Goal: Task Accomplishment & Management: Manage account settings

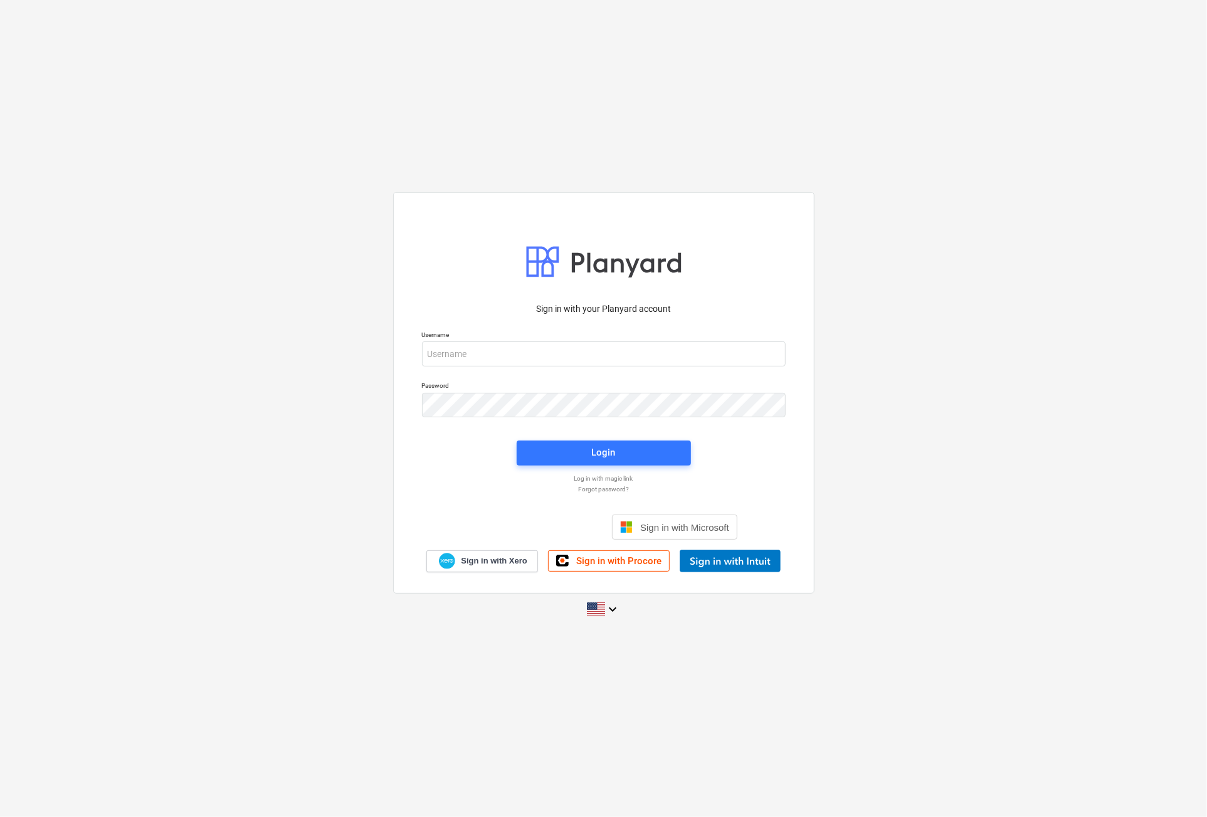
click at [786, 354] on div at bounding box center [786, 354] width 0 height 0
click at [878, 270] on div "Sign in with your Planyard account Username Password Login Log in with magic li…" at bounding box center [603, 408] width 1207 height 453
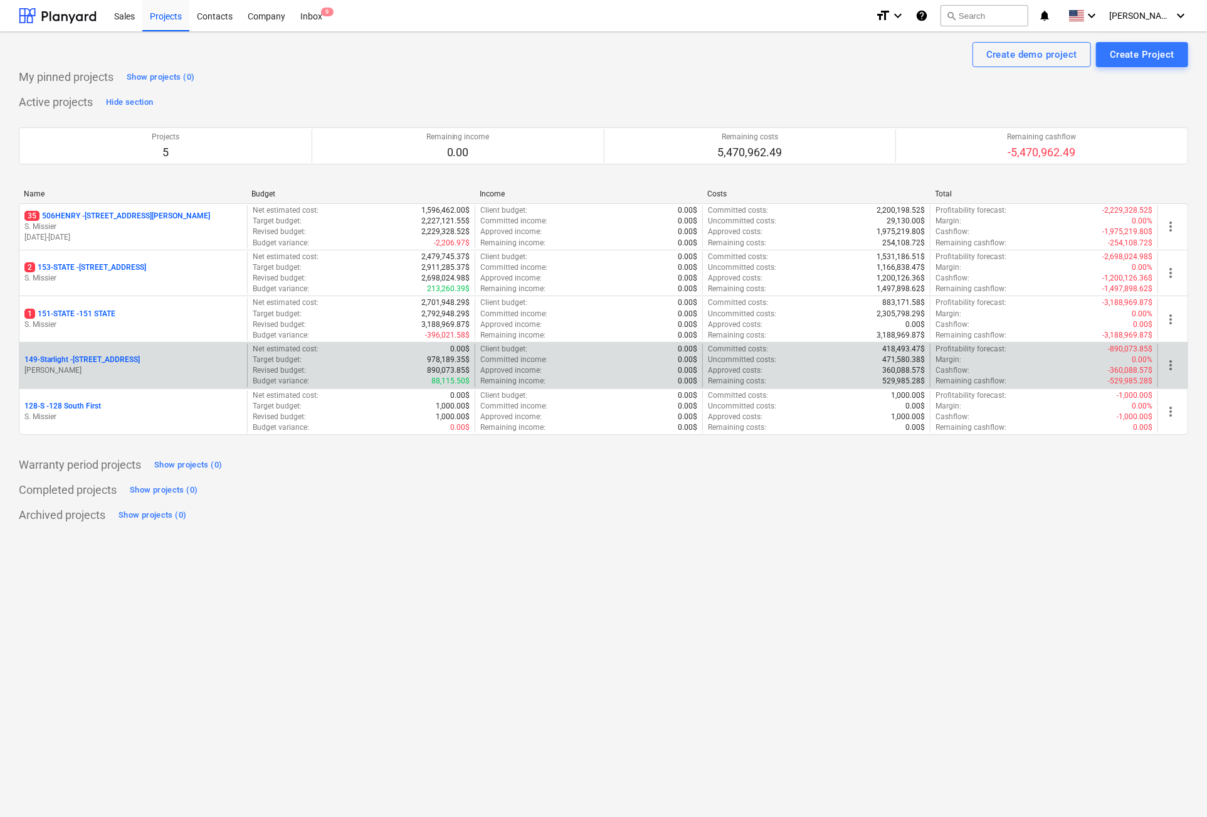
click at [80, 354] on p "[STREET_ADDRESS]" at bounding box center [81, 359] width 115 height 11
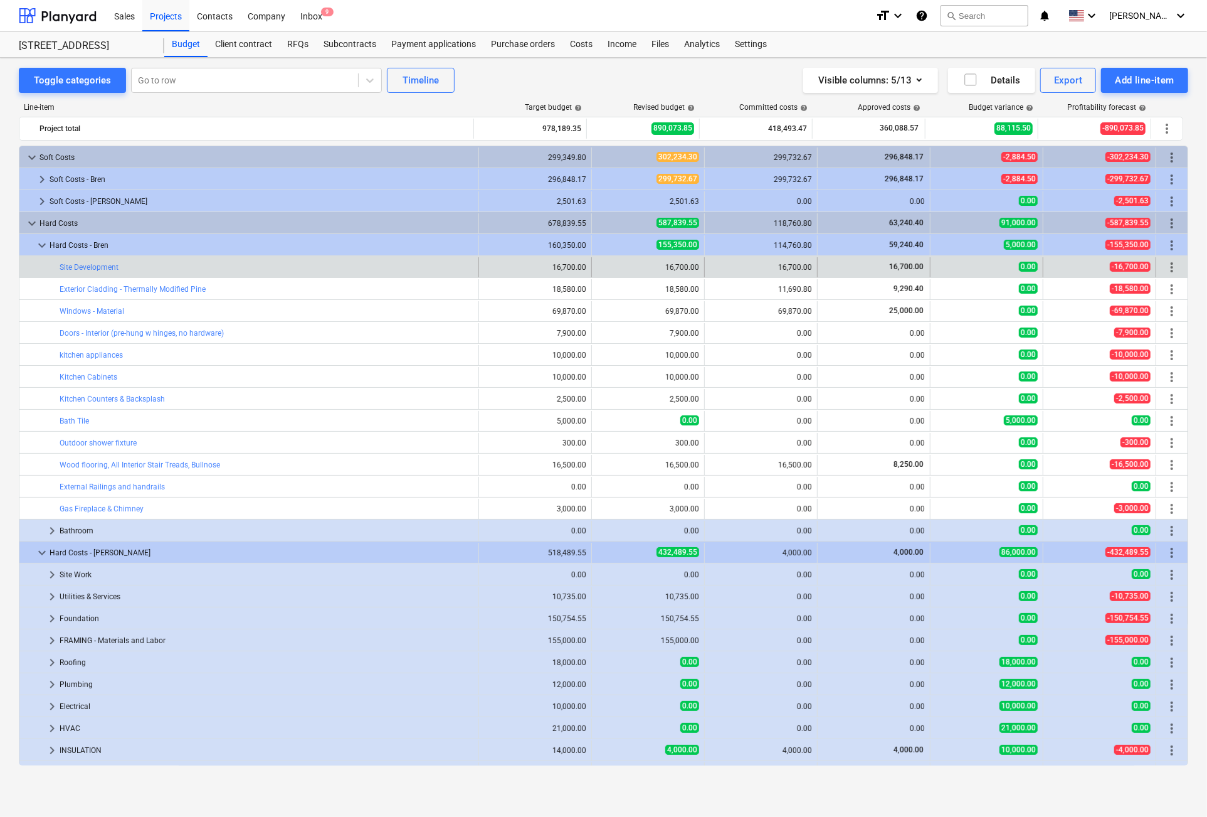
scroll to position [39, 0]
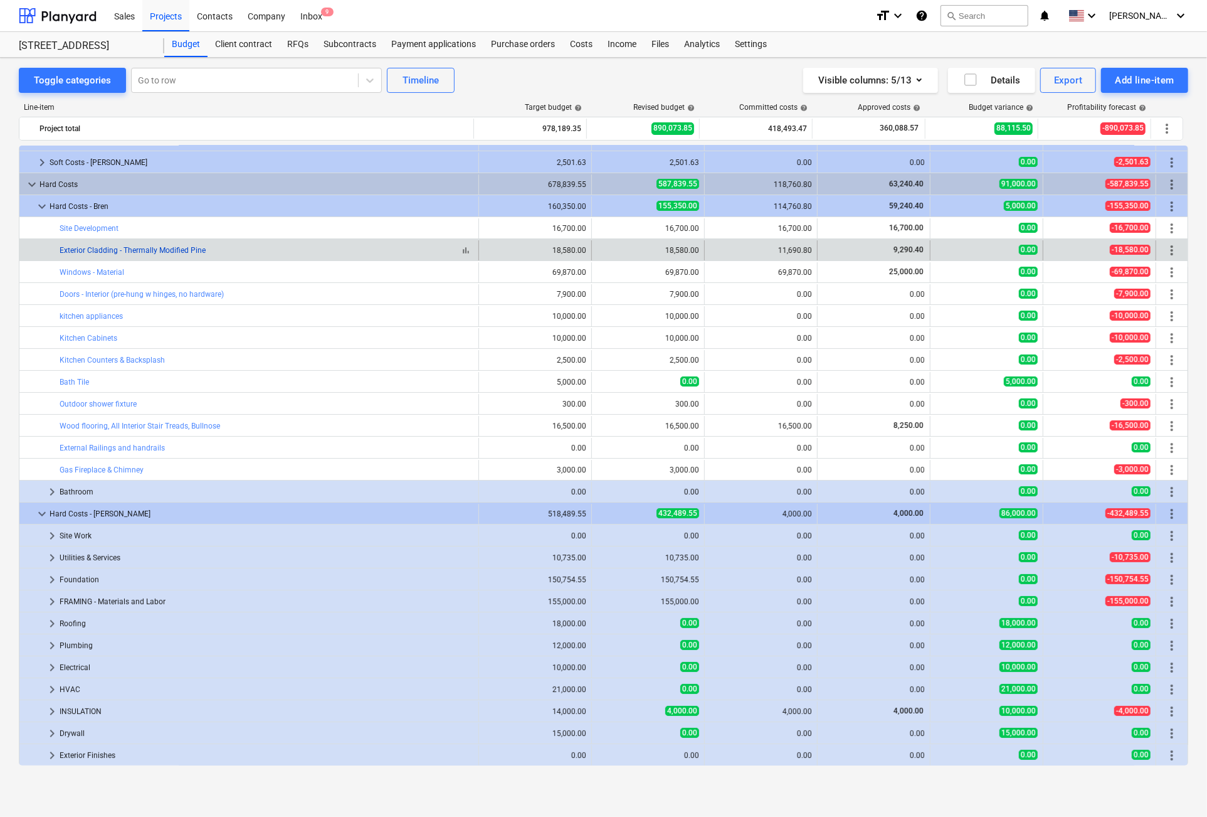
click at [103, 248] on link "Exterior Cladding - Thermally Modified Pine" at bounding box center [133, 250] width 146 height 9
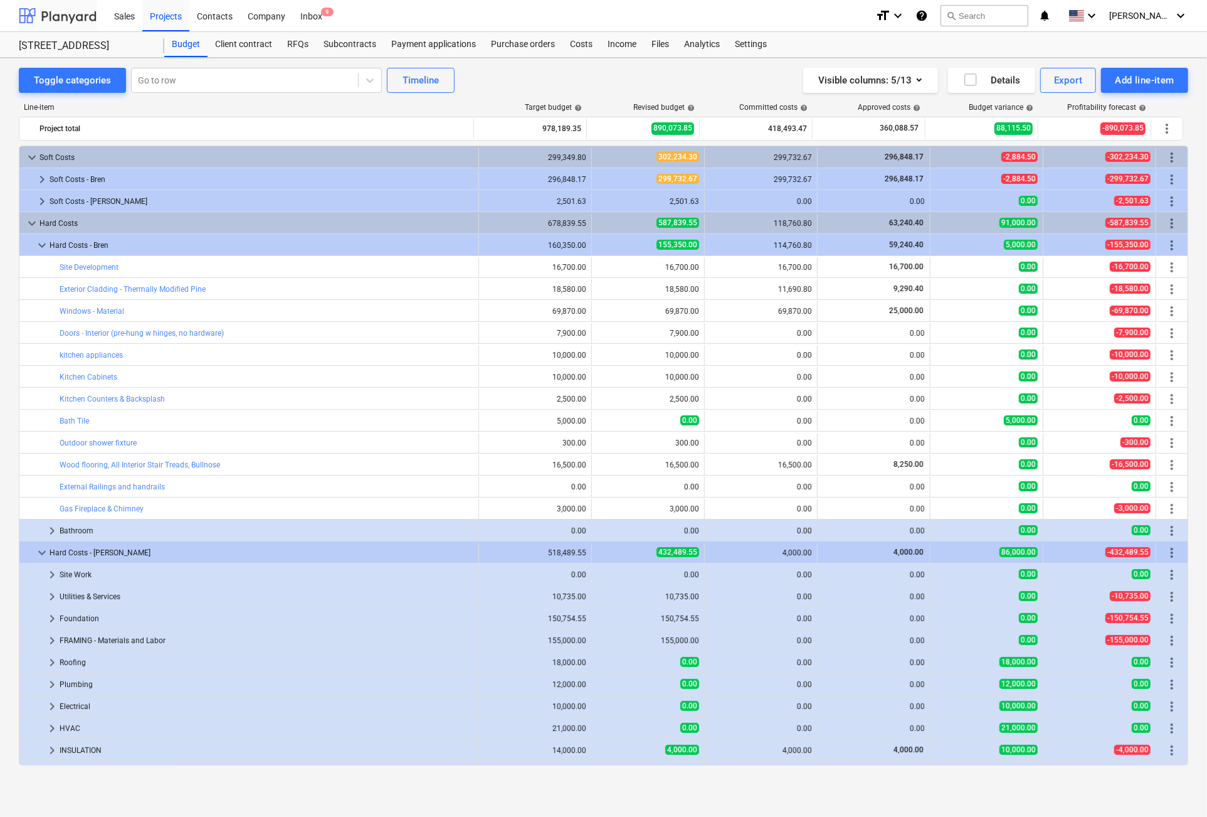
scroll to position [39, 0]
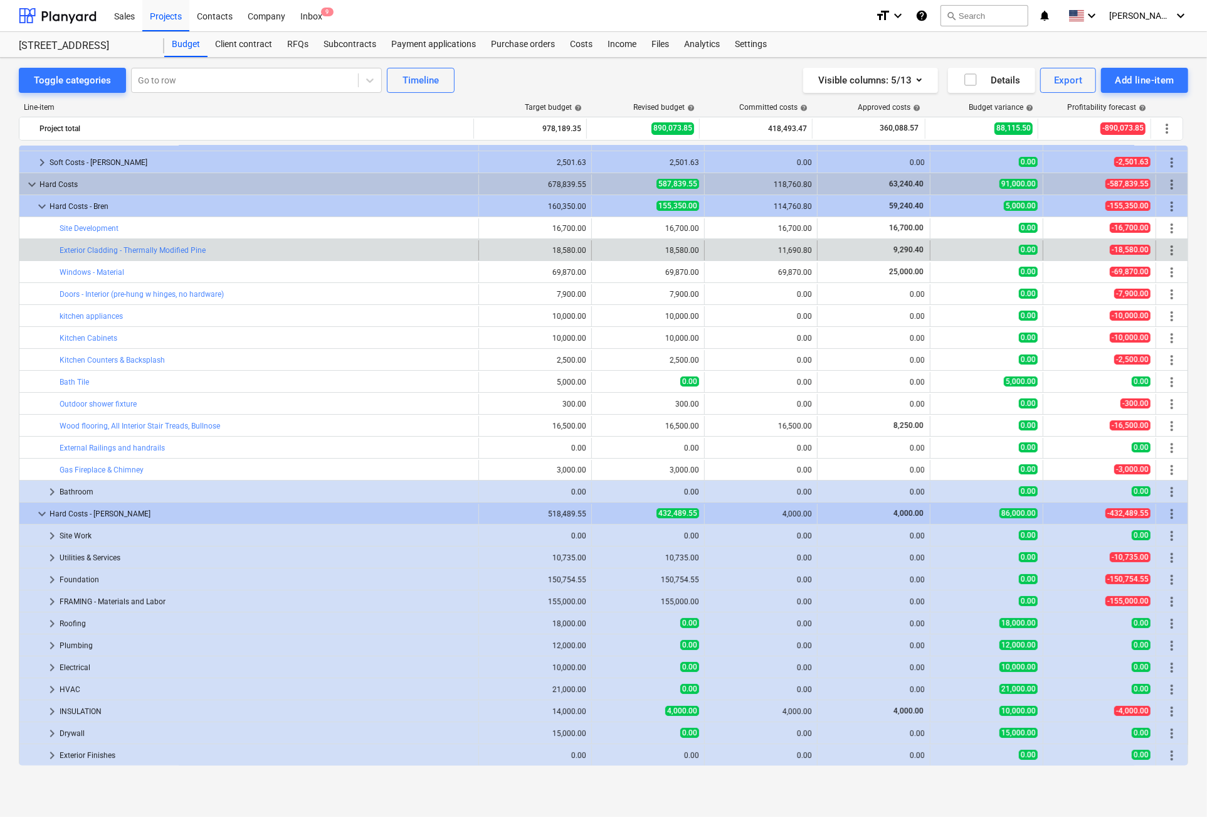
click at [783, 246] on div "11,690.80" at bounding box center [761, 250] width 102 height 9
click at [97, 246] on link "Exterior Cladding - Thermally Modified Pine" at bounding box center [133, 250] width 146 height 9
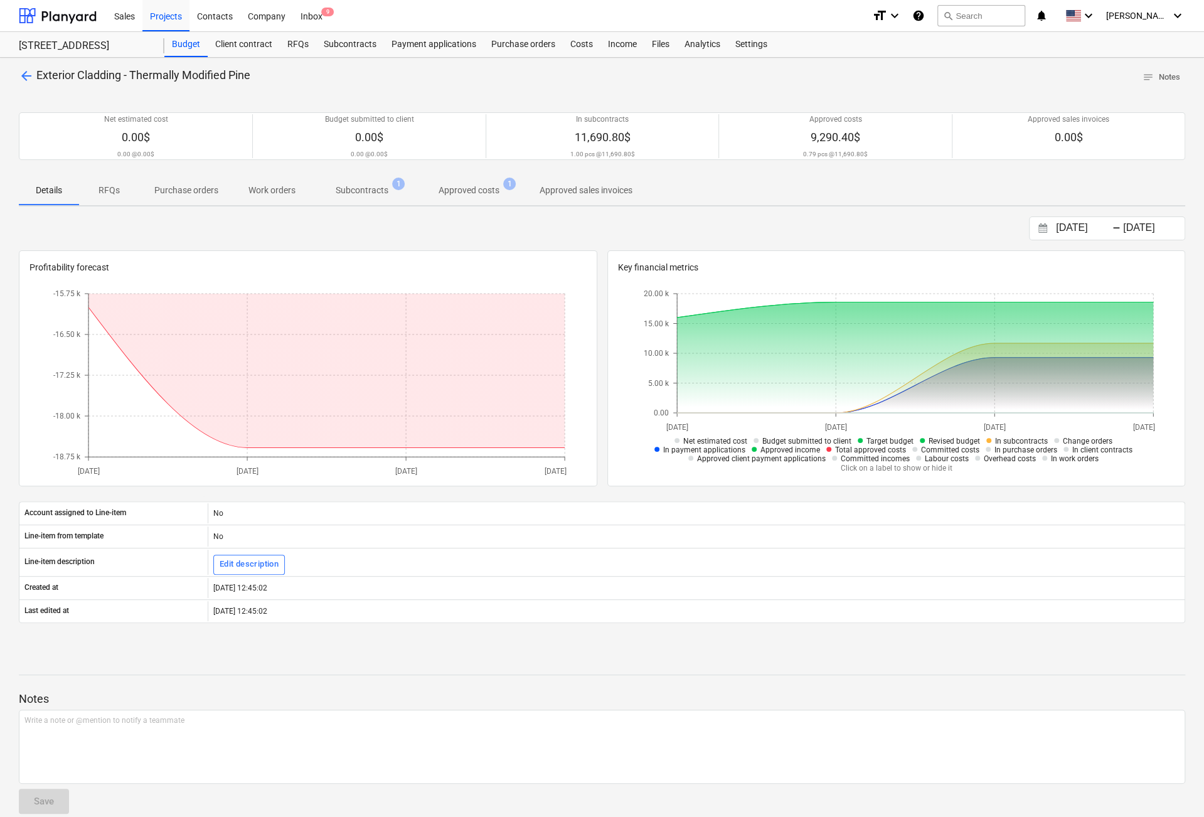
click at [380, 186] on p "Subcontracts" at bounding box center [362, 190] width 53 height 13
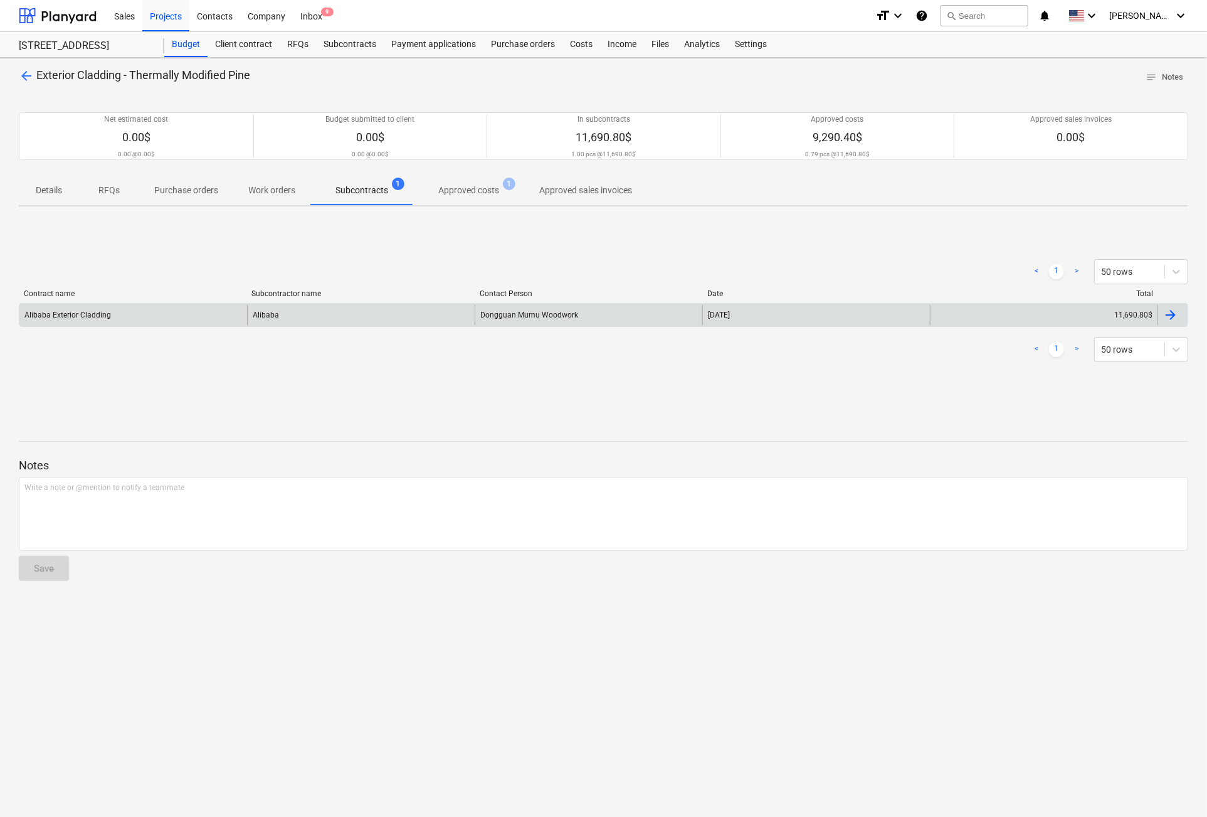
click at [1167, 313] on div at bounding box center [1170, 314] width 15 height 15
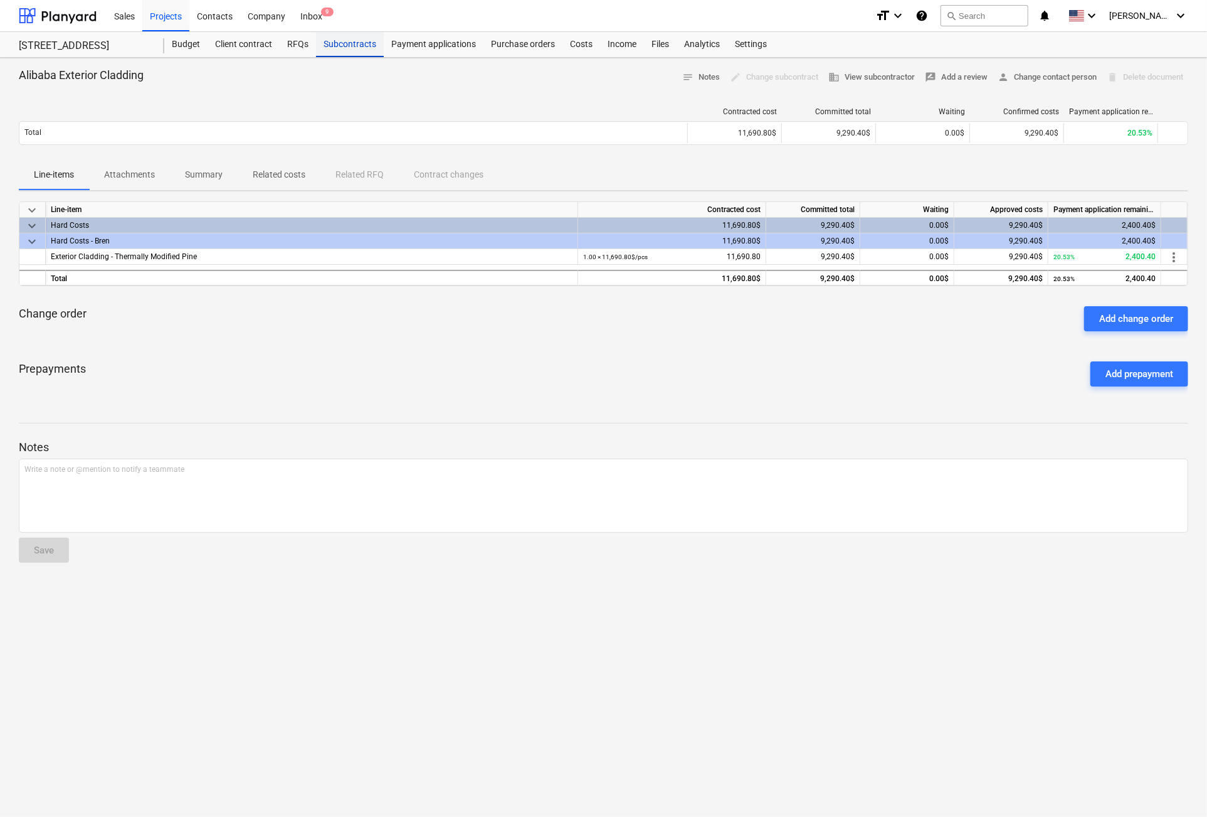
click at [361, 41] on div "Subcontracts" at bounding box center [350, 44] width 68 height 25
click at [1177, 257] on span "more_vert" at bounding box center [1174, 257] width 15 height 15
click at [1178, 253] on li "Edit" at bounding box center [1178, 256] width 37 height 29
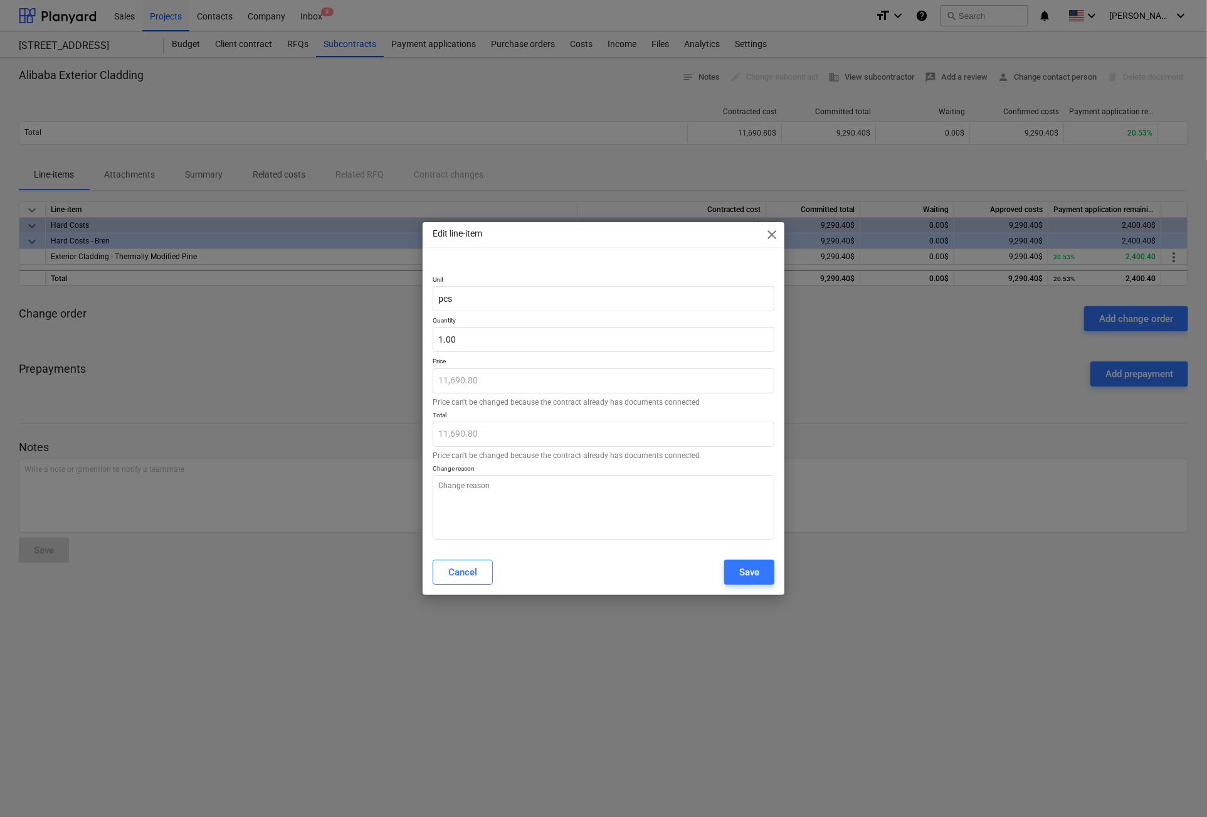
type textarea "x"
click at [465, 338] on input "1" at bounding box center [604, 339] width 342 height 25
type input "0"
type textarea "x"
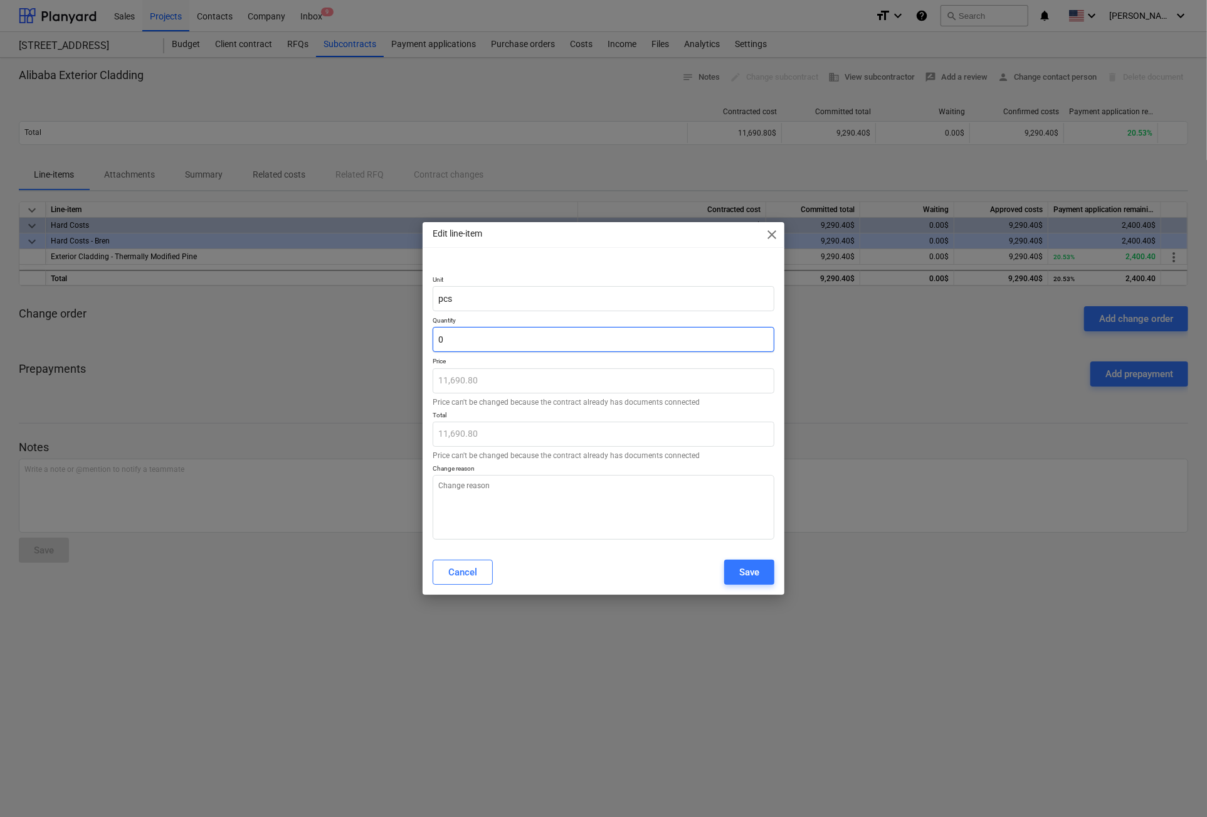
type input "0.00"
click at [759, 567] on div "Save" at bounding box center [749, 572] width 20 height 16
type textarea "x"
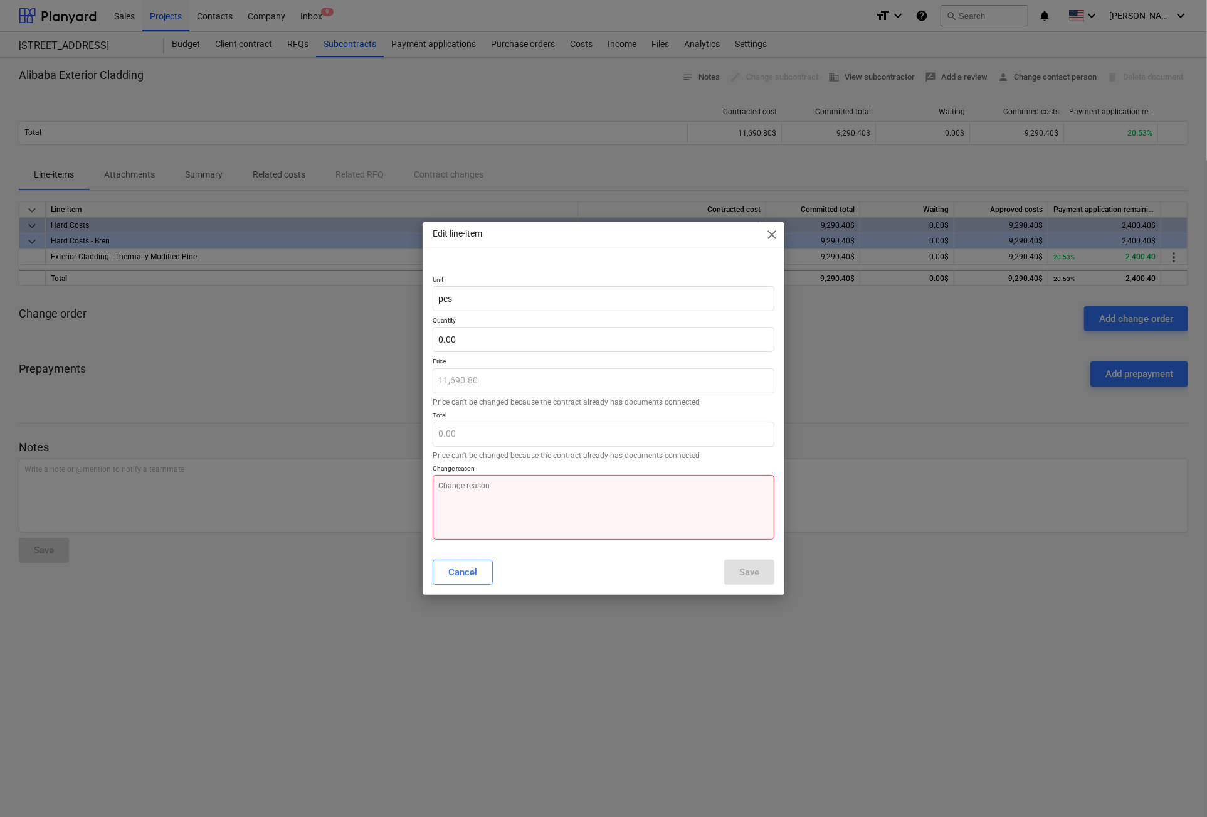
click at [470, 502] on textarea at bounding box center [604, 507] width 342 height 65
type textarea "e"
type textarea "x"
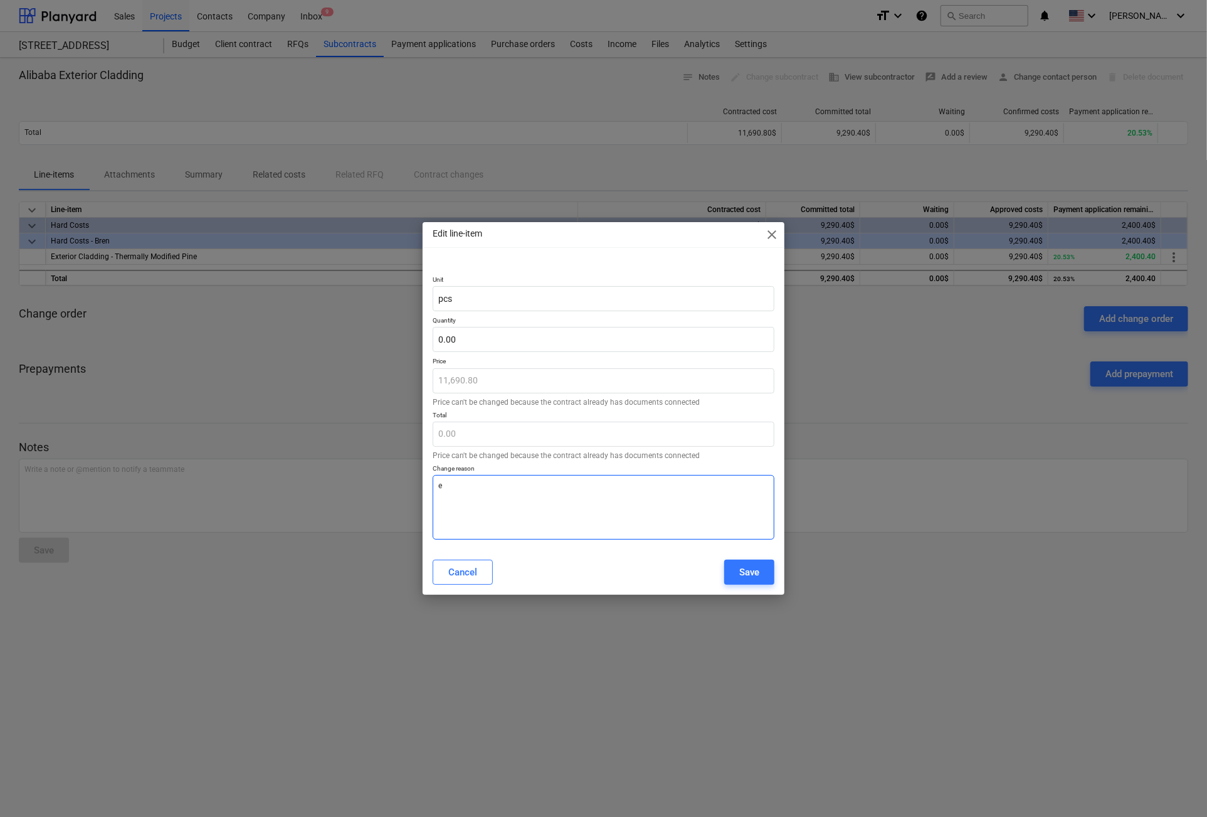
type textarea "er"
type textarea "x"
type textarea "err"
type textarea "x"
type textarea "erro"
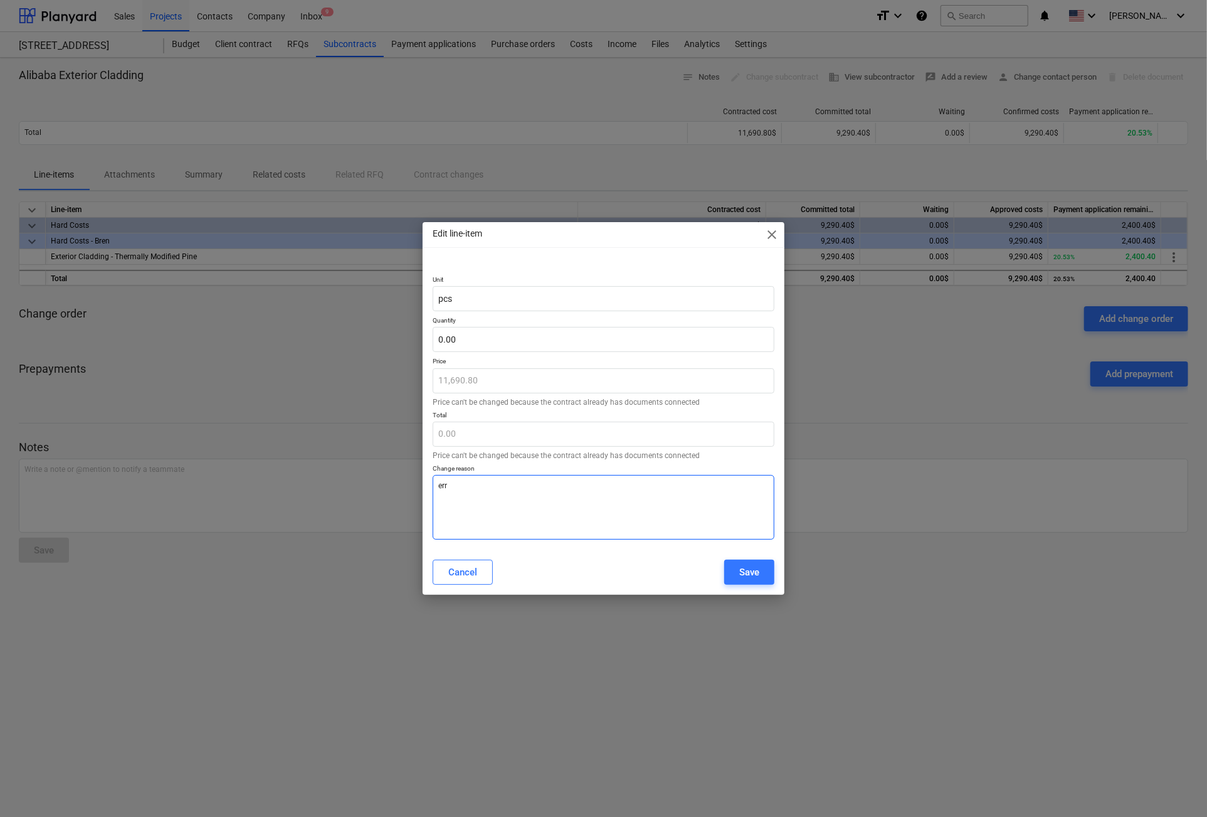
type textarea "x"
type textarea "error"
type textarea "x"
type textarea "error"
click at [775, 574] on button "Save" at bounding box center [749, 571] width 50 height 25
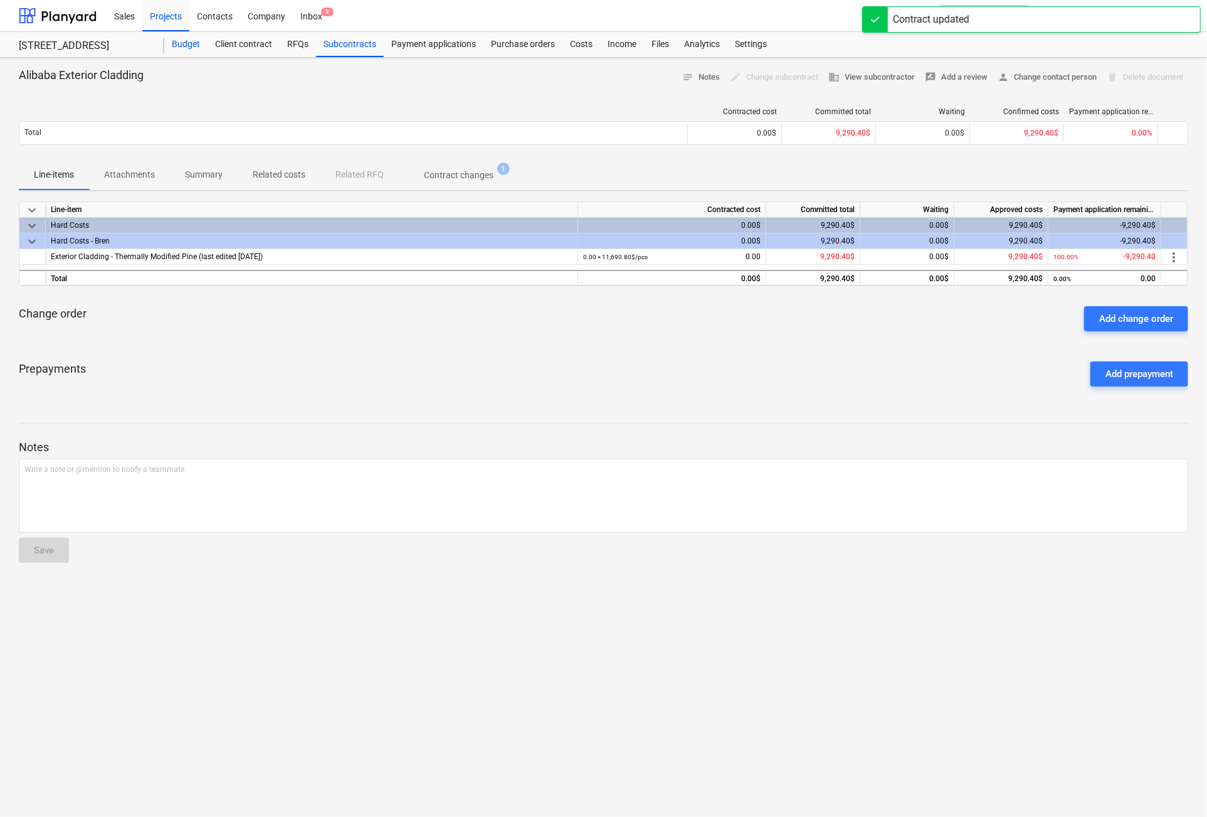
click at [187, 43] on div "Budget" at bounding box center [185, 44] width 43 height 25
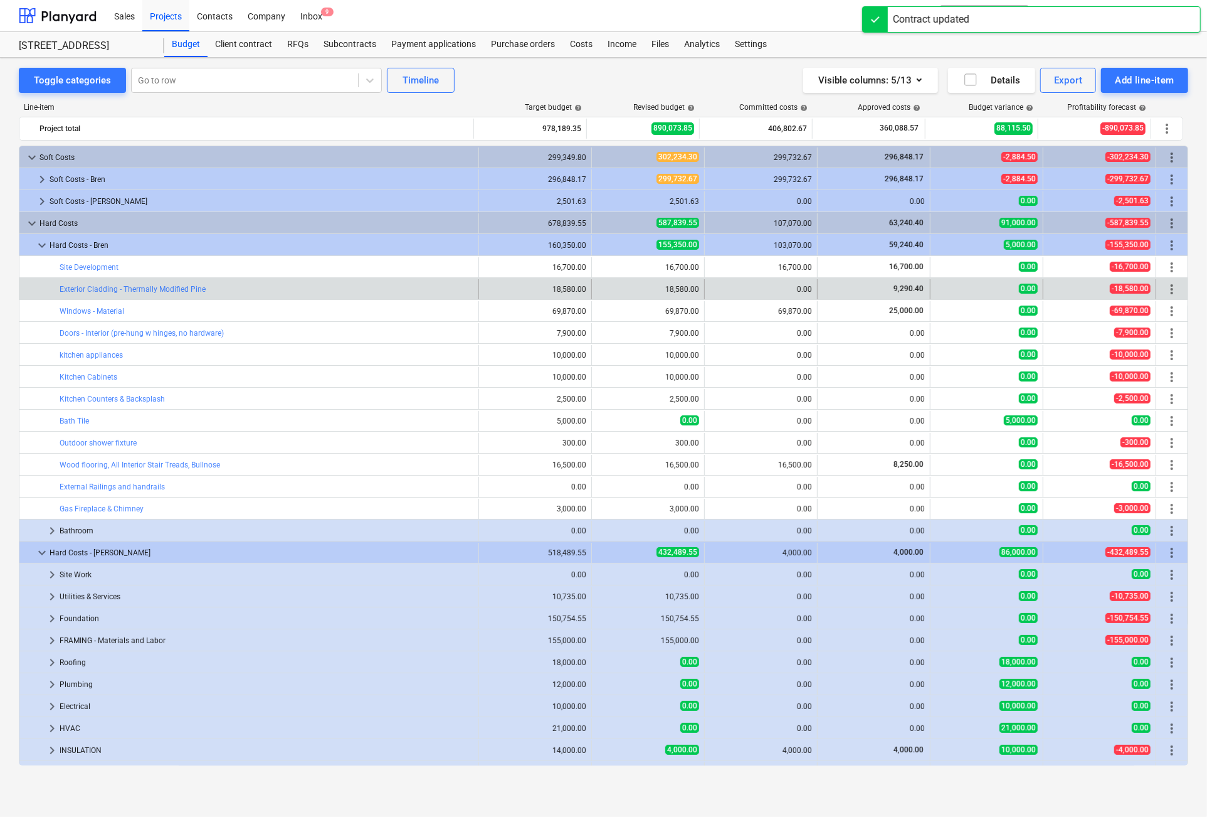
scroll to position [39, 0]
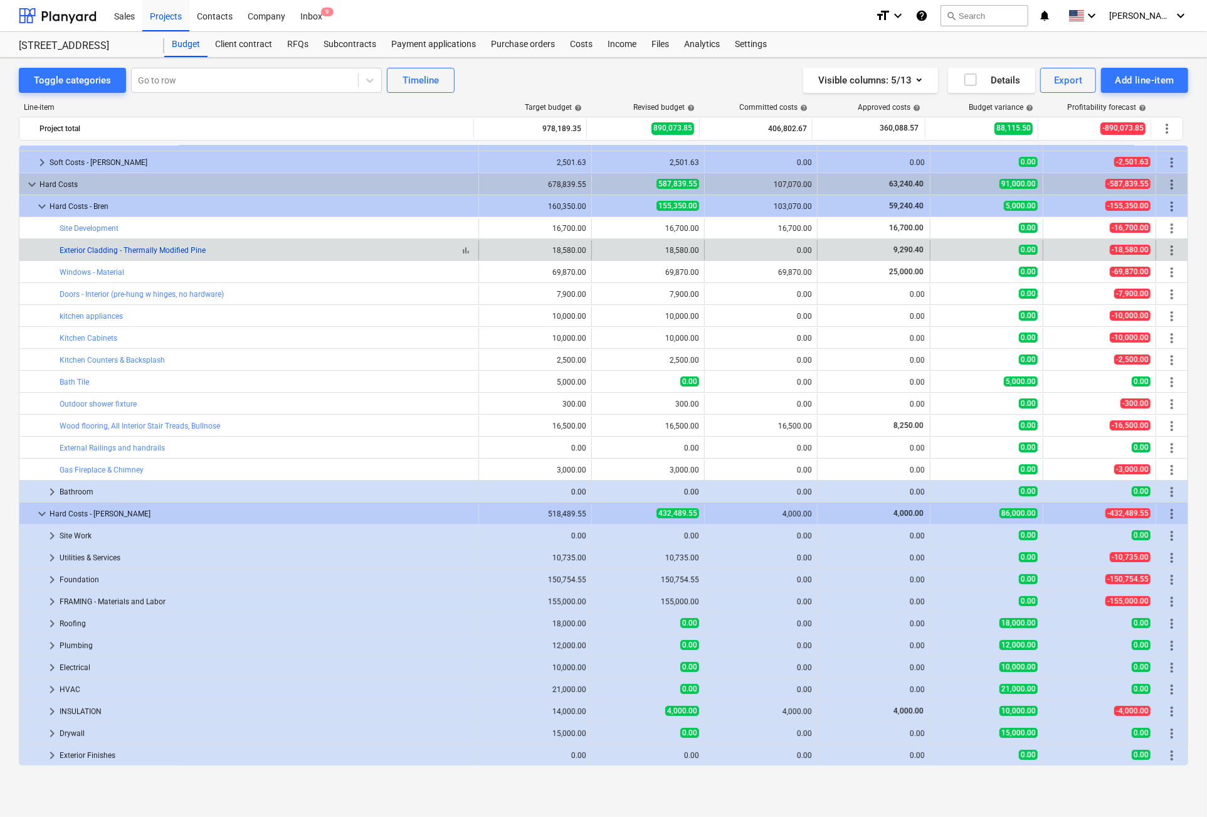
click at [73, 248] on link "Exterior Cladding - Thermally Modified Pine" at bounding box center [133, 250] width 146 height 9
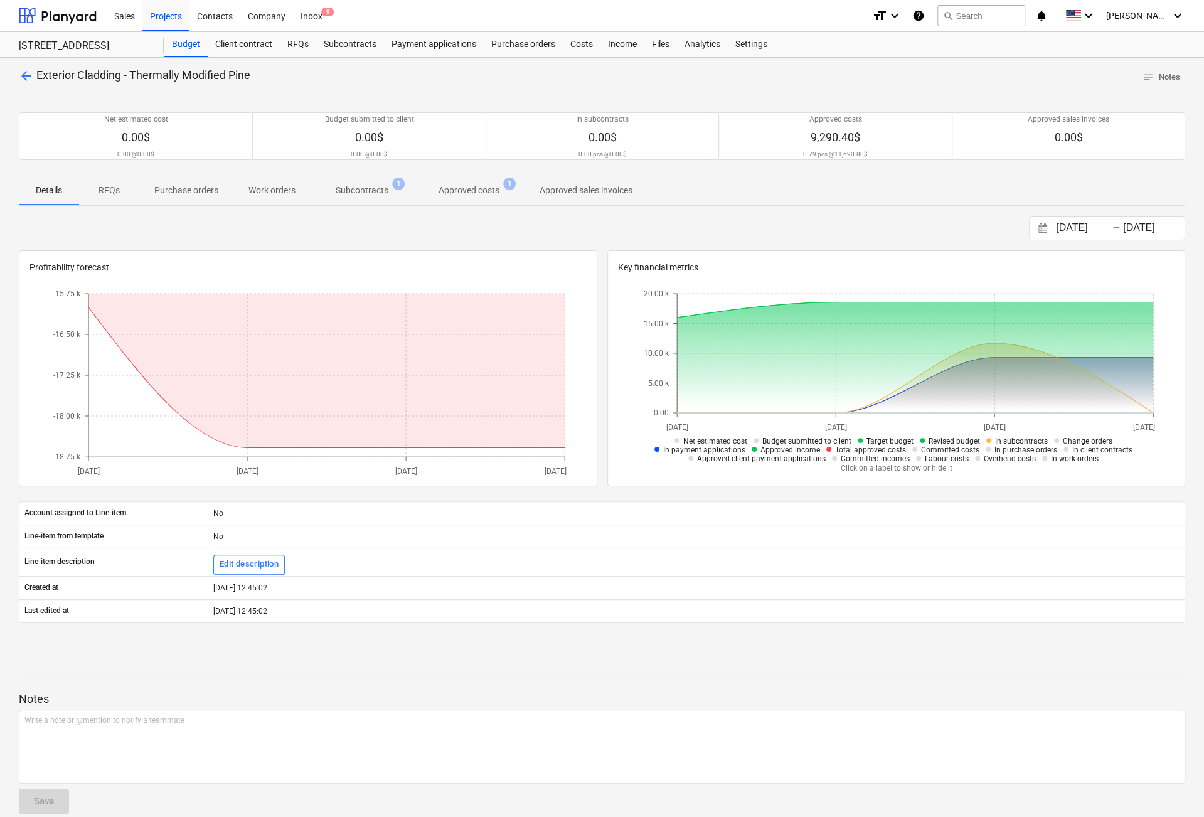
click at [370, 190] on p "Subcontracts" at bounding box center [362, 190] width 53 height 13
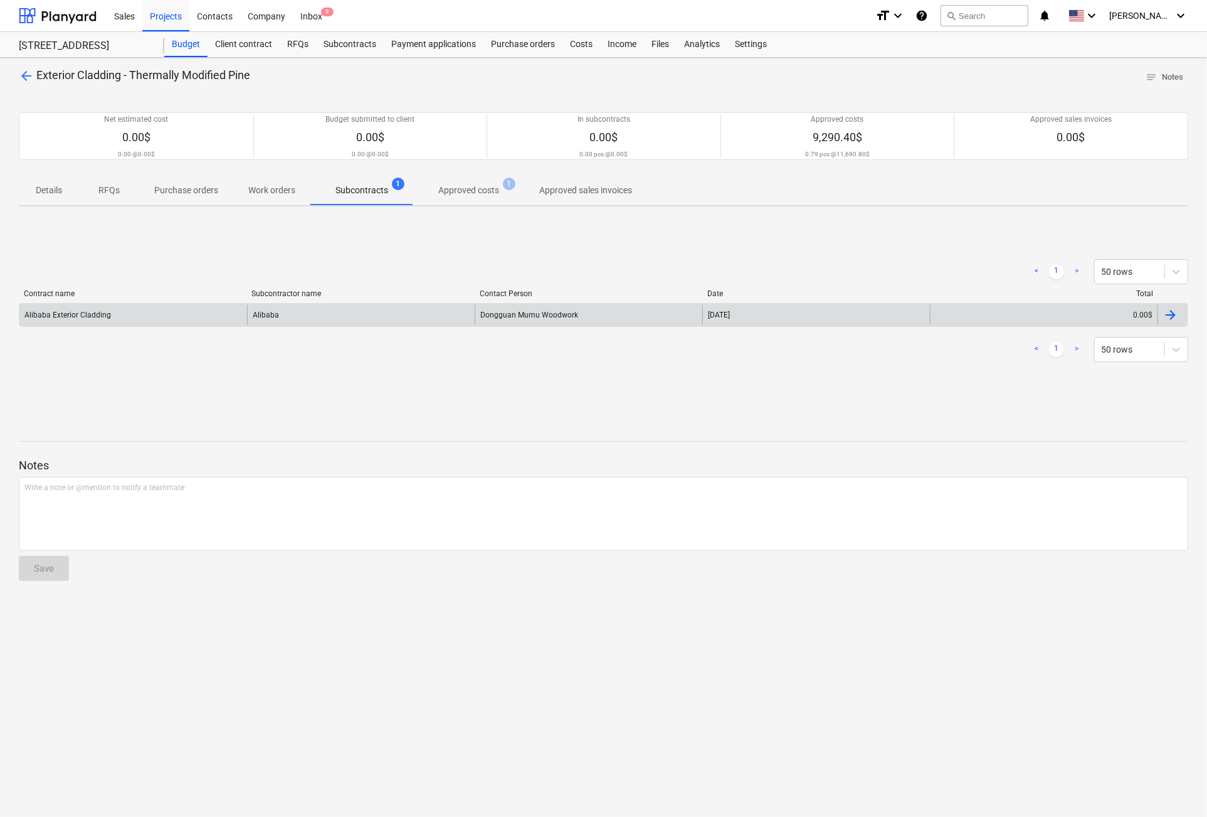
click at [1168, 314] on div at bounding box center [1170, 314] width 15 height 15
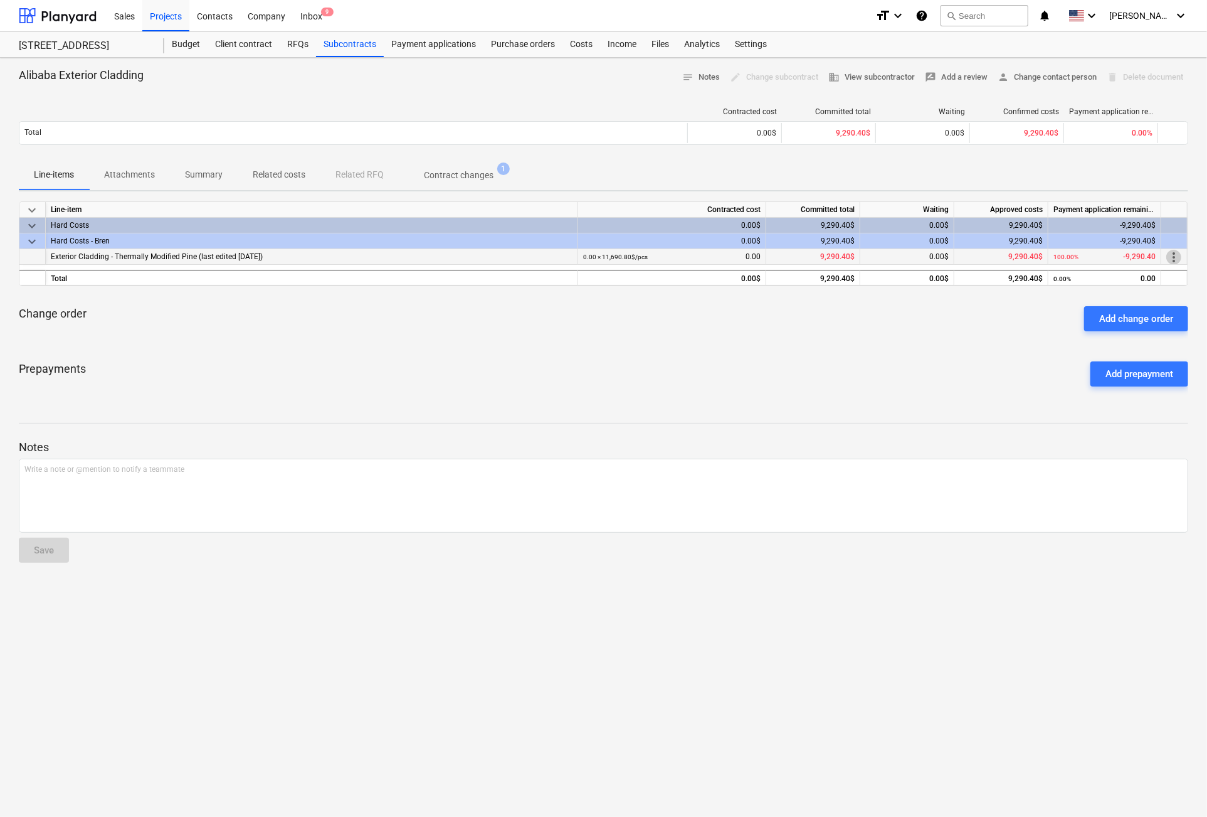
click at [1170, 254] on span "more_vert" at bounding box center [1174, 257] width 15 height 15
click at [1177, 254] on li "Edit" at bounding box center [1178, 256] width 37 height 29
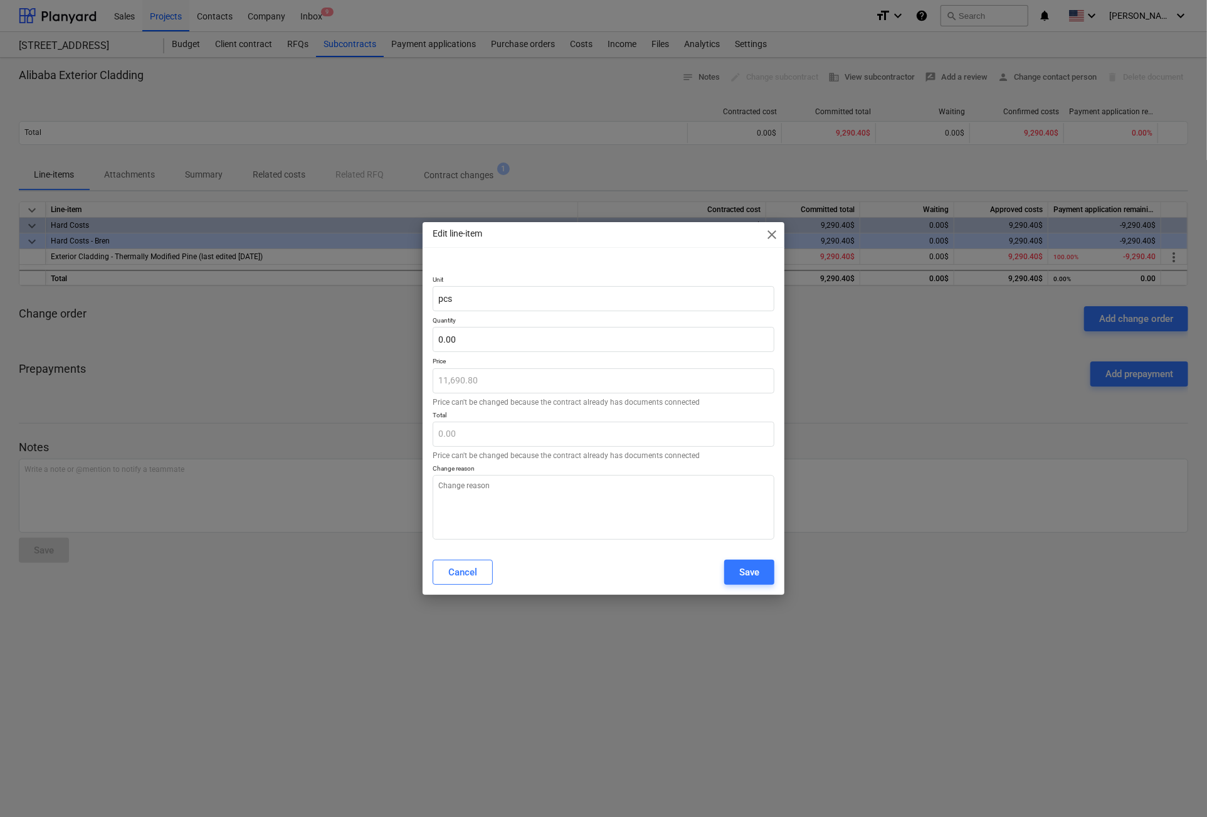
type textarea "x"
click at [504, 340] on input "text" at bounding box center [604, 339] width 342 height 25
type textarea "x"
type input "1"
type input "11,690.80"
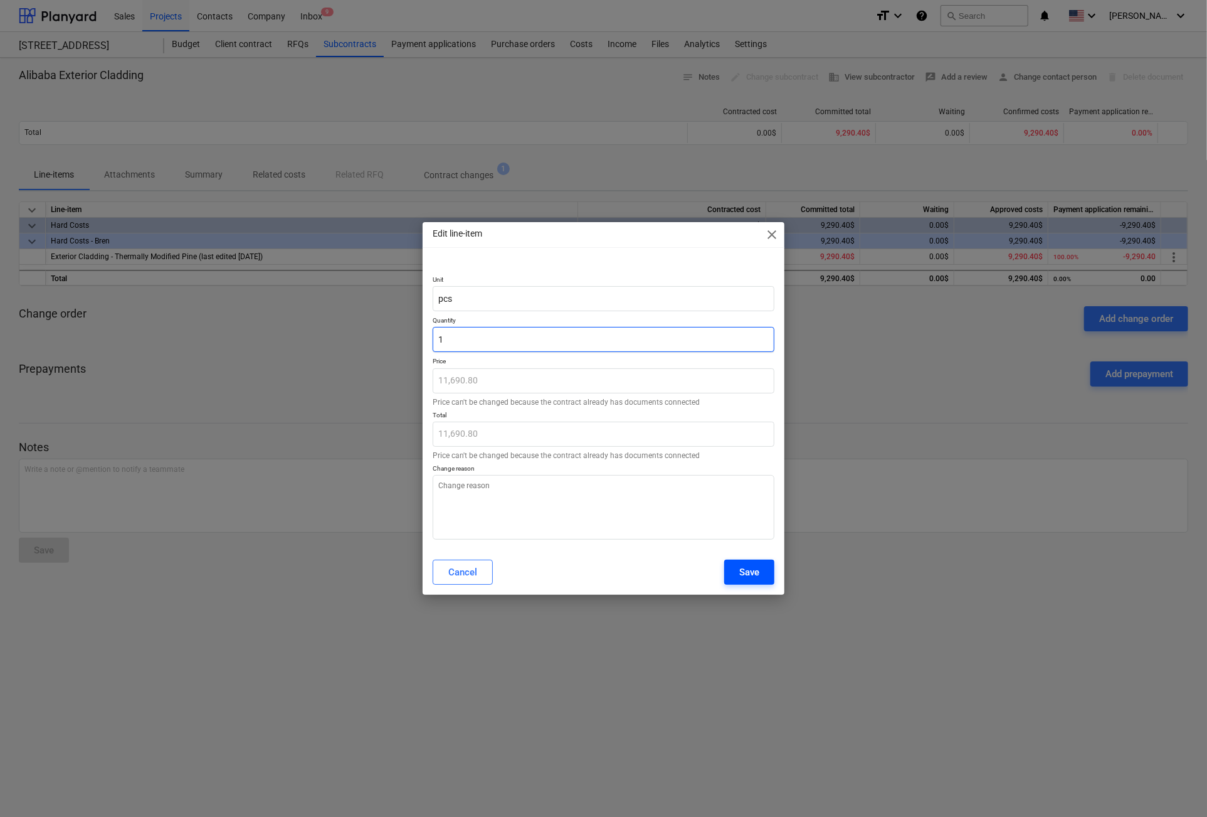
type input "1"
type textarea "x"
type input "1.00"
click at [740, 561] on button "Save" at bounding box center [749, 571] width 50 height 25
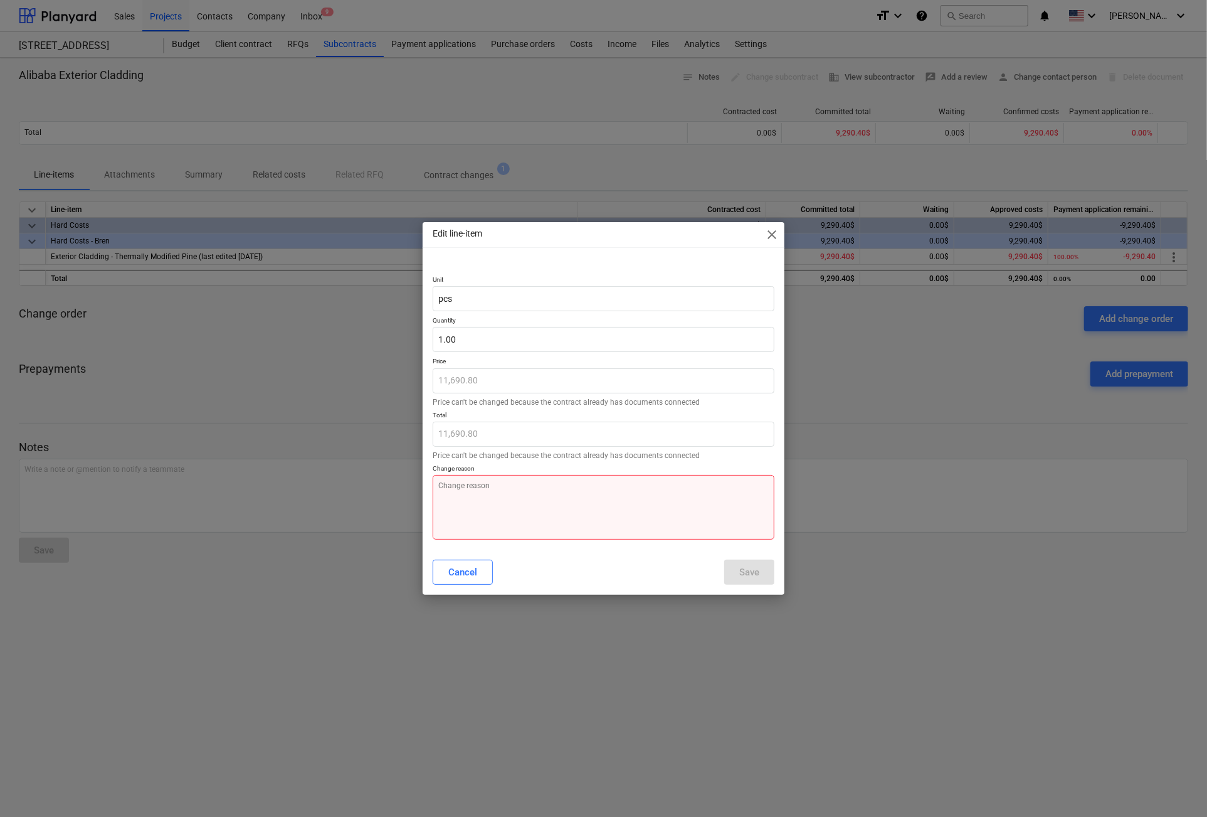
click at [548, 494] on textarea at bounding box center [604, 507] width 342 height 65
type textarea "x"
type textarea "c"
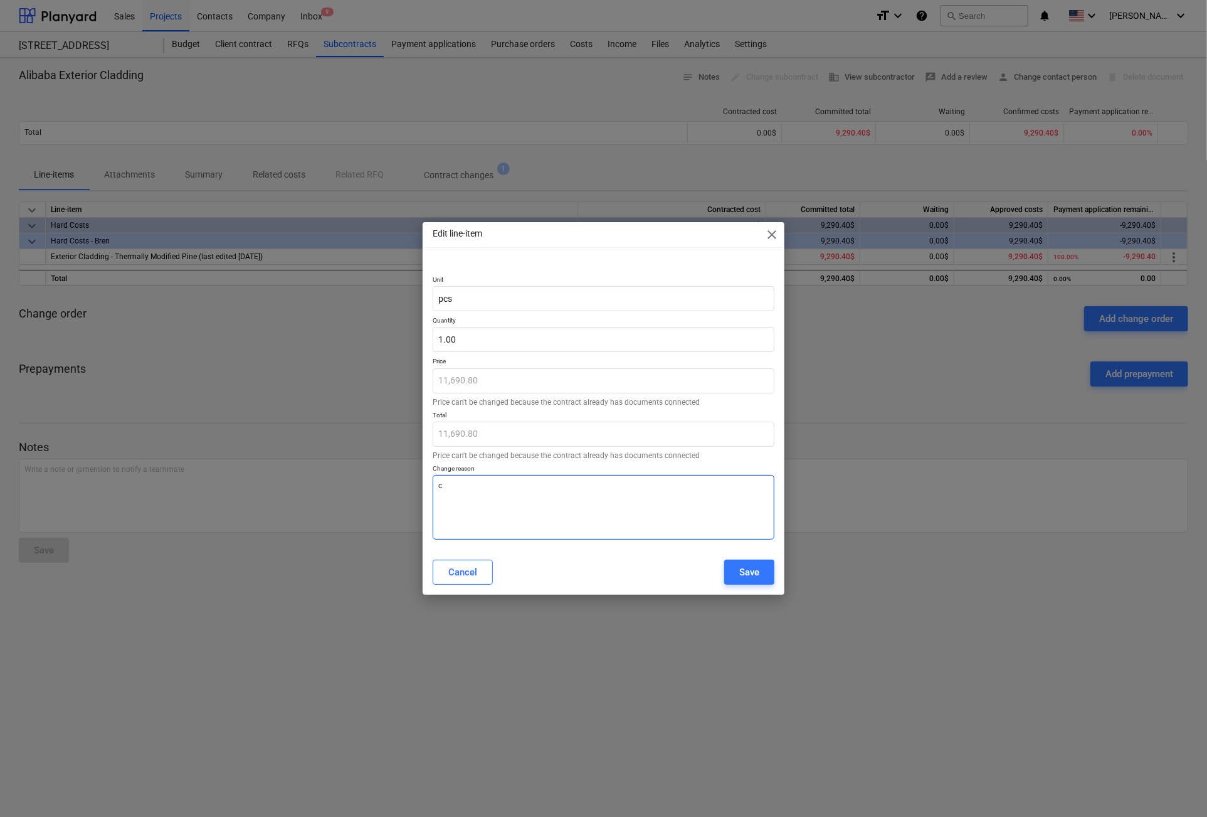
type textarea "x"
type textarea "co"
type textarea "x"
type textarea "cor"
type textarea "x"
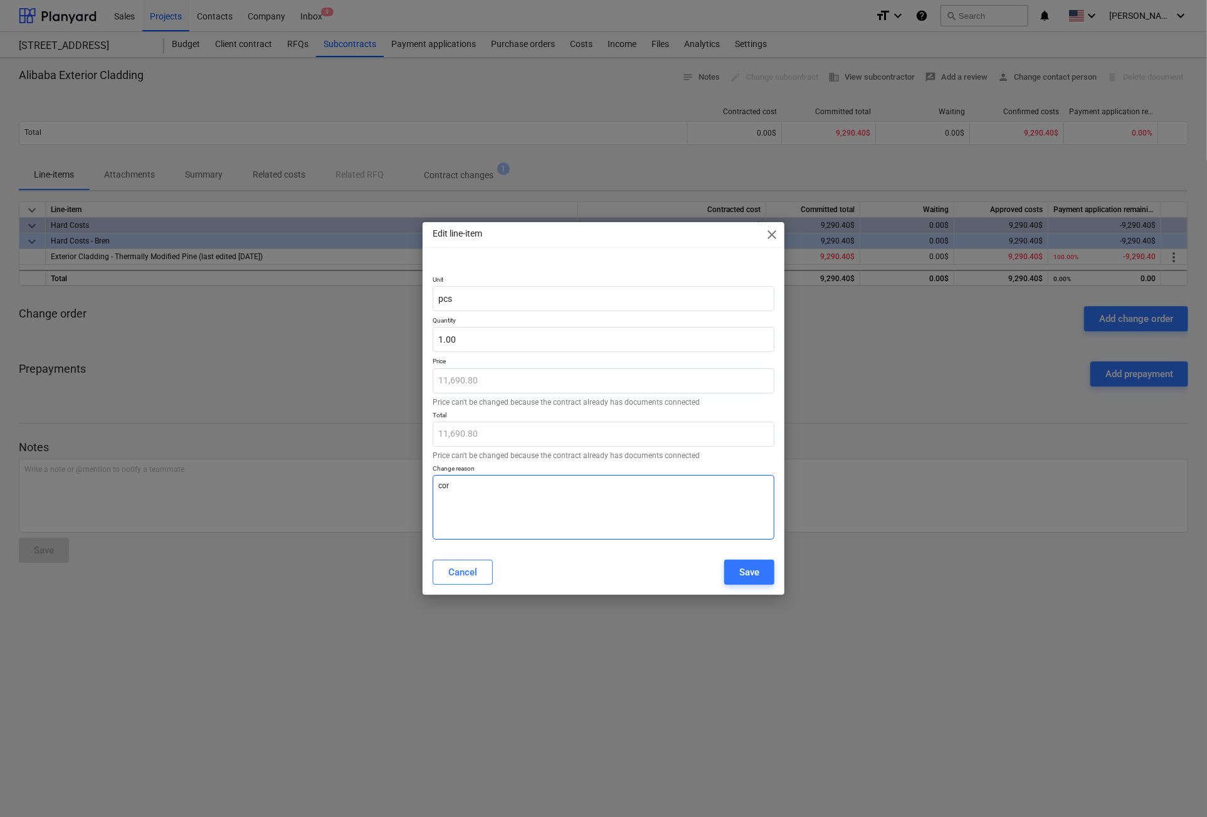
type textarea "corr"
type textarea "x"
type textarea "corre"
type textarea "x"
type textarea "correc"
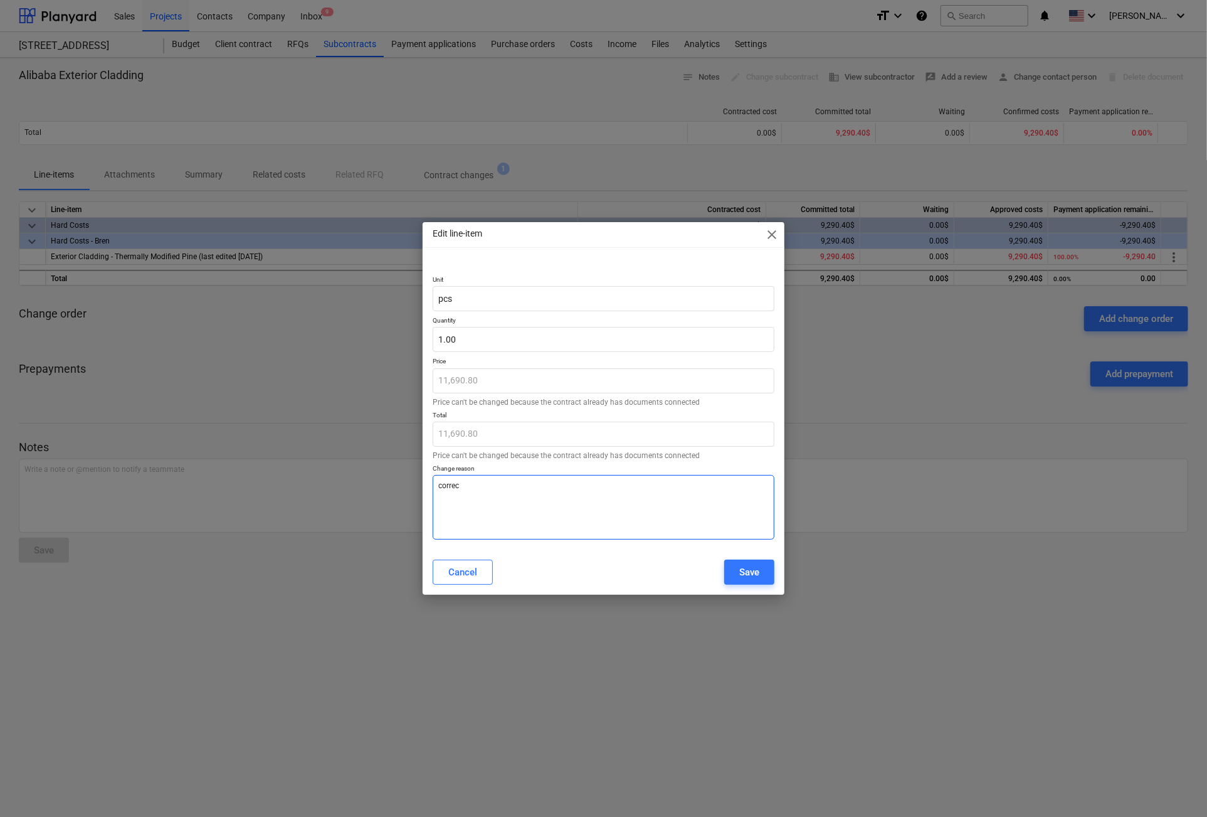
type textarea "x"
type textarea "correct"
type textarea "x"
type textarea "correc"
type textarea "x"
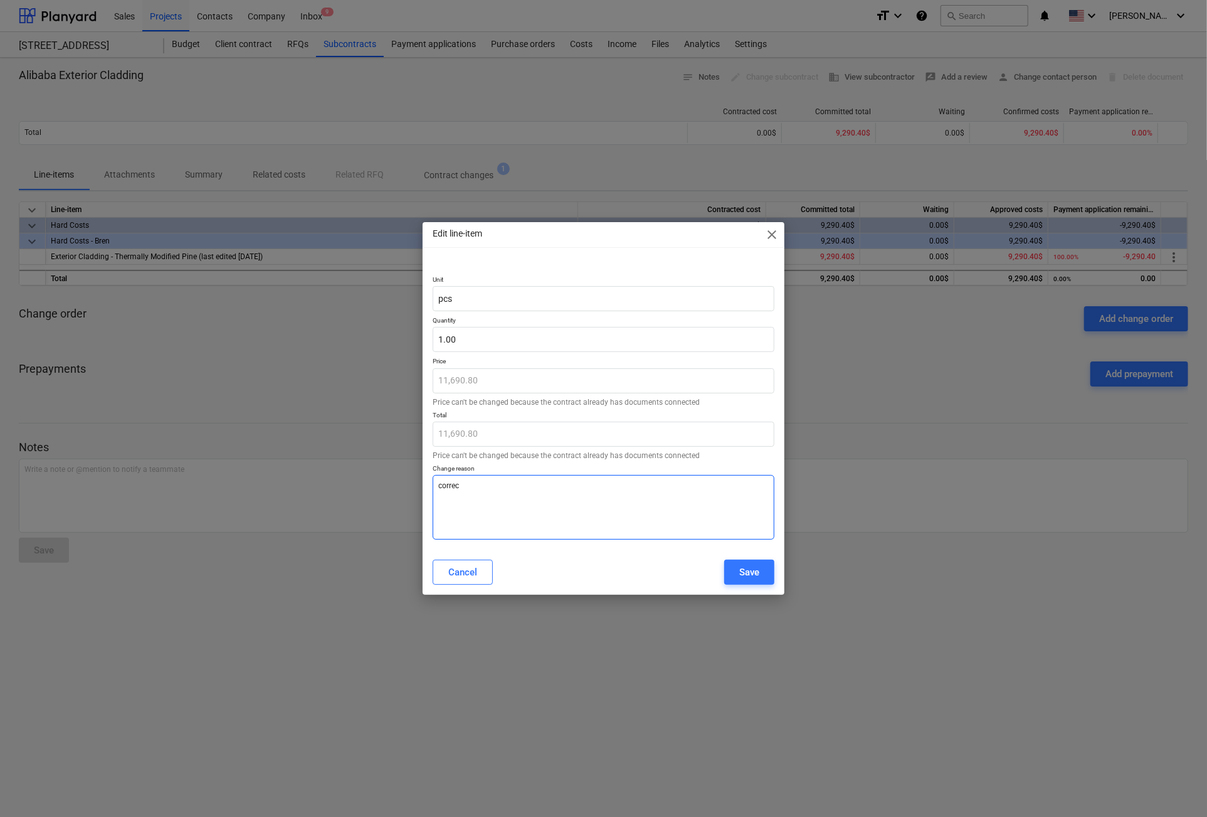
type textarea "corre"
type textarea "x"
type textarea "corr"
type textarea "x"
type textarea "cor"
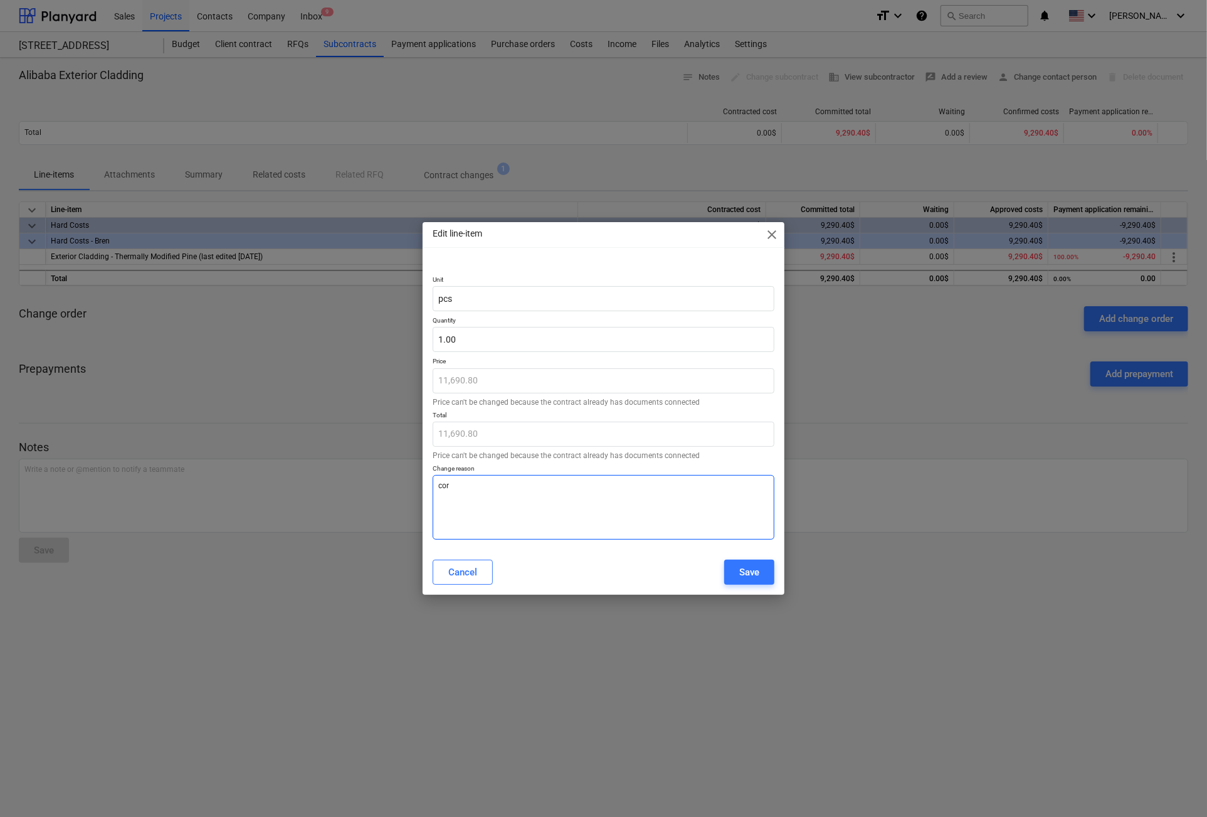
type textarea "x"
type textarea "co"
type textarea "x"
type textarea "c"
type textarea "x"
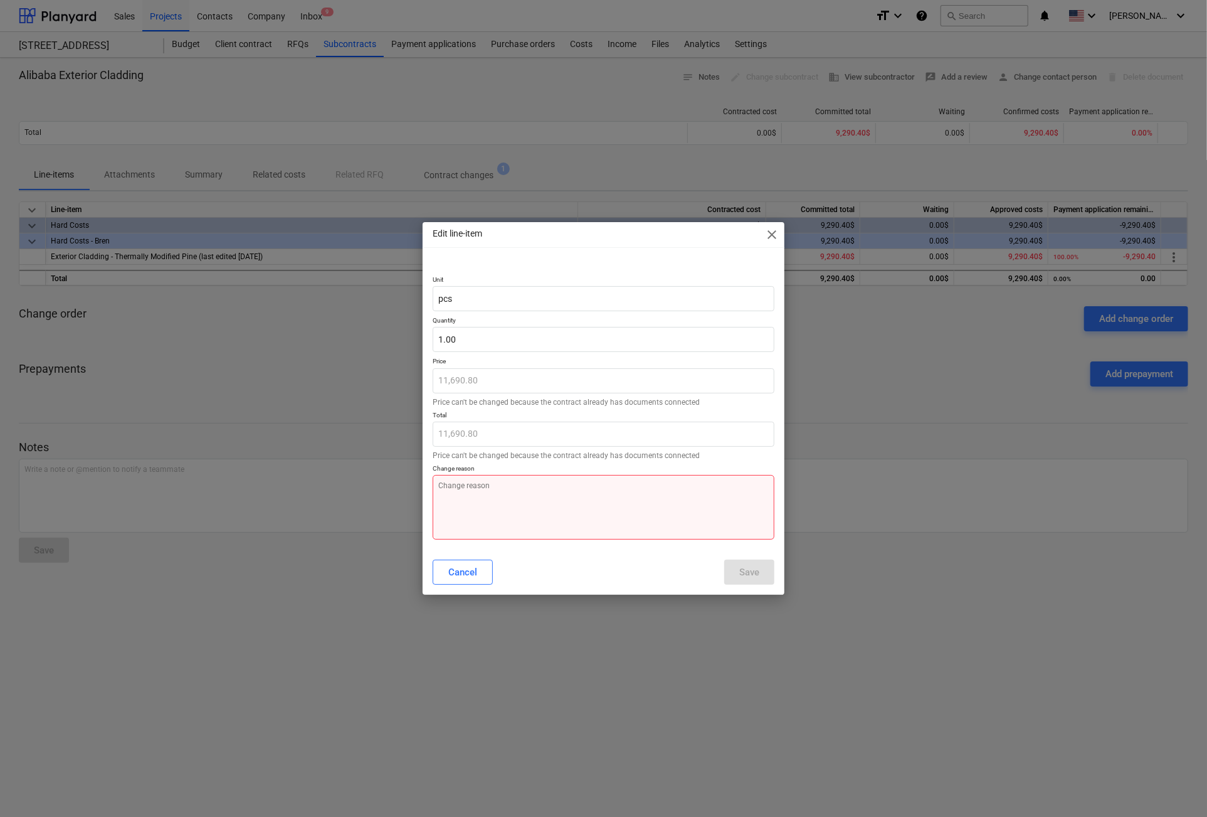
type textarea "x"
type textarea "c"
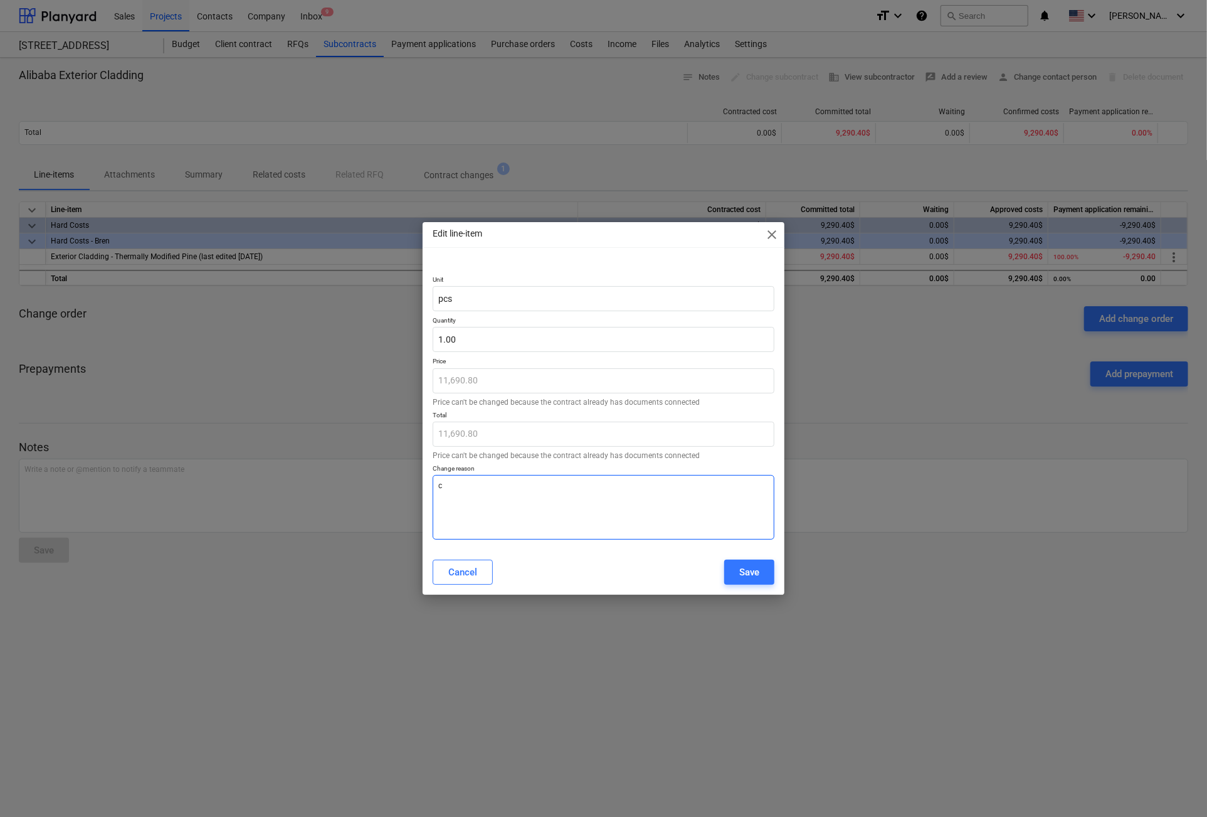
type textarea "x"
type textarea "co"
type textarea "x"
type textarea "cor"
type textarea "x"
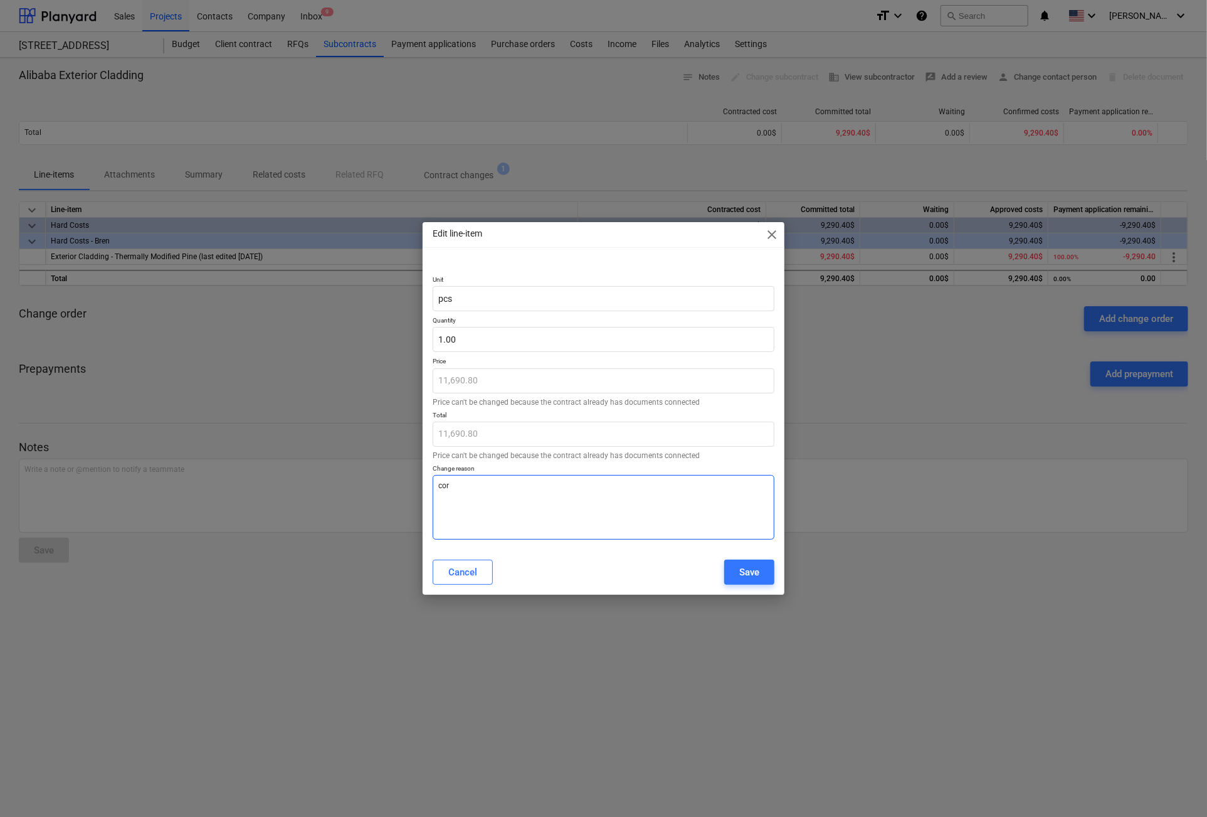
type textarea "corr"
type textarea "x"
type textarea "corre"
type textarea "x"
type textarea "correc"
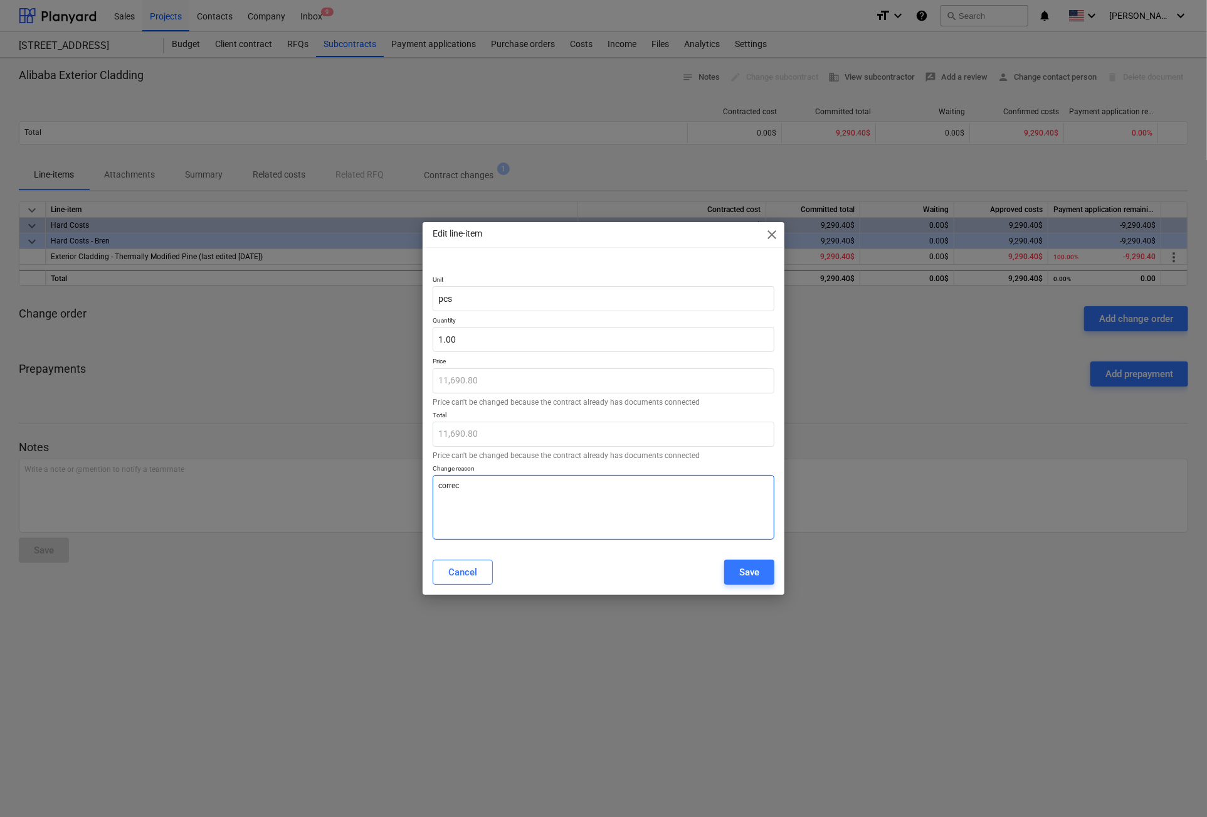
type textarea "x"
type textarea "correct"
type textarea "x"
type textarea "correcti"
type textarea "x"
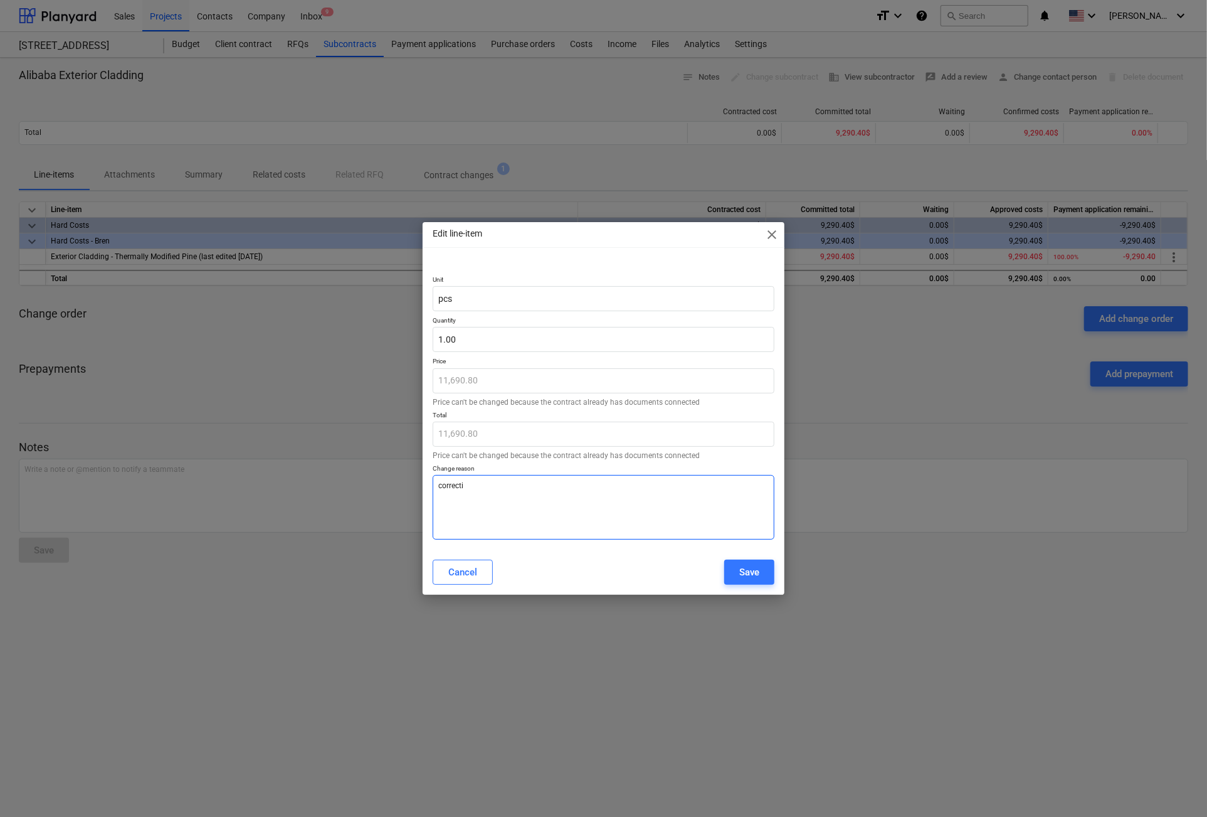
type textarea "correctin"
type textarea "x"
type textarea "correcting"
type textarea "x"
type textarea "correcting"
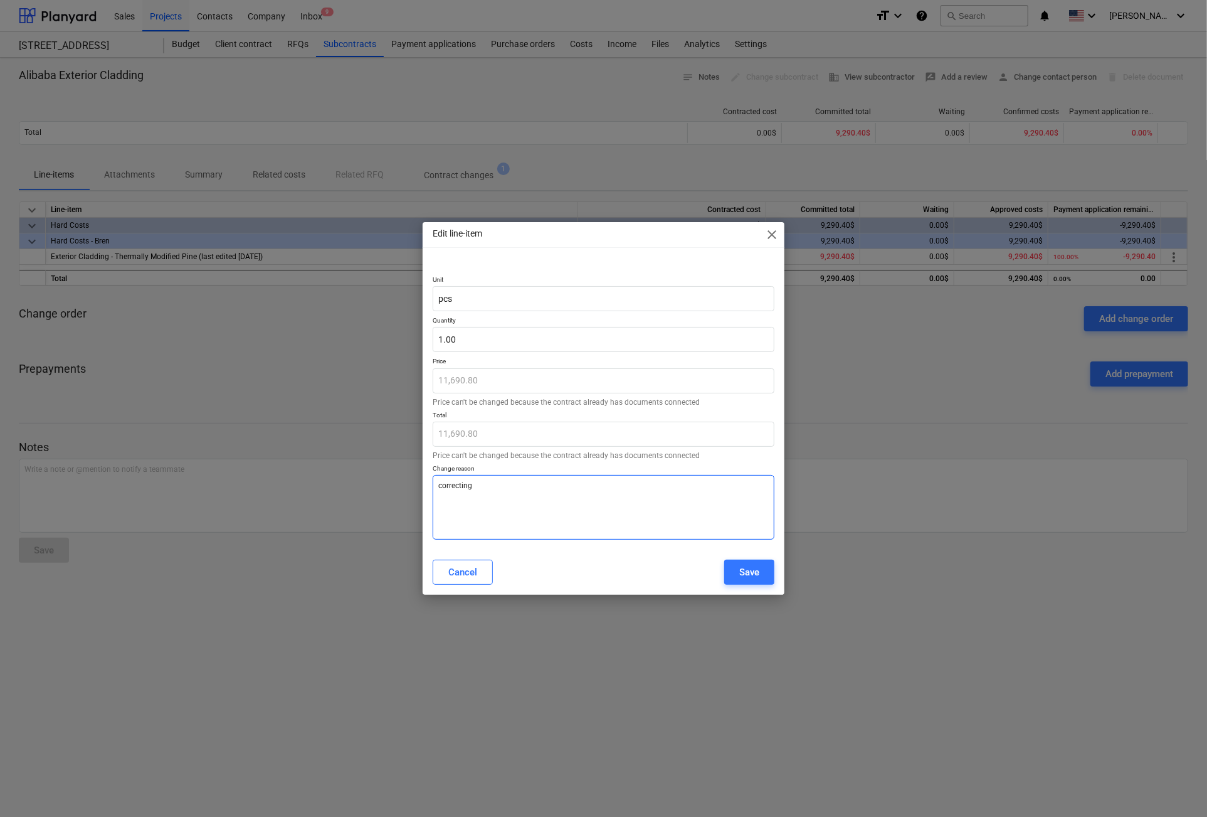
type textarea "x"
type textarea "correcting t"
type textarea "x"
type textarea "correcting th"
type textarea "x"
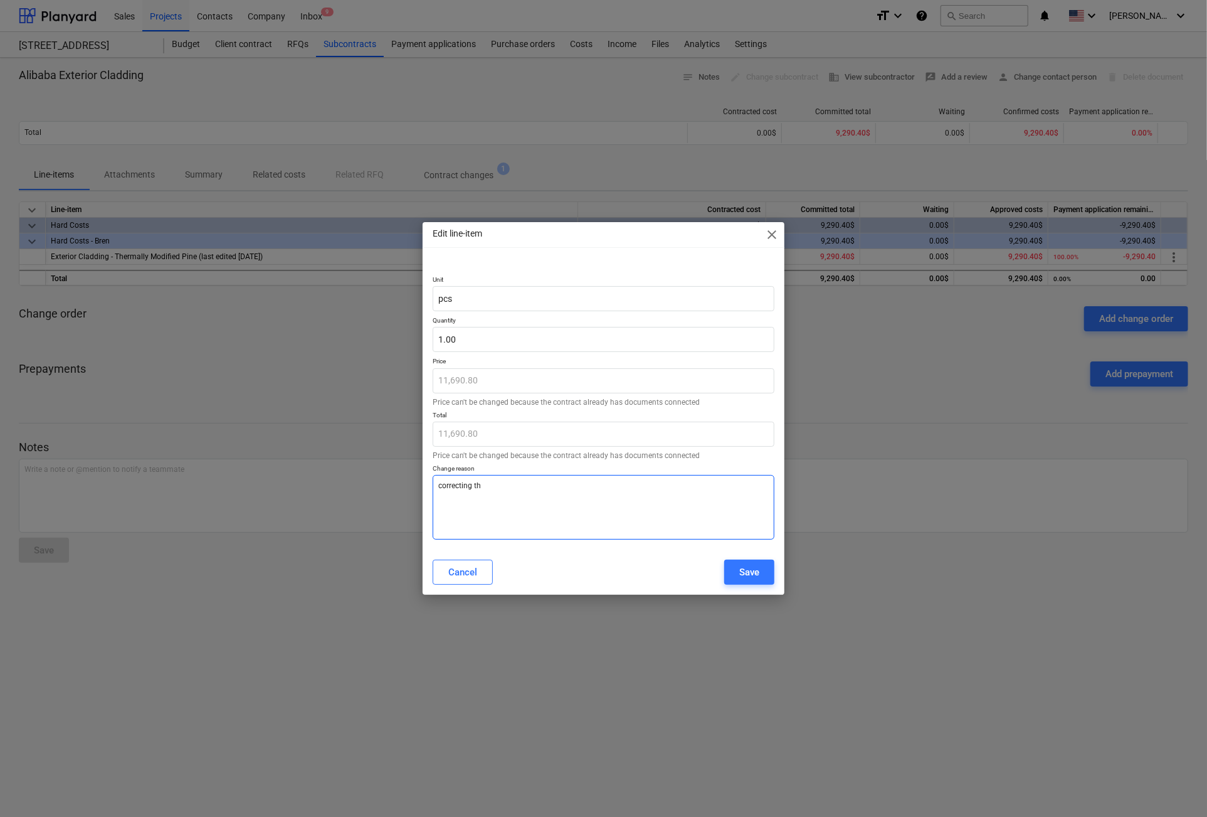
type textarea "correcting the"
type textarea "x"
type textarea "correcting the"
type textarea "x"
type textarea "correcting the a"
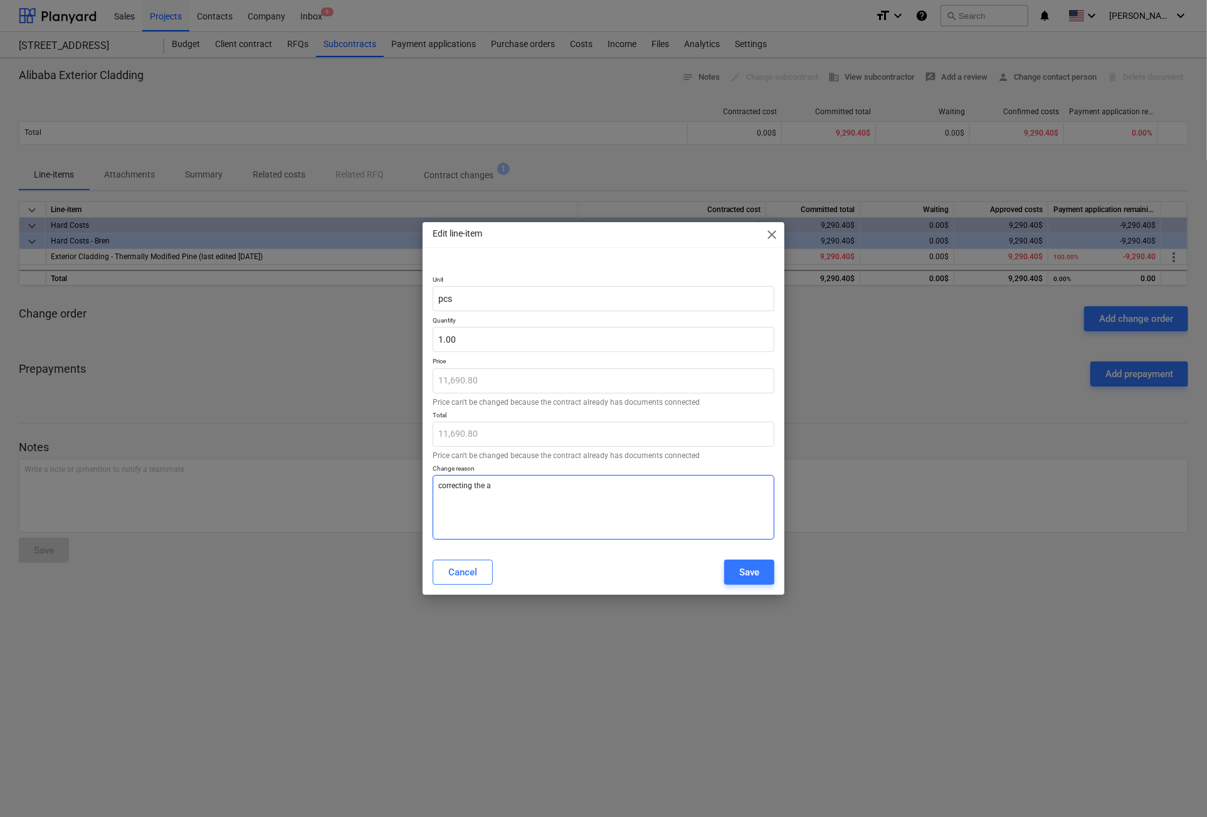
type textarea "x"
type textarea "correcting the"
type textarea "x"
type textarea "correcting the e"
type textarea "x"
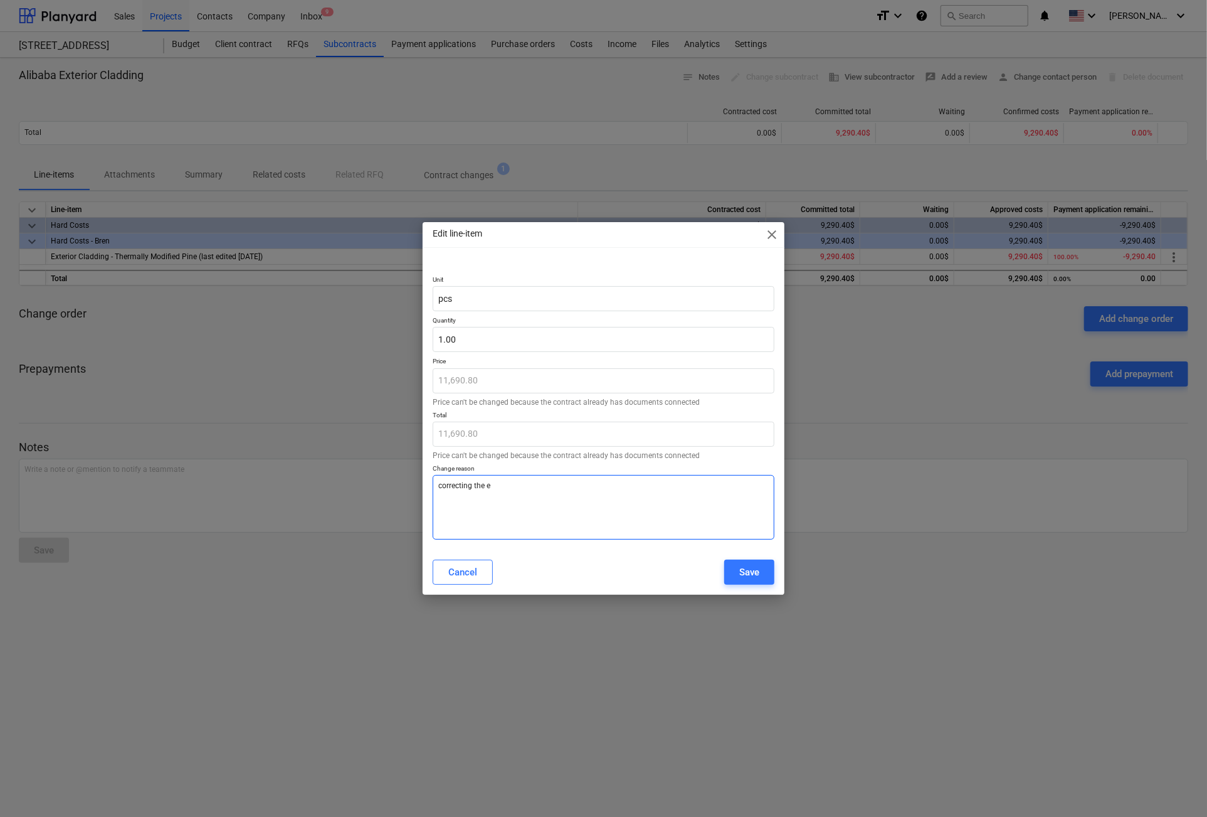
type textarea "correcting the er"
type textarea "x"
type textarea "correcting the err"
type textarea "x"
type textarea "correcting the erro"
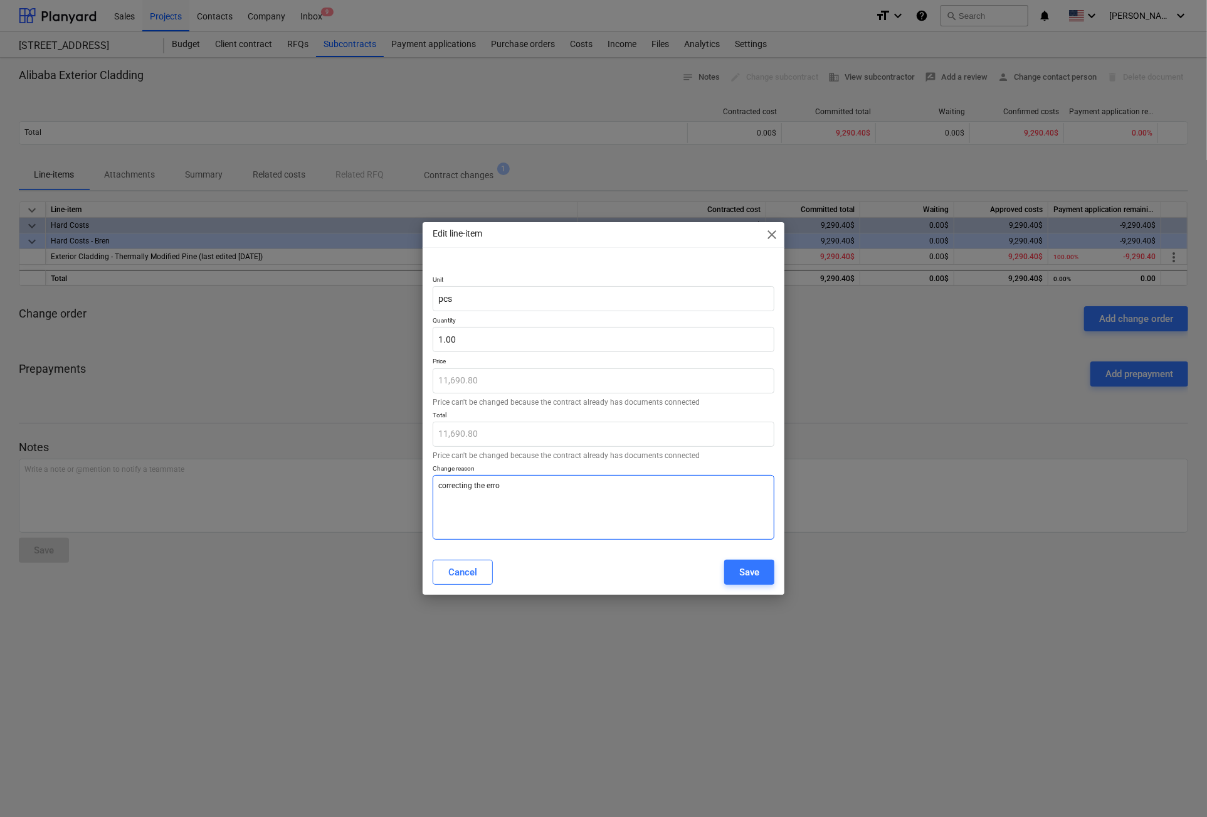
type textarea "x"
type textarea "correcting the error"
type textarea "x"
type textarea "correcting the error"
type textarea "x"
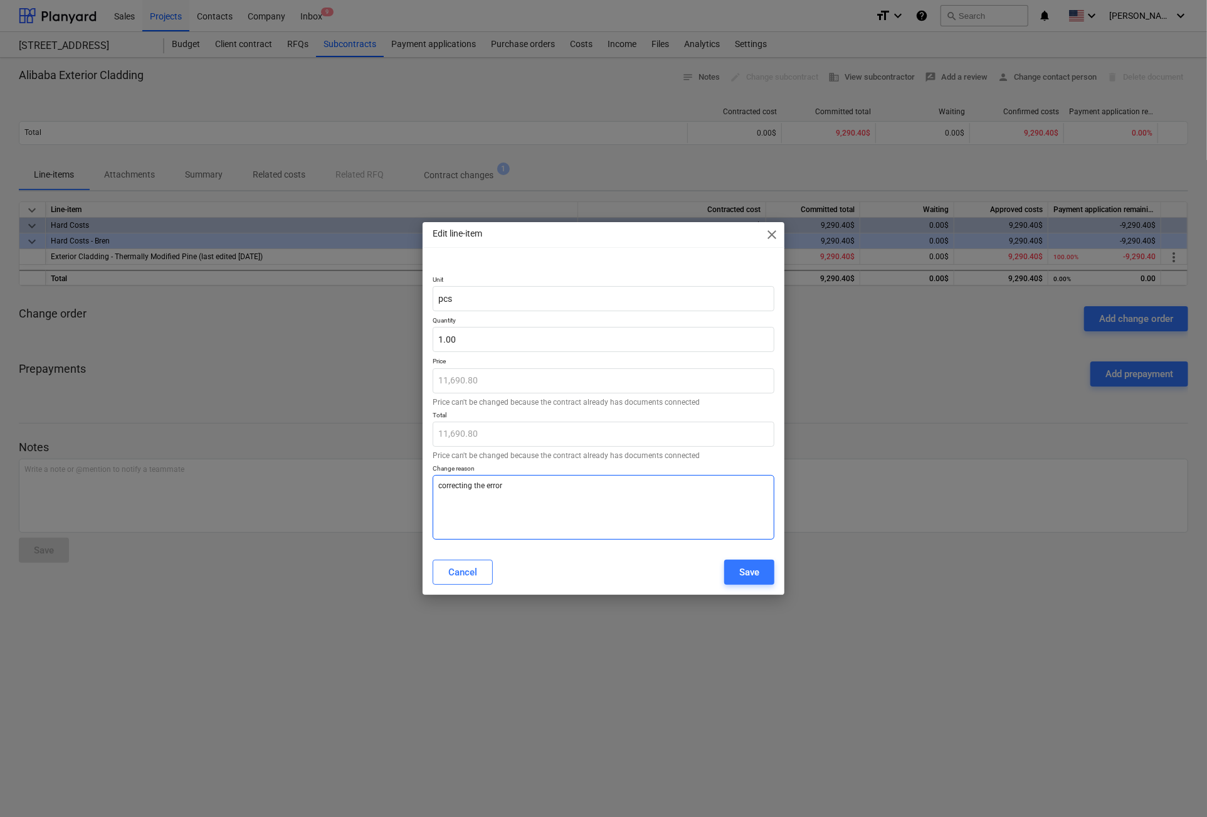
type textarea "correcting the error a"
type textarea "x"
type textarea "correcting the error a"
type textarea "x"
type textarea "correcting the error a d"
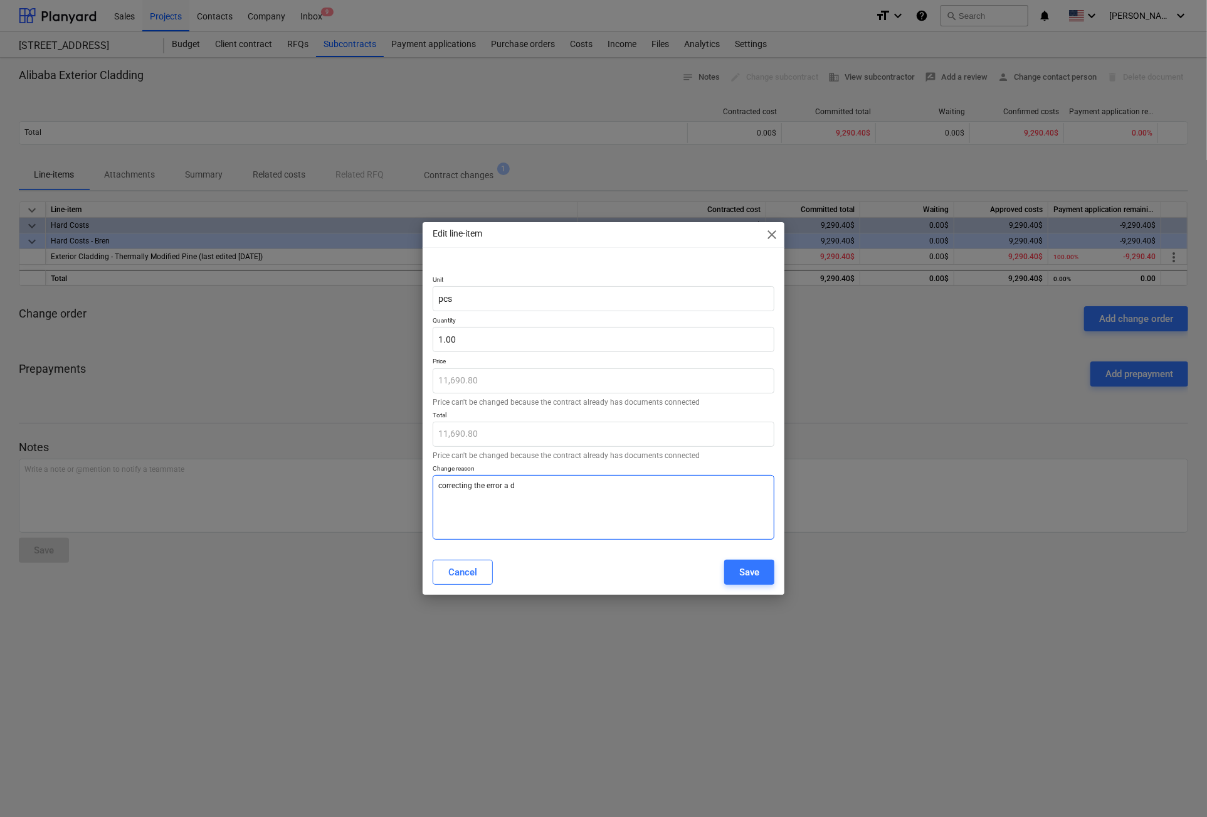
type textarea "x"
type textarea "correcting the error a di"
type textarea "x"
type textarea "correcting the error a dif"
type textarea "x"
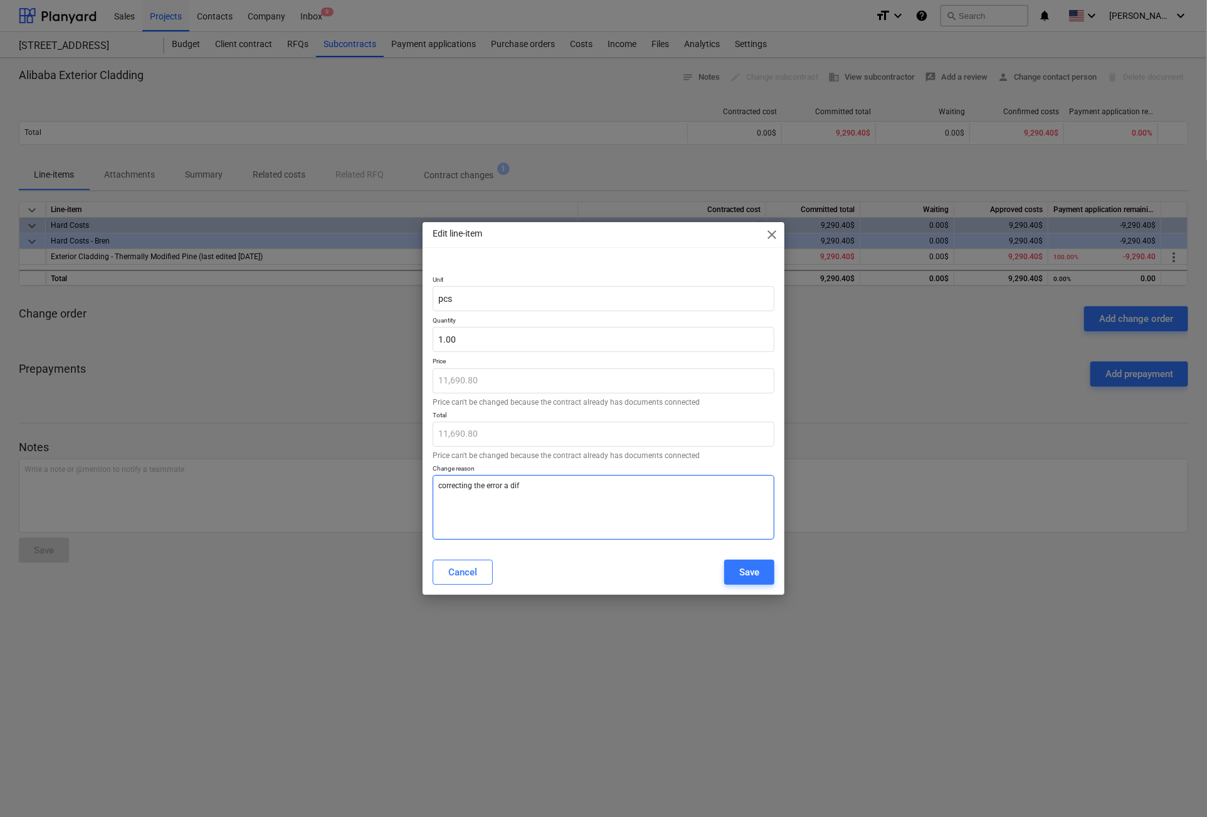
type textarea "correcting the error a diff"
type textarea "x"
type textarea "correcting the error a diffe"
type textarea "x"
type textarea "correcting the error a differ"
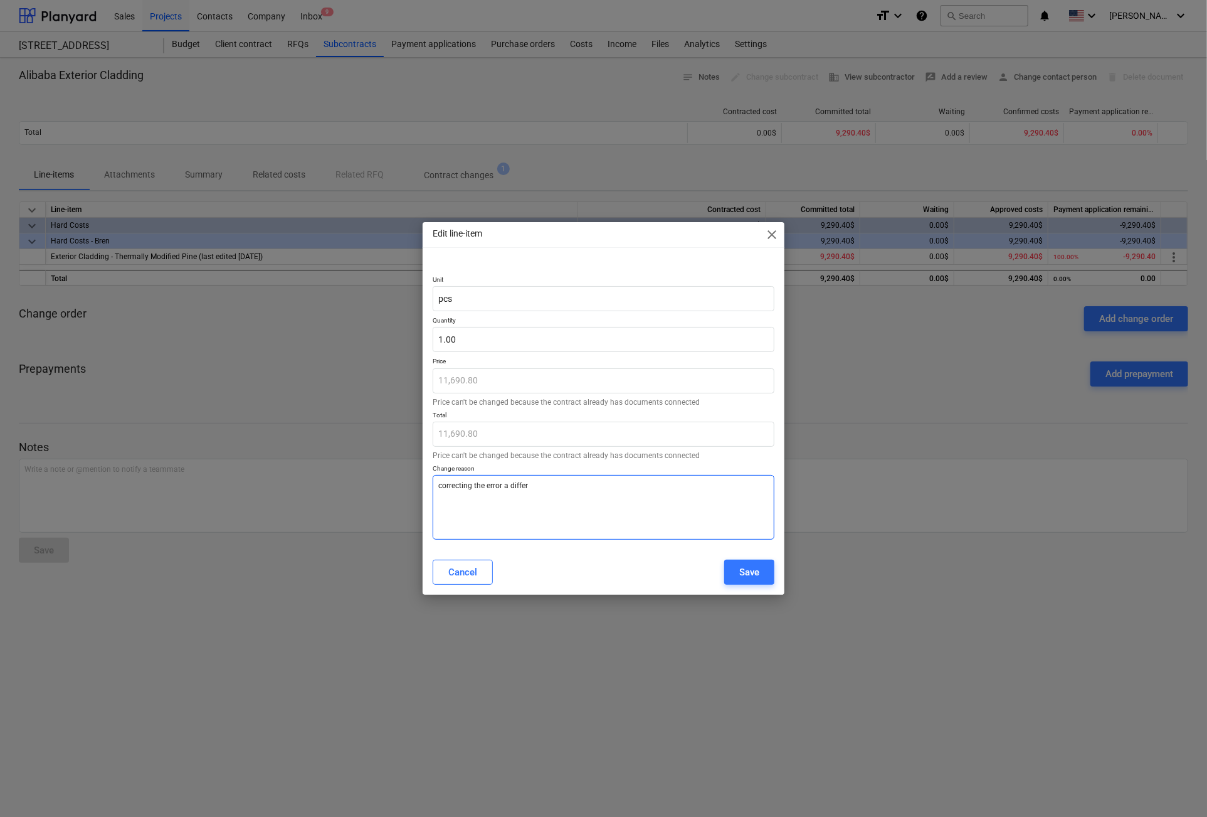
type textarea "x"
type textarea "correcting the error a differe"
type textarea "x"
type textarea "correcting the error a differen"
type textarea "x"
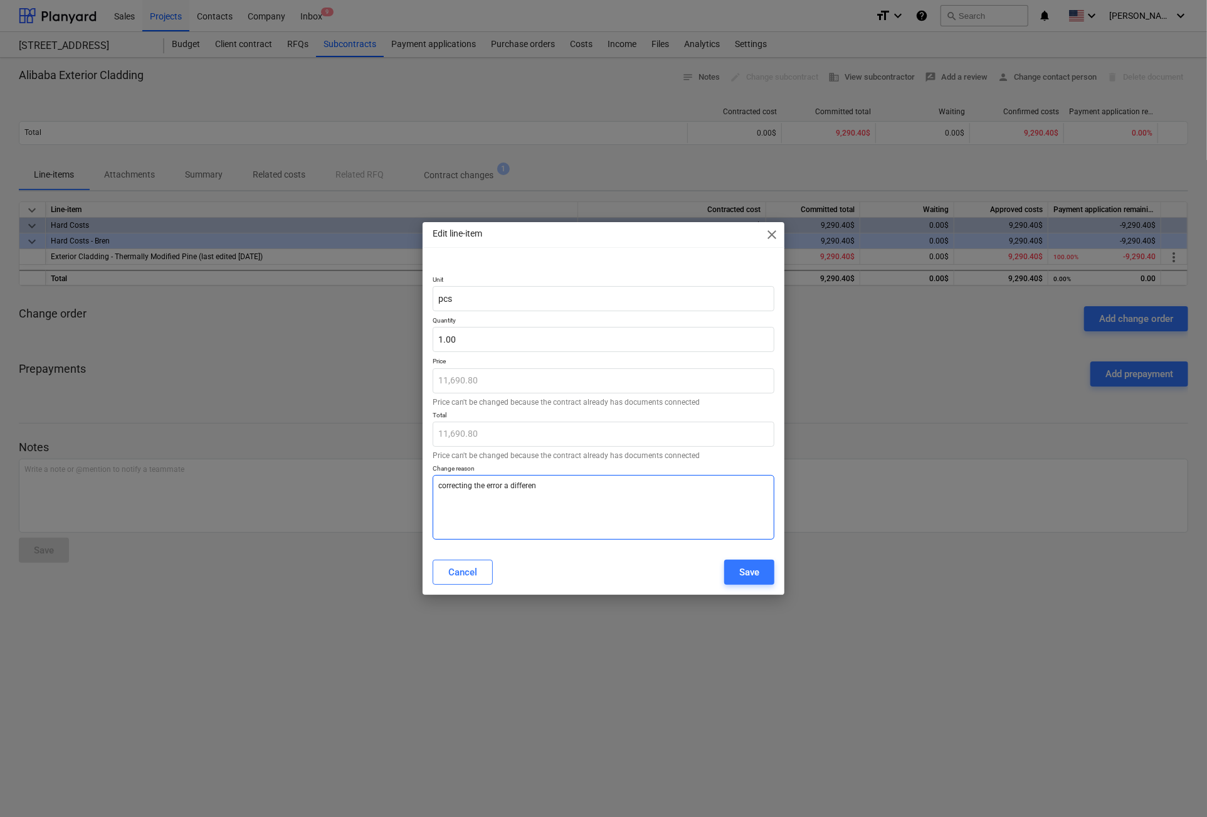
type textarea "correcting the error a different"
type textarea "x"
type textarea "correcting the error a different"
type textarea "x"
type textarea "correcting the error a different w"
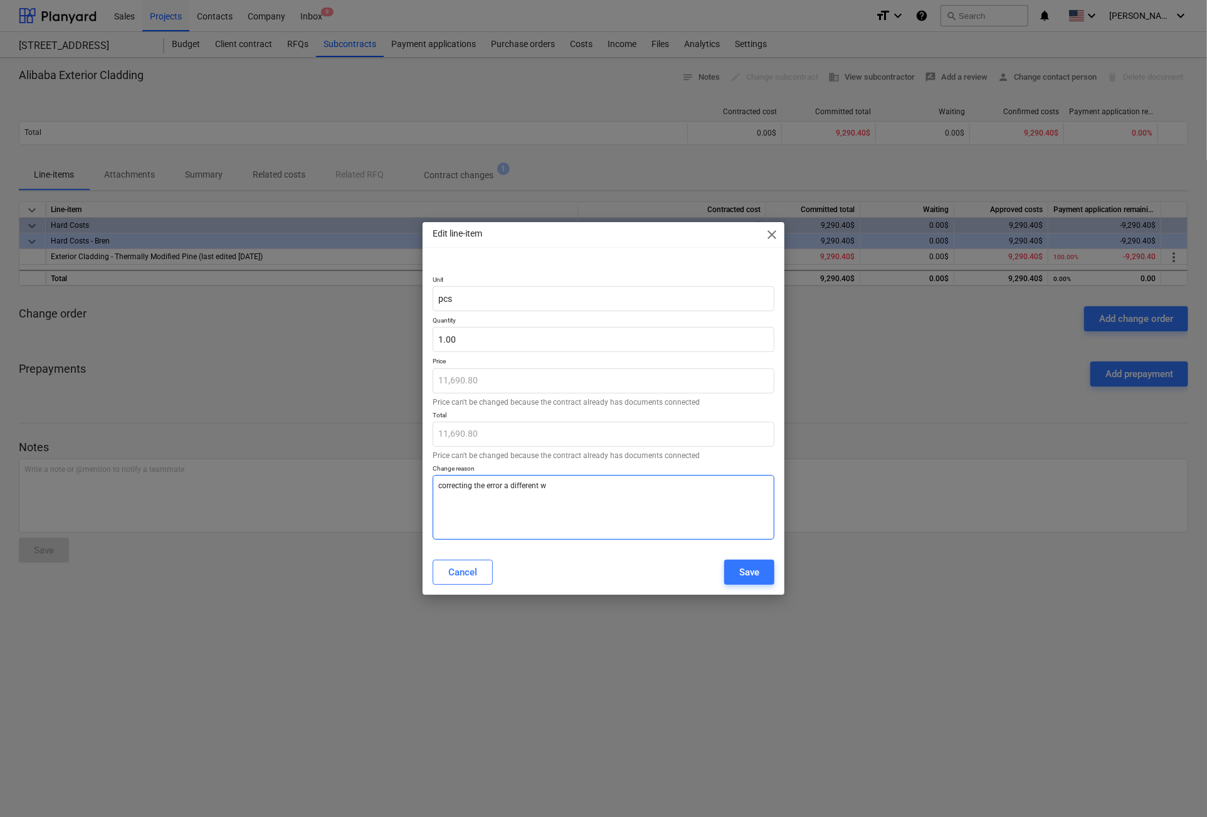
type textarea "x"
type textarea "correcting the error a different wa"
type textarea "x"
type textarea "correcting the error a different way"
click at [758, 573] on div "Save" at bounding box center [749, 572] width 20 height 16
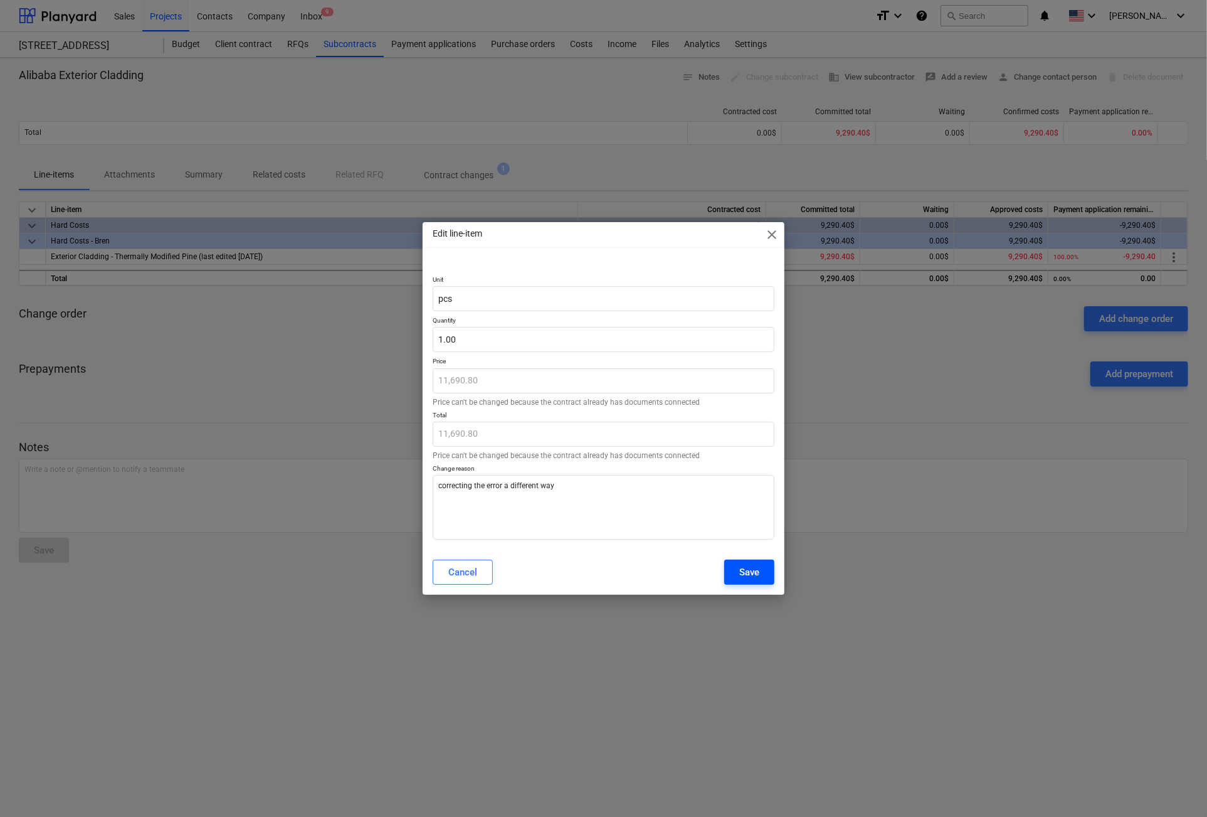
type textarea "x"
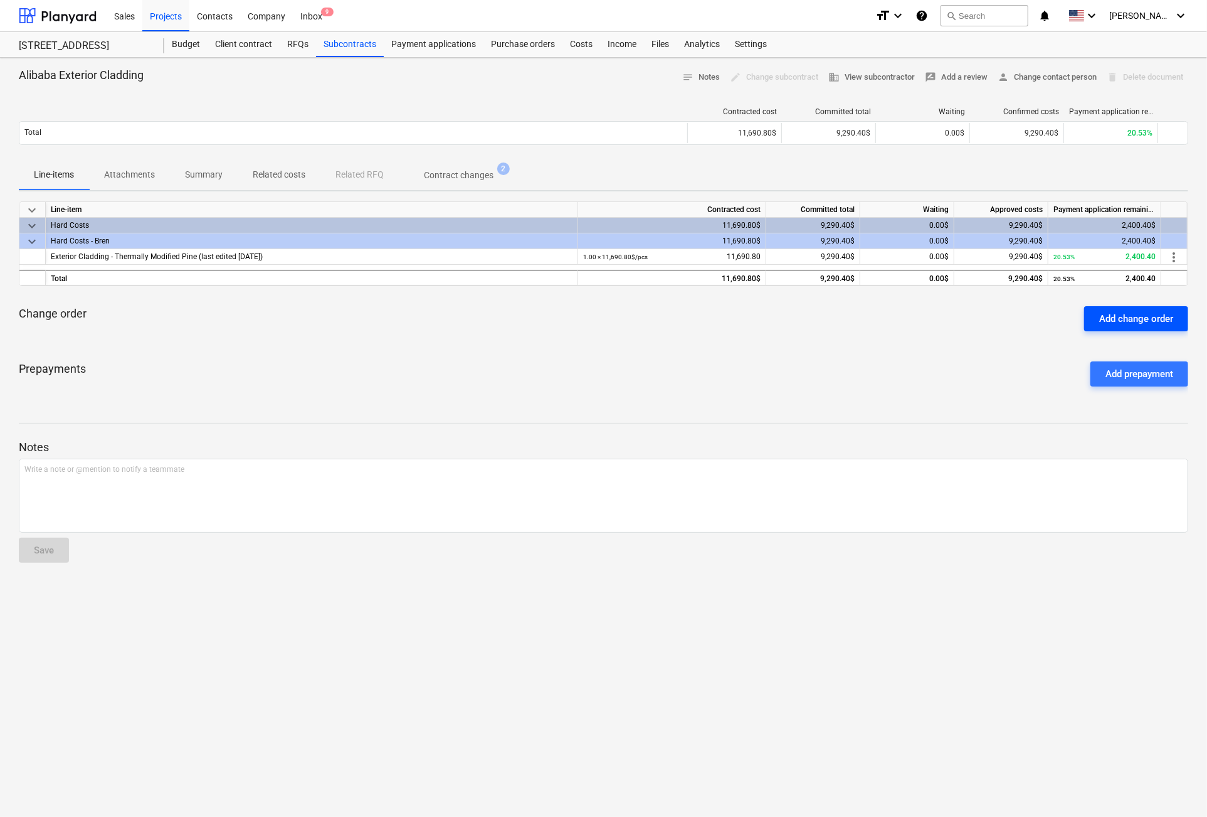
click at [1124, 320] on div "Add change order" at bounding box center [1136, 318] width 74 height 16
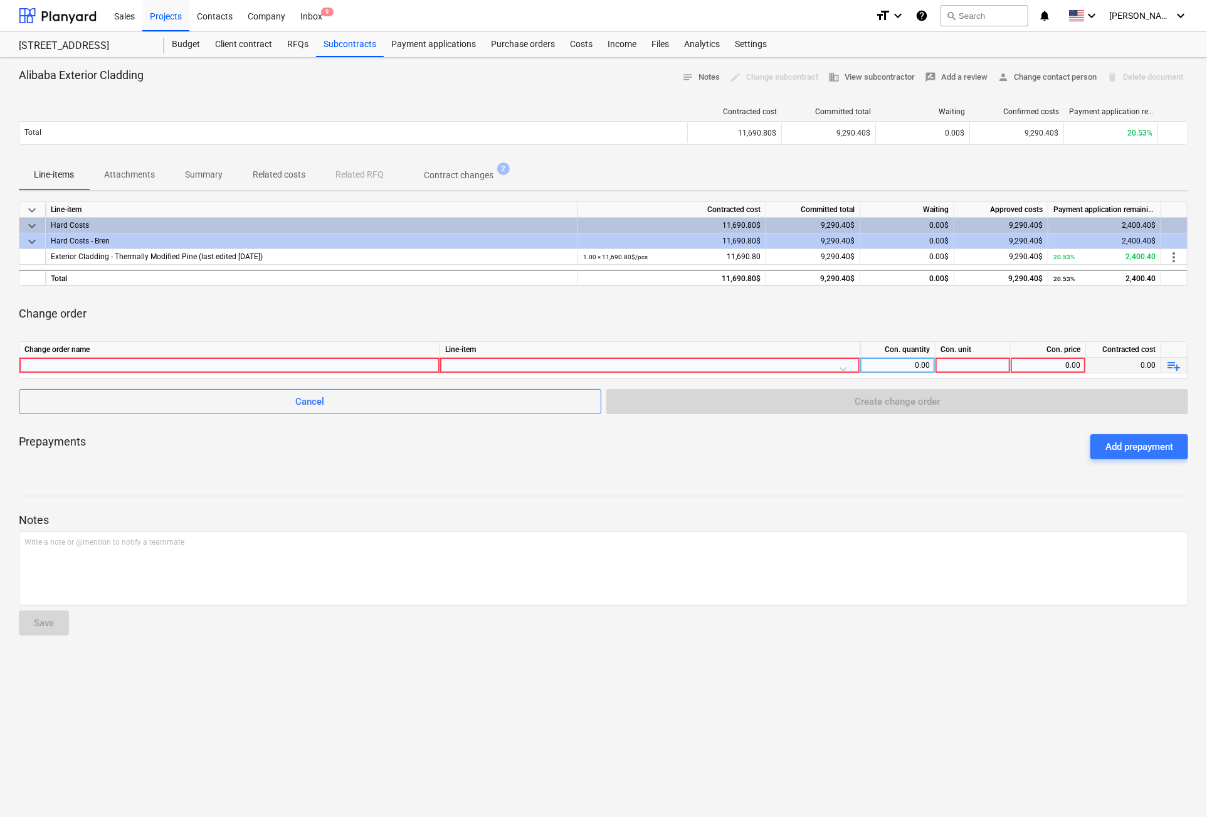
click at [188, 368] on div at bounding box center [229, 364] width 410 height 15
type input "Correct to total amount"
click at [845, 366] on div at bounding box center [650, 368] width 410 height 22
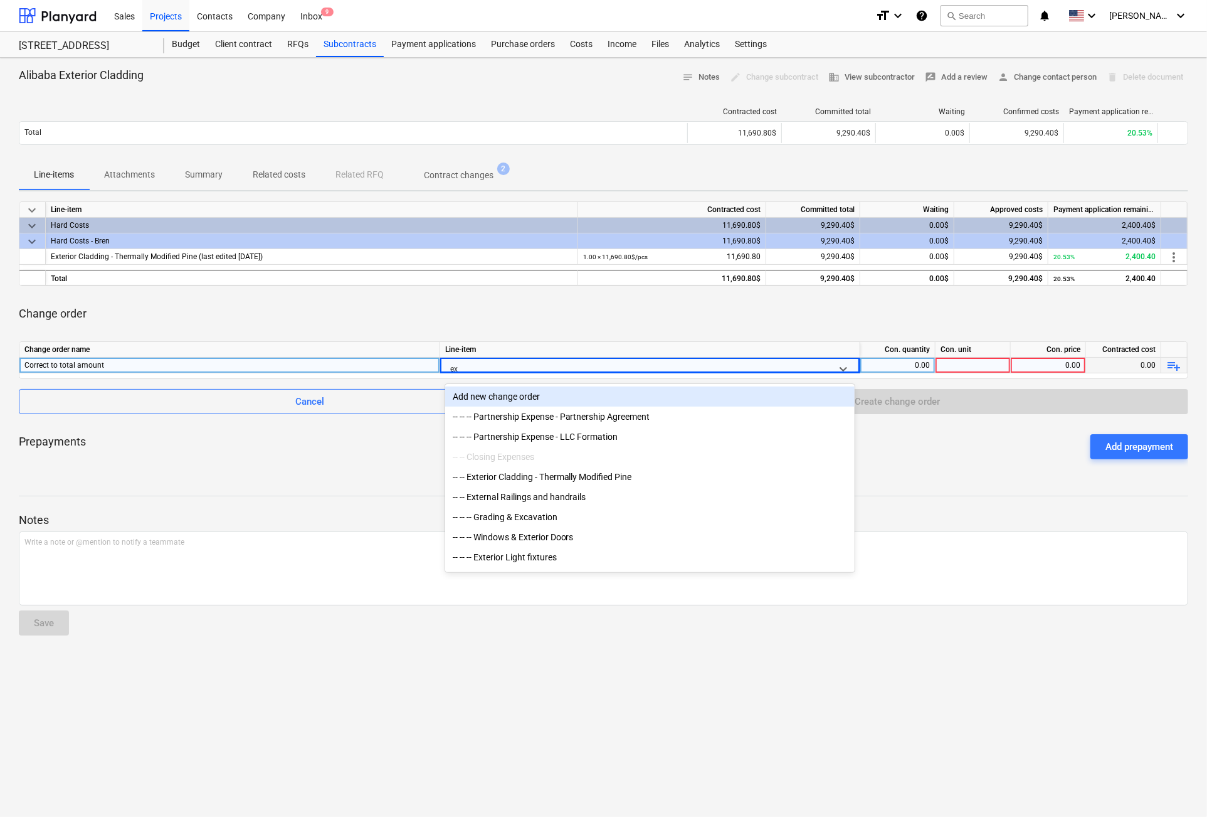
type input "ext"
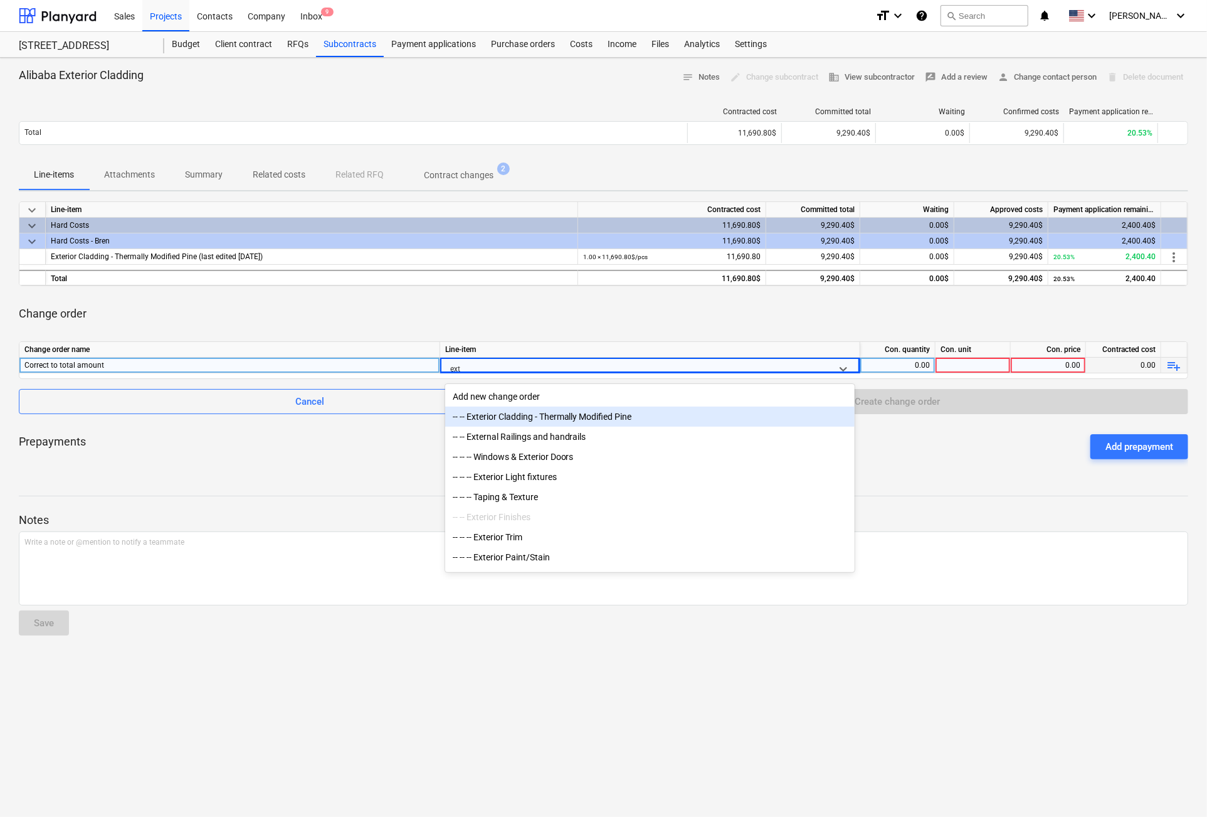
click at [583, 417] on div "-- -- Exterior Cladding - Thermally Modified Pine" at bounding box center [650, 416] width 410 height 20
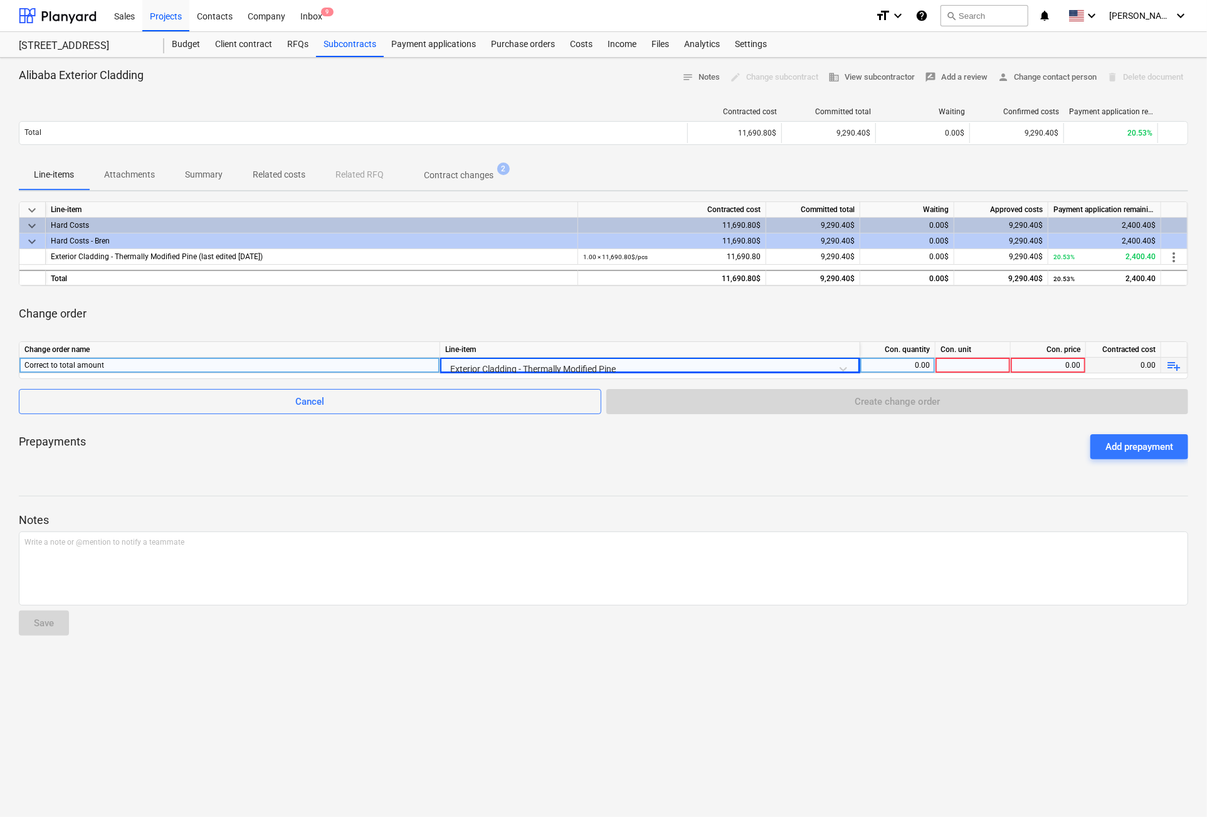
click at [1065, 366] on div "0.00" at bounding box center [1048, 365] width 65 height 16
click at [972, 365] on div at bounding box center [973, 365] width 75 height 16
type input "1"
click at [1033, 367] on div "0.00" at bounding box center [1048, 365] width 65 height 16
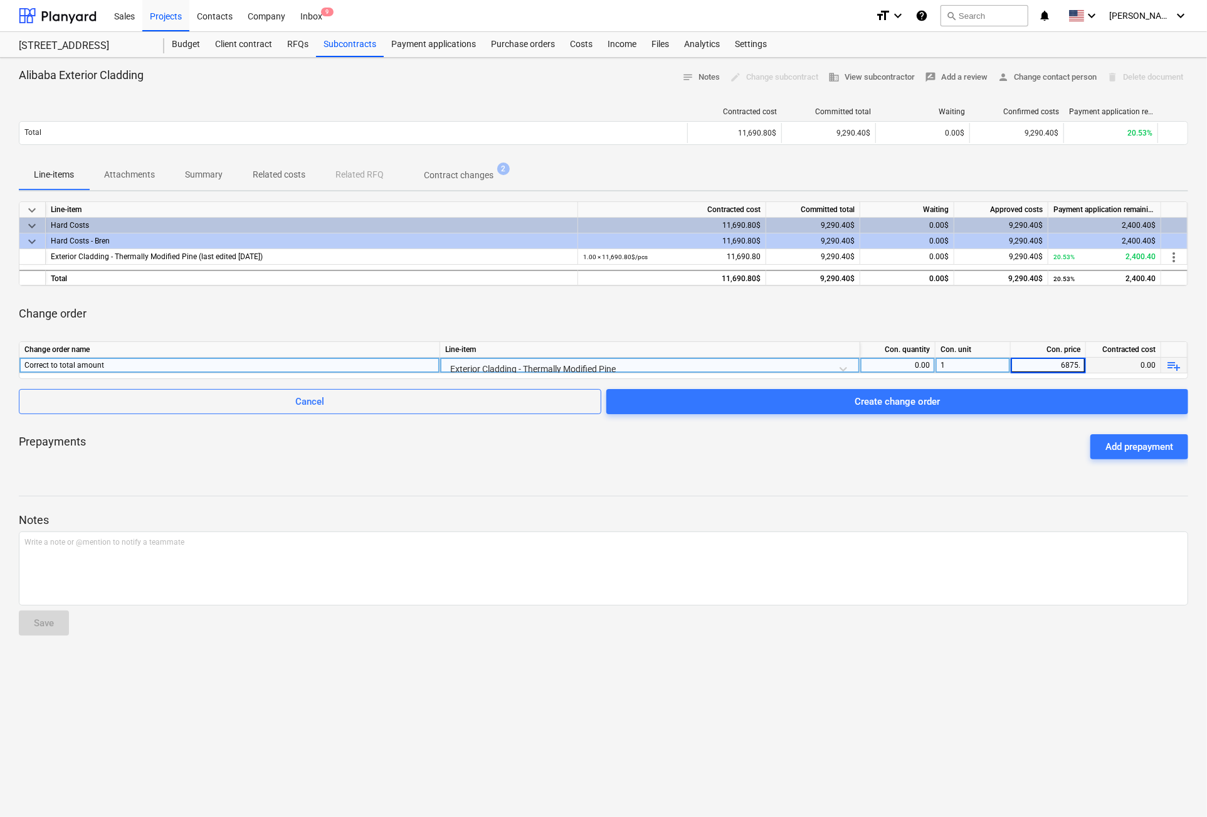
type input "6875.2"
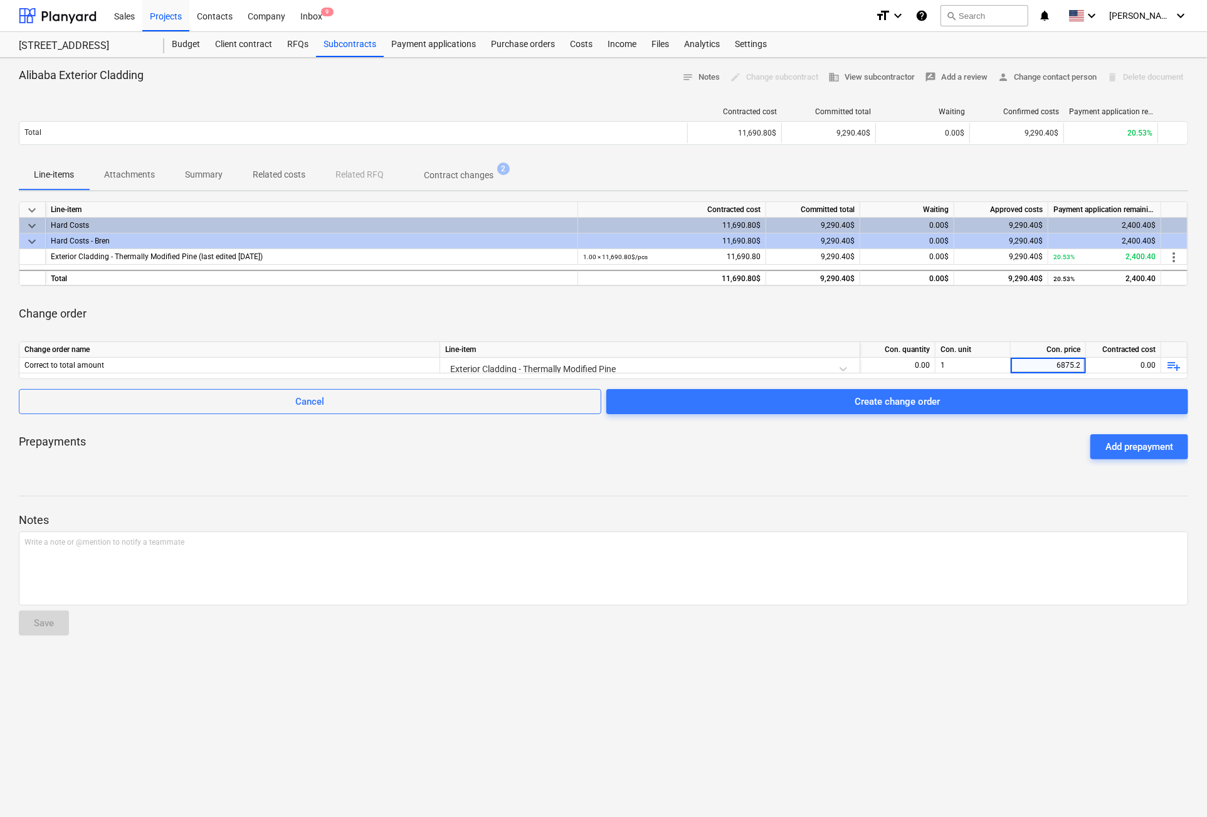
click at [966, 467] on div "Prepayments Add prepayment" at bounding box center [604, 446] width 1170 height 45
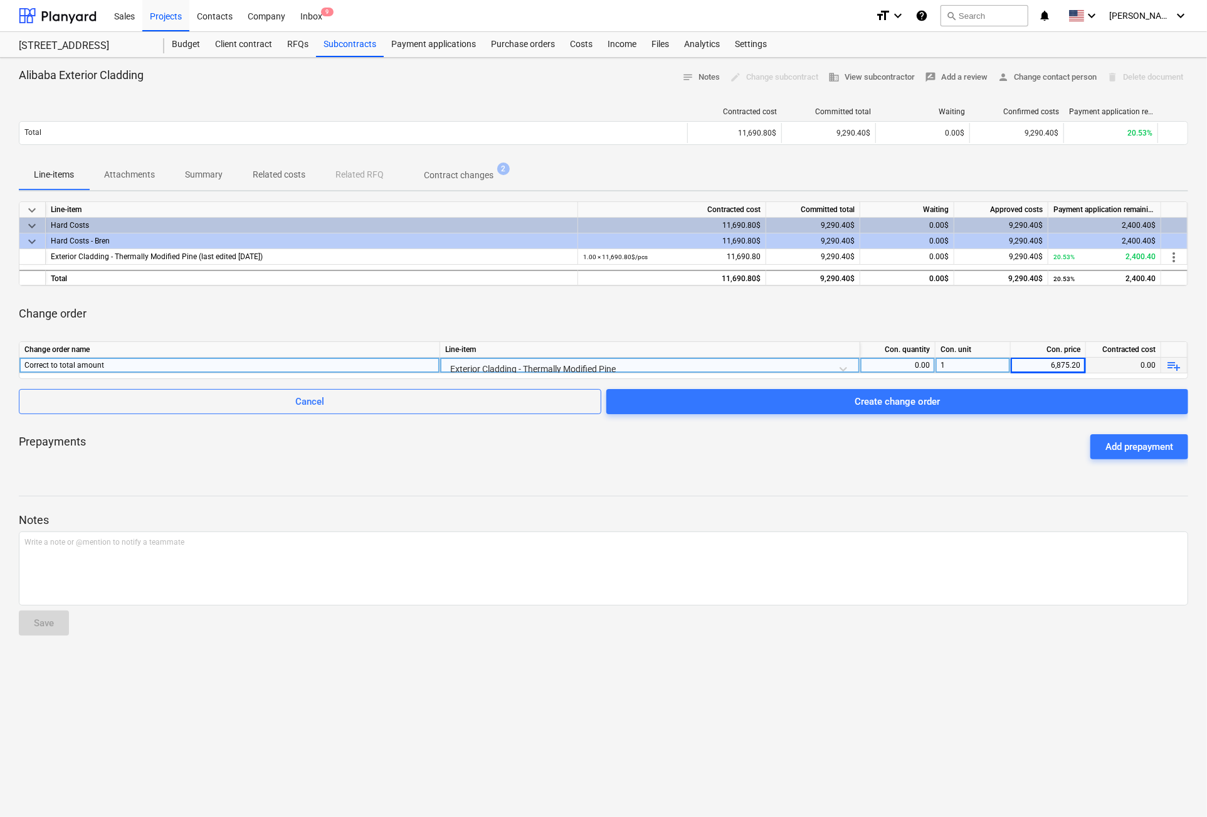
click at [1144, 364] on div "0.00" at bounding box center [1123, 365] width 75 height 16
click at [904, 357] on div "0.00" at bounding box center [897, 365] width 65 height 16
type input "1"
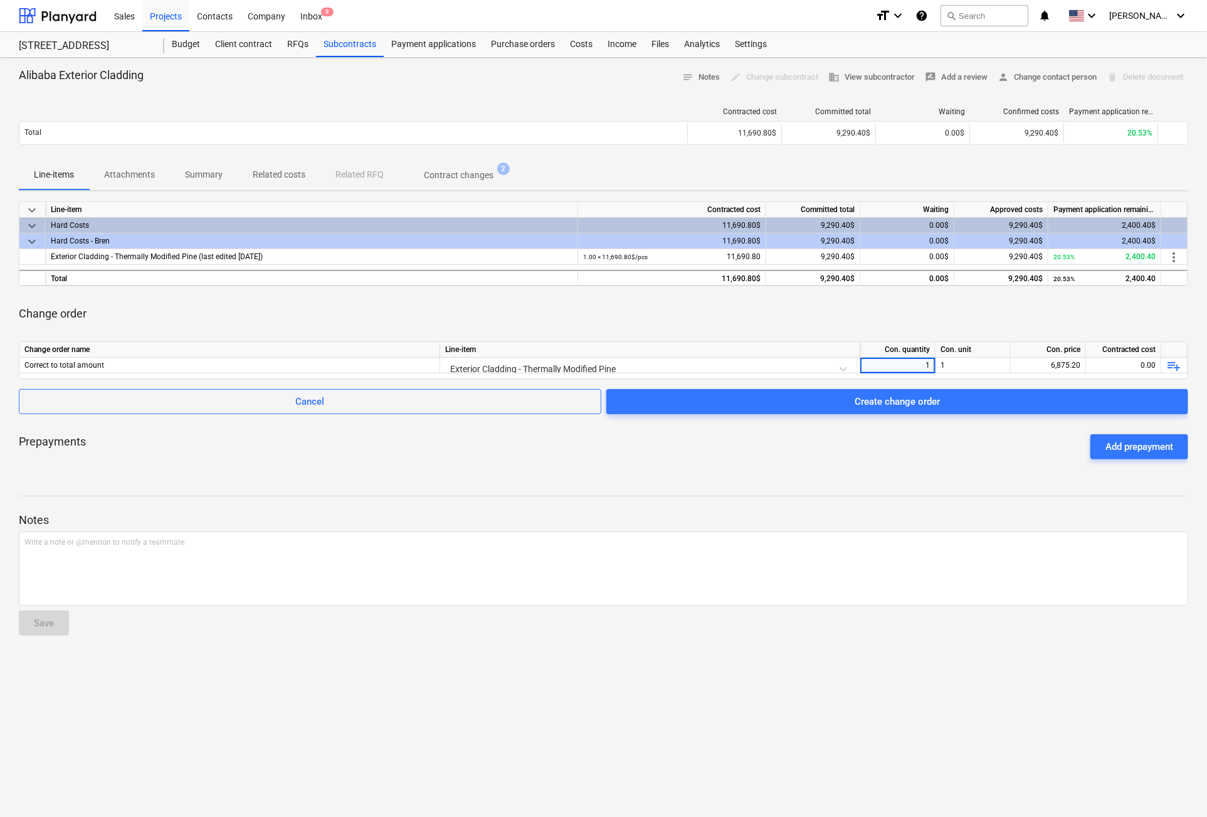
click at [975, 441] on div "Prepayments Add prepayment" at bounding box center [604, 446] width 1170 height 45
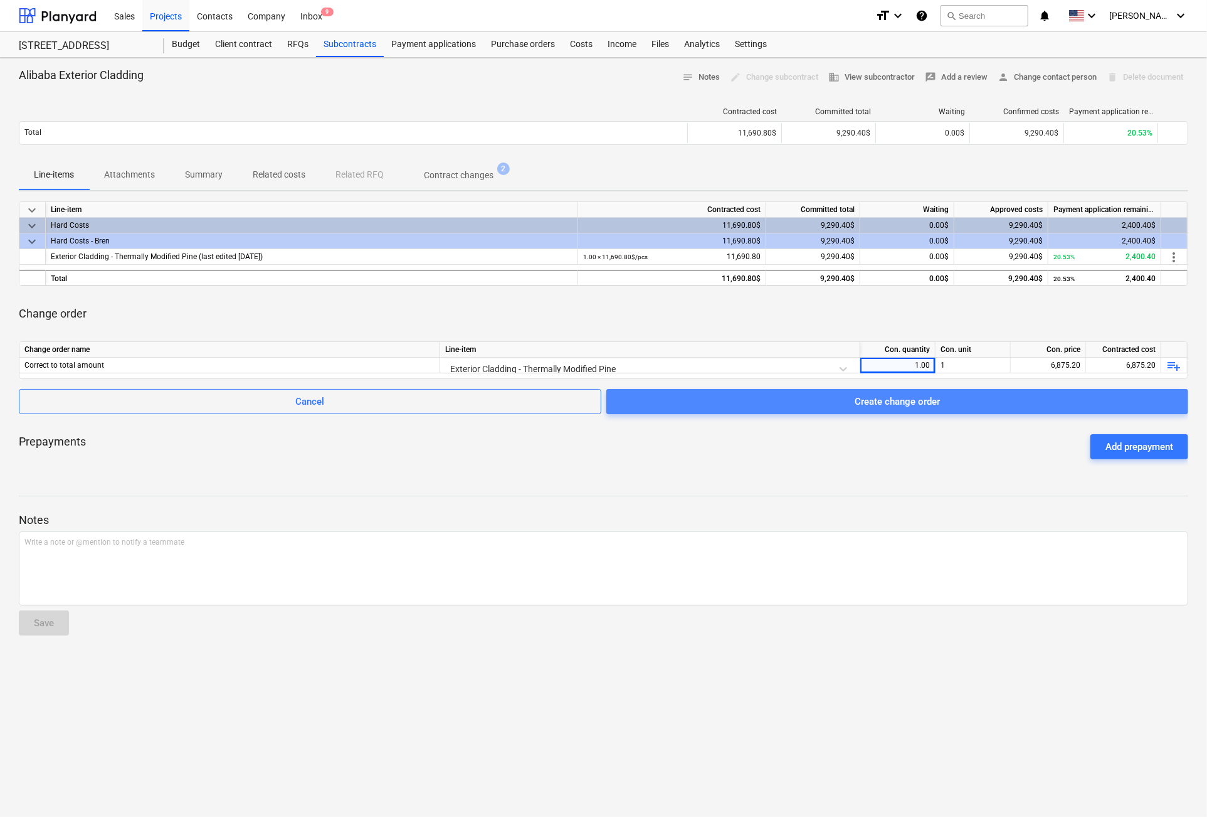
click at [1021, 405] on span "Create change order" at bounding box center [898, 401] width 552 height 16
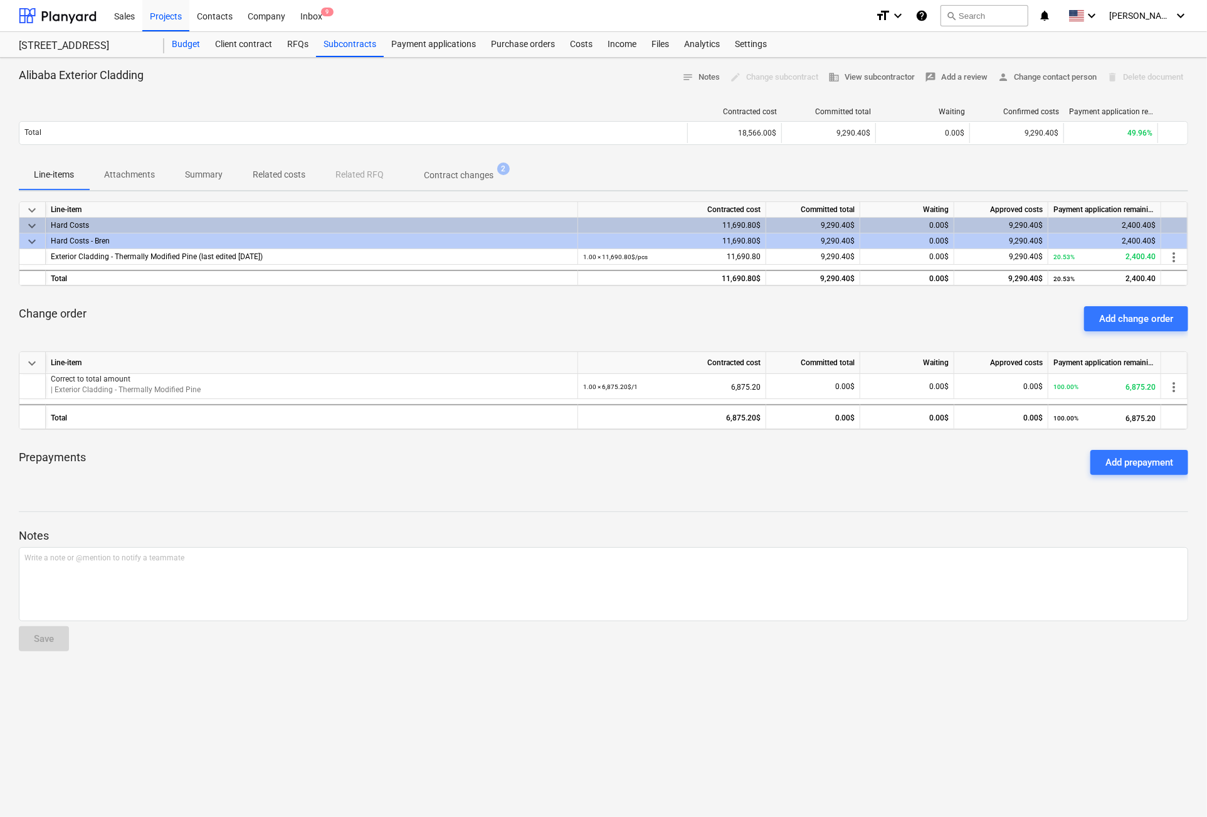
click at [172, 42] on div "Budget" at bounding box center [185, 44] width 43 height 25
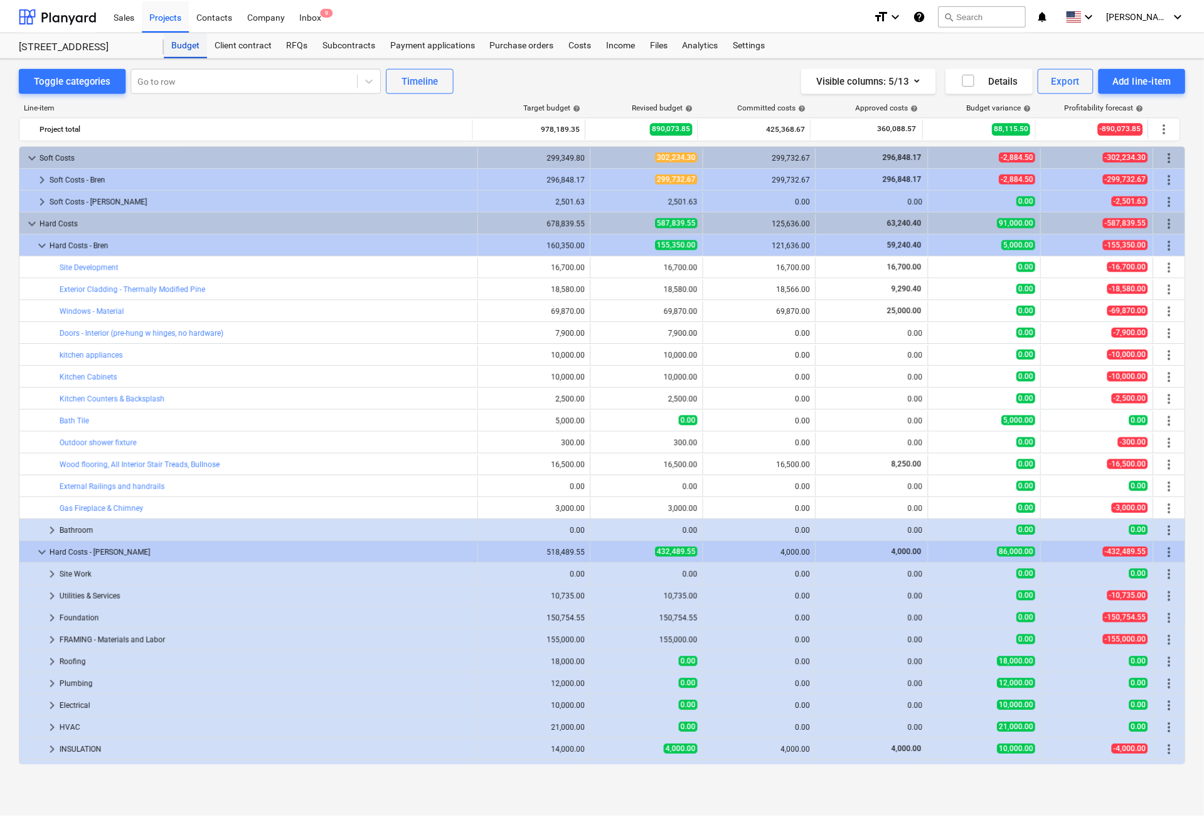
scroll to position [39, 0]
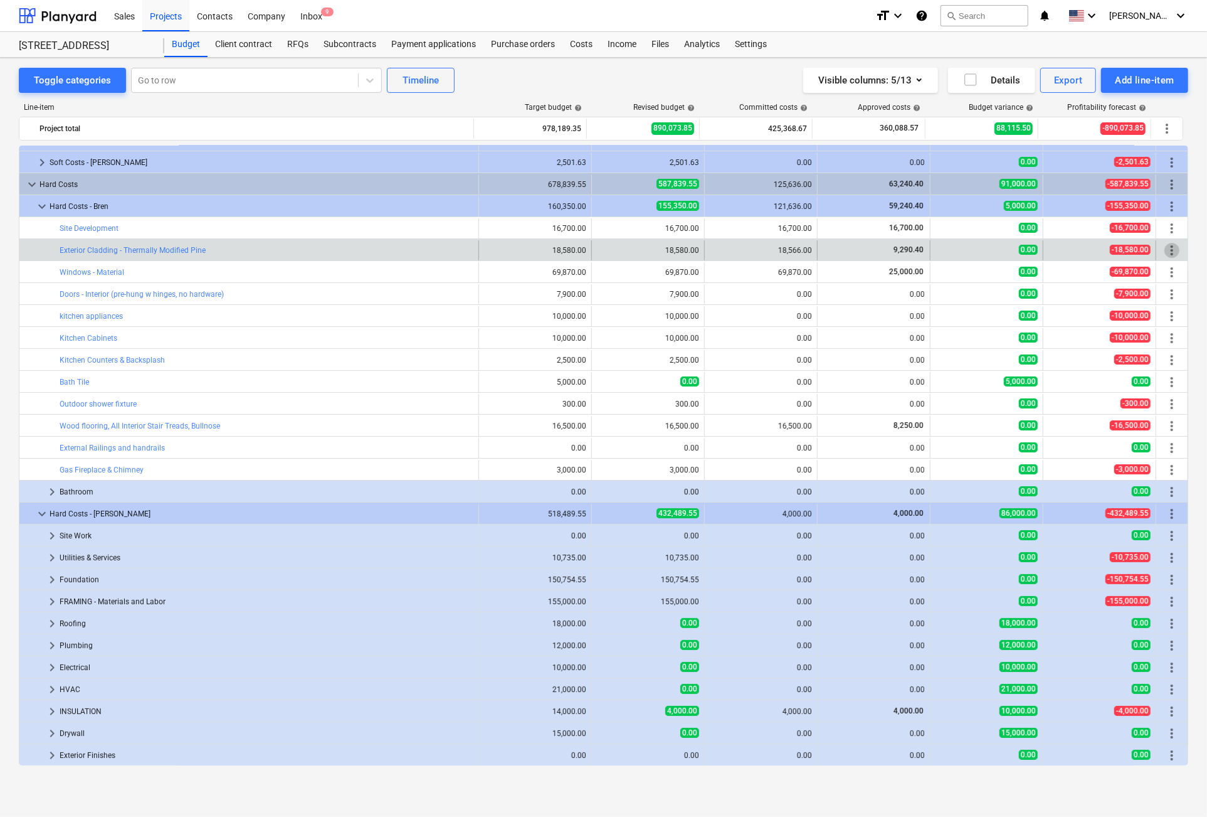
click at [1169, 246] on span "more_vert" at bounding box center [1172, 250] width 15 height 15
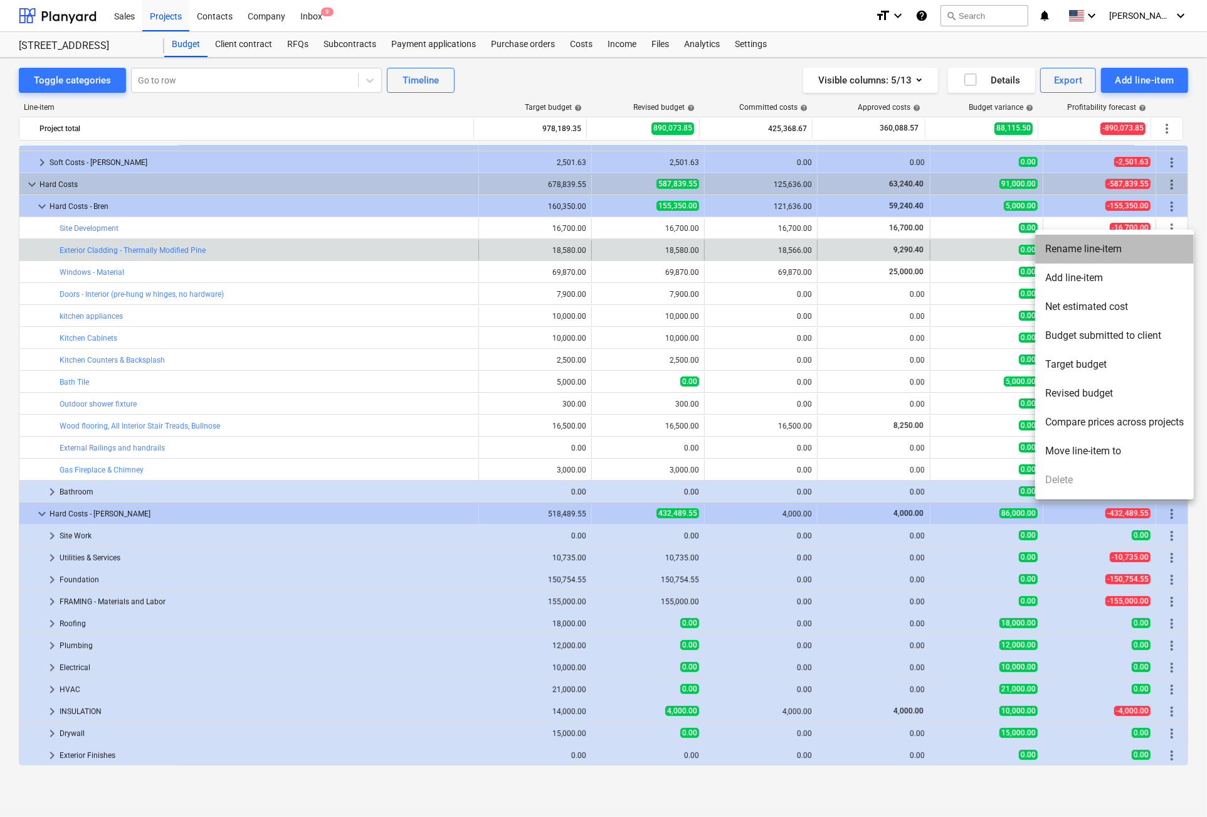
click at [1169, 246] on li "Rename line-item" at bounding box center [1114, 249] width 159 height 29
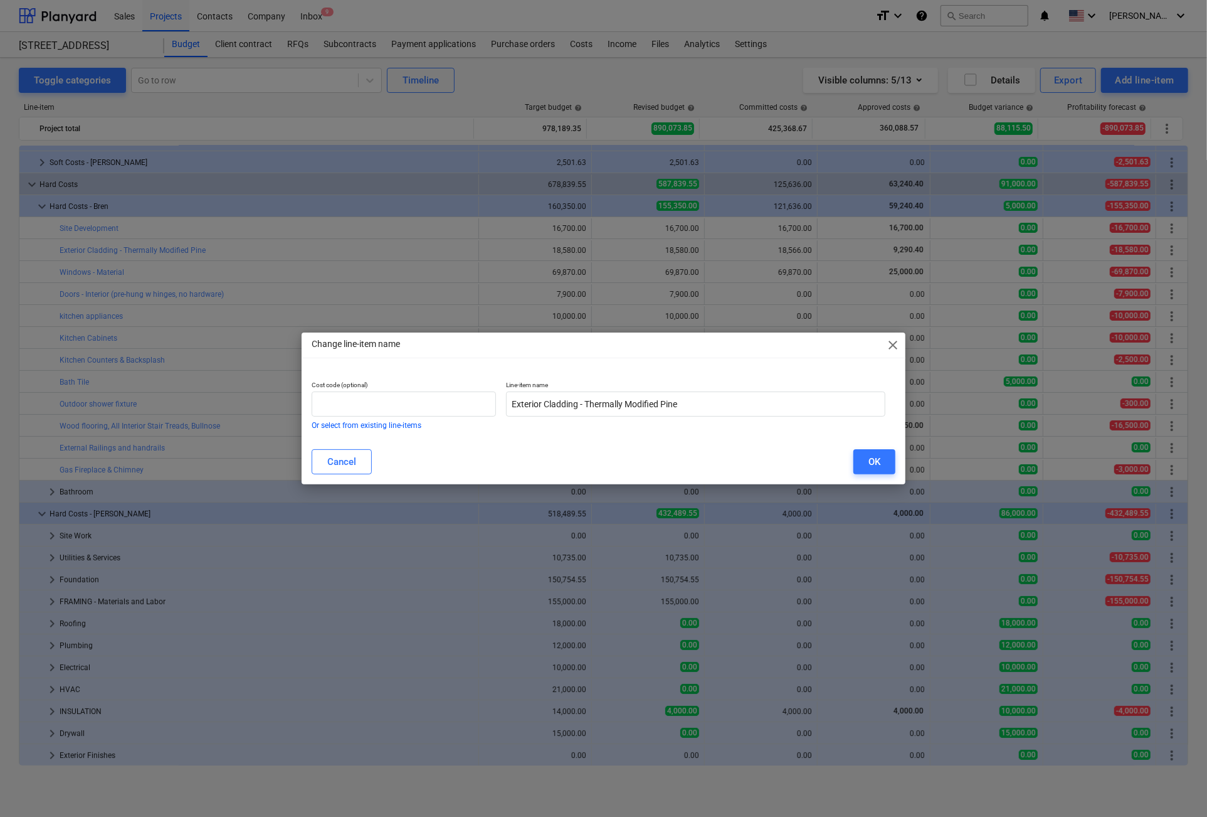
click at [891, 348] on span "close" at bounding box center [893, 344] width 15 height 15
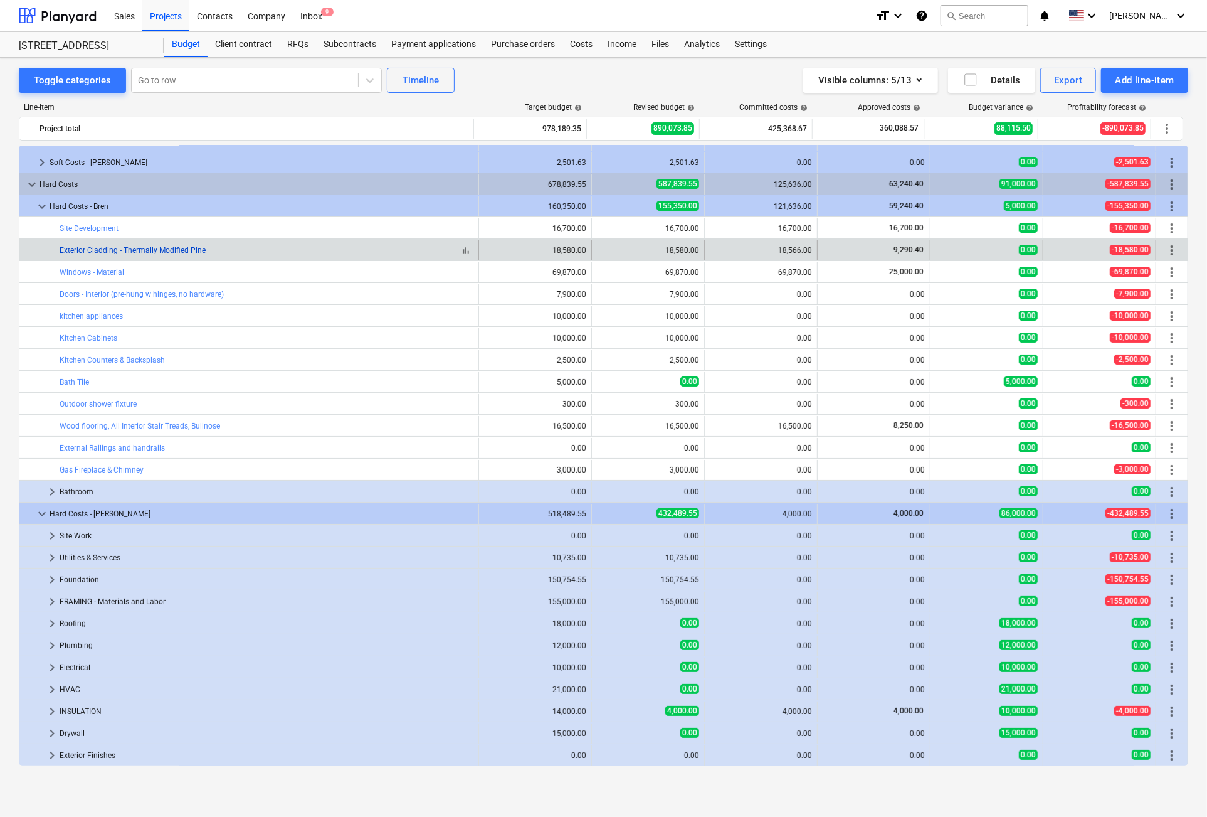
click at [87, 246] on link "Exterior Cladding - Thermally Modified Pine" at bounding box center [133, 250] width 146 height 9
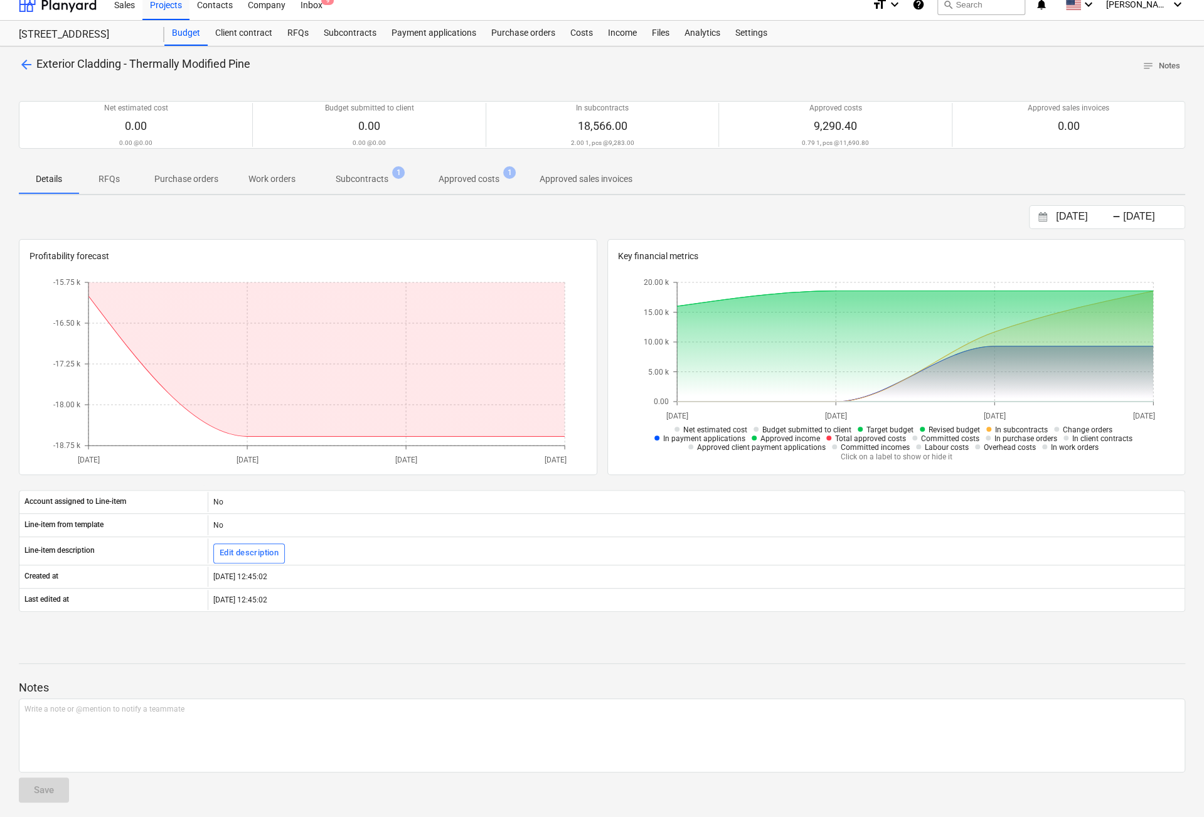
scroll to position [14, 0]
click at [458, 175] on p "Approved costs" at bounding box center [468, 176] width 61 height 13
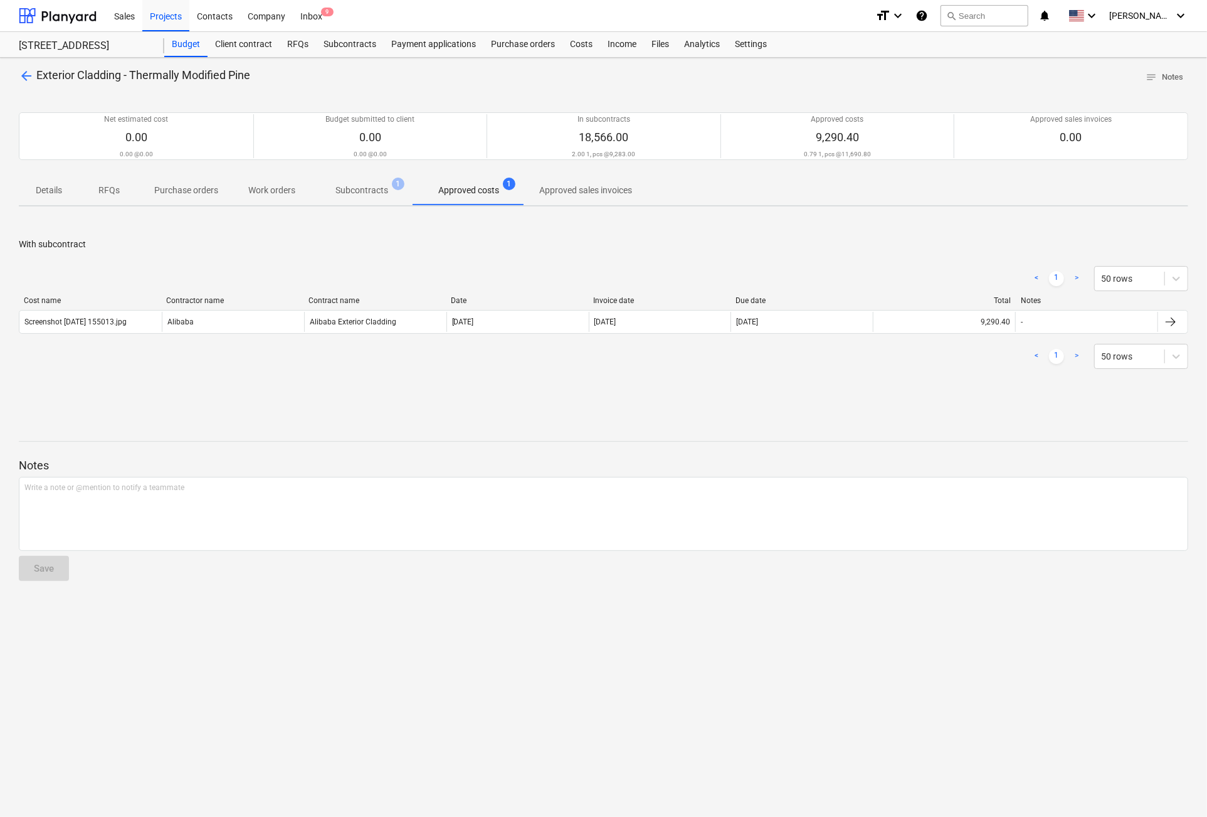
click at [460, 188] on p "Approved costs" at bounding box center [468, 190] width 61 height 13
click at [354, 188] on p "Subcontracts" at bounding box center [362, 190] width 53 height 13
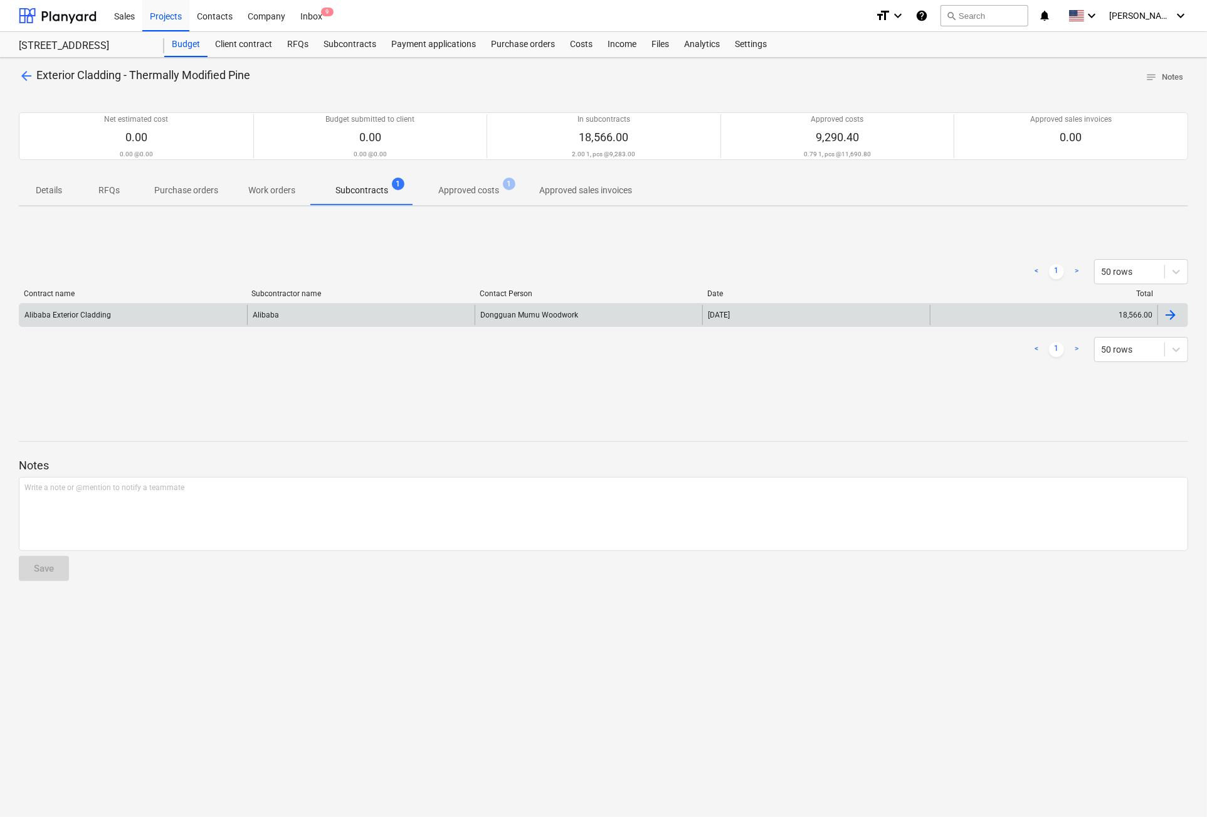
click at [373, 313] on div "Alibaba" at bounding box center [361, 315] width 228 height 20
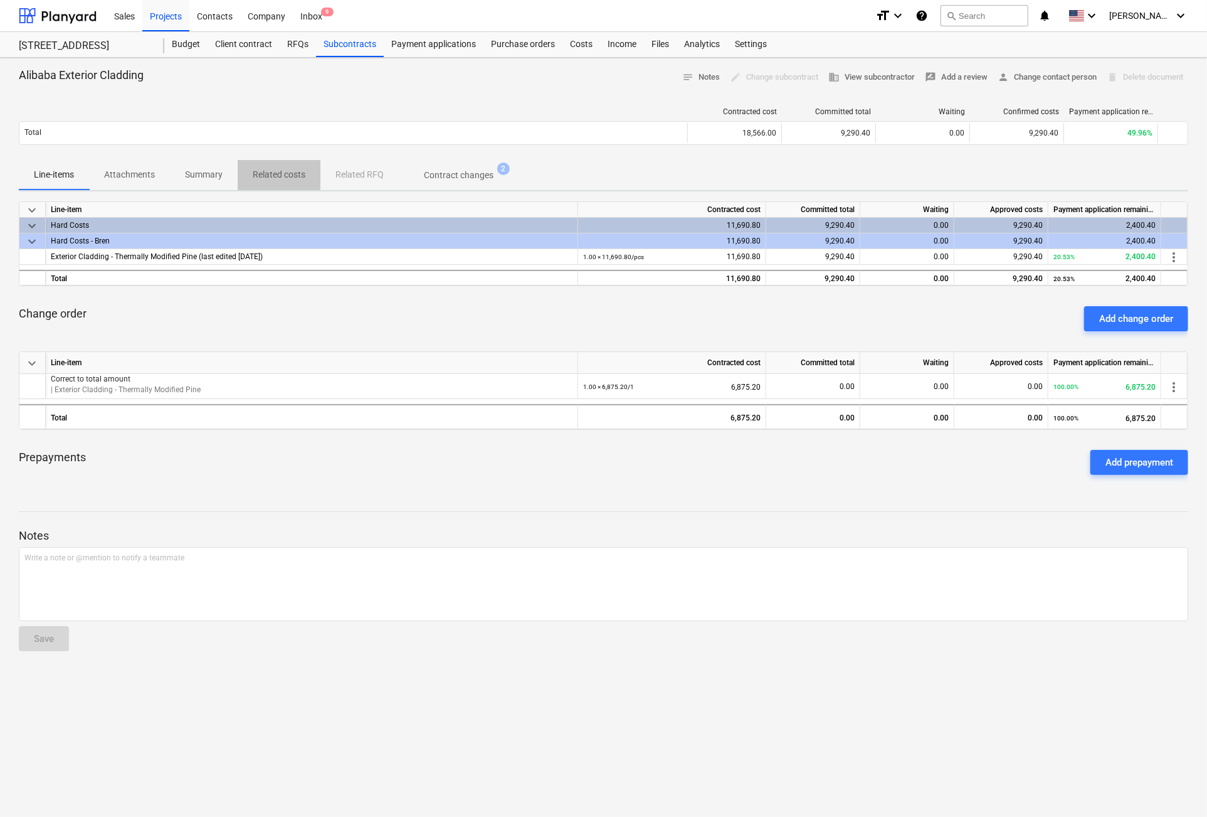
click at [280, 171] on p "Related costs" at bounding box center [279, 174] width 53 height 13
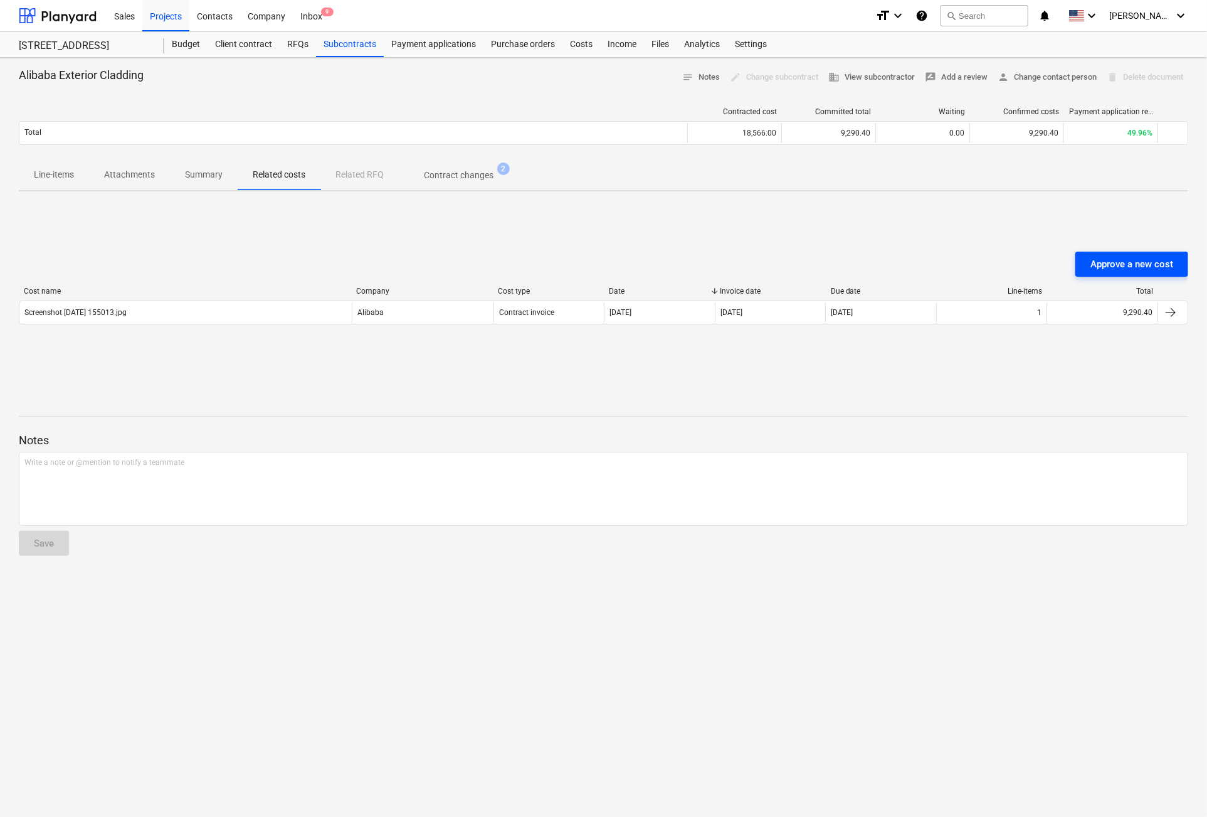
click at [1155, 262] on div "Approve a new cost" at bounding box center [1132, 264] width 83 height 16
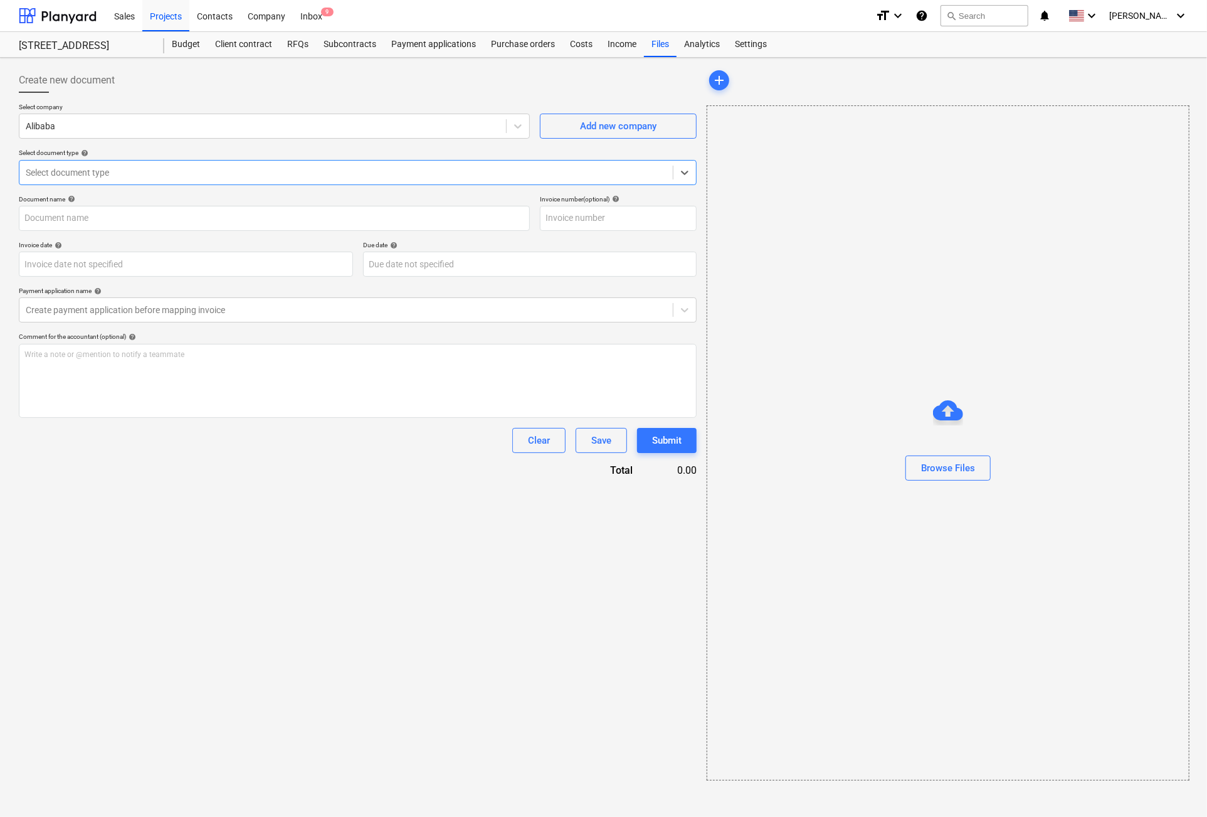
click at [102, 167] on div at bounding box center [346, 172] width 641 height 13
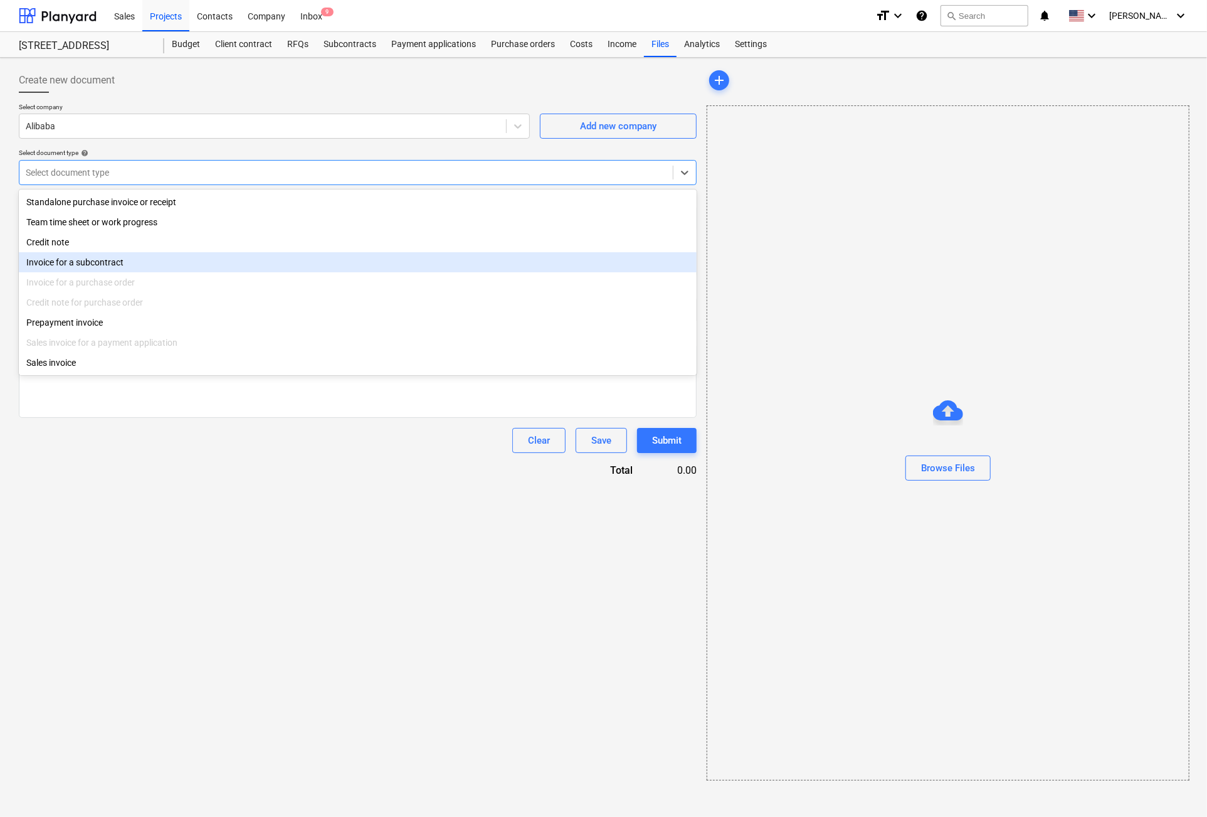
click at [85, 260] on div "Invoice for a subcontract" at bounding box center [358, 262] width 678 height 20
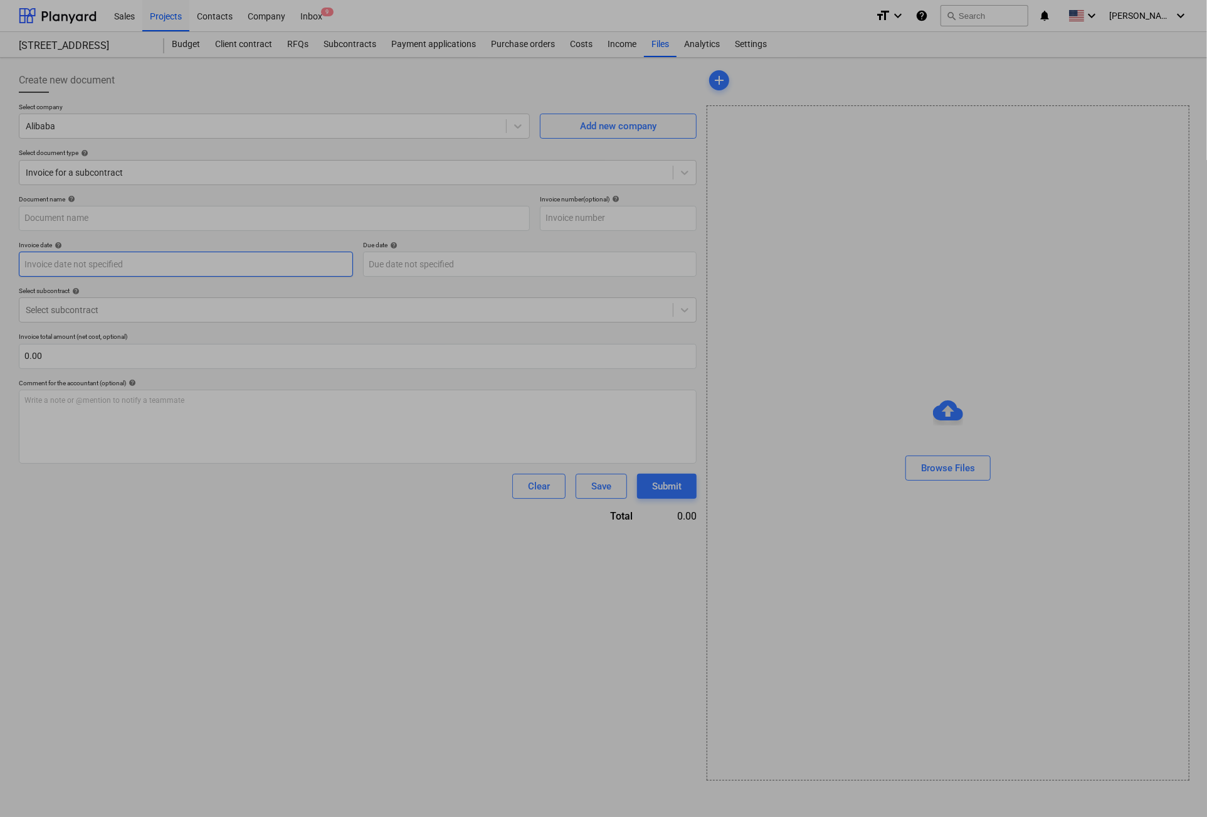
click at [161, 273] on body "Sales Projects Contacts Company Inbox 9 format_size keyboard_arrow_down help se…" at bounding box center [603, 408] width 1207 height 817
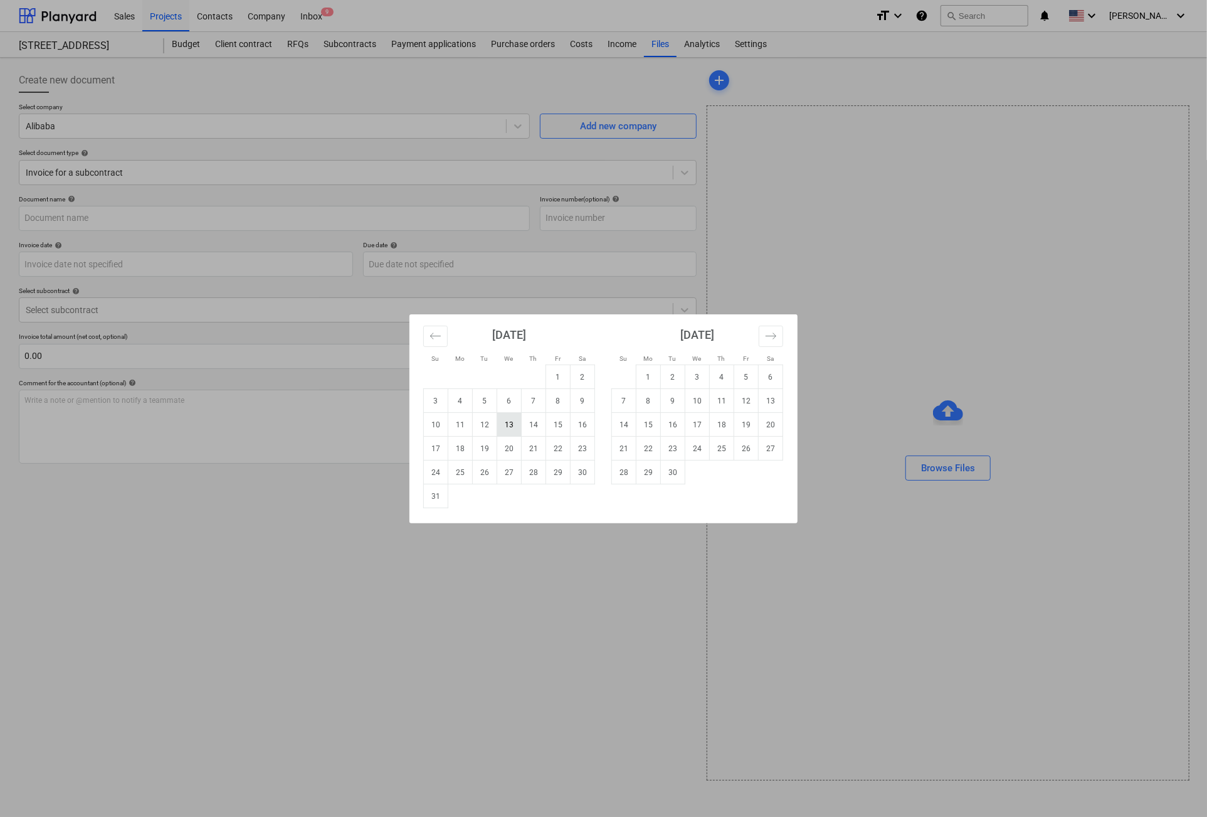
click at [505, 417] on td "13" at bounding box center [509, 425] width 24 height 24
type input "[DATE]"
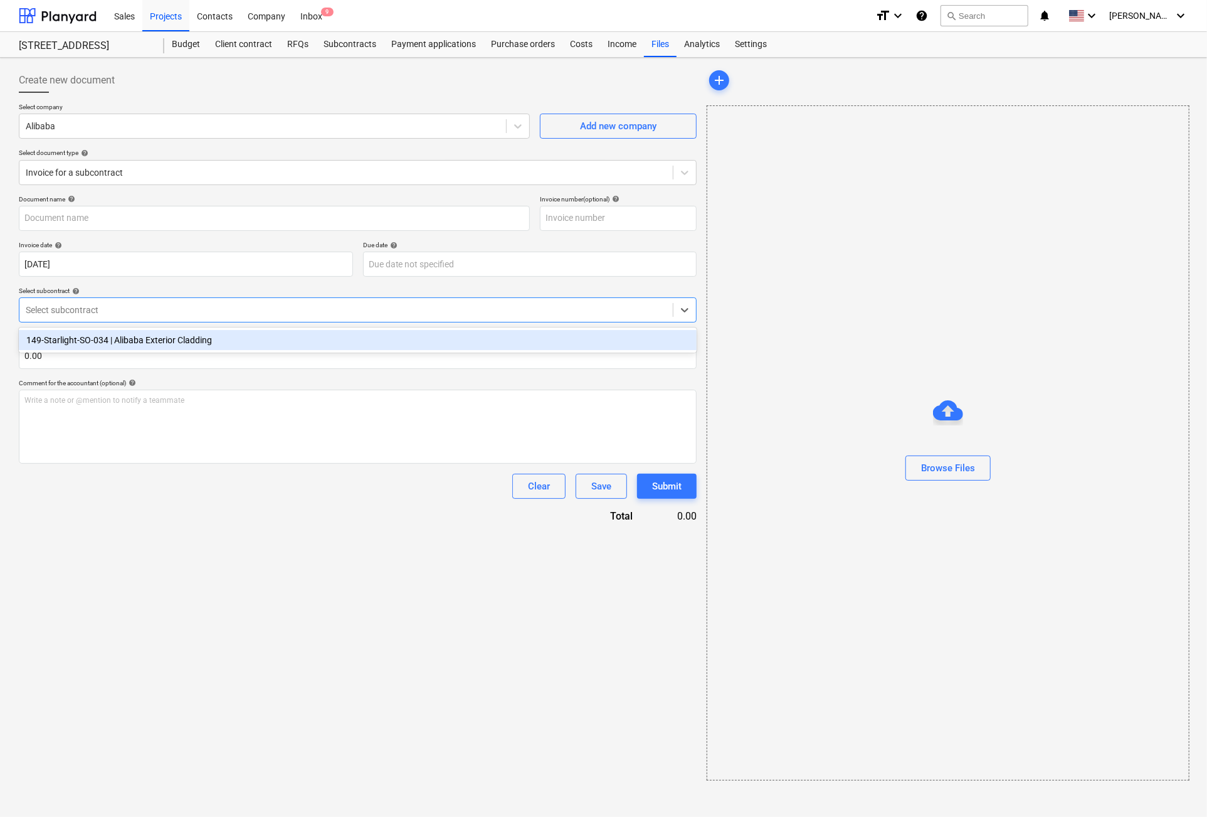
click at [119, 305] on div at bounding box center [346, 310] width 641 height 13
click at [211, 342] on div "149-Starlight-SO-034 | Alibaba Exterior Cladding" at bounding box center [358, 340] width 678 height 20
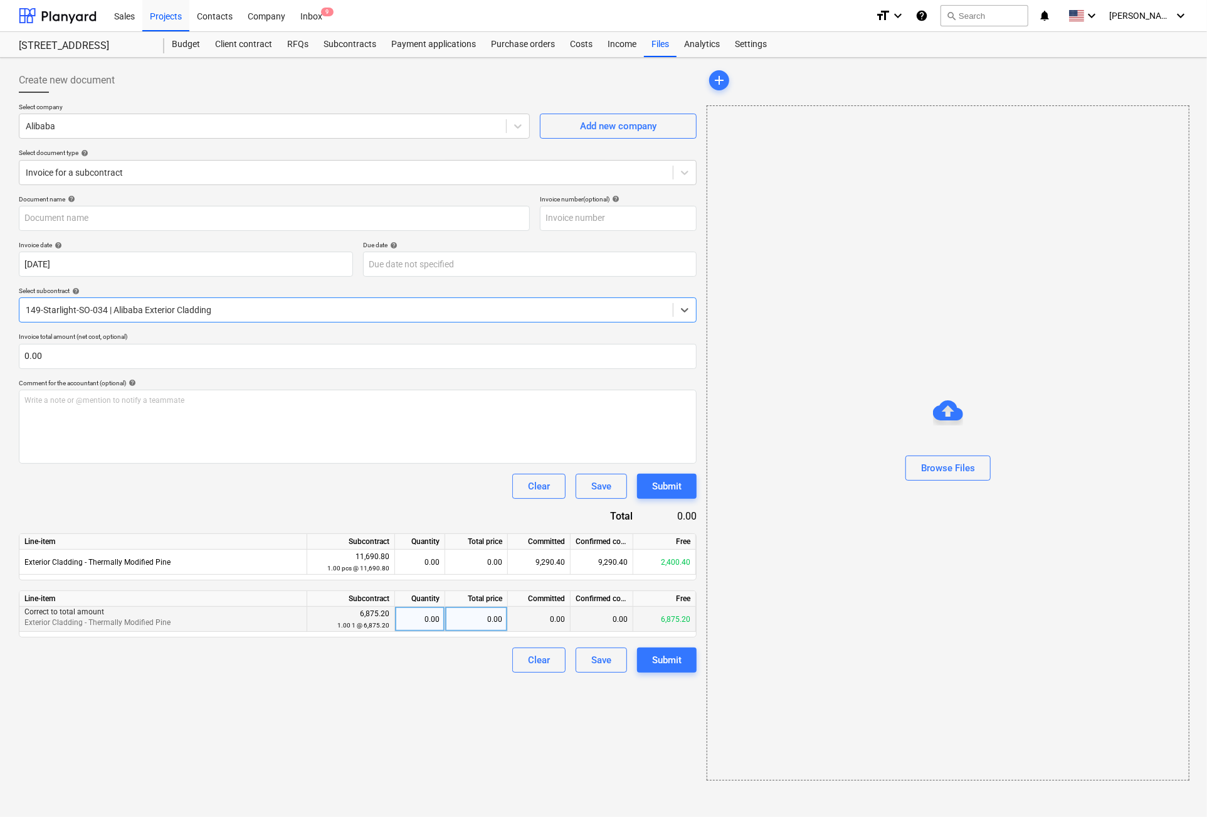
click at [458, 620] on div "0.00" at bounding box center [476, 618] width 63 height 25
click at [484, 616] on div "0.00" at bounding box center [476, 618] width 63 height 25
type input "9568.19"
click at [419, 613] on div "1.39" at bounding box center [420, 618] width 40 height 25
click at [449, 717] on div "Create new document Select company Alibaba Add new company Select document type…" at bounding box center [358, 424] width 688 height 722
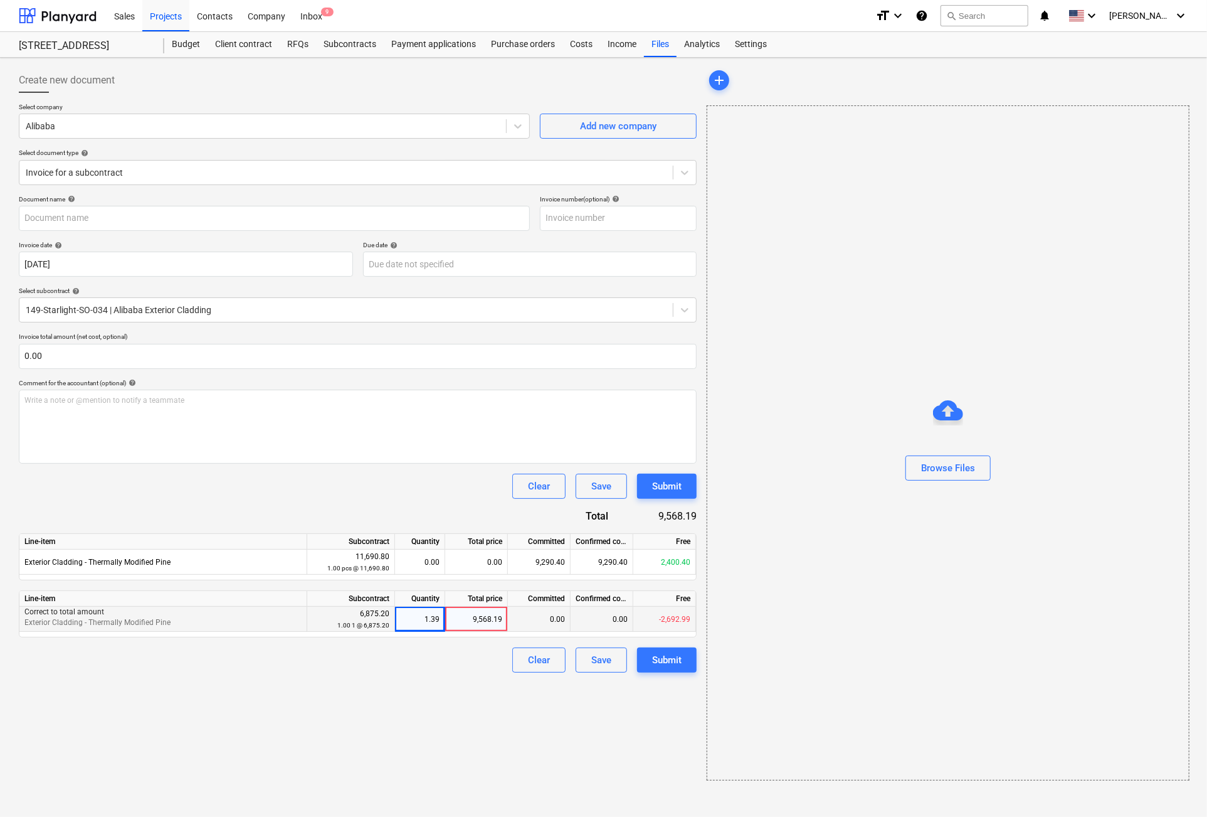
click at [477, 620] on div "9,568.19" at bounding box center [476, 618] width 63 height 25
click at [467, 730] on div "Create new document Select company Alibaba Add new company Select document type…" at bounding box center [358, 424] width 688 height 722
click at [673, 652] on div "Submit" at bounding box center [666, 660] width 29 height 16
type input "[DATE] siding final payment Screenshot 155013.jpg"
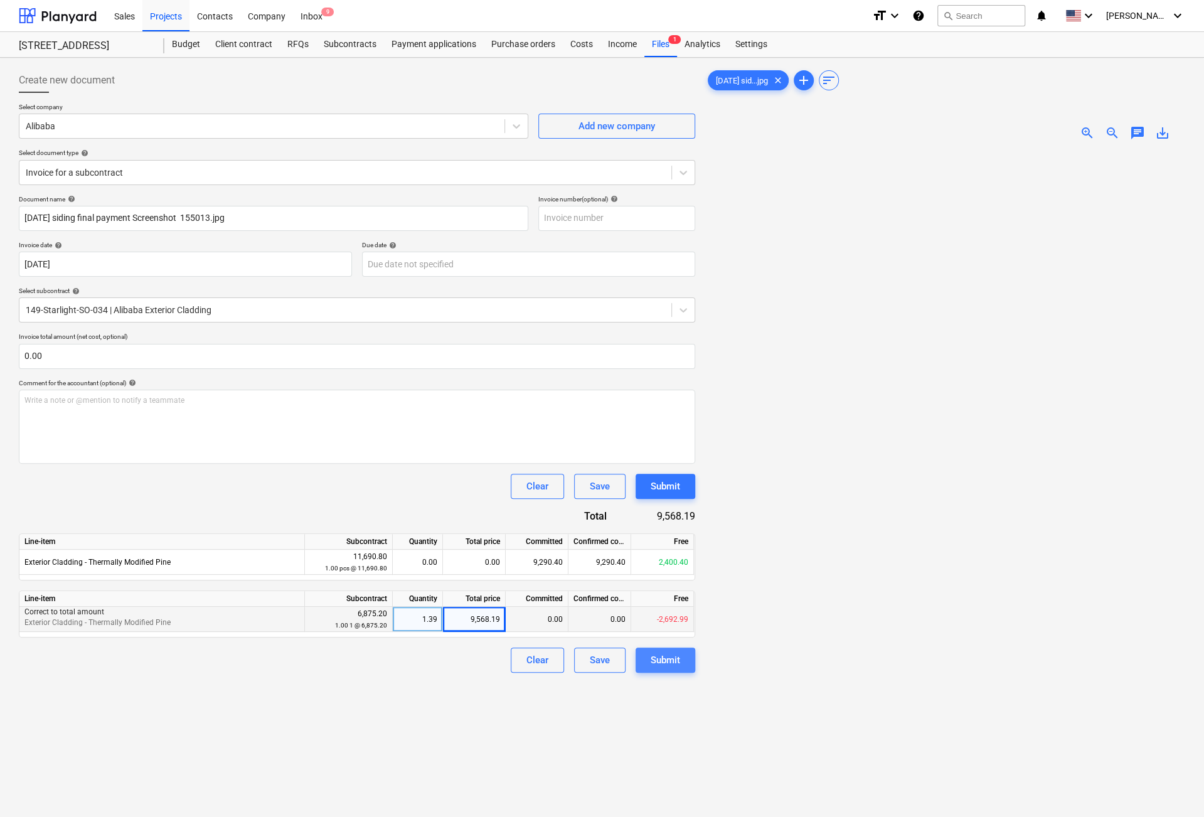
click at [666, 660] on div "Submit" at bounding box center [664, 660] width 29 height 16
click at [596, 658] on div "Save" at bounding box center [600, 660] width 20 height 16
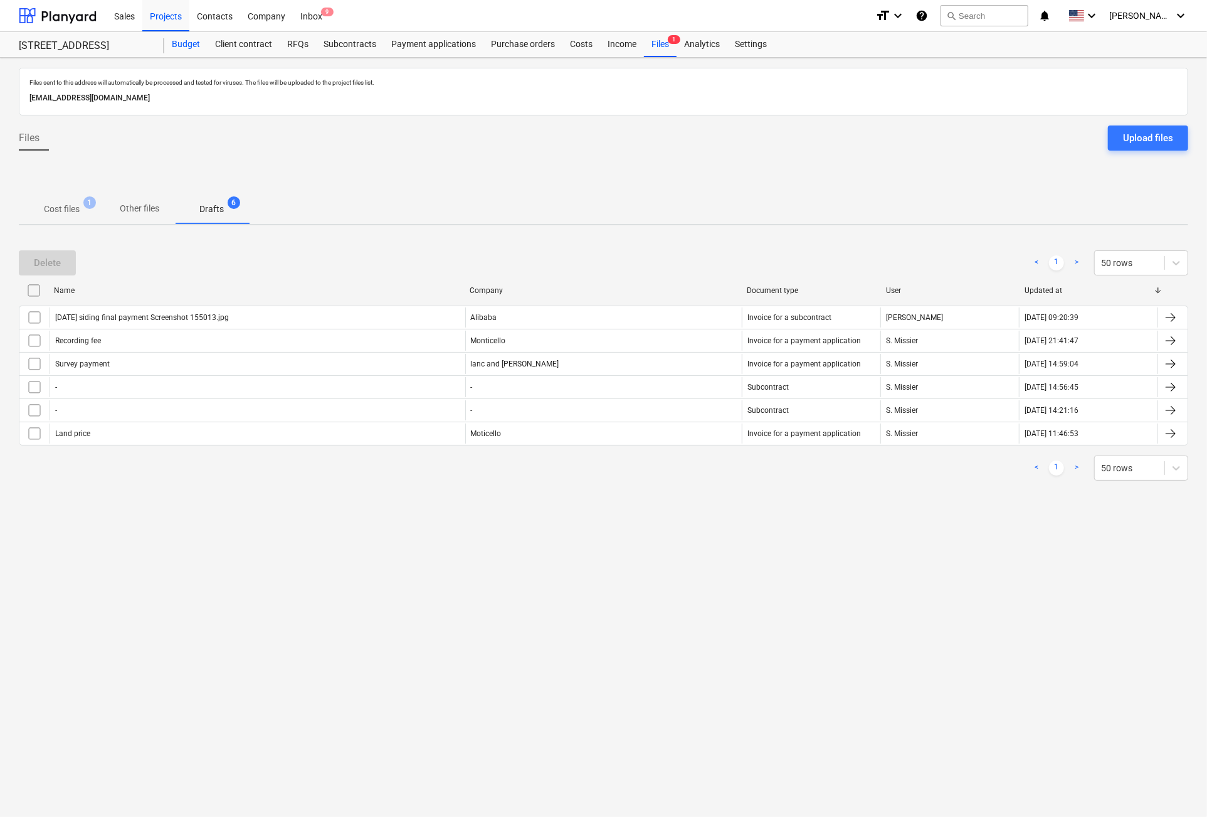
click at [188, 41] on div "Budget" at bounding box center [185, 44] width 43 height 25
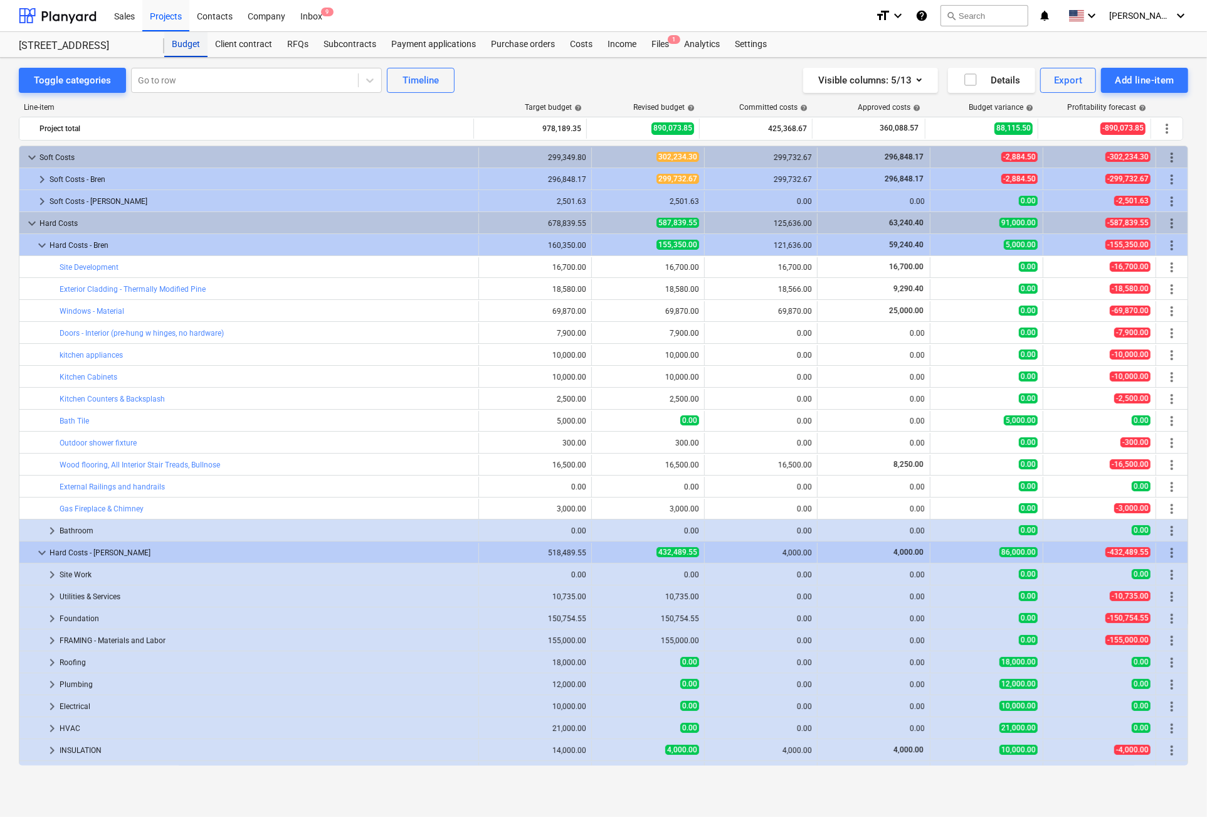
scroll to position [39, 0]
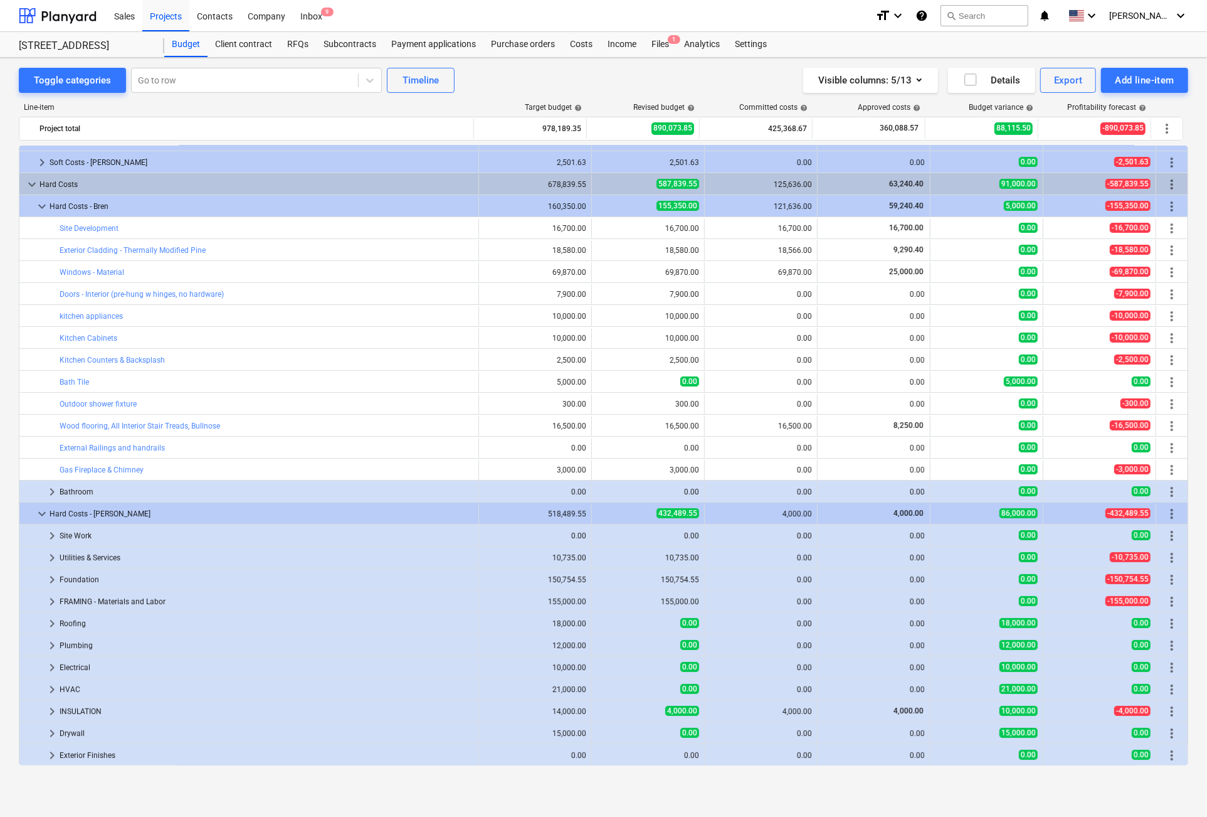
drag, startPoint x: 61, startPoint y: 532, endPoint x: 329, endPoint y: -55, distance: 645.5
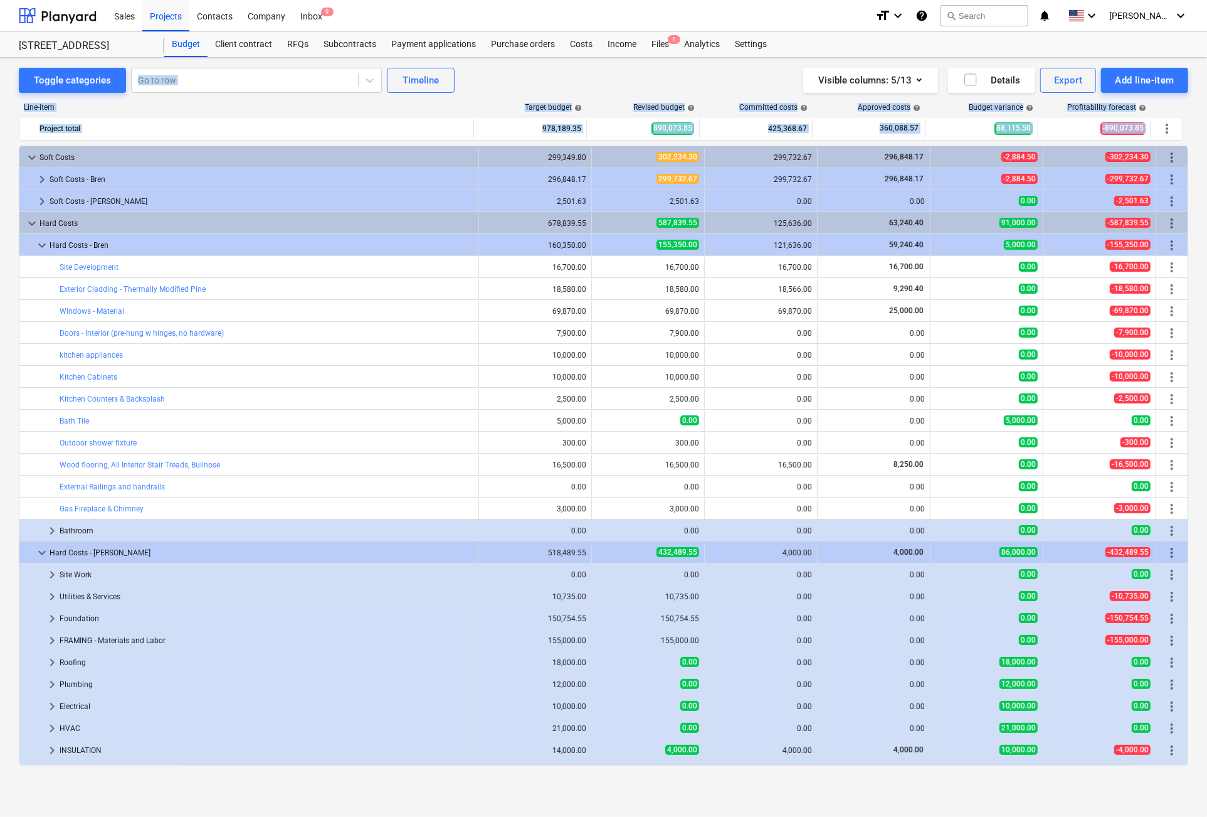
drag, startPoint x: 1175, startPoint y: 503, endPoint x: 848, endPoint y: 45, distance: 563.0
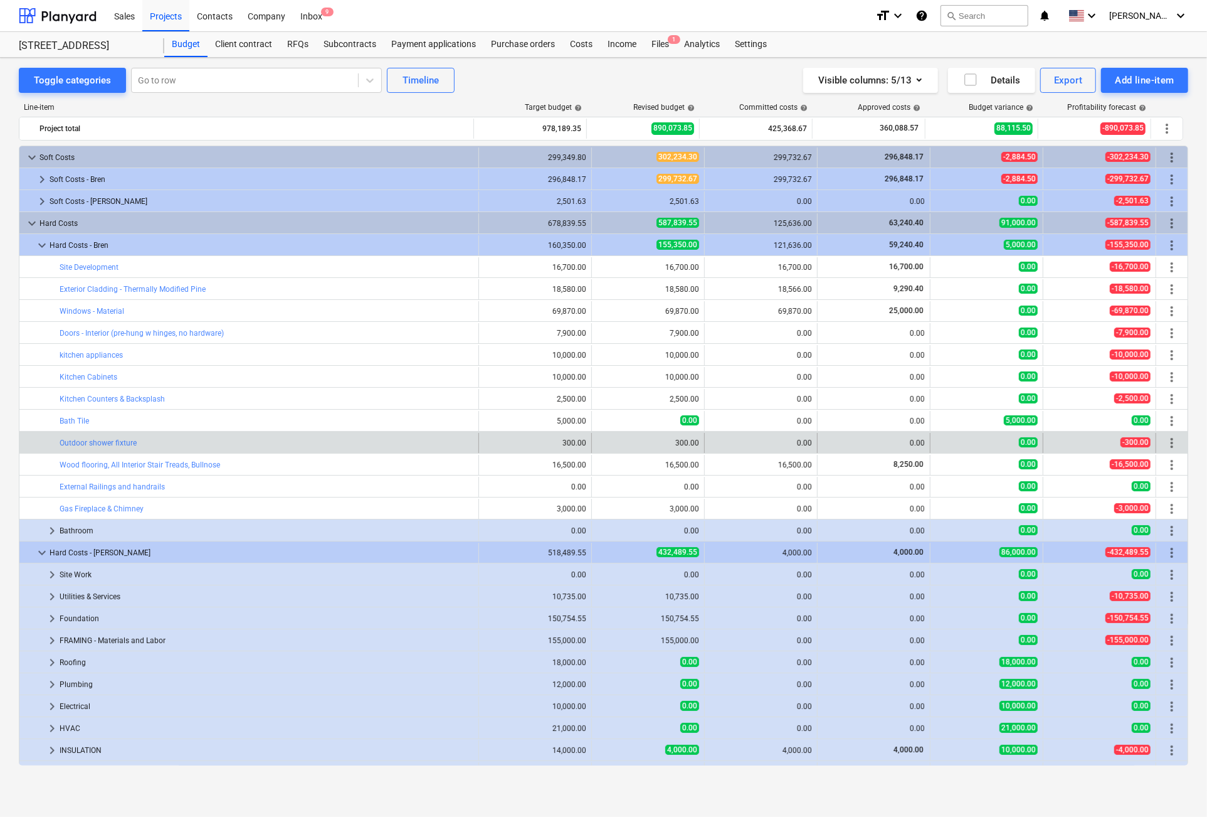
drag, startPoint x: 667, startPoint y: 452, endPoint x: 670, endPoint y: 435, distance: 17.1
click at [668, 453] on div "bar_chart Wood flooring, All Interior Stair Treads, Bullnose edit 16,500.00 edi…" at bounding box center [604, 464] width 1170 height 22
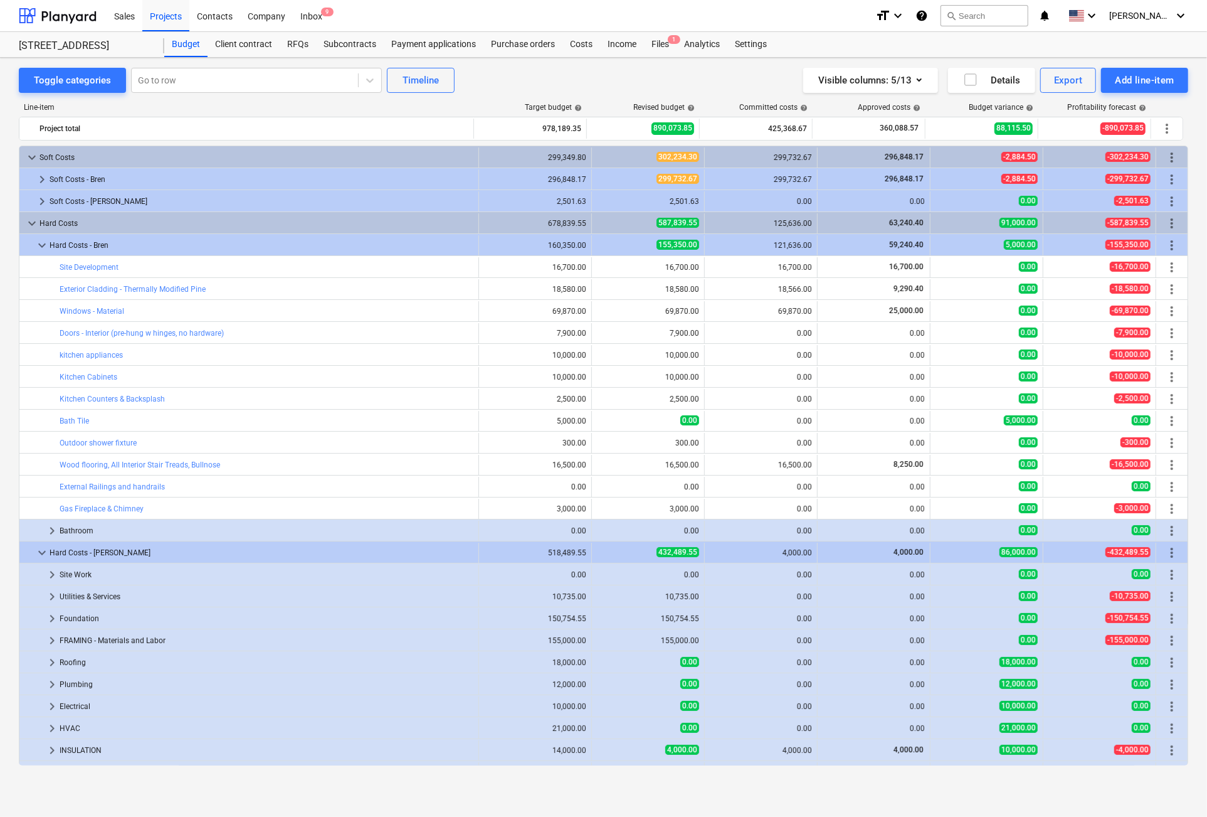
drag, startPoint x: 682, startPoint y: 511, endPoint x: -237, endPoint y: 462, distance: 920.7
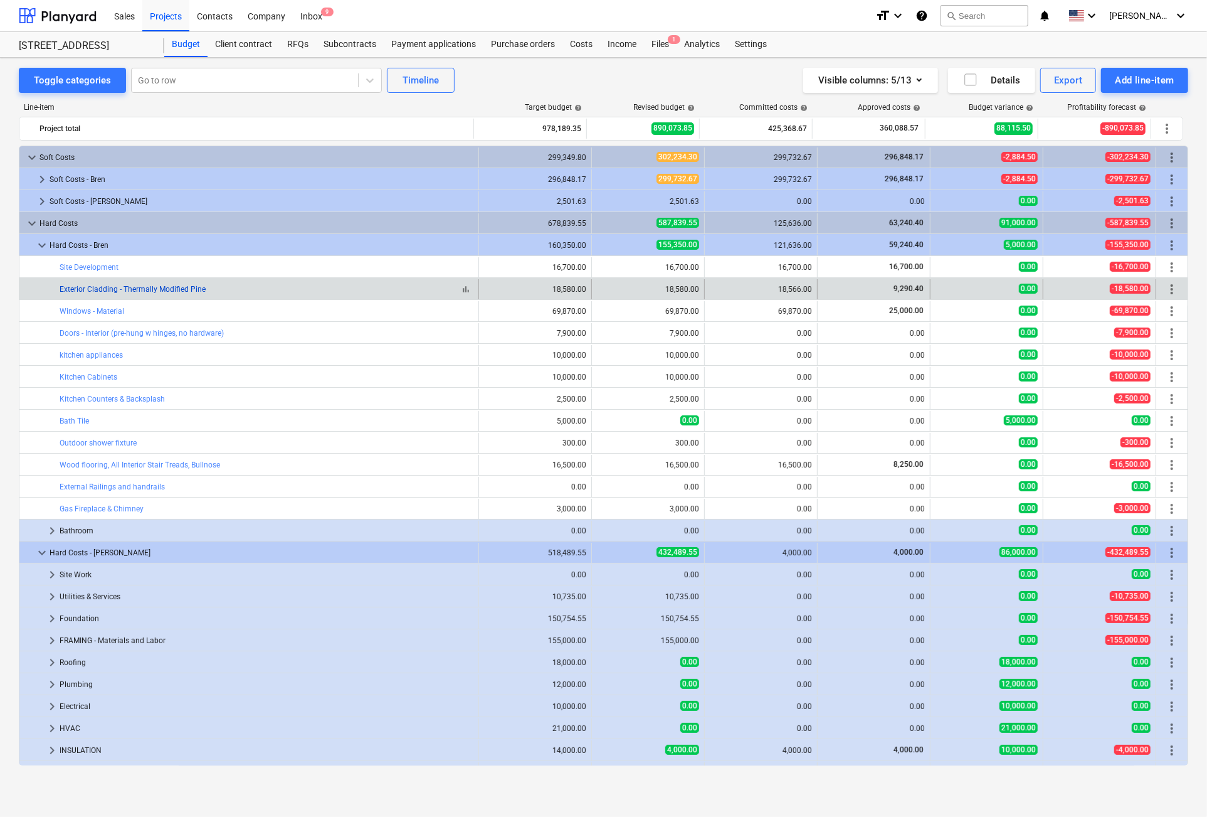
click at [121, 285] on link "Exterior Cladding - Thermally Modified Pine" at bounding box center [133, 289] width 146 height 9
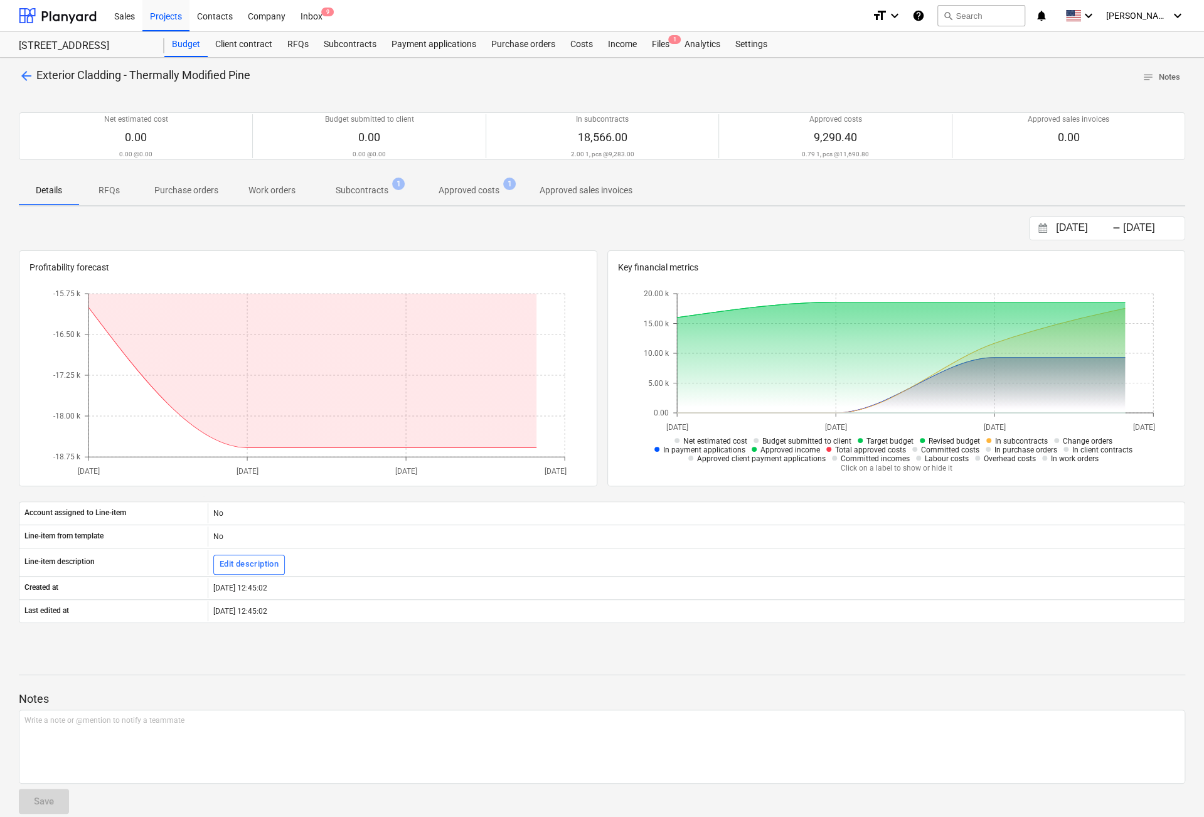
click at [465, 184] on p "Approved costs" at bounding box center [468, 190] width 61 height 13
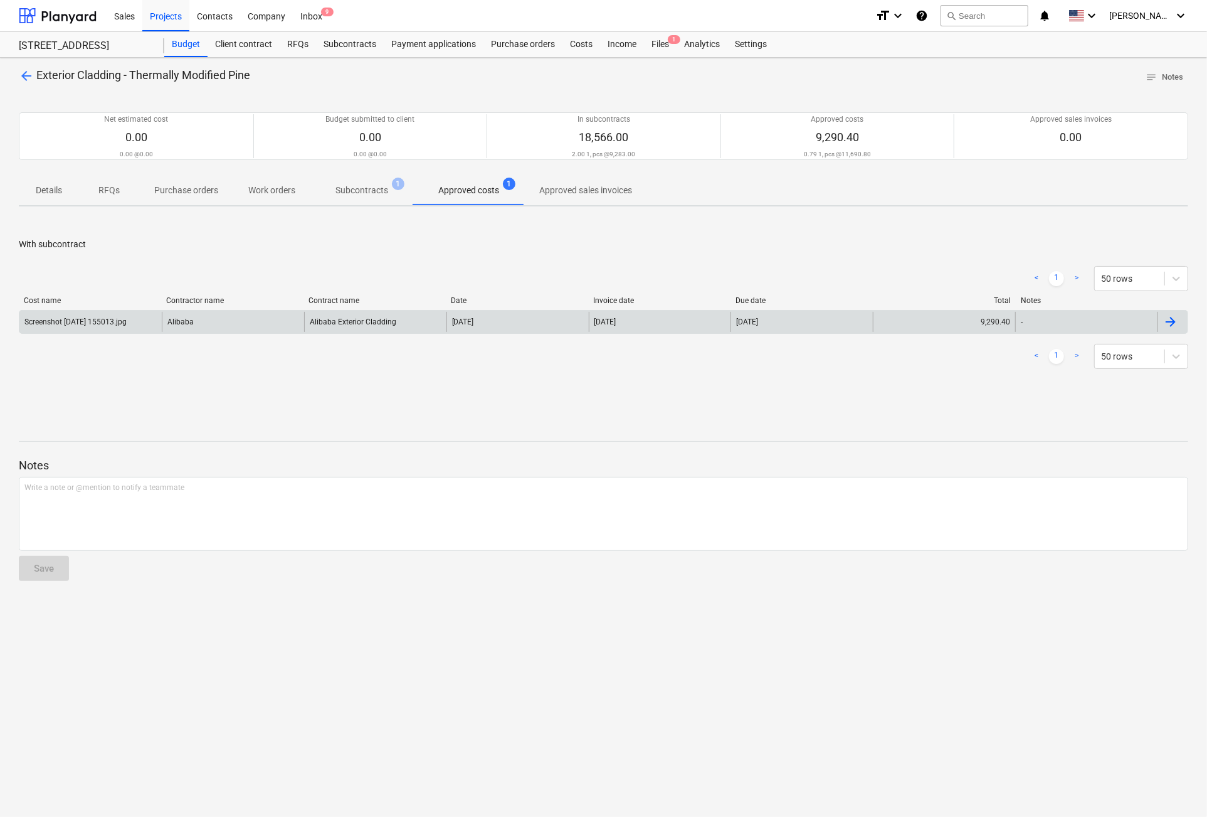
click at [66, 323] on div "Screenshot [DATE] 155013.jpg" at bounding box center [75, 321] width 102 height 9
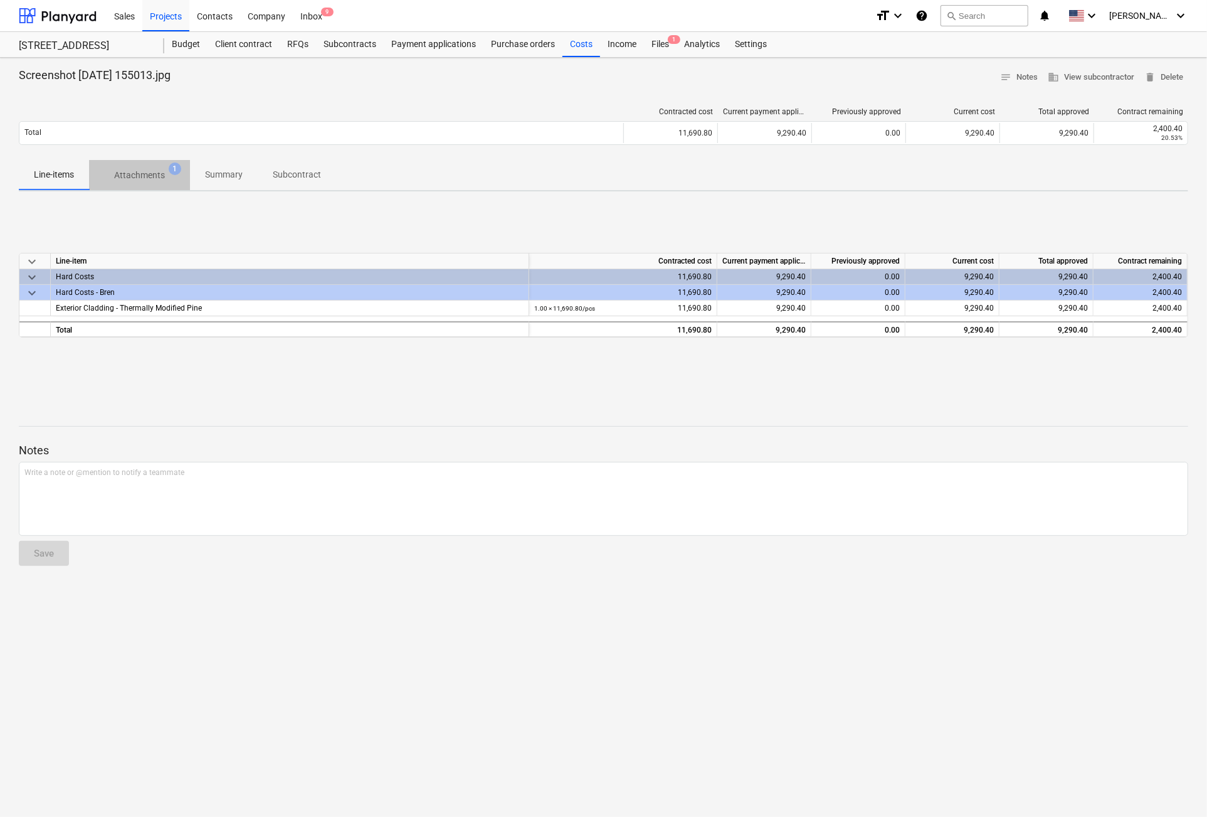
click at [144, 171] on p "Attachments" at bounding box center [139, 175] width 51 height 13
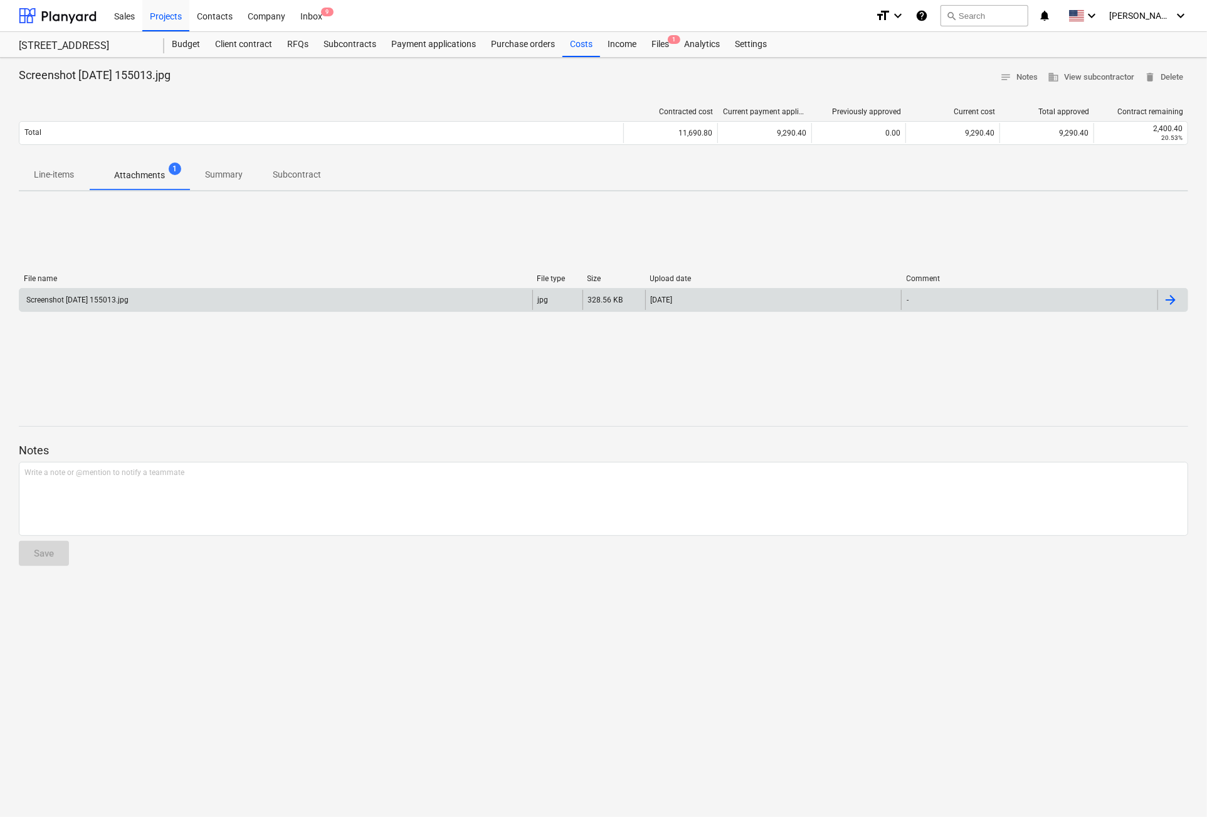
click at [85, 300] on div "Screenshot [DATE] 155013.jpg" at bounding box center [76, 299] width 104 height 9
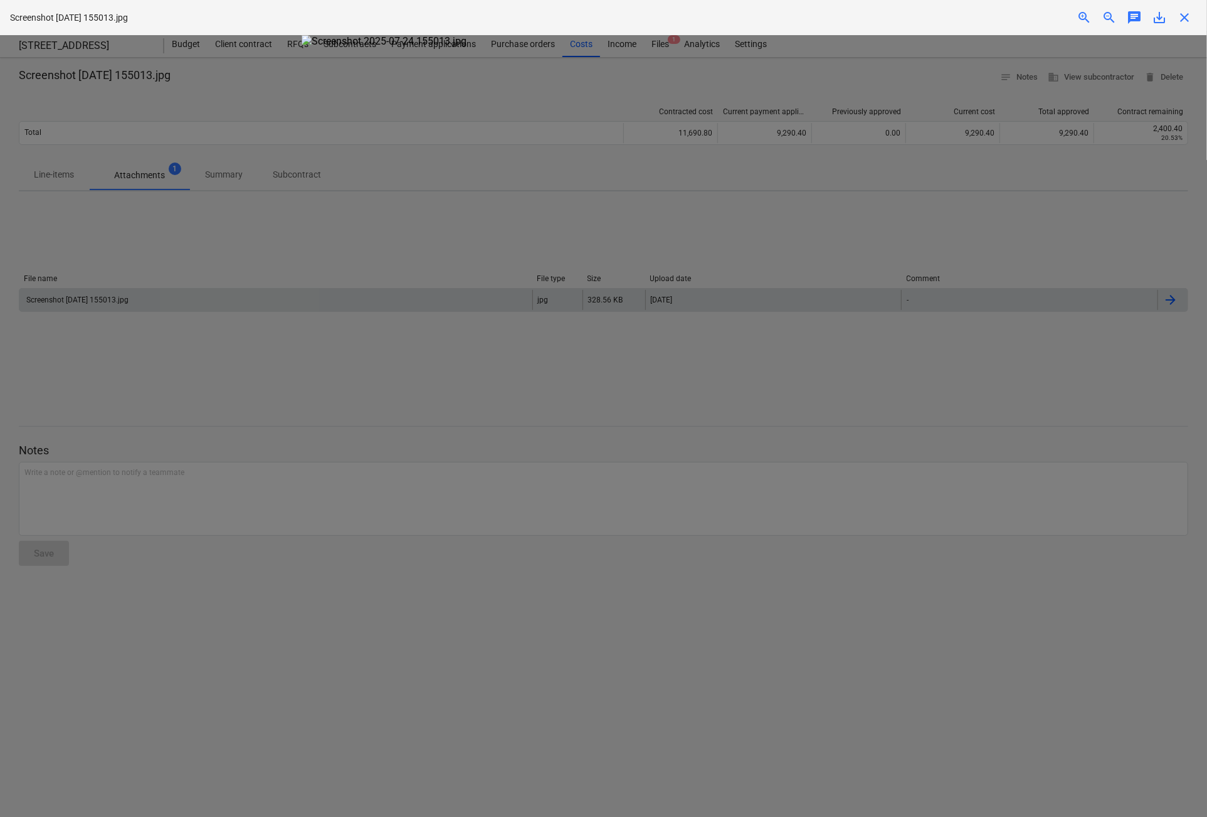
click at [1123, 178] on div at bounding box center [603, 425] width 1207 height 781
click at [1186, 17] on span "close" at bounding box center [1184, 17] width 15 height 15
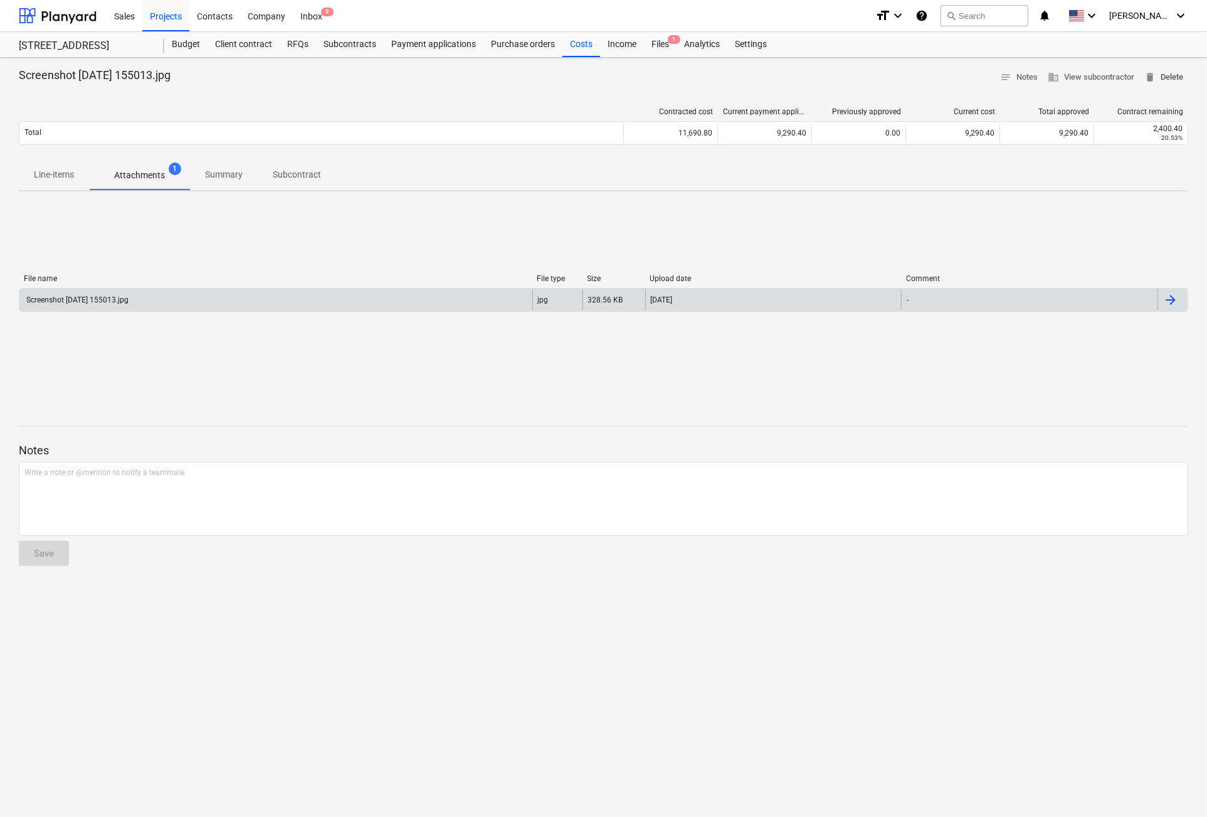
click at [1175, 76] on span "delete Delete" at bounding box center [1164, 77] width 39 height 14
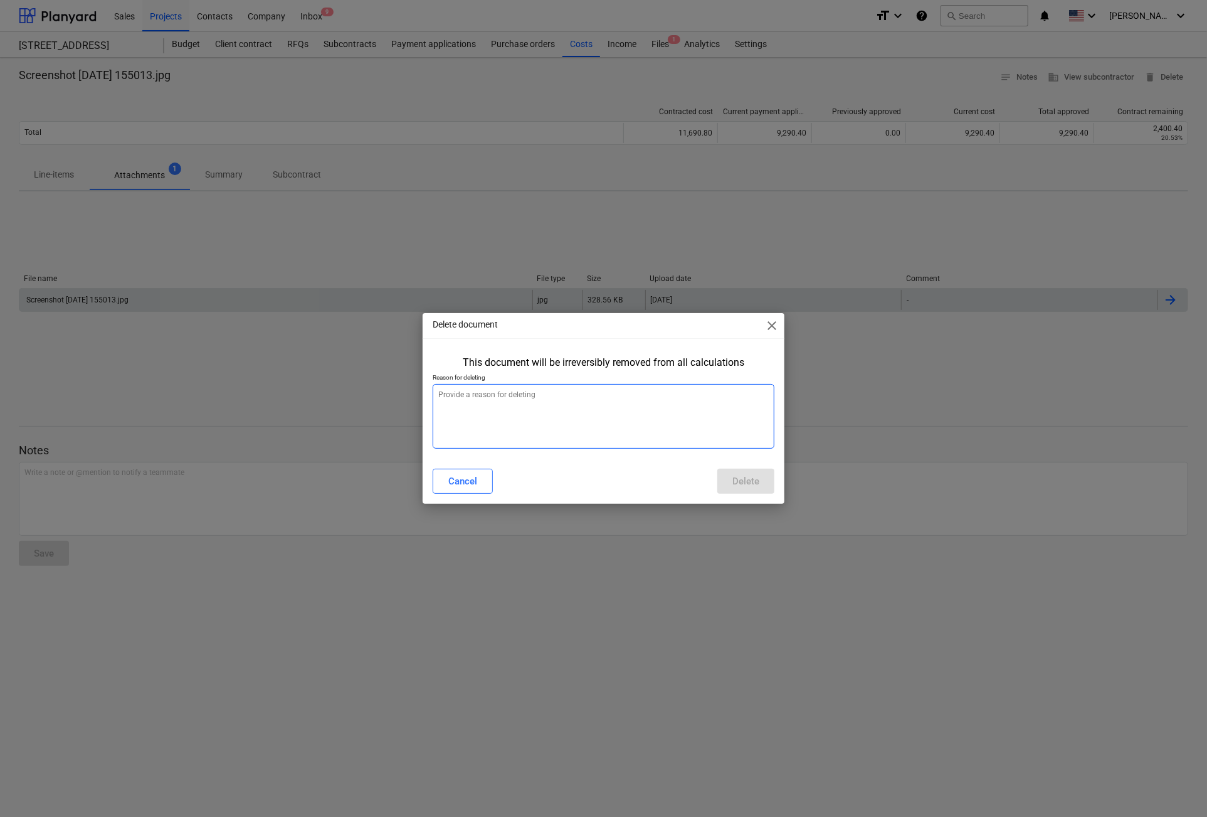
click at [554, 393] on textarea at bounding box center [604, 416] width 342 height 65
type textarea "x"
type textarea "e"
type textarea "x"
type textarea "er"
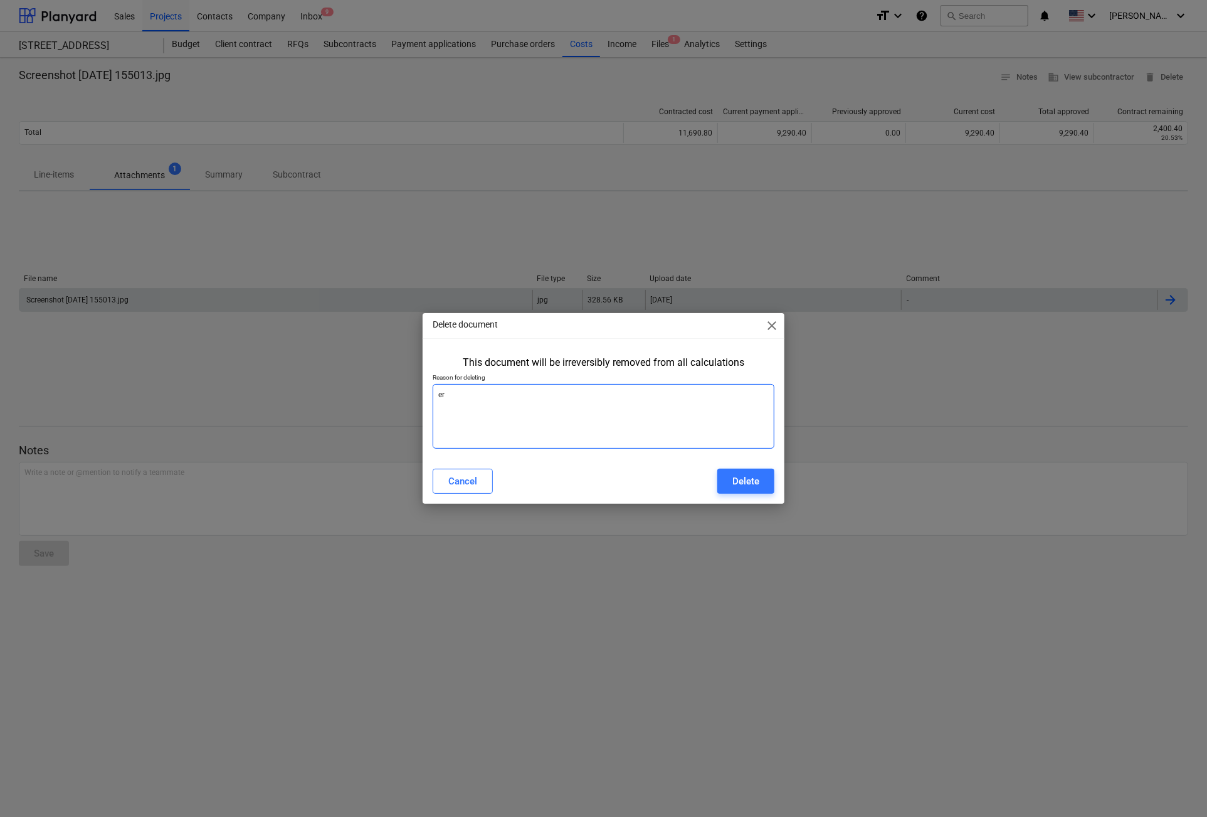
type textarea "x"
type textarea "err"
type textarea "x"
type textarea "erro"
type textarea "x"
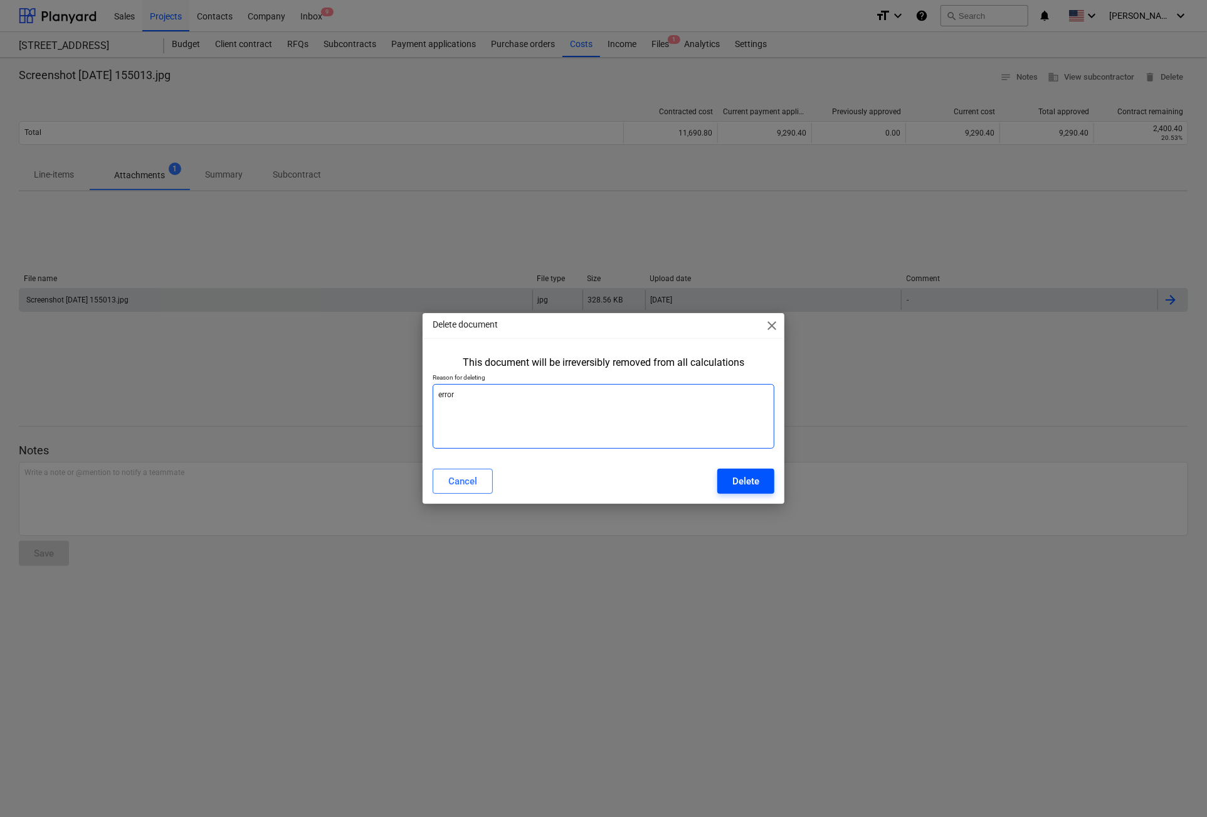
type textarea "error"
click at [745, 470] on button "Delete" at bounding box center [745, 480] width 57 height 25
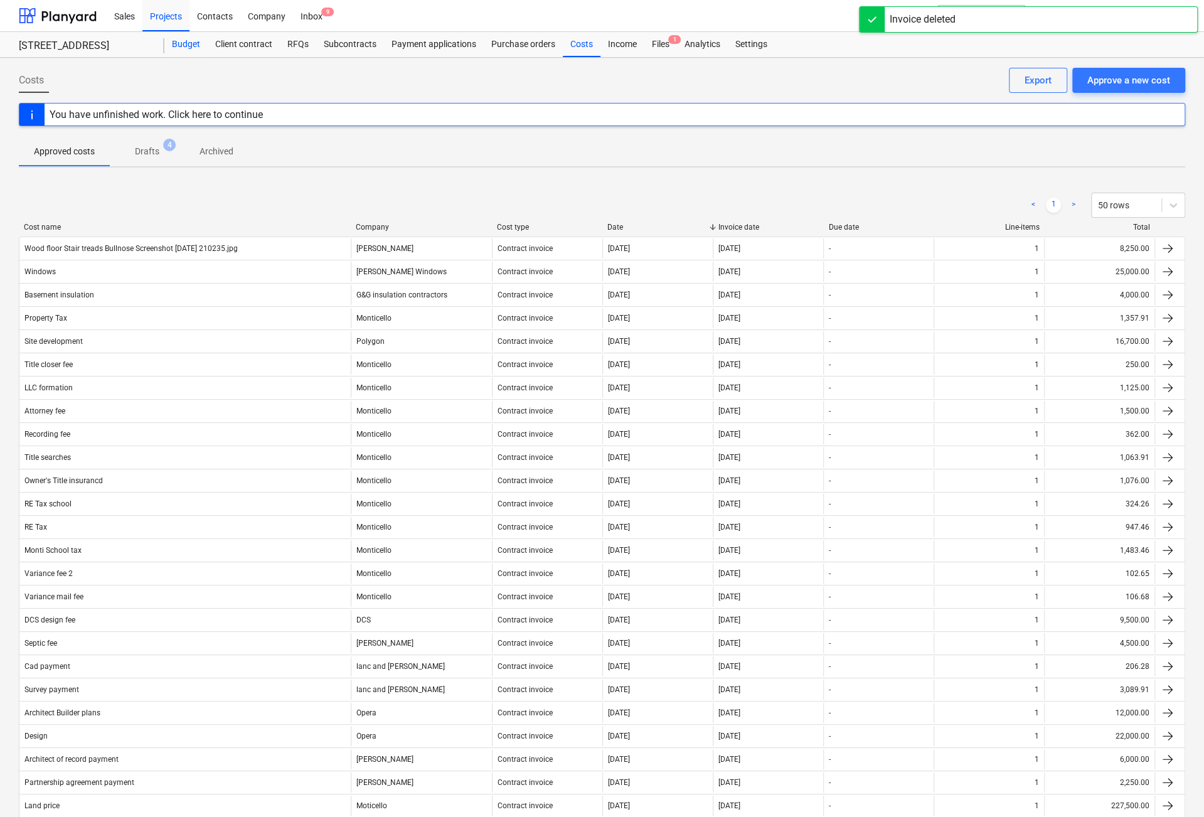
click at [184, 42] on div "Budget" at bounding box center [185, 44] width 43 height 25
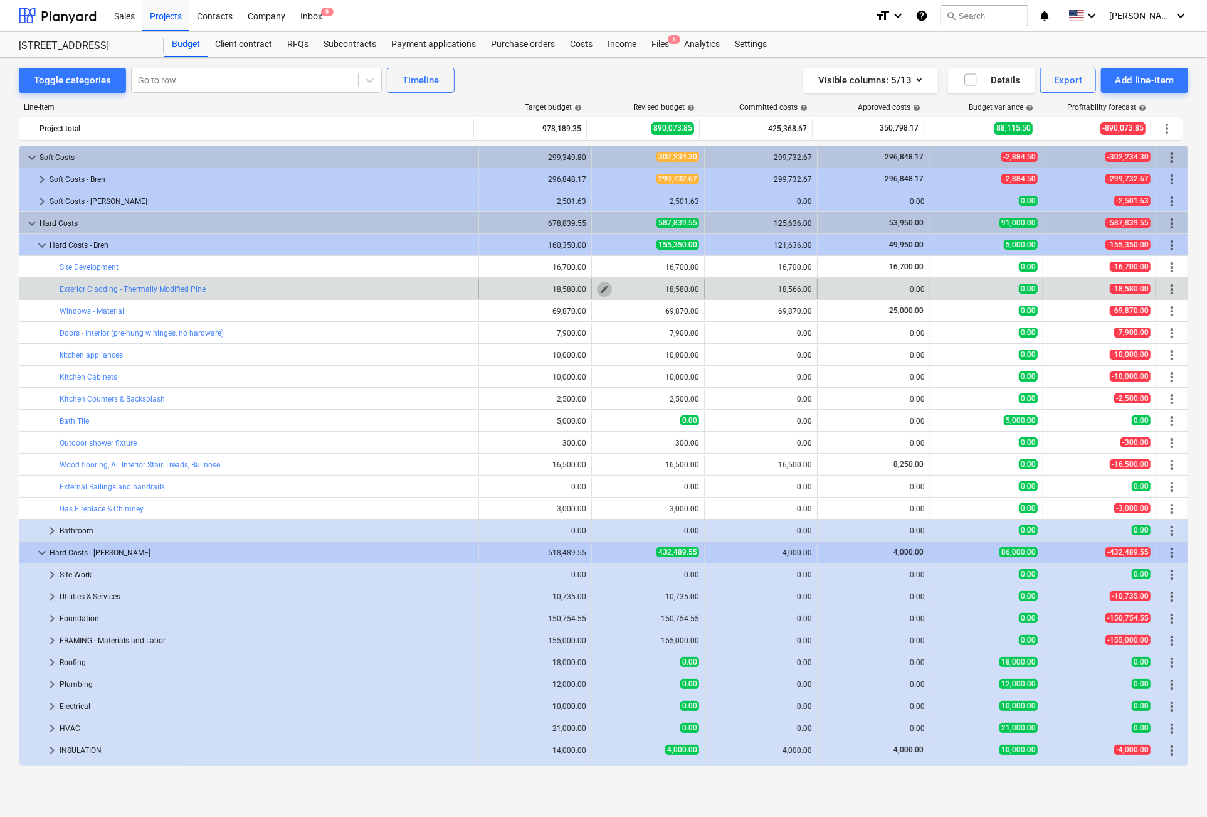
click at [600, 290] on span "edit" at bounding box center [605, 289] width 10 height 10
type textarea "x"
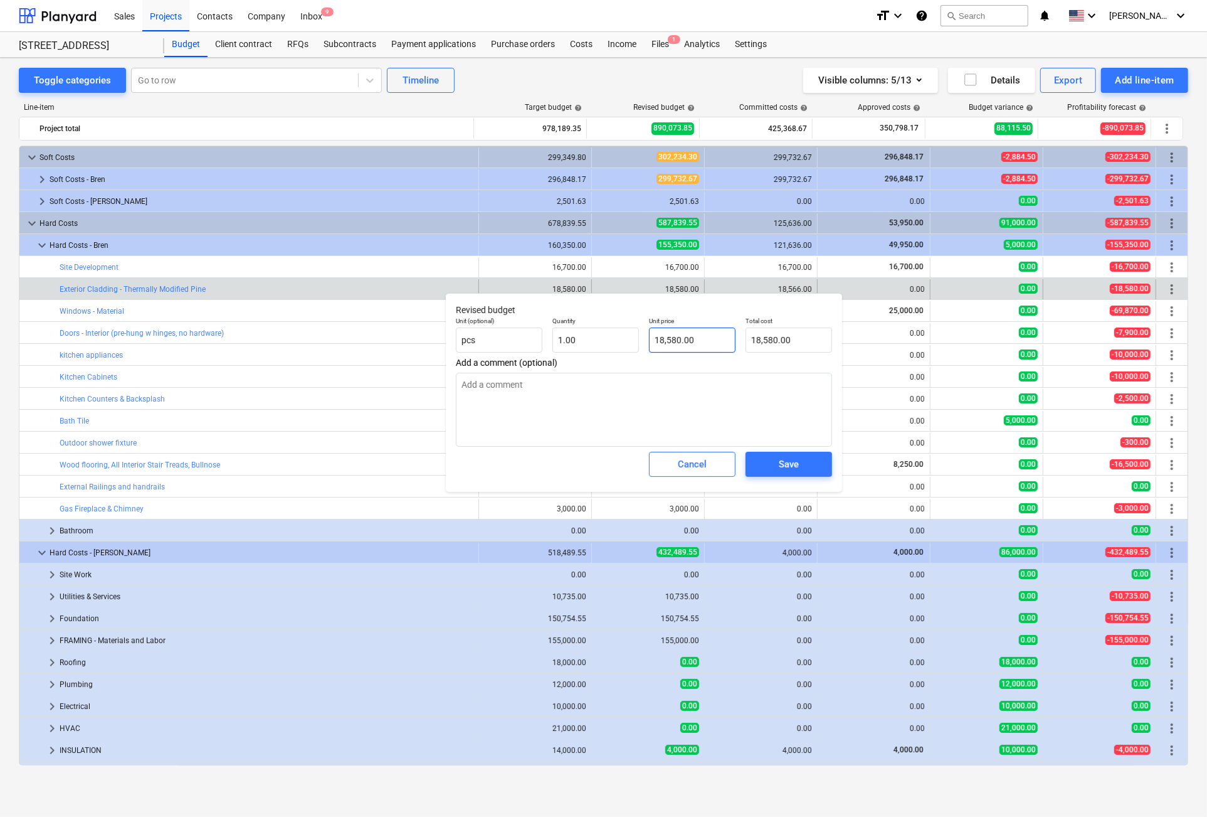
type input "18580"
drag, startPoint x: 692, startPoint y: 337, endPoint x: 685, endPoint y: 336, distance: 7.6
click at [685, 336] on input "18580" at bounding box center [692, 339] width 87 height 25
type textarea "x"
type input "18,580.00"
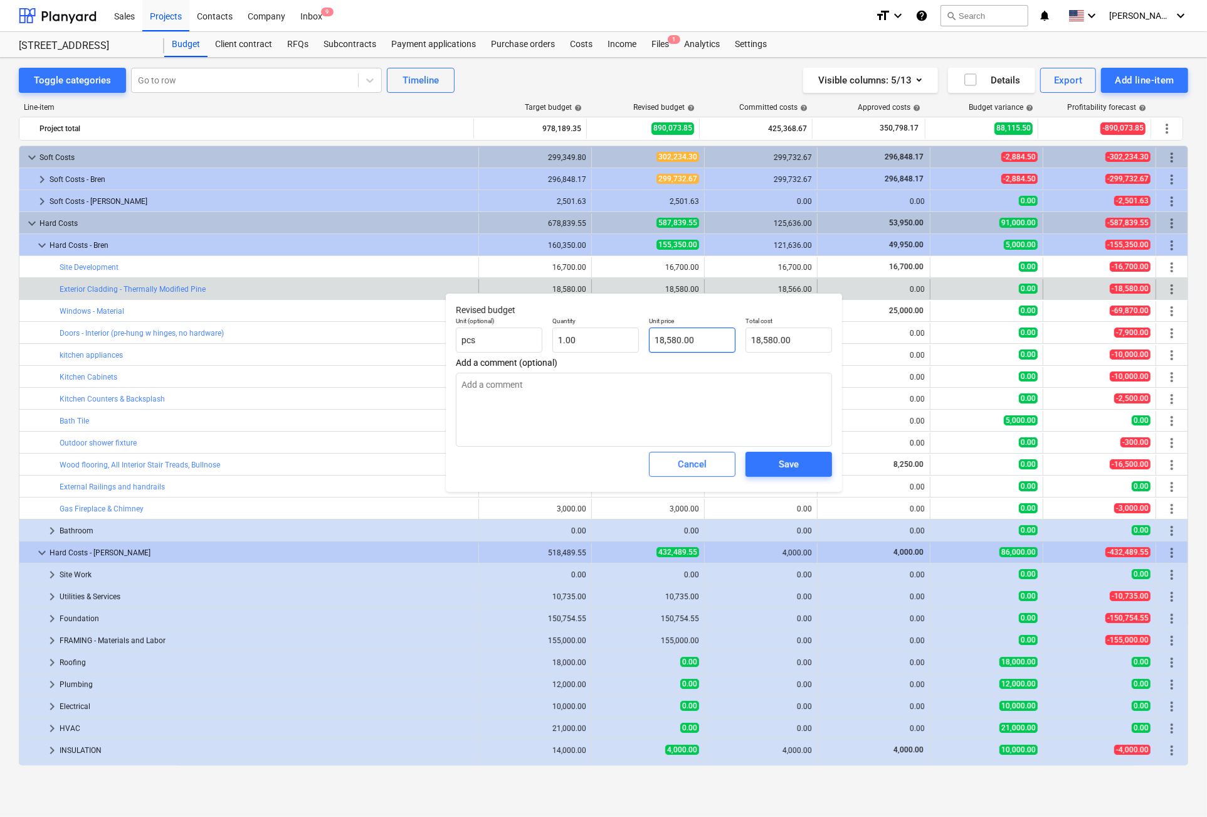
drag, startPoint x: 697, startPoint y: 460, endPoint x: 729, endPoint y: 338, distance: 126.6
click at [729, 338] on div "Revised budget Unit (optional) pcs Quantity 1.00 Unit price 18,580.00 Total cos…" at bounding box center [644, 392] width 396 height 199
click at [799, 464] on div "Save" at bounding box center [789, 464] width 20 height 16
type textarea "x"
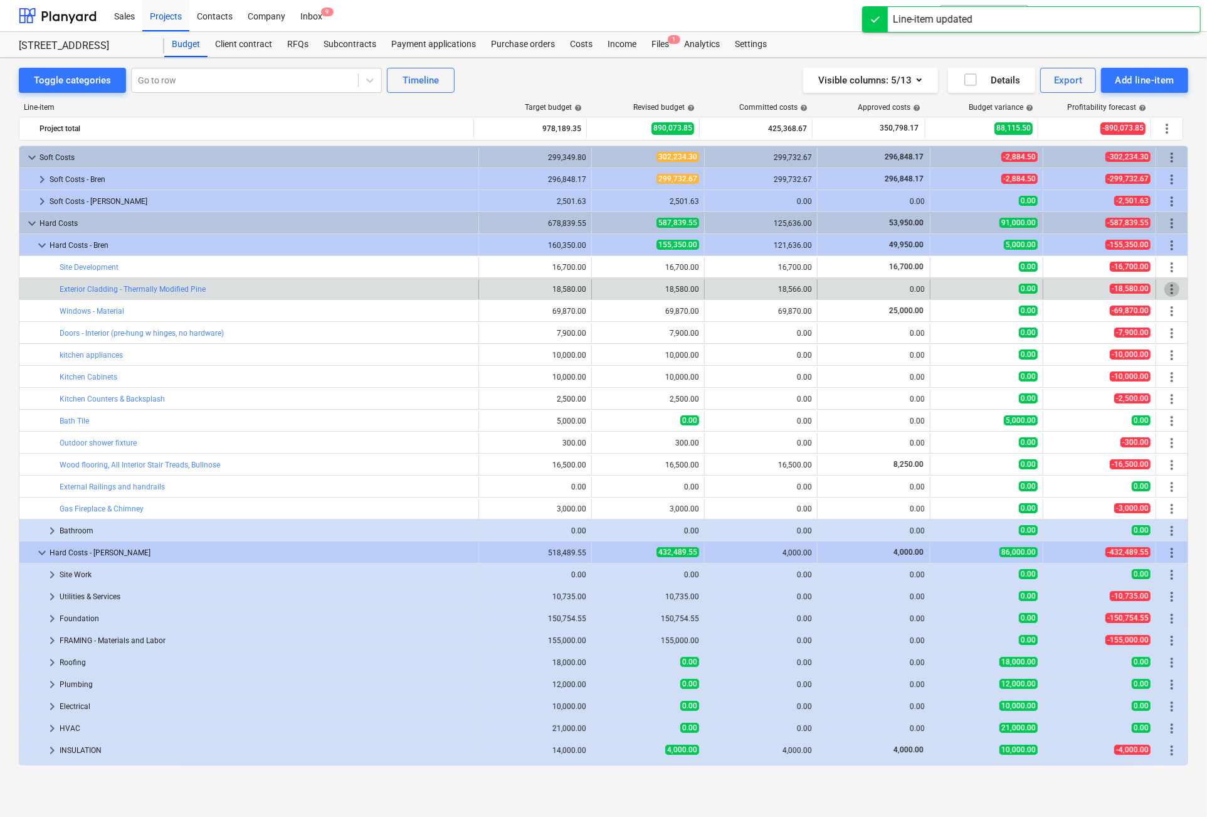
click at [1168, 285] on span "more_vert" at bounding box center [1172, 289] width 15 height 15
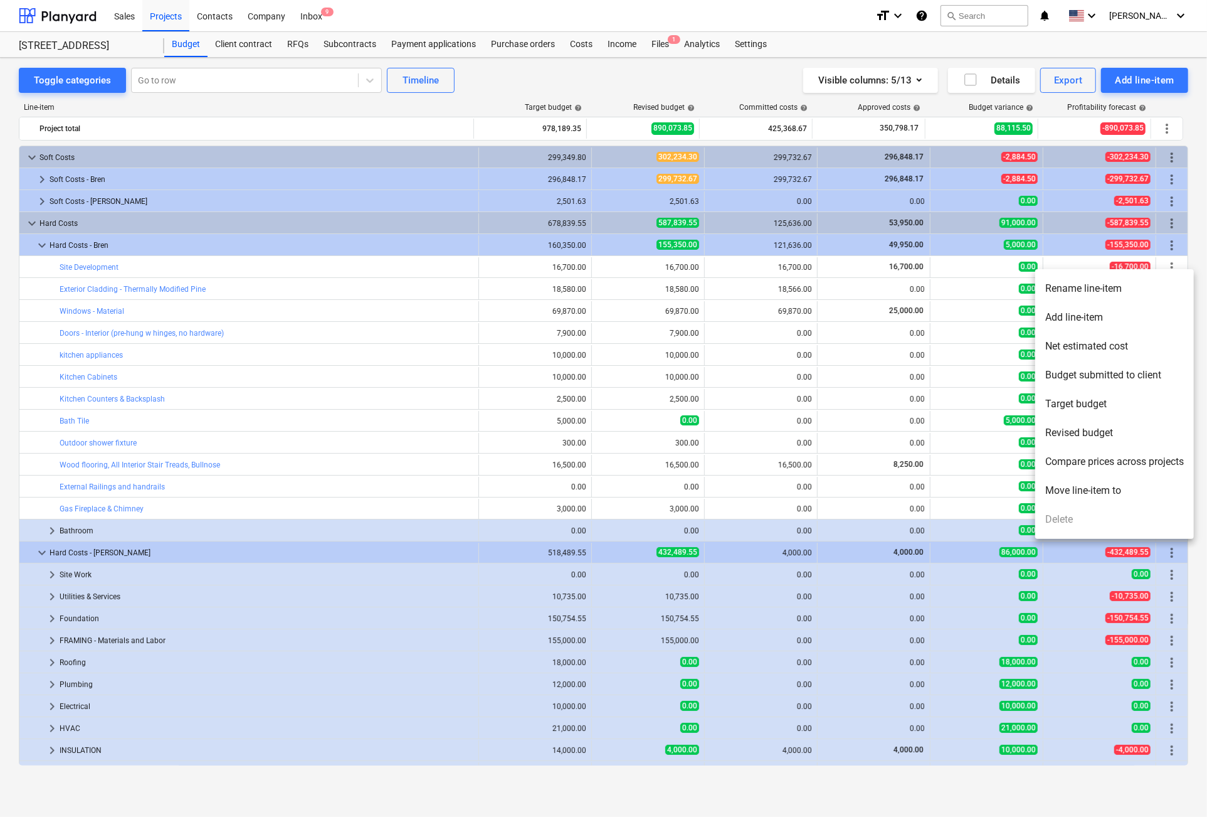
click at [784, 290] on div at bounding box center [603, 408] width 1207 height 817
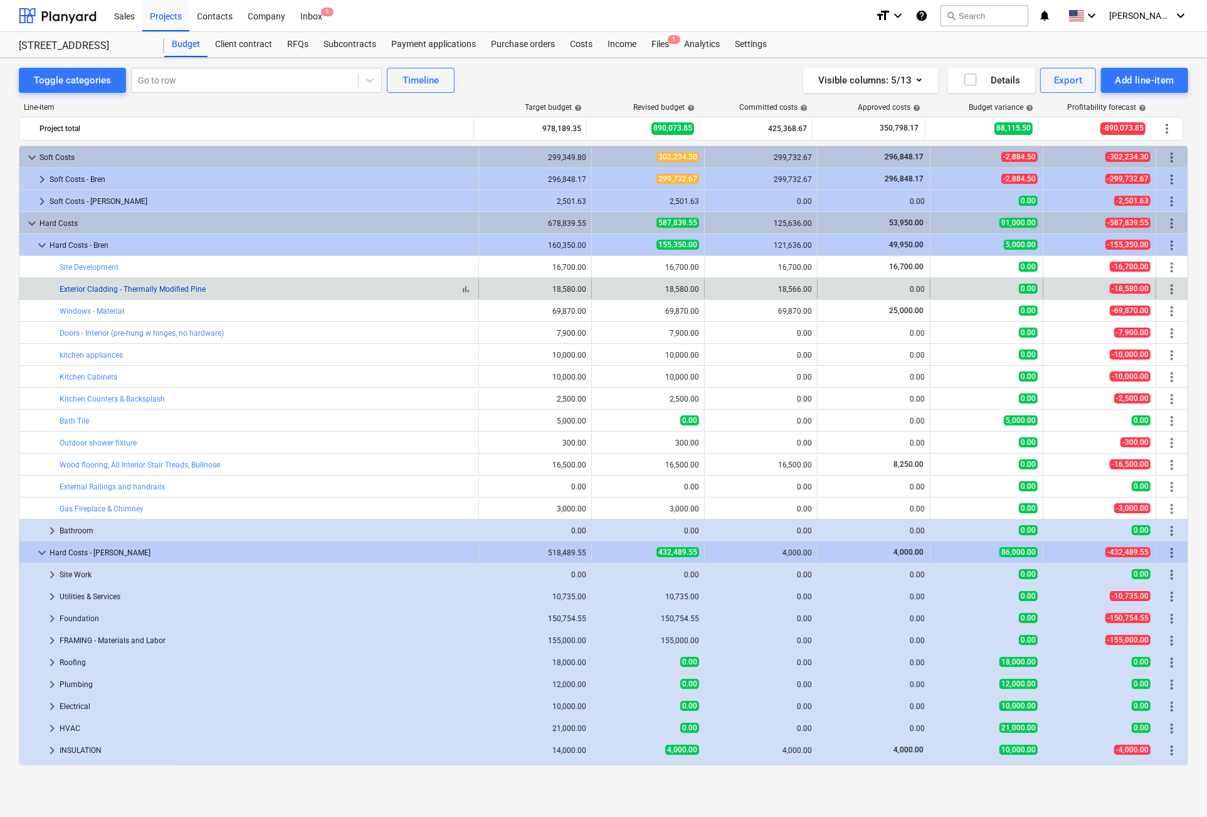
click at [124, 288] on link "Exterior Cladding - Thermally Modified Pine" at bounding box center [133, 289] width 146 height 9
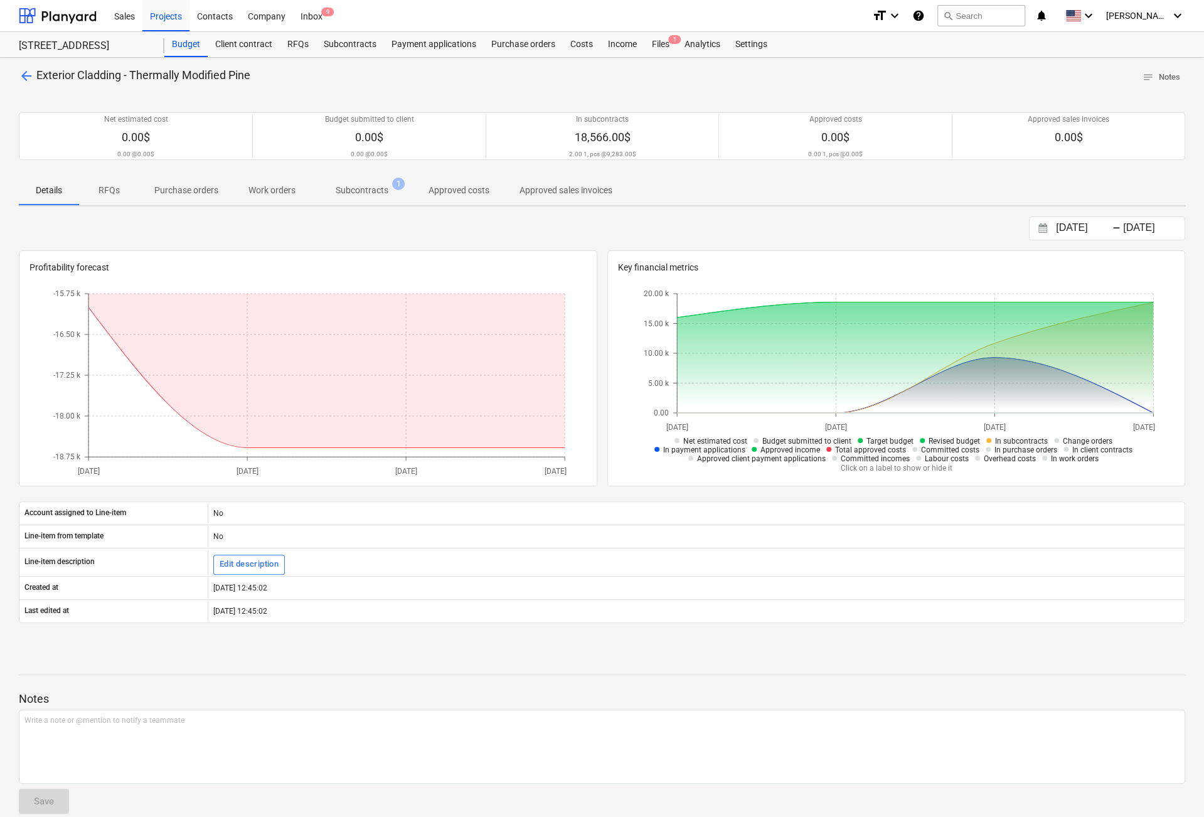
click at [356, 188] on p "Subcontracts" at bounding box center [362, 190] width 53 height 13
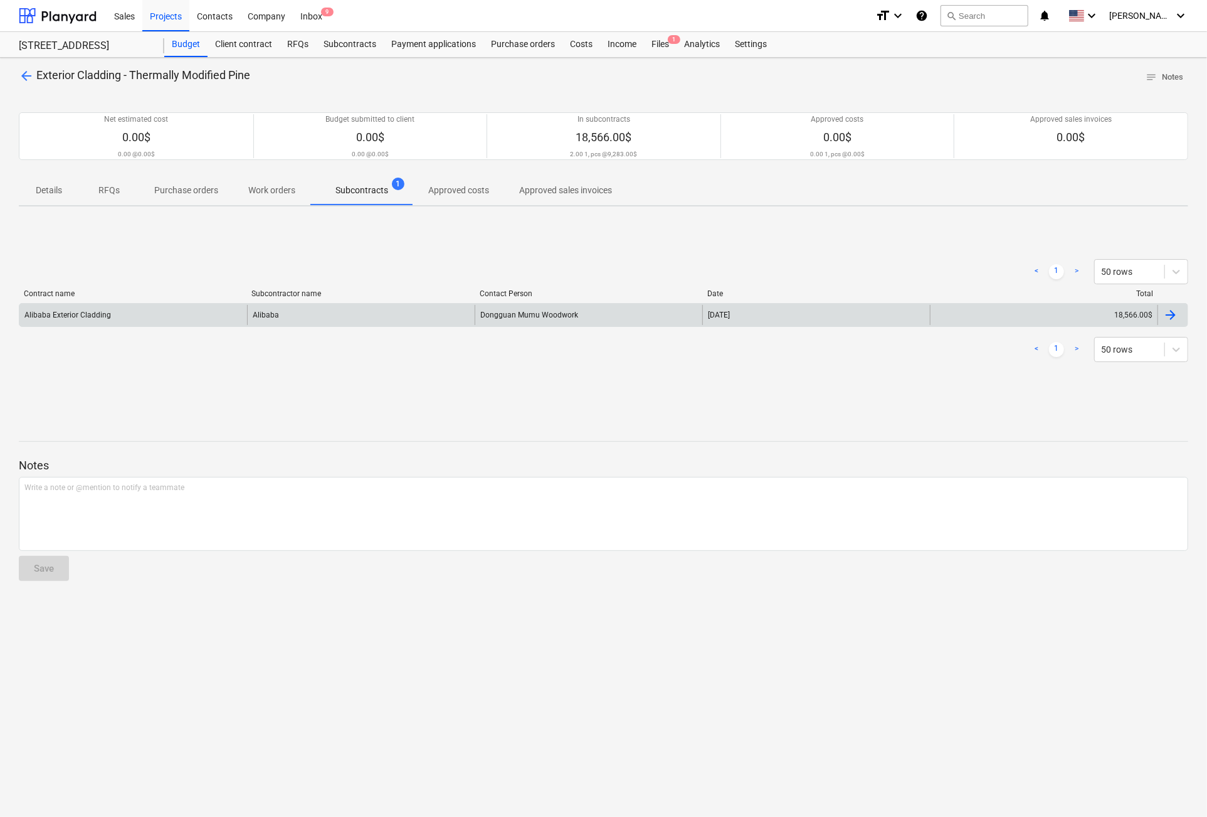
click at [528, 310] on div "Dongguan Mumu Woodwork" at bounding box center [589, 315] width 228 height 20
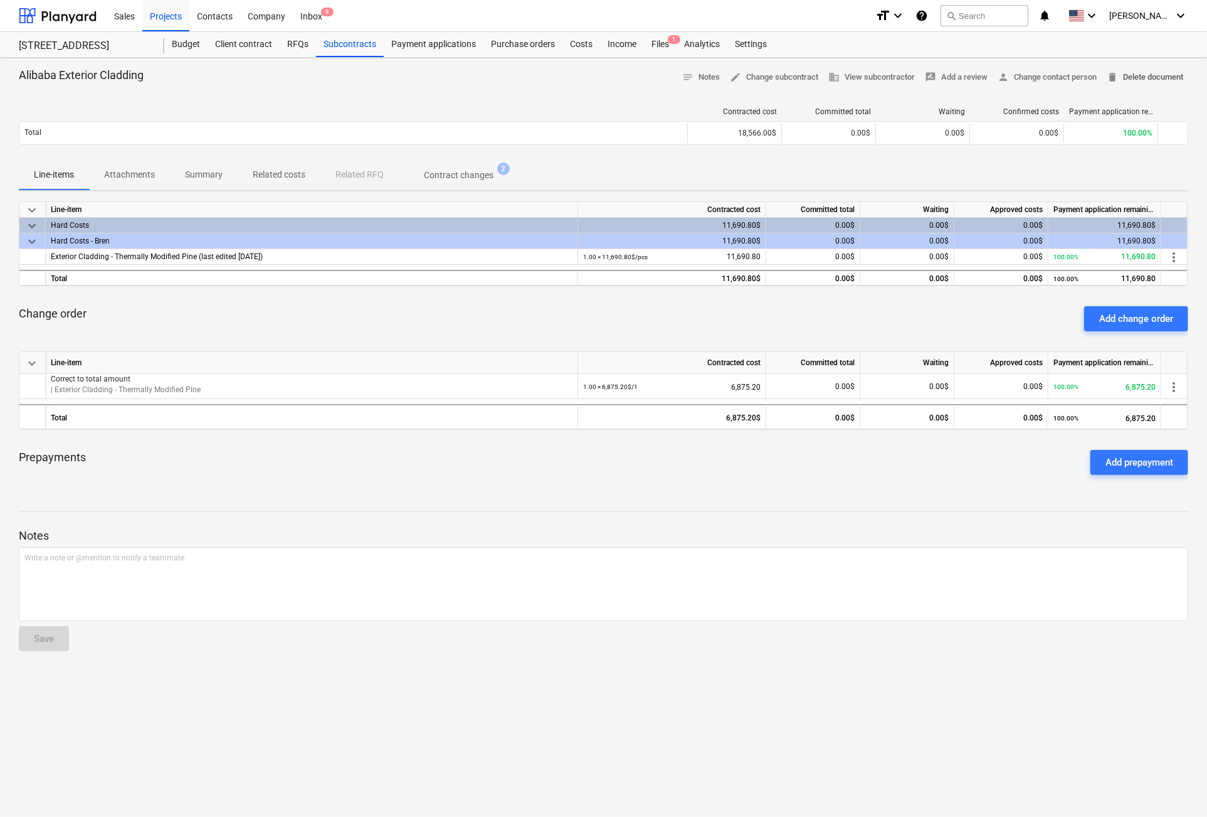
click at [1172, 80] on span "delete Delete document" at bounding box center [1145, 77] width 77 height 14
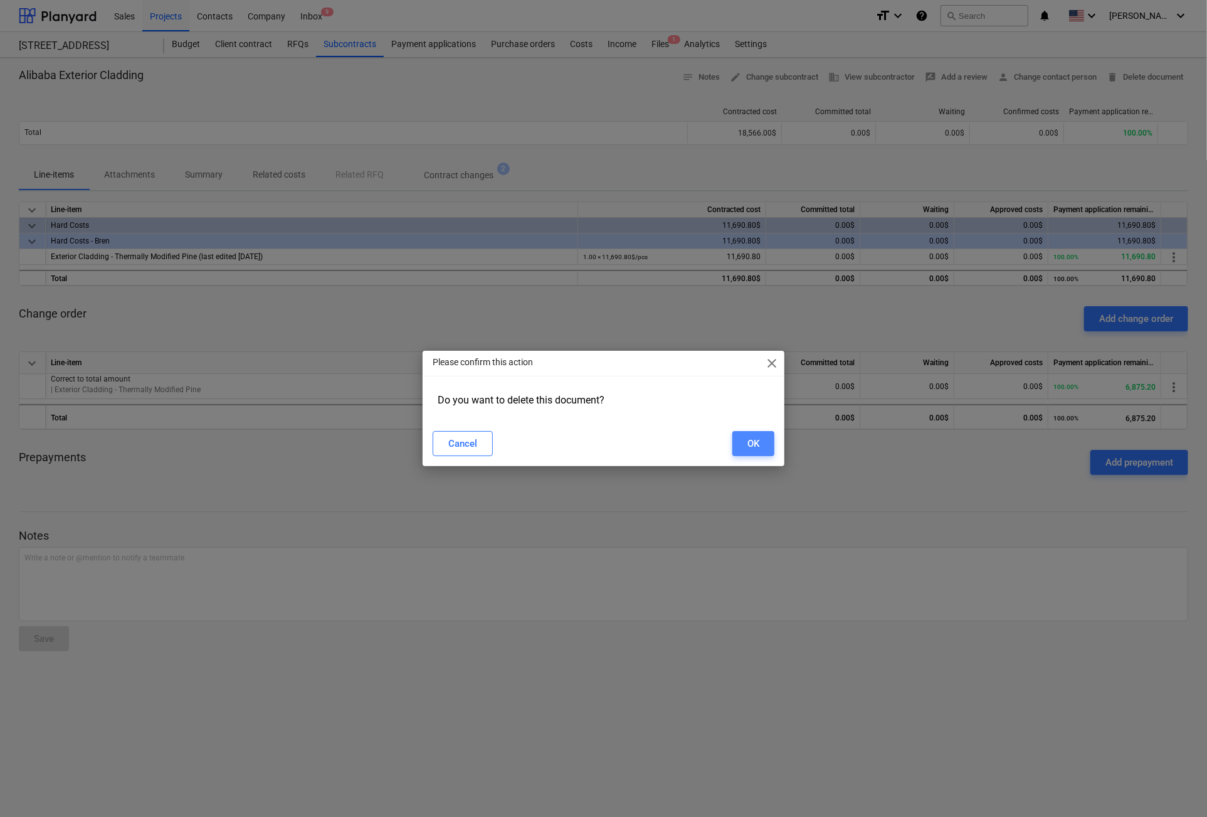
click at [756, 445] on div "OK" at bounding box center [754, 443] width 12 height 16
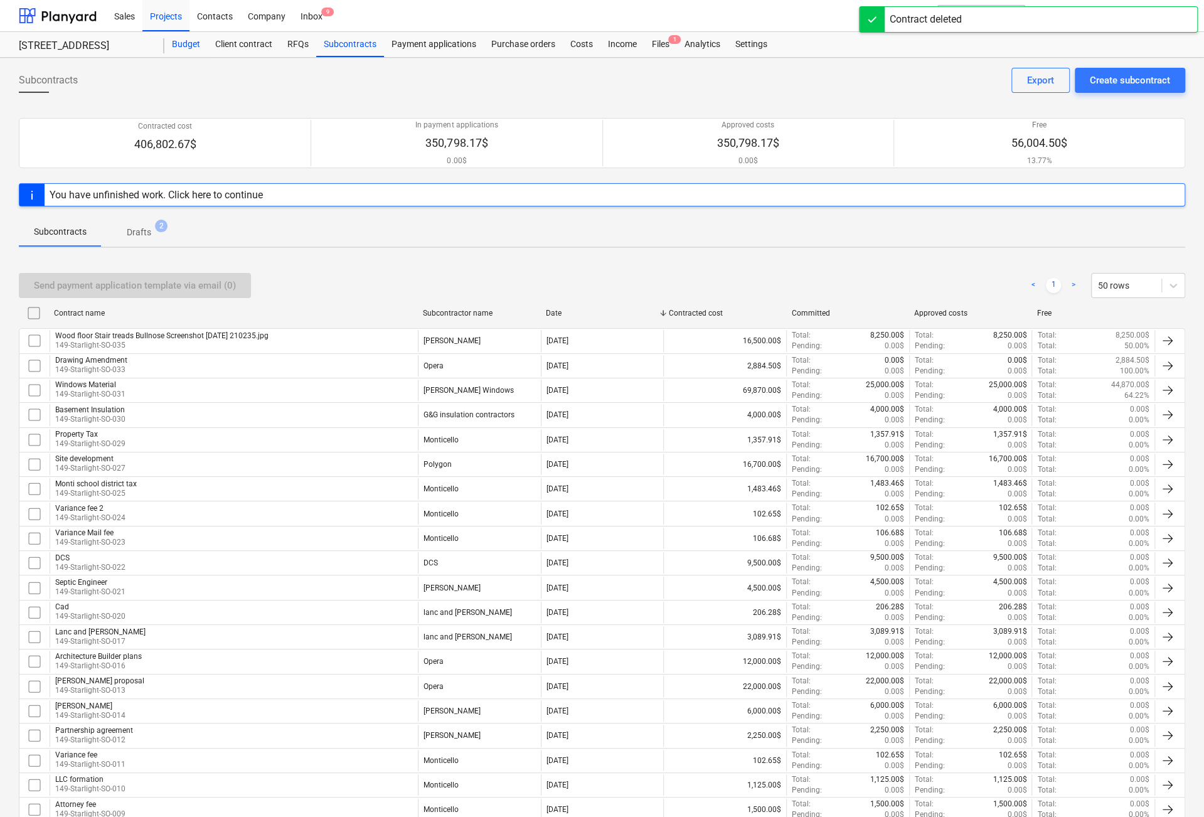
click at [196, 37] on div "Budget" at bounding box center [185, 44] width 43 height 25
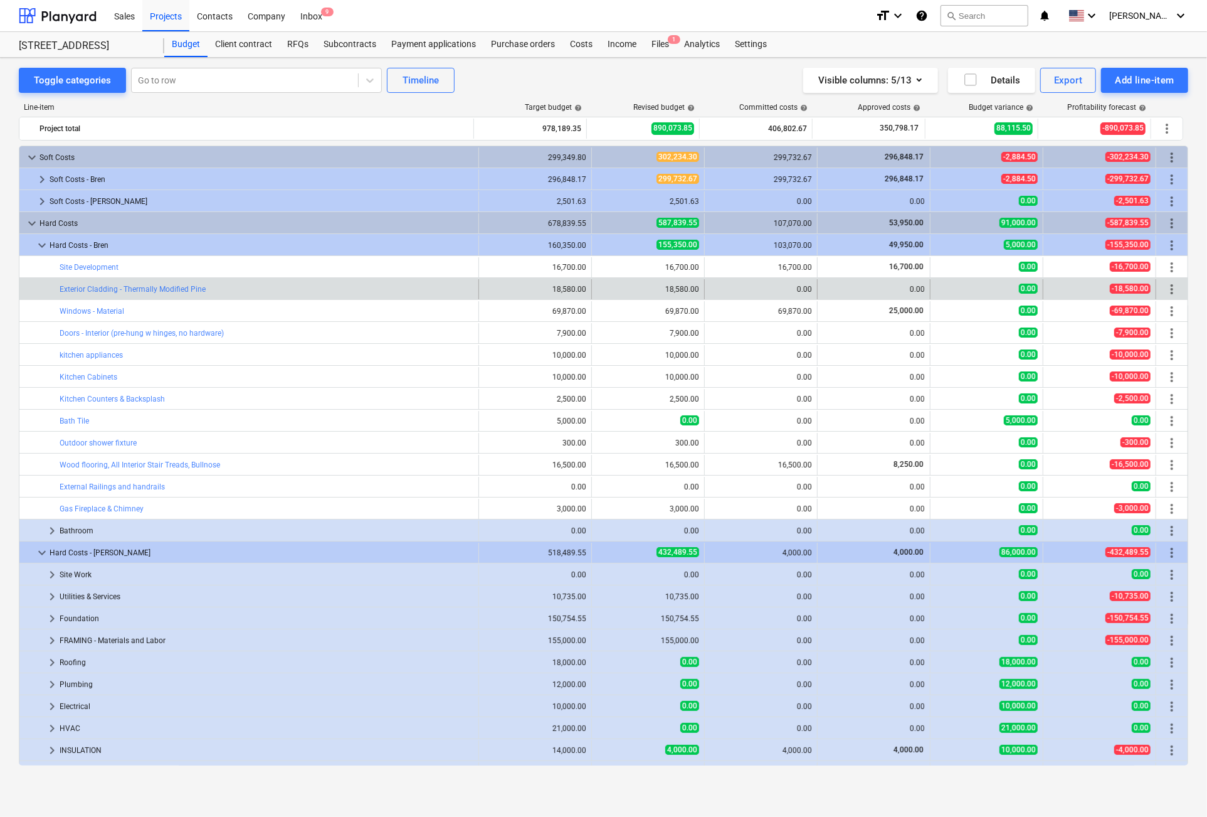
click at [97, 282] on div "bar_chart Exterior Cladding - Thermally Modified Pine" at bounding box center [267, 289] width 414 height 20
click at [1168, 283] on span "more_vert" at bounding box center [1172, 289] width 15 height 15
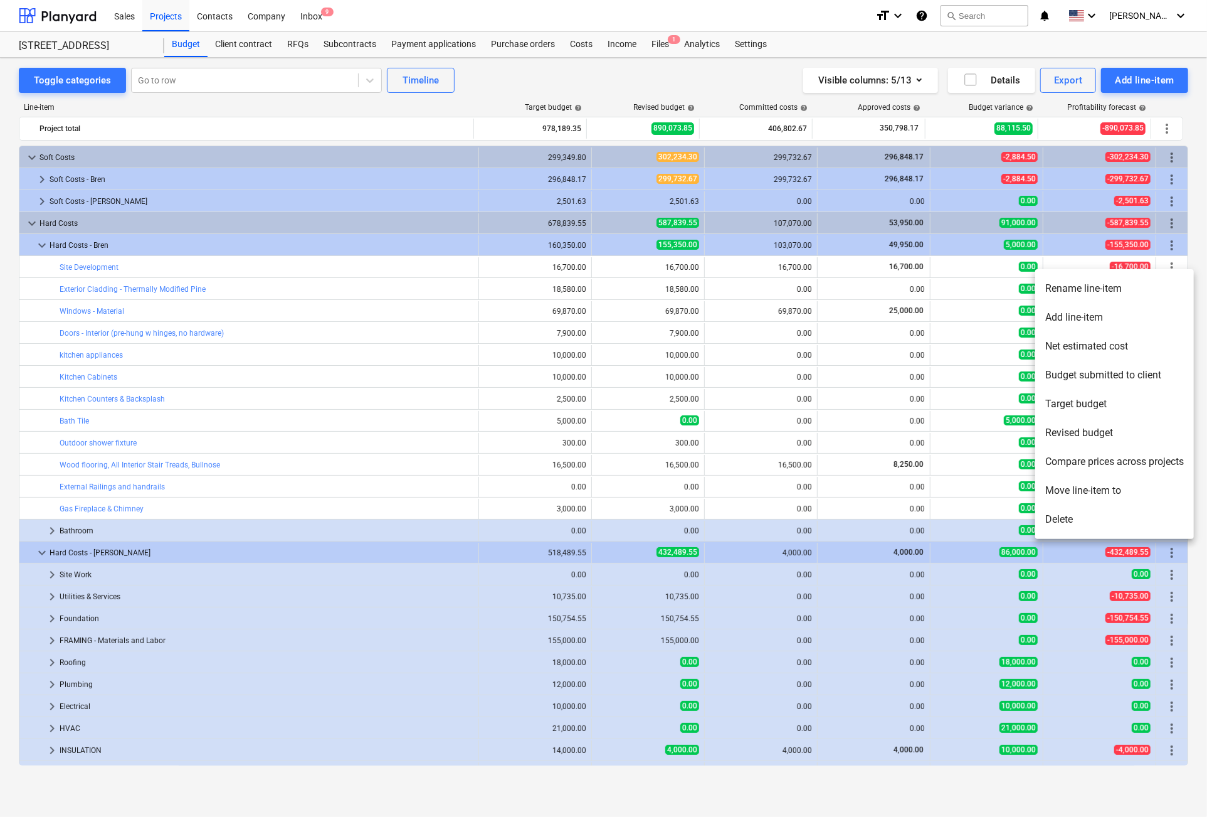
click at [78, 286] on div at bounding box center [603, 408] width 1207 height 817
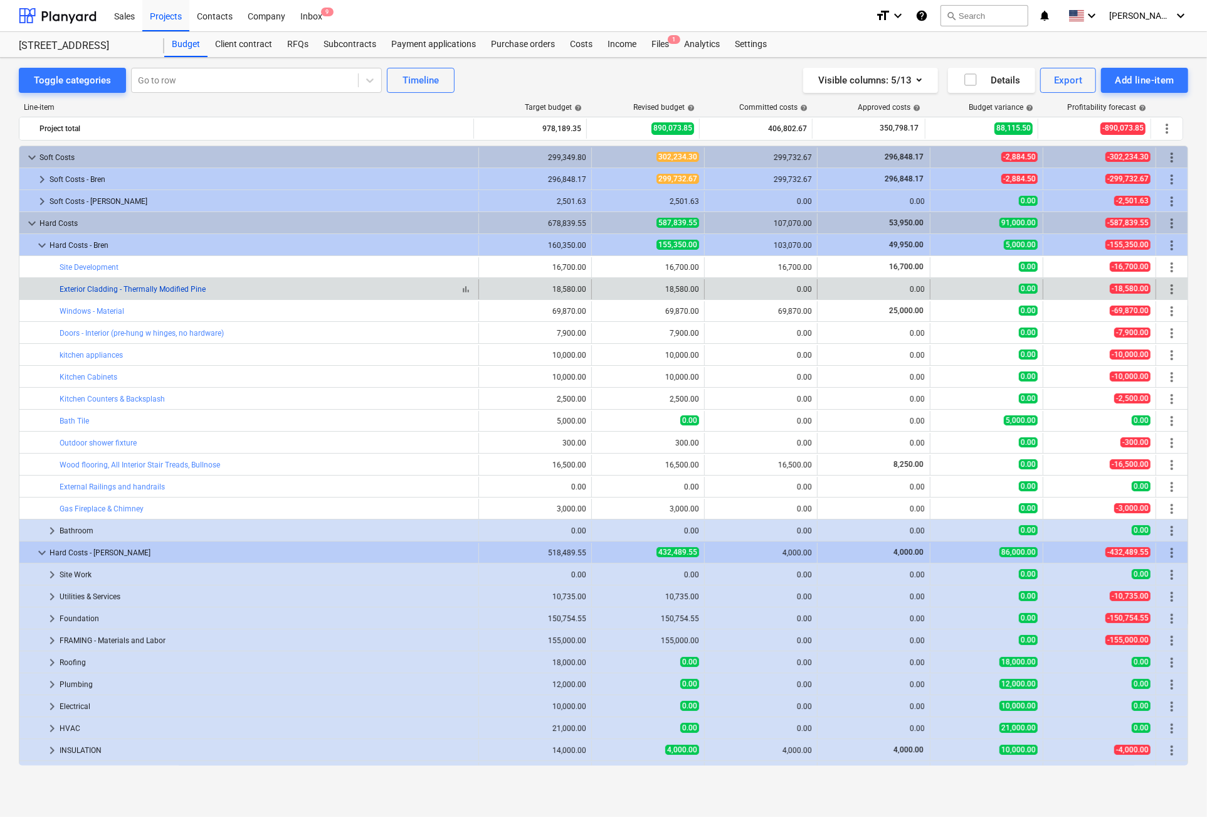
click at [83, 291] on link "Exterior Cladding - Thermally Modified Pine" at bounding box center [133, 289] width 146 height 9
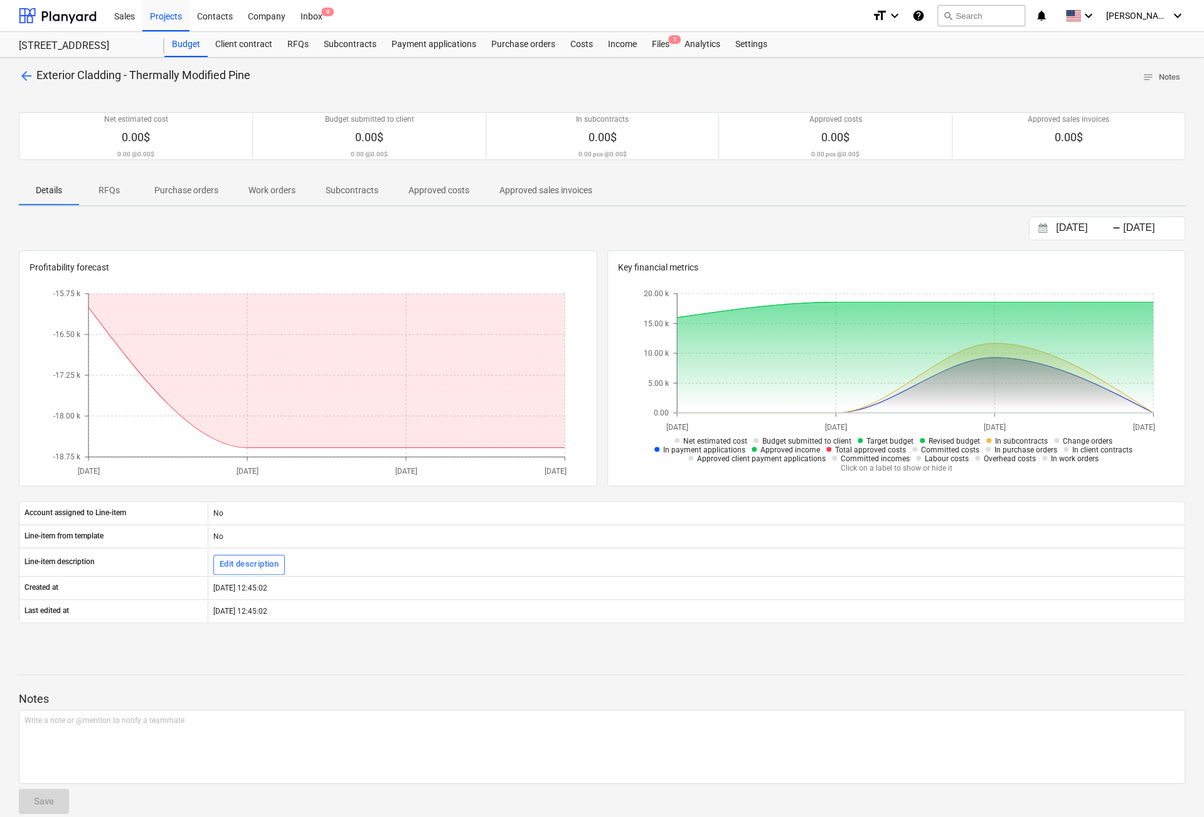
click at [352, 188] on p "Subcontracts" at bounding box center [351, 190] width 53 height 13
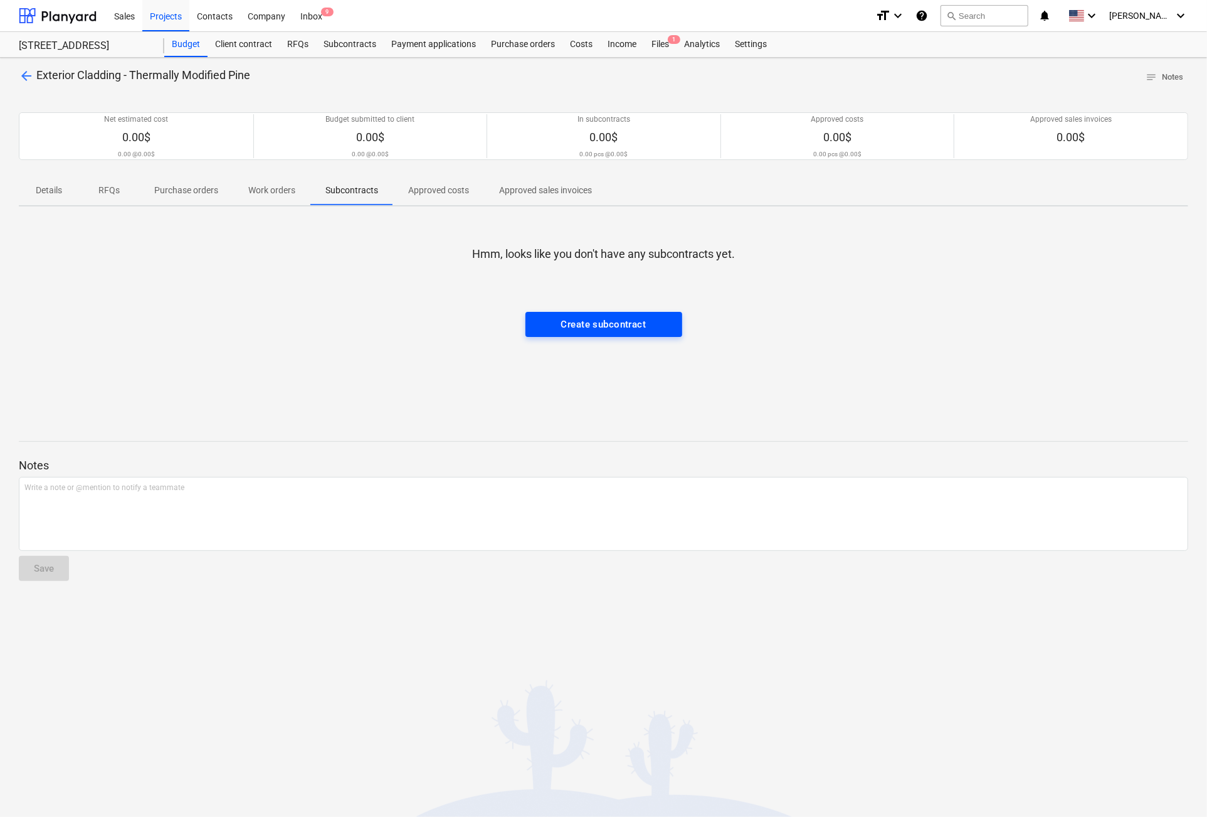
click at [627, 322] on div "Create subcontract" at bounding box center [603, 324] width 85 height 16
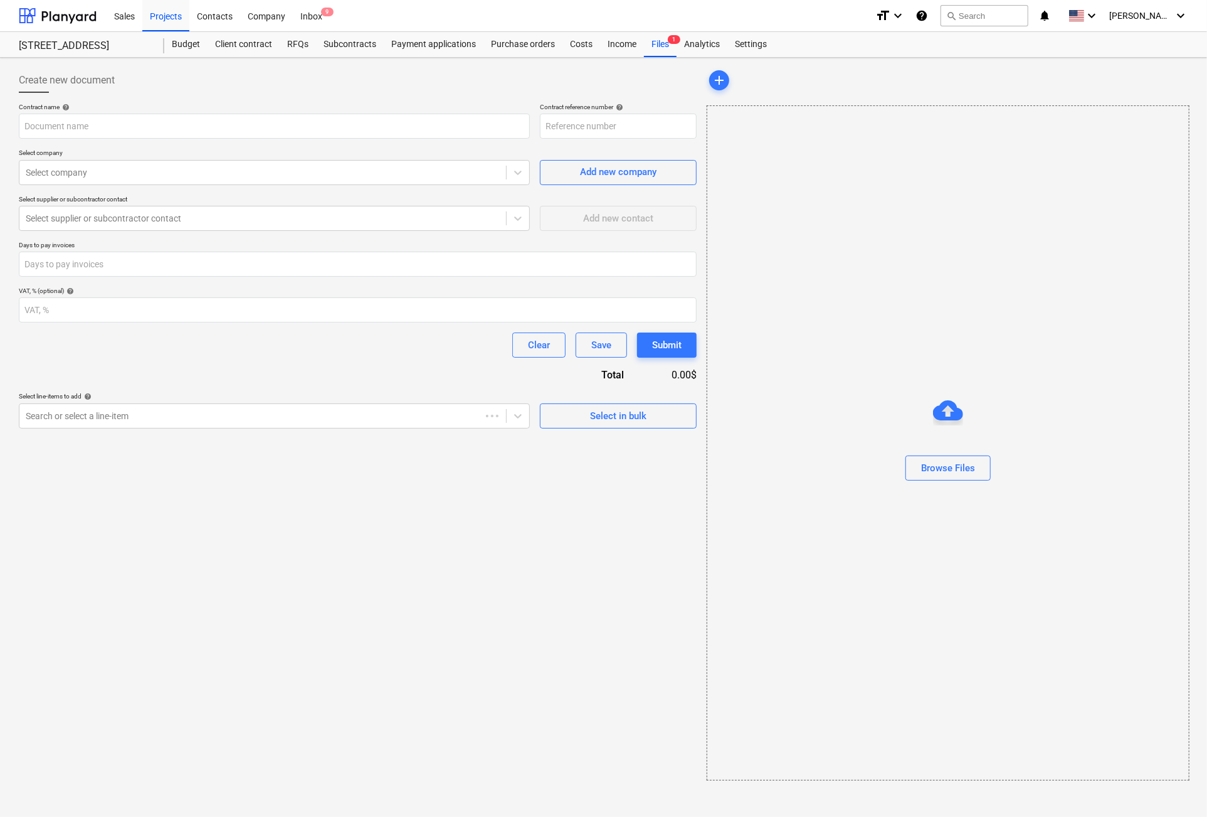
type input "149-Starlight-SO-036"
click at [111, 126] on input "text" at bounding box center [274, 126] width 511 height 25
type input "D"
type input "Siding"
click at [202, 171] on div at bounding box center [263, 172] width 474 height 13
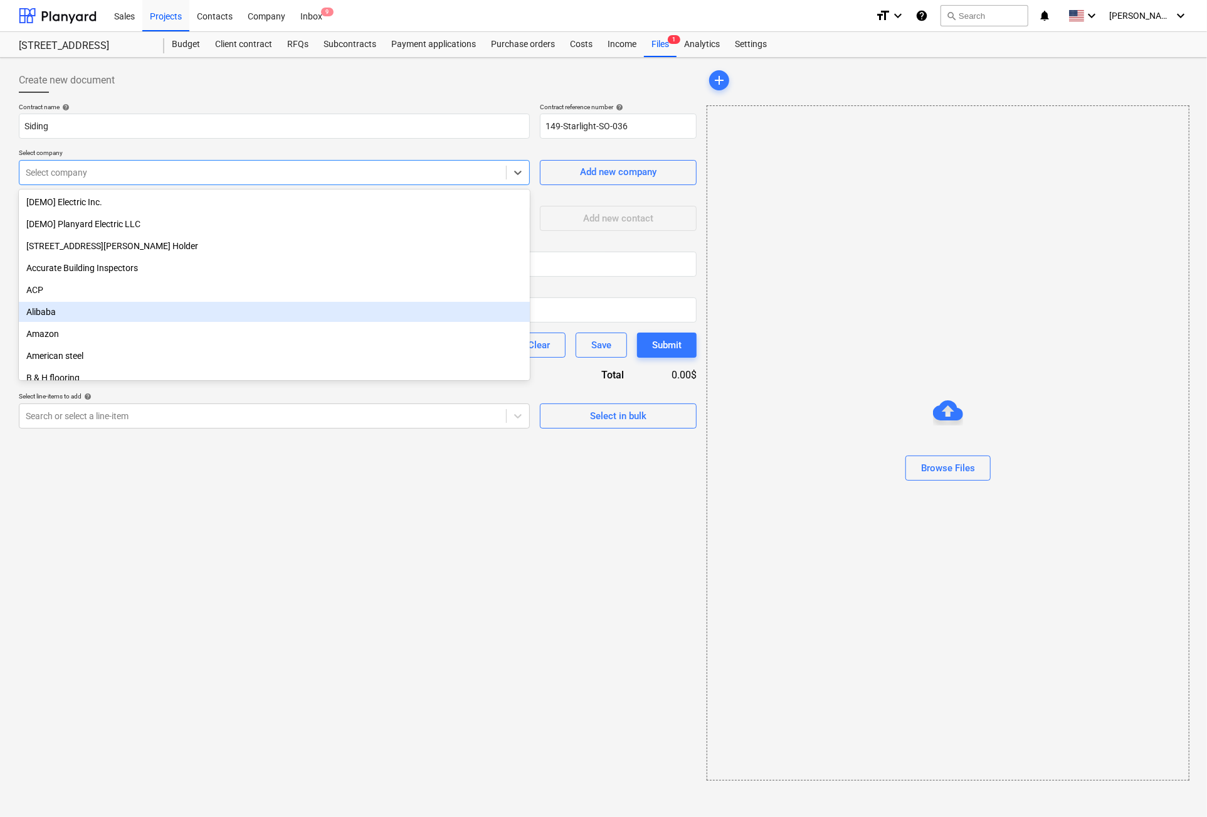
click at [116, 307] on div "Alibaba" at bounding box center [274, 312] width 511 height 20
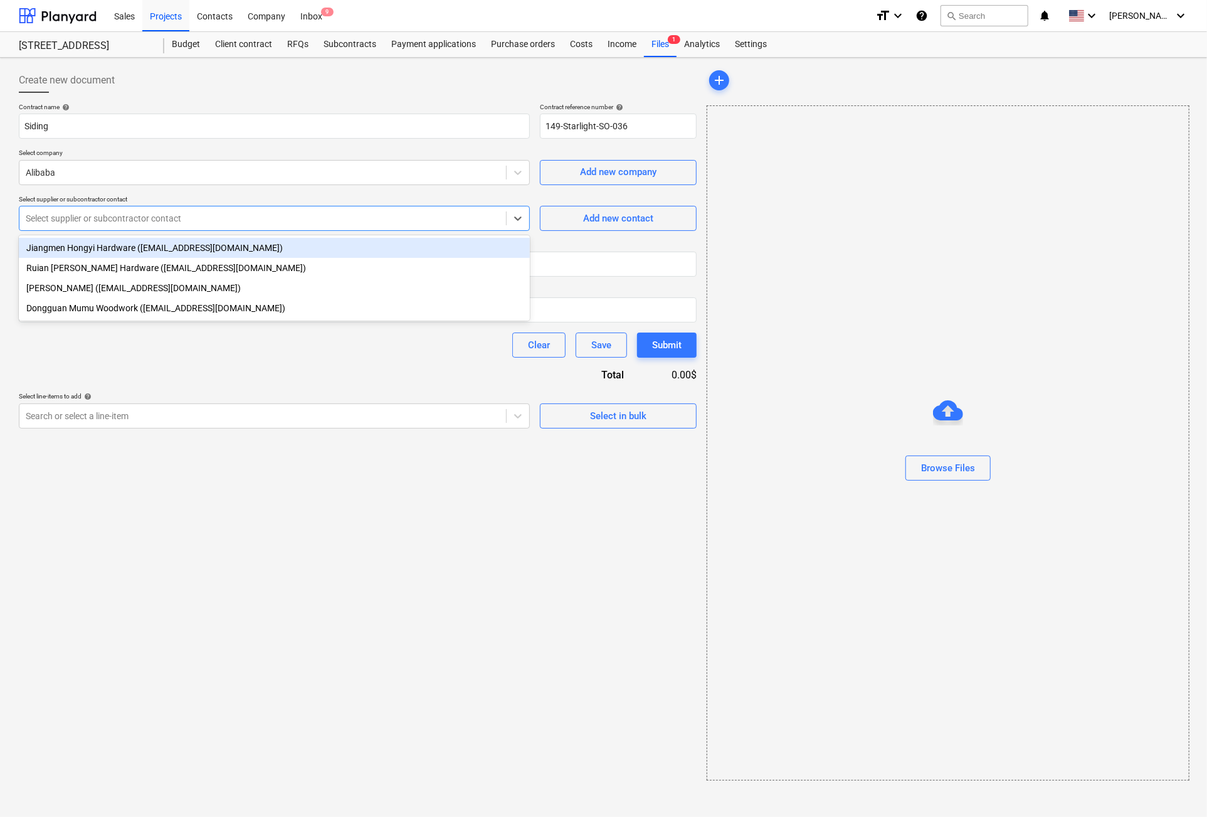
click at [71, 217] on div at bounding box center [263, 218] width 474 height 13
click at [621, 246] on p "Days to pay invoices" at bounding box center [358, 246] width 678 height 11
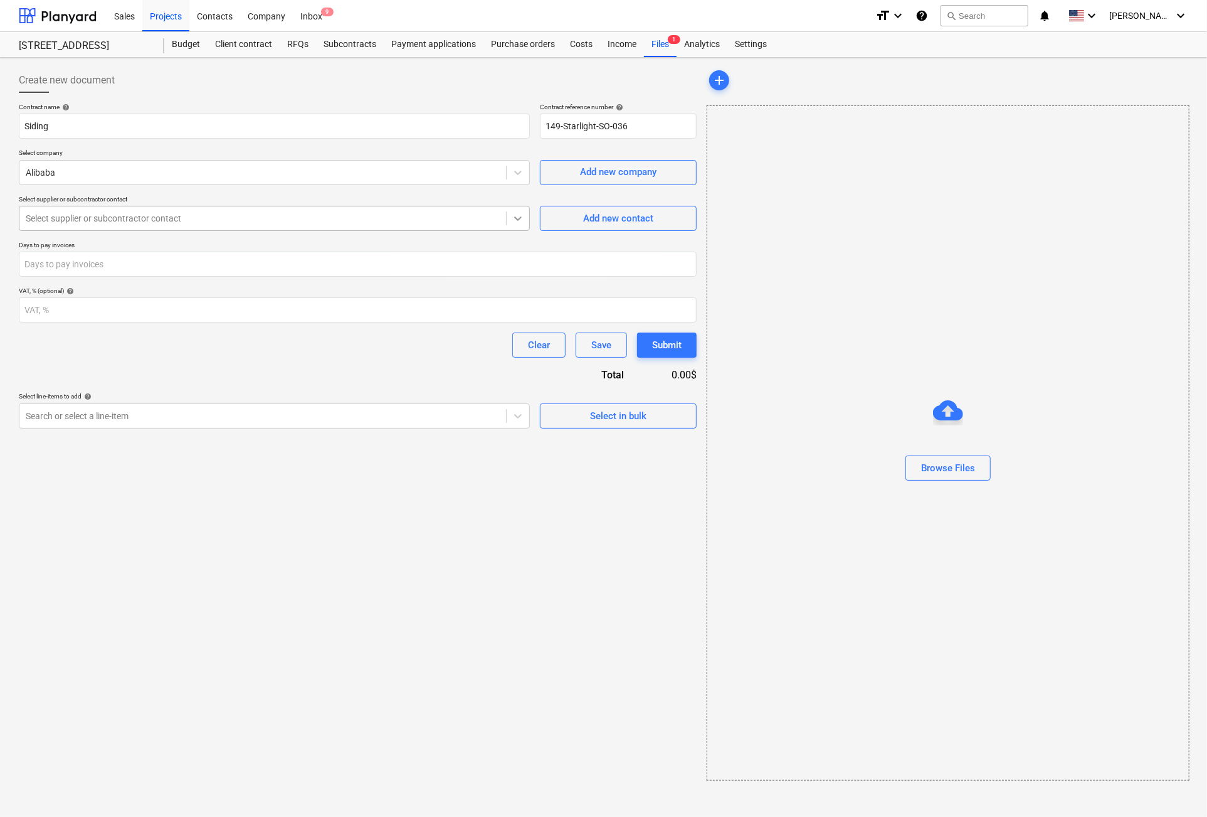
click at [518, 215] on icon at bounding box center [518, 218] width 13 height 13
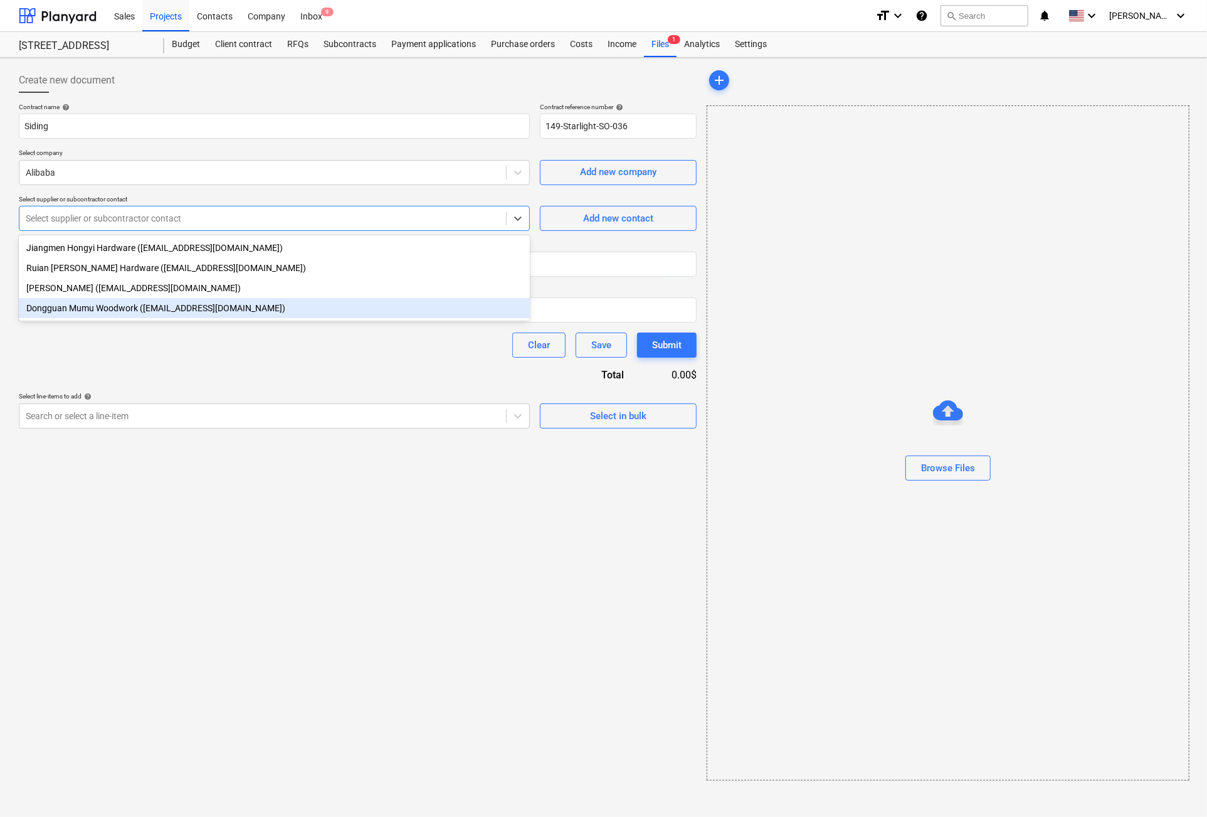
click at [171, 304] on div "Dongguan Mumu Woodwork ([EMAIL_ADDRESS][DOMAIN_NAME])" at bounding box center [274, 308] width 511 height 20
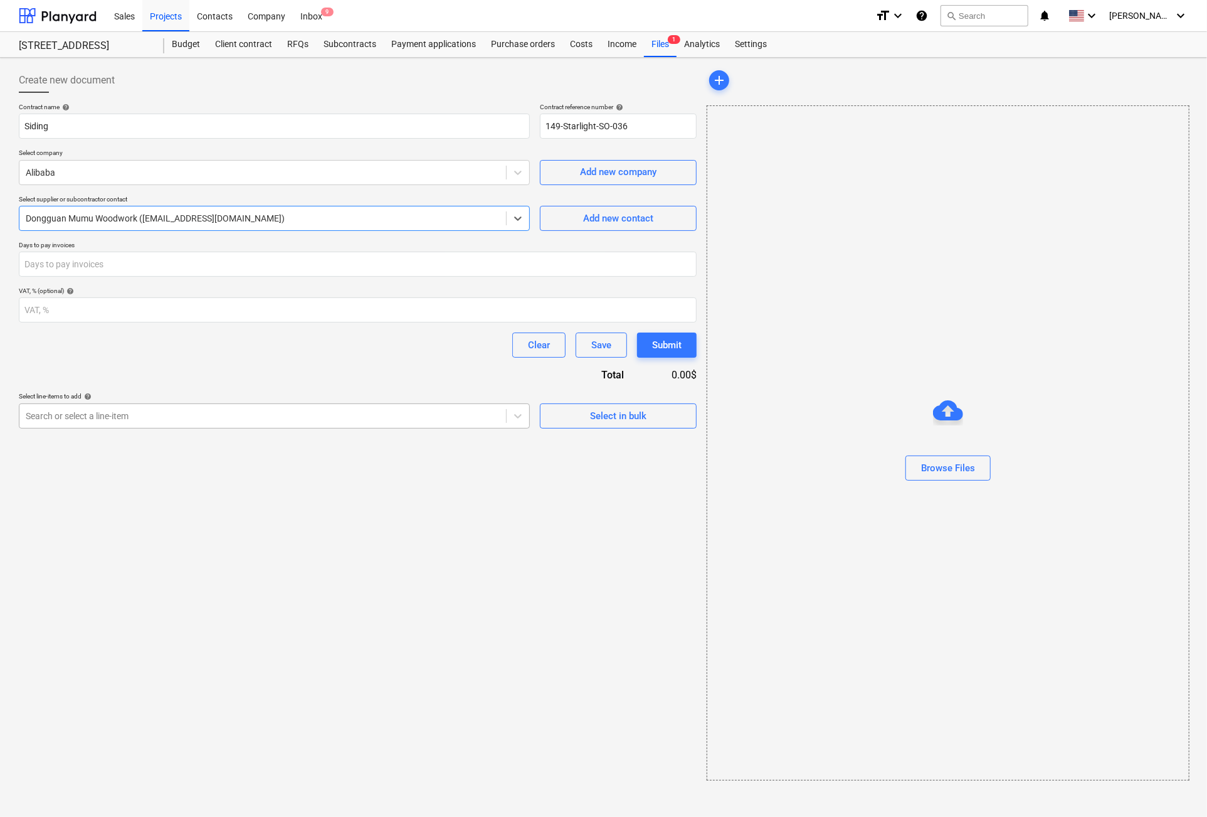
click at [278, 413] on div at bounding box center [263, 416] width 474 height 13
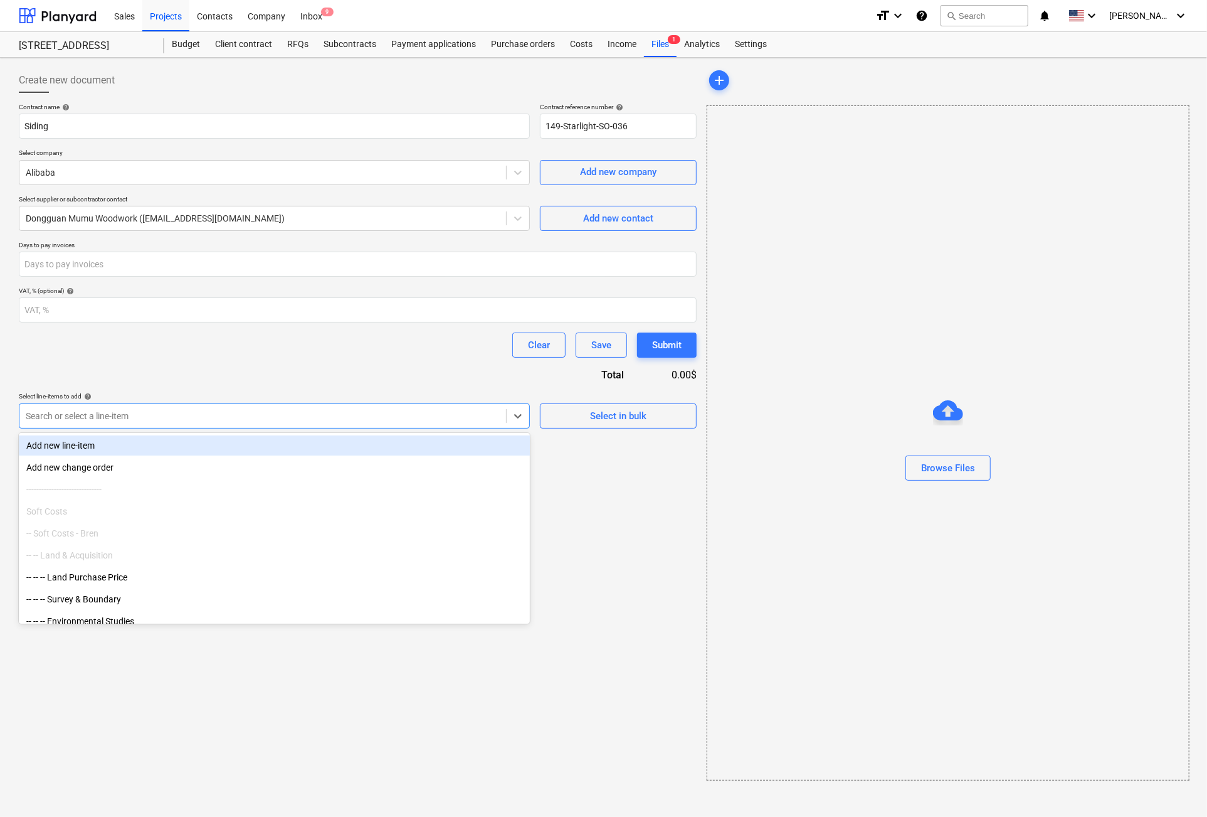
type input "s"
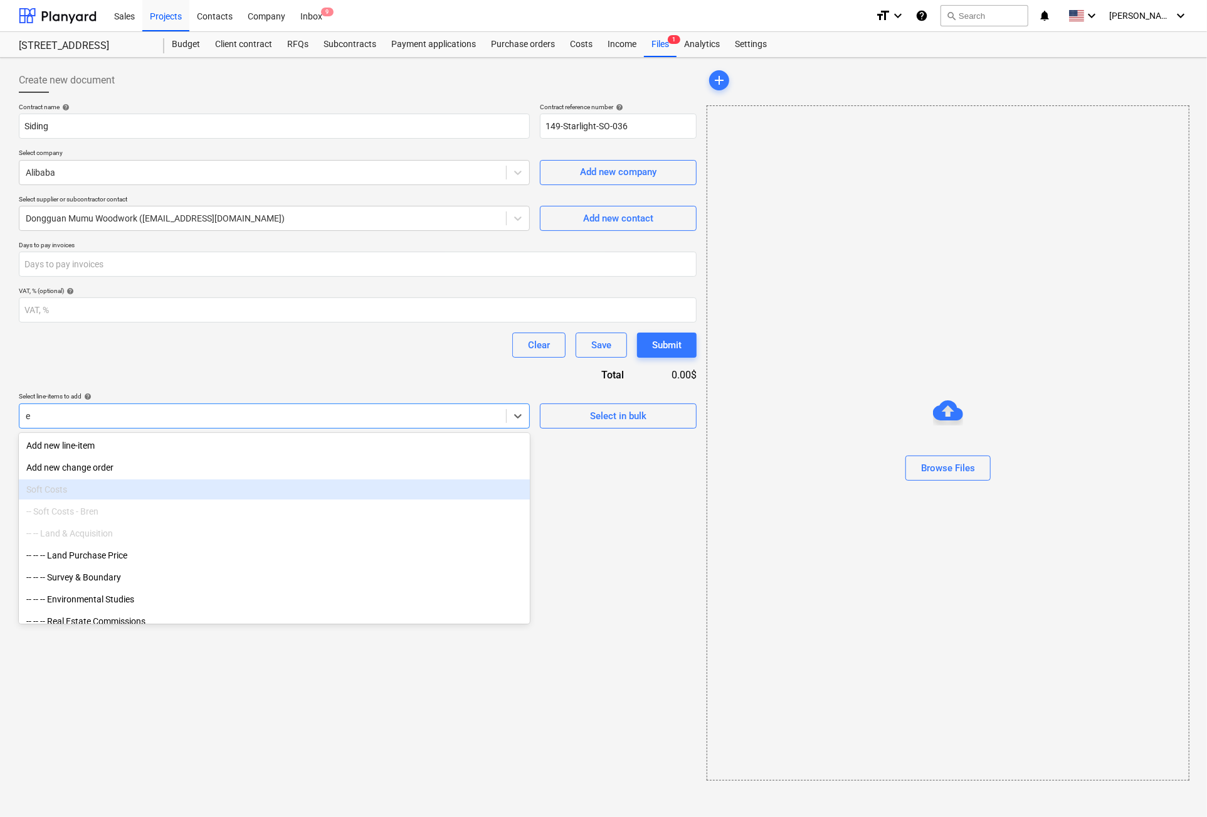
type input "ex"
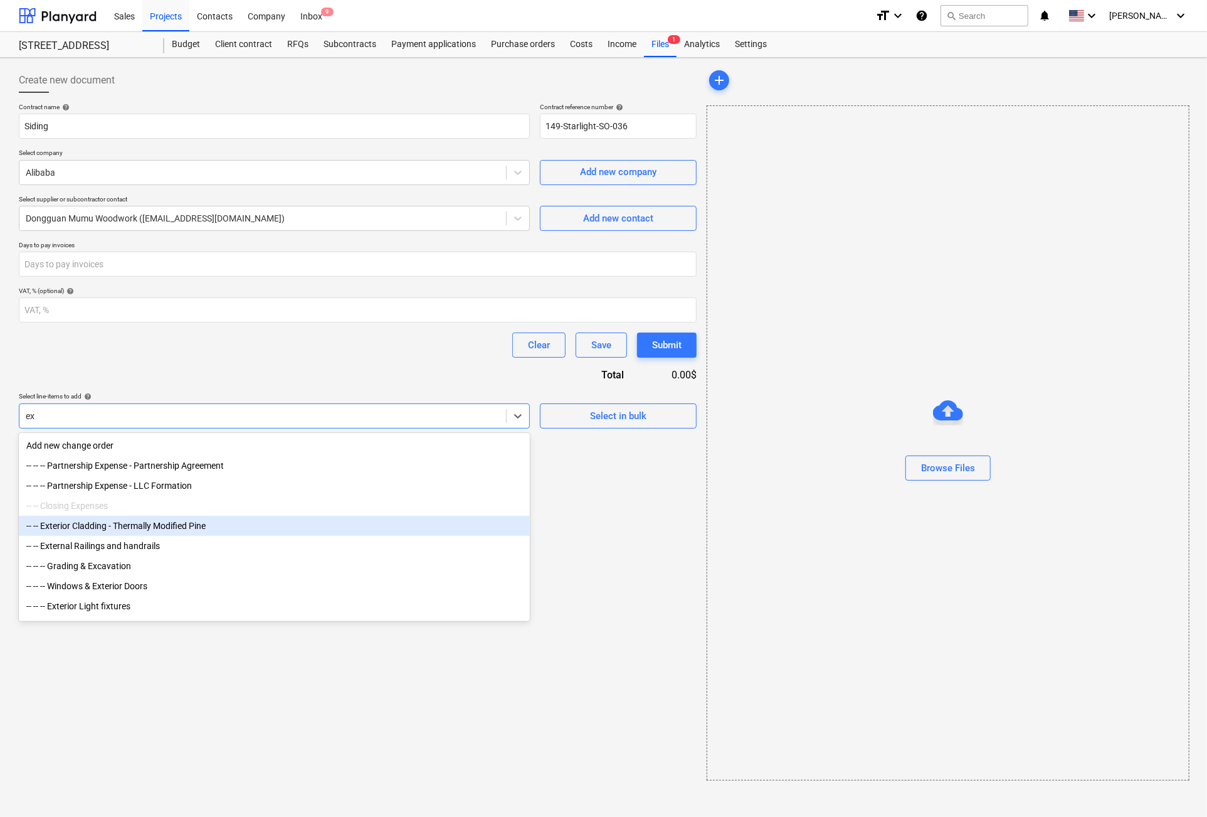
click at [100, 529] on div "-- -- Exterior Cladding - Thermally Modified Pine" at bounding box center [274, 526] width 511 height 20
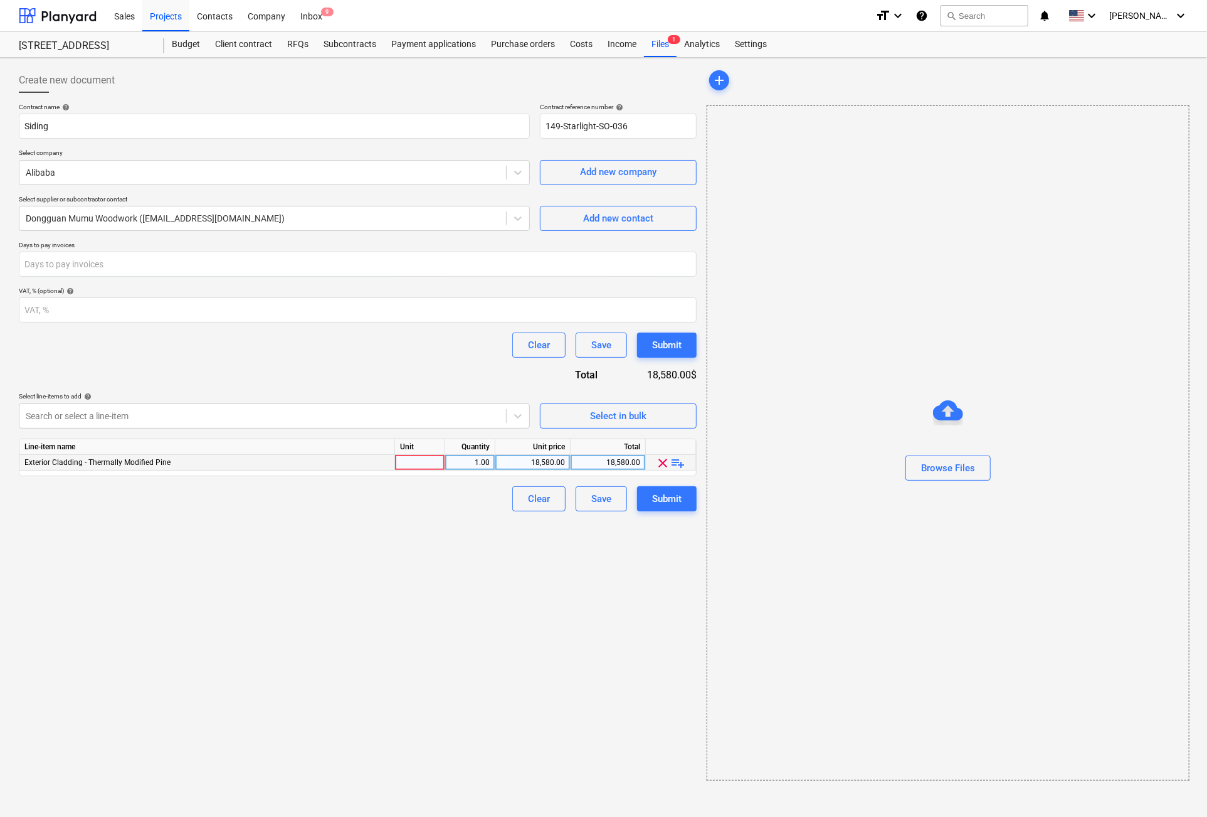
click at [419, 461] on div at bounding box center [420, 463] width 50 height 16
type input "1"
click at [583, 590] on div "Create new document Contract name help Siding Contract reference number help 14…" at bounding box center [358, 424] width 688 height 722
click at [671, 495] on div "Submit" at bounding box center [666, 498] width 29 height 16
click at [532, 462] on div "18,580.00" at bounding box center [530, 463] width 65 height 16
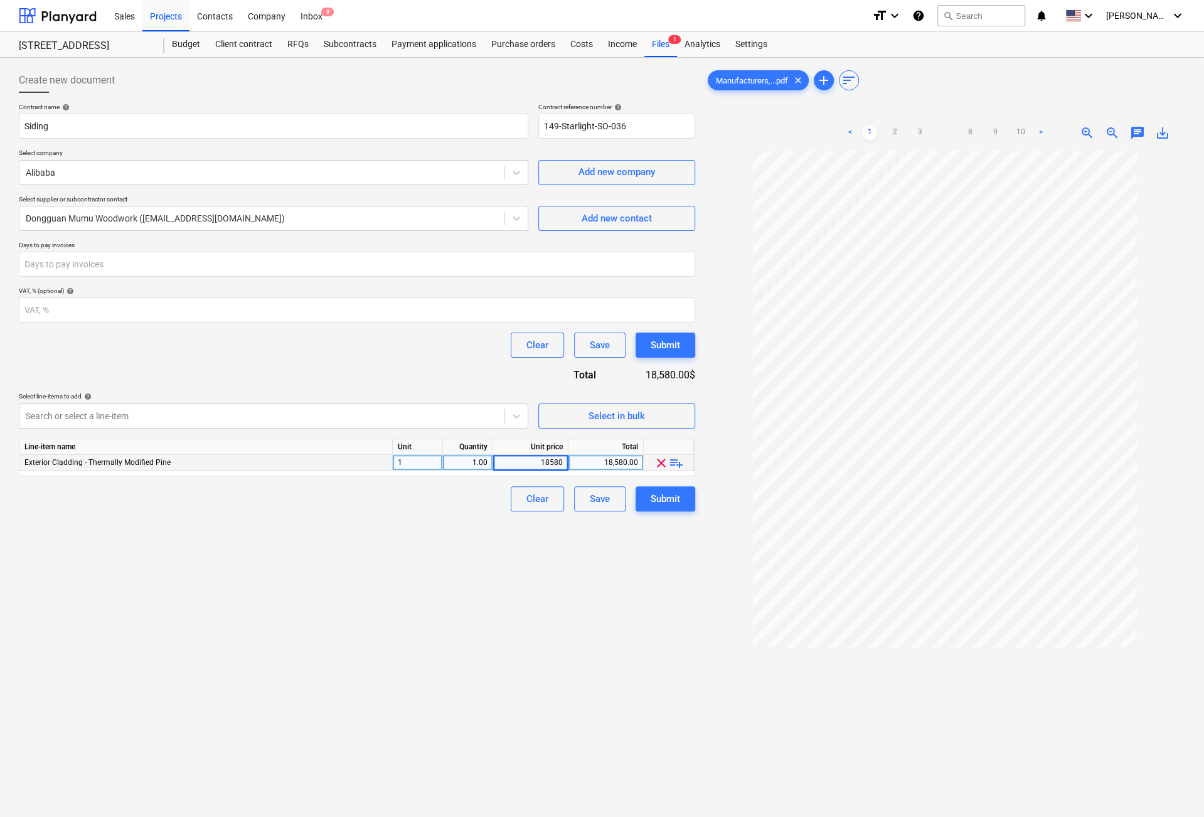
click at [538, 461] on input "18580" at bounding box center [530, 462] width 75 height 15
drag, startPoint x: 552, startPoint y: 462, endPoint x: 615, endPoint y: 461, distance: 62.7
click at [0, 0] on div "Exterior Cladding - Thermally Modified Pine 1 1.00 18580 18,580.00 clear playli…" at bounding box center [0, 0] width 0 height 0
type input "18580.8"
click at [664, 500] on div "Submit" at bounding box center [664, 498] width 29 height 16
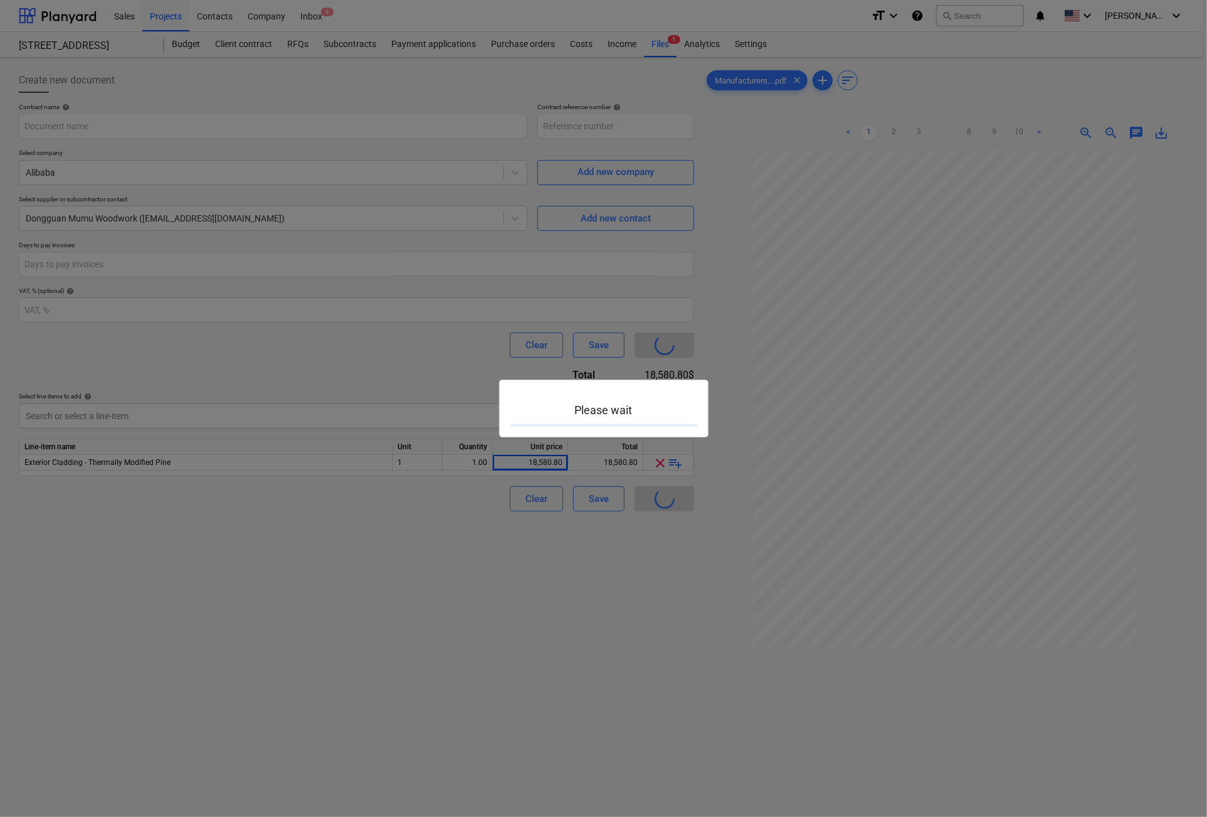
type input "149-Starlight-SO-036"
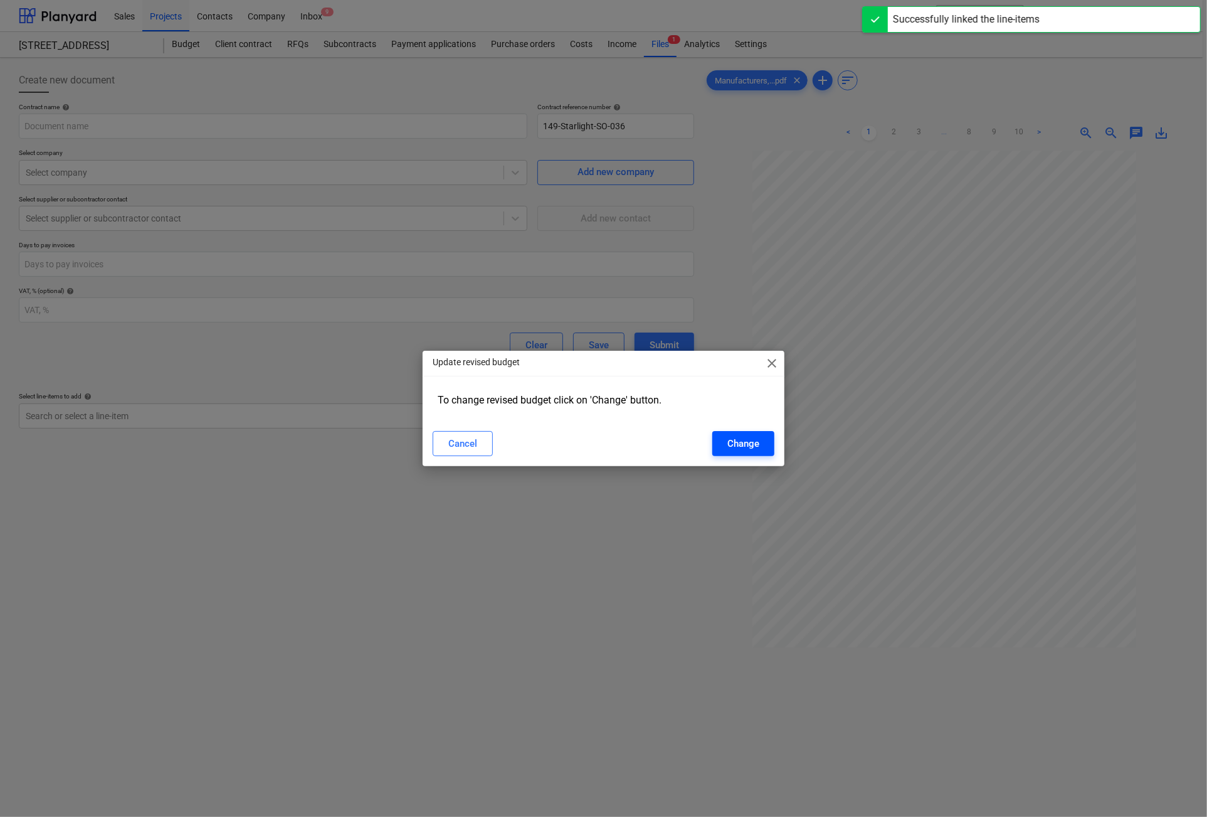
click at [734, 443] on div "Change" at bounding box center [743, 443] width 32 height 16
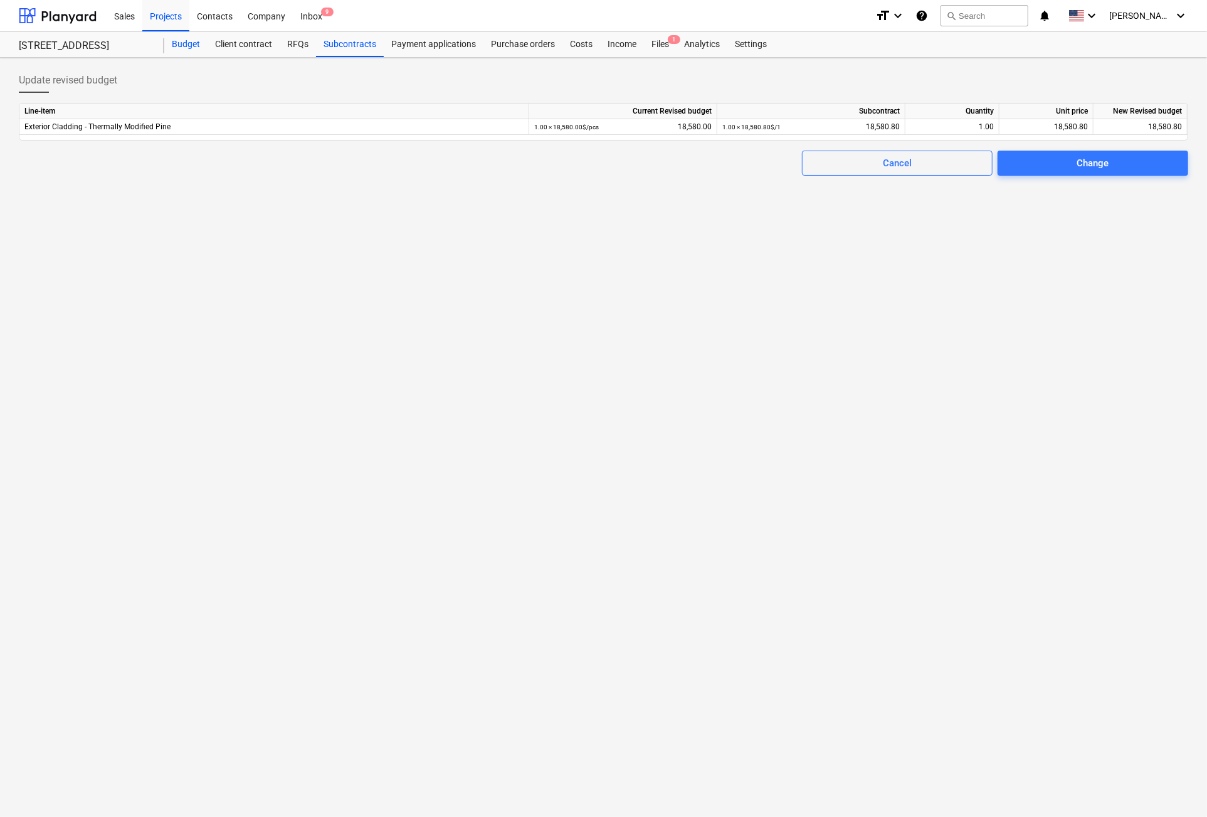
click at [181, 46] on div "Budget" at bounding box center [185, 44] width 43 height 25
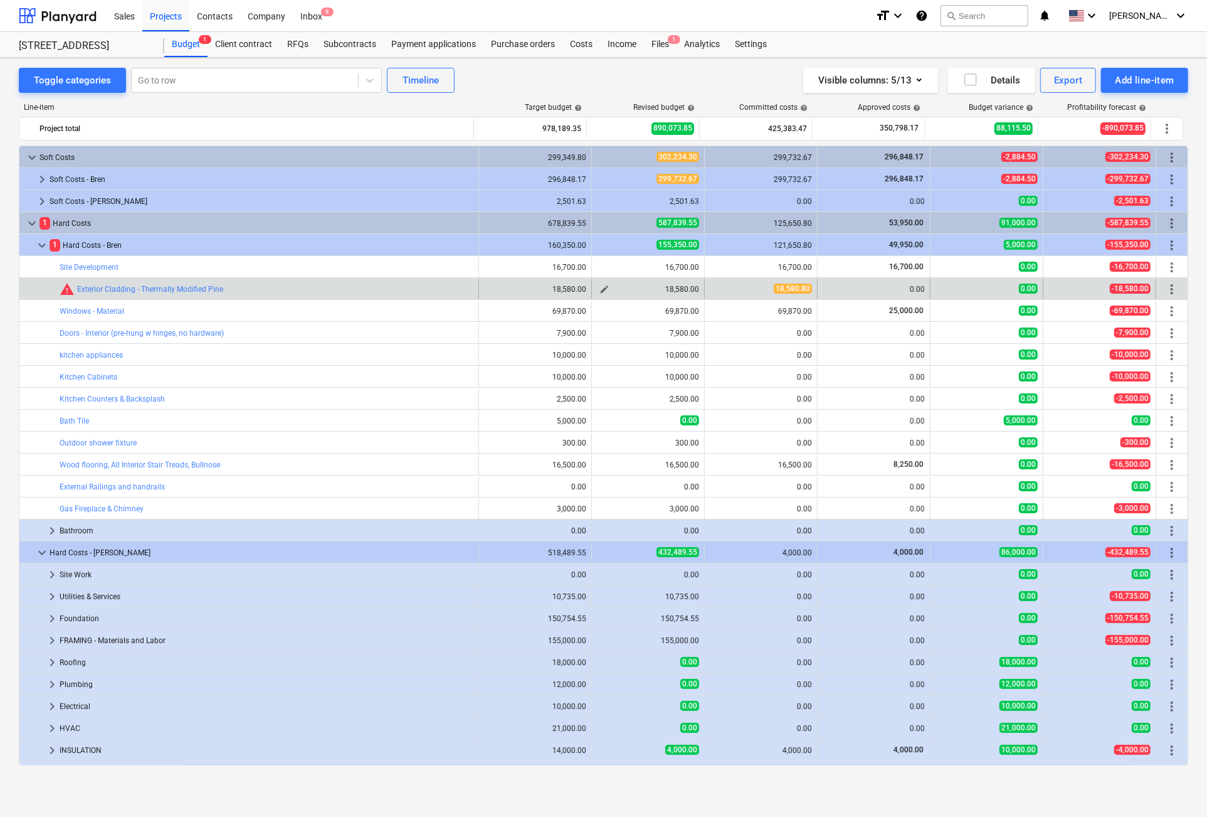
click at [670, 288] on div "18,580.00" at bounding box center [648, 289] width 102 height 9
click at [600, 289] on span "edit" at bounding box center [605, 289] width 10 height 10
type textarea "x"
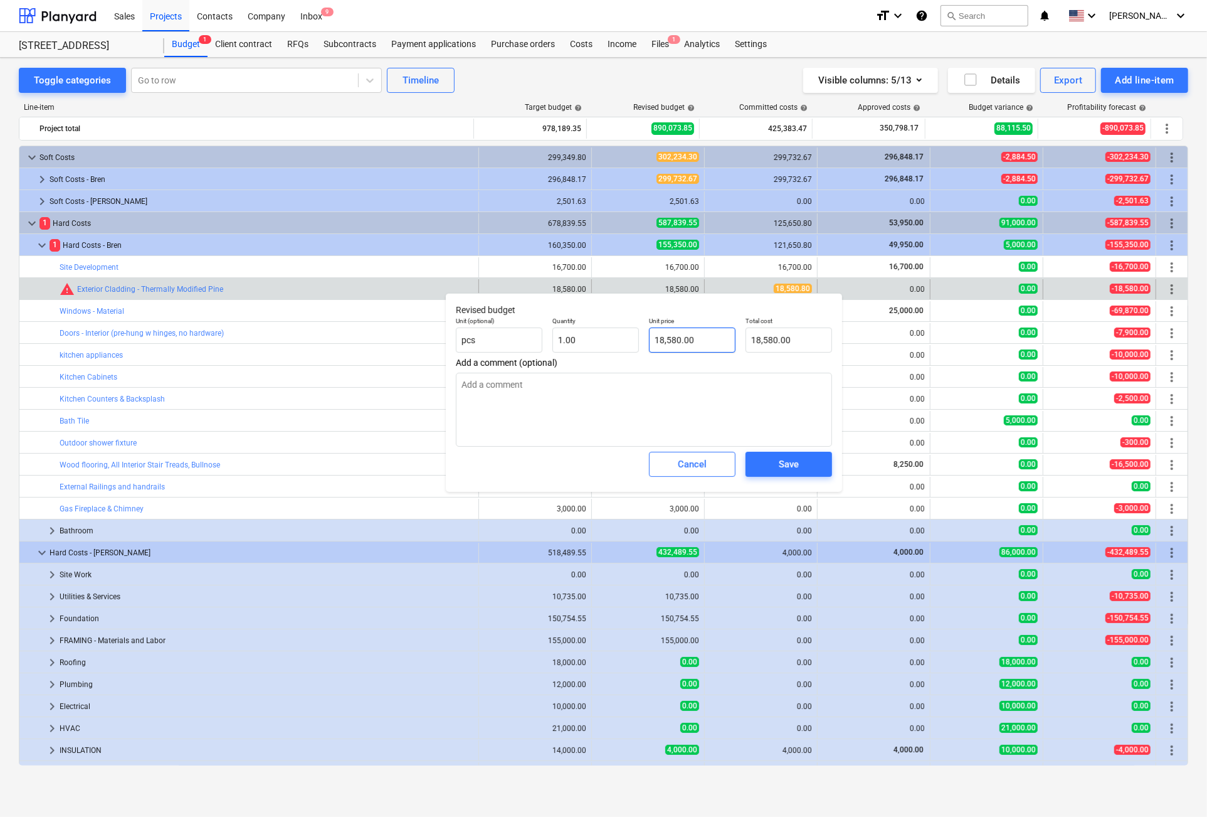
type input "18580"
drag, startPoint x: 700, startPoint y: 337, endPoint x: 680, endPoint y: 339, distance: 20.1
click at [680, 339] on input "18580" at bounding box center [692, 339] width 87 height 25
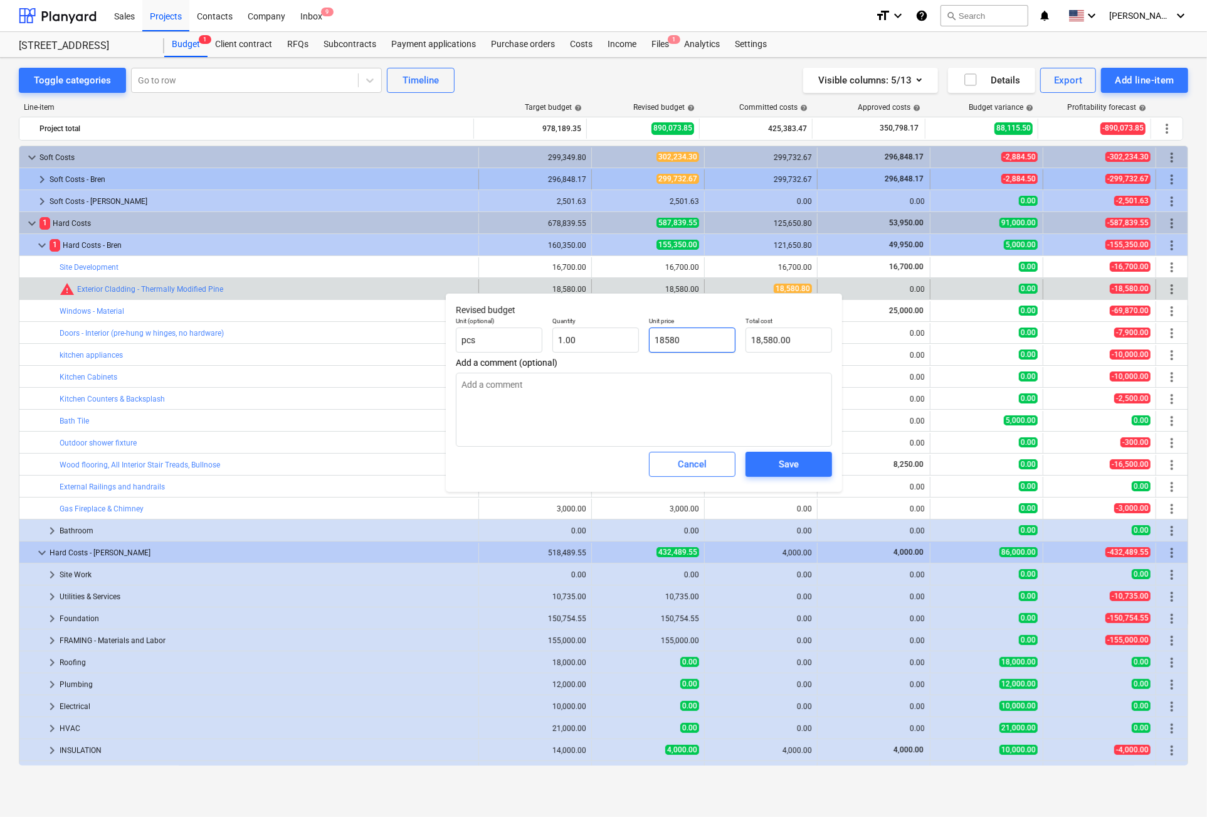
type textarea "x"
type input "18580."
type textarea "x"
type input "18580.8"
type input "18,580.80"
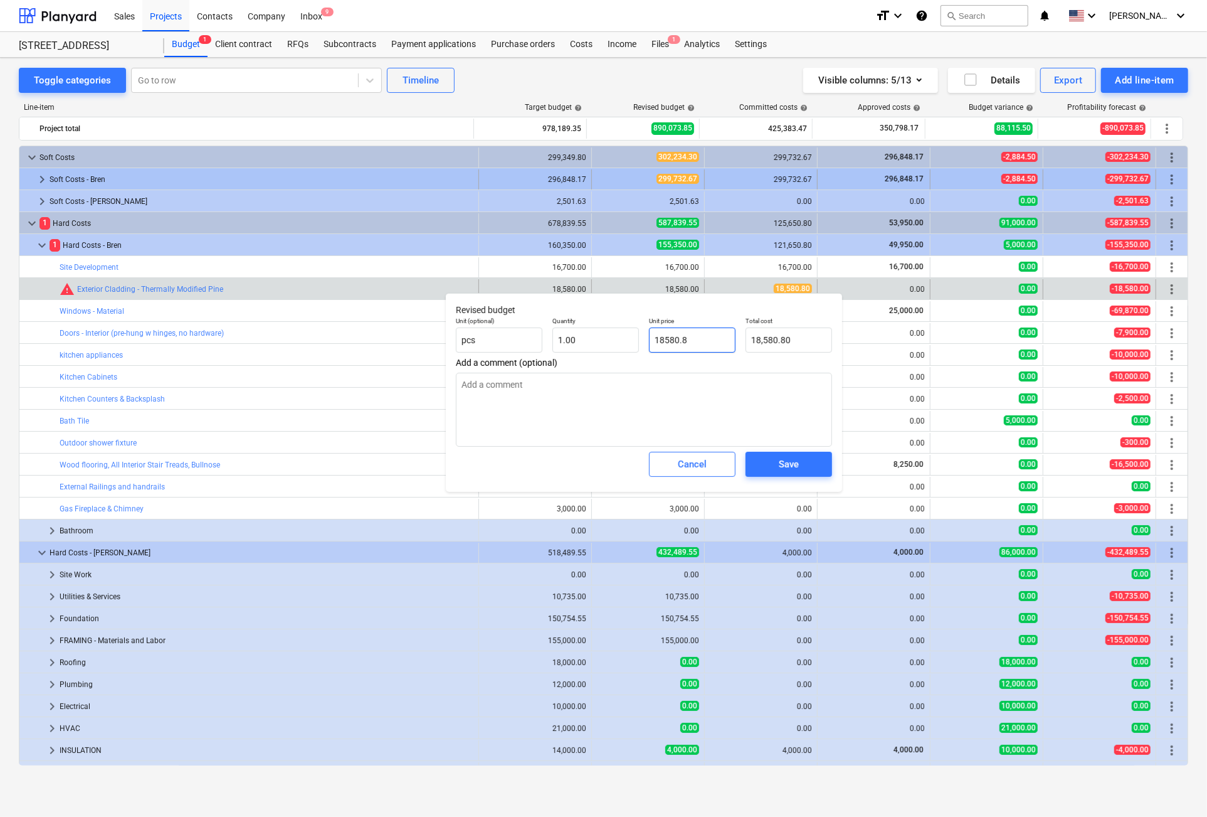
type input "18580.8"
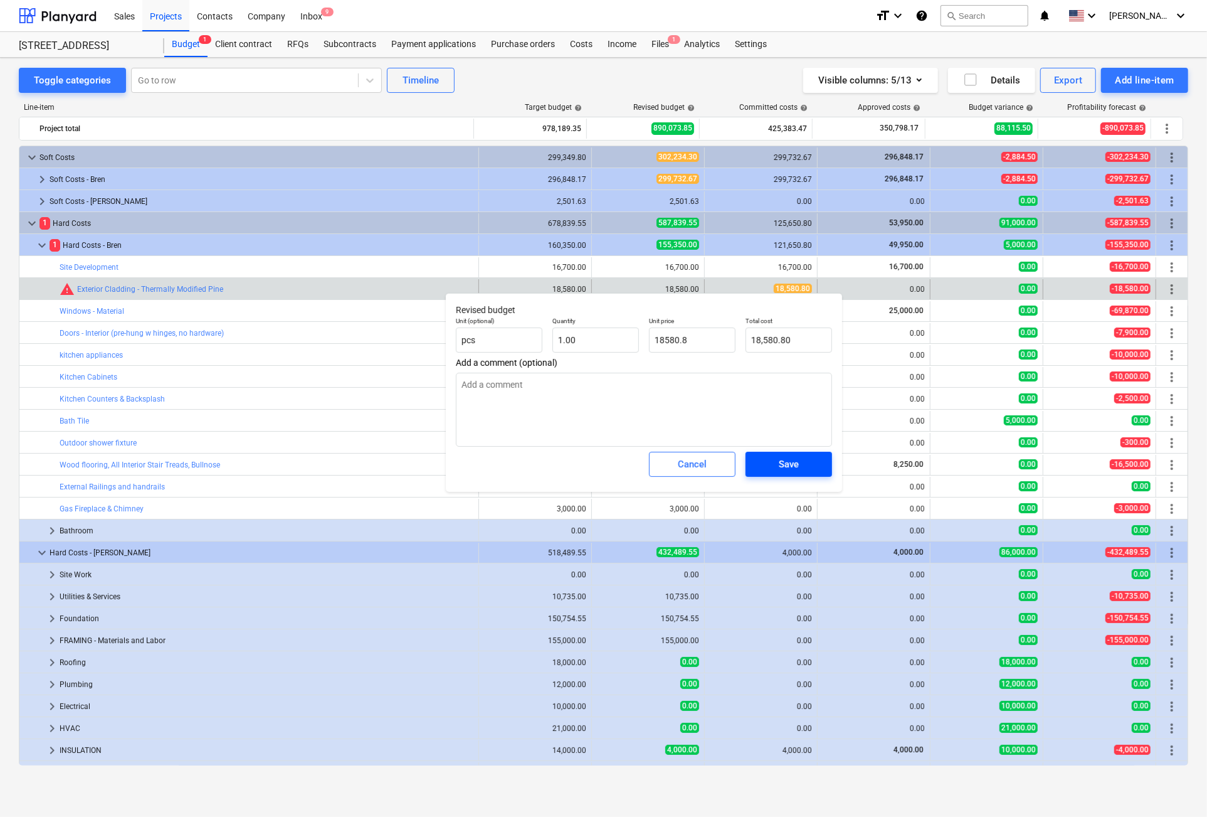
type textarea "x"
type input "18,580.80"
click at [793, 466] on div "Save" at bounding box center [789, 464] width 20 height 16
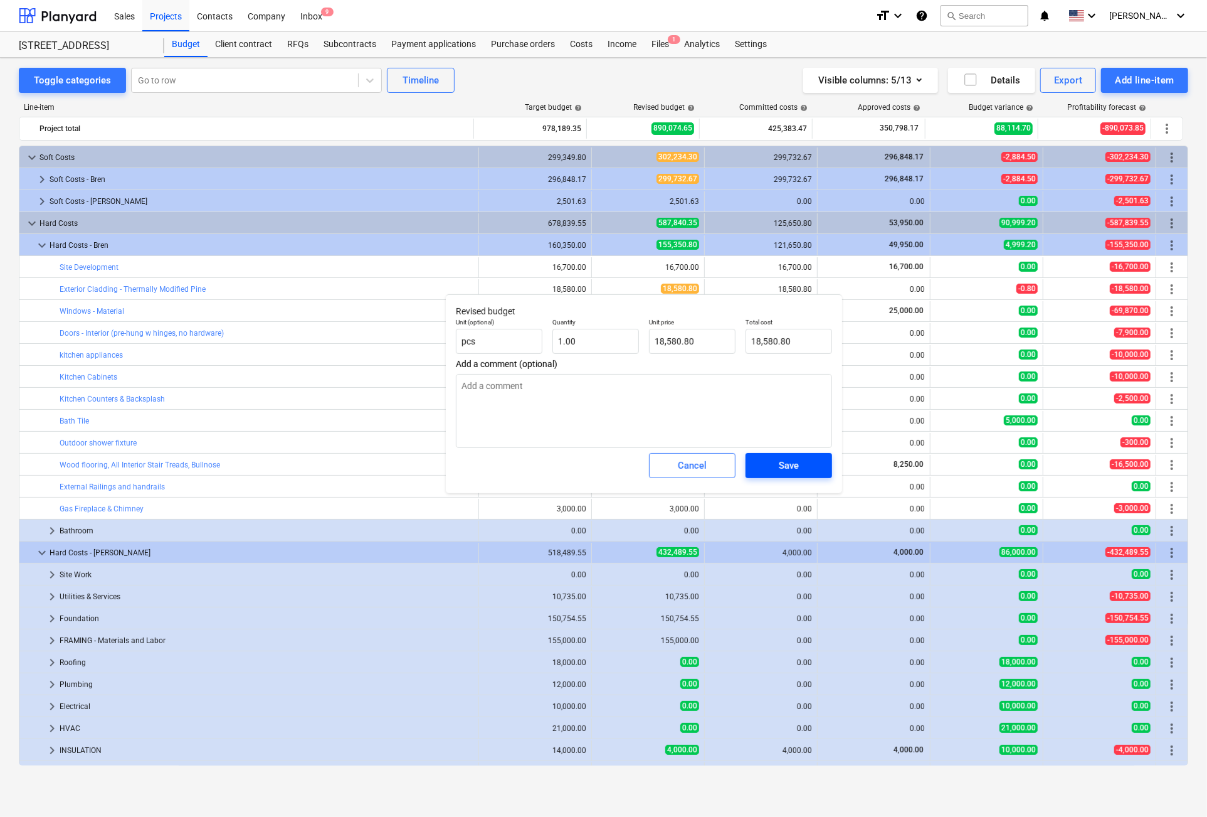
type textarea "x"
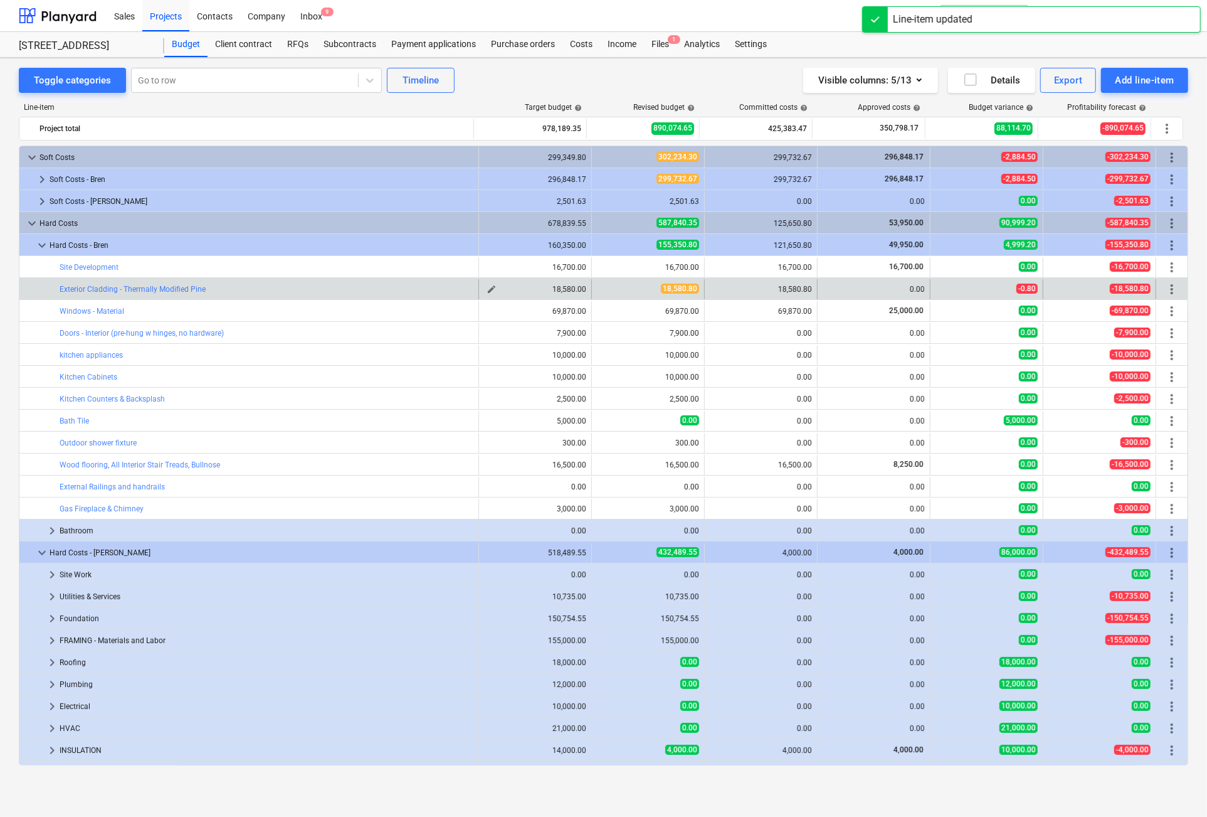
click at [487, 285] on span "edit" at bounding box center [492, 289] width 10 height 10
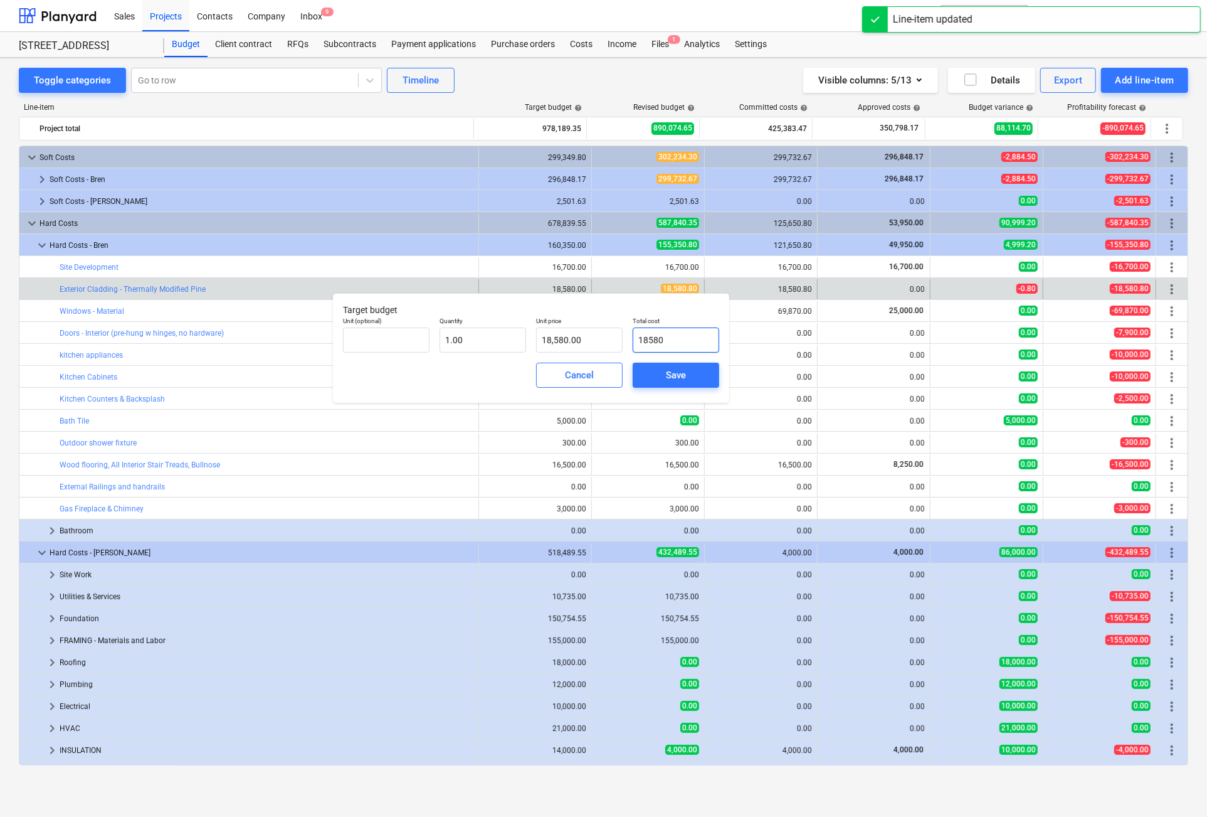
click at [685, 348] on input "18580" at bounding box center [676, 339] width 87 height 25
type input "18580.8"
type input "18,580.80"
click at [662, 374] on span "Save" at bounding box center [676, 375] width 56 height 16
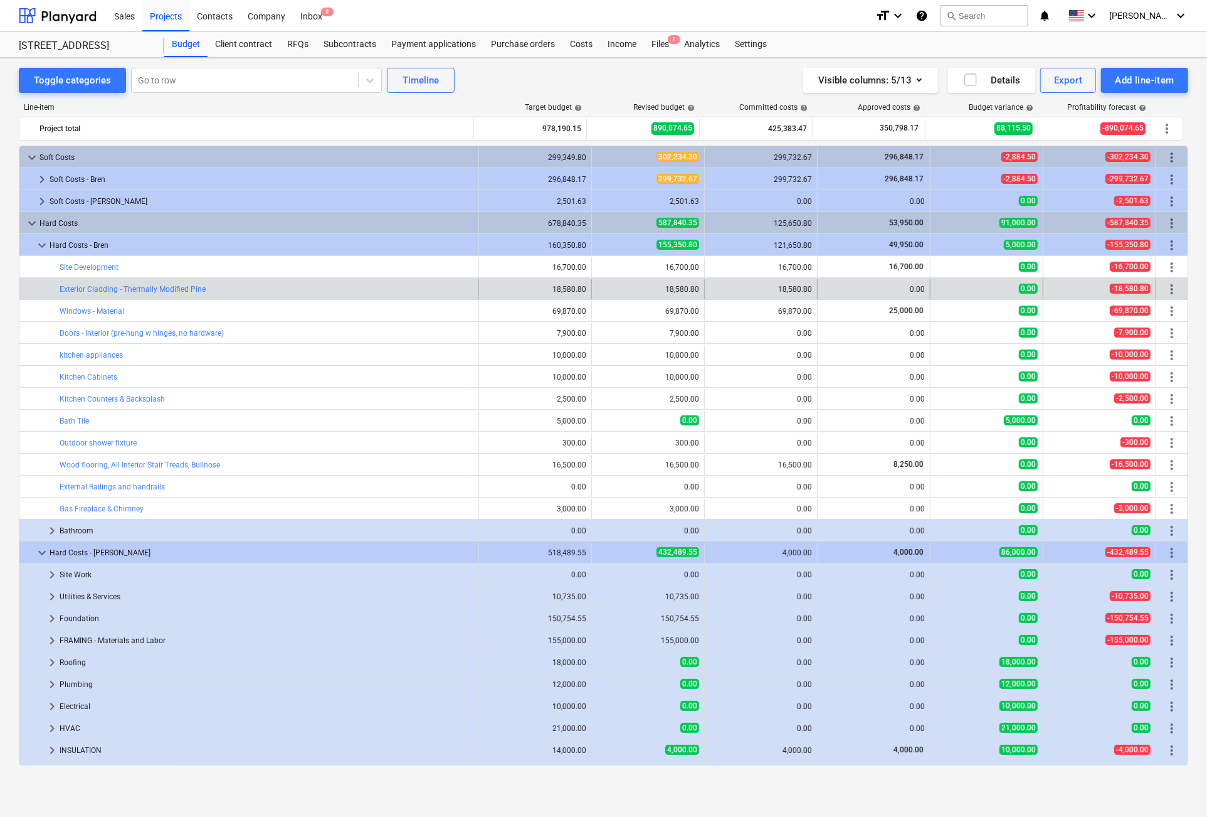
click at [705, 290] on div "18,580.80" at bounding box center [761, 289] width 113 height 20
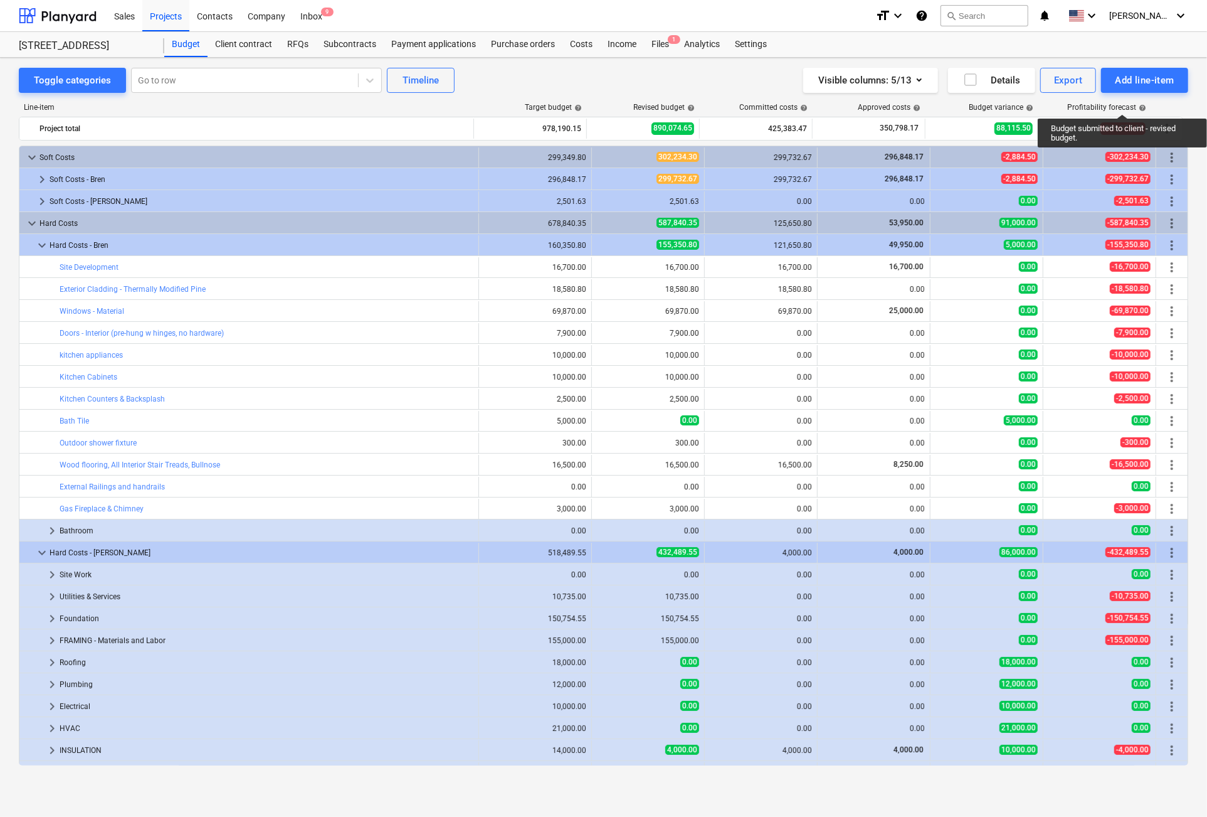
click at [1126, 103] on div "Profitability forecast help" at bounding box center [1106, 107] width 79 height 9
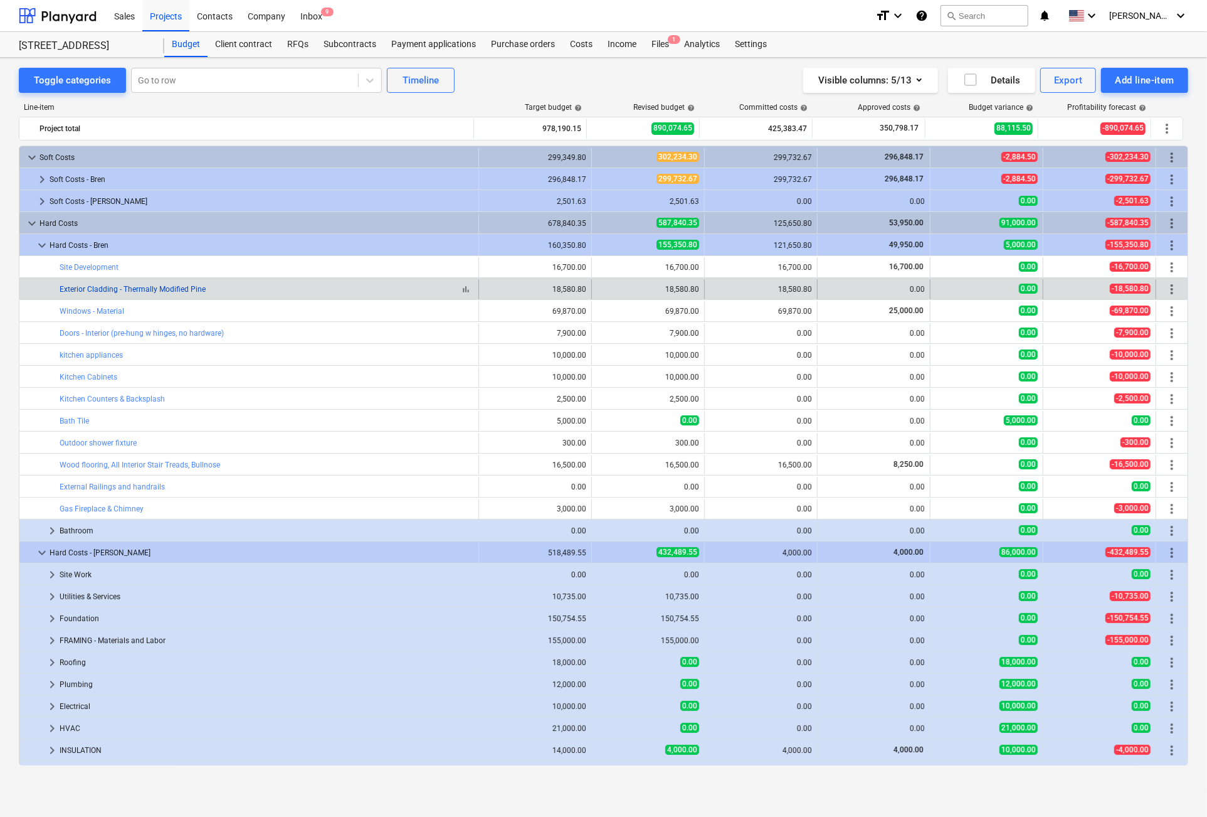
click at [75, 285] on link "Exterior Cladding - Thermally Modified Pine" at bounding box center [133, 289] width 146 height 9
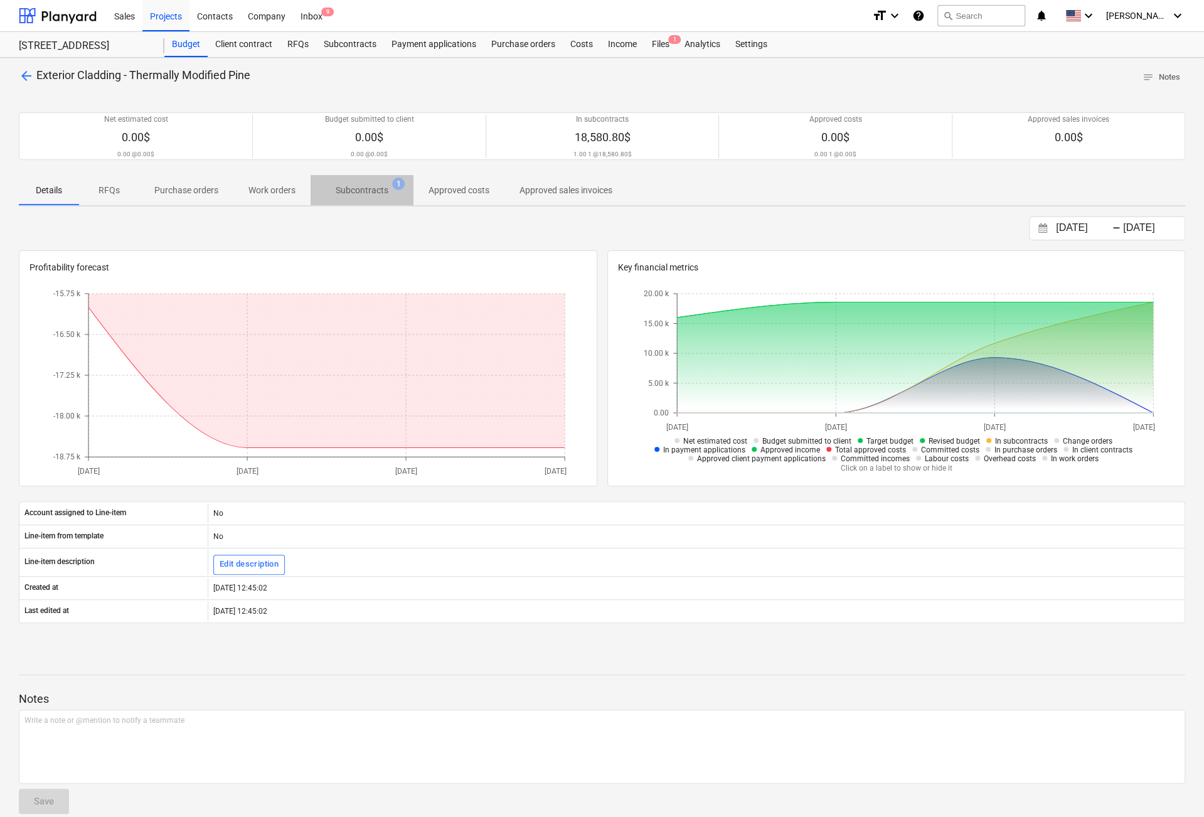
click at [354, 188] on p "Subcontracts" at bounding box center [362, 190] width 53 height 13
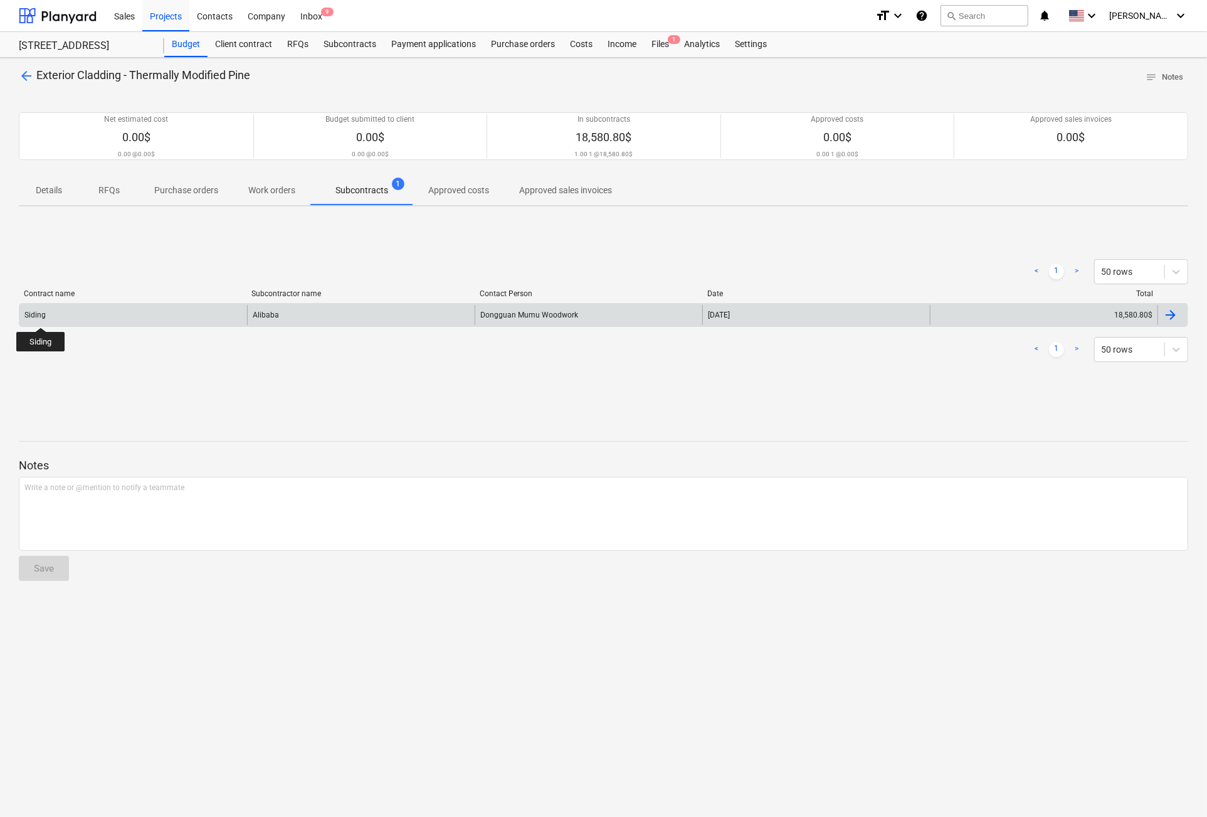
click at [41, 316] on div "Siding" at bounding box center [34, 314] width 21 height 9
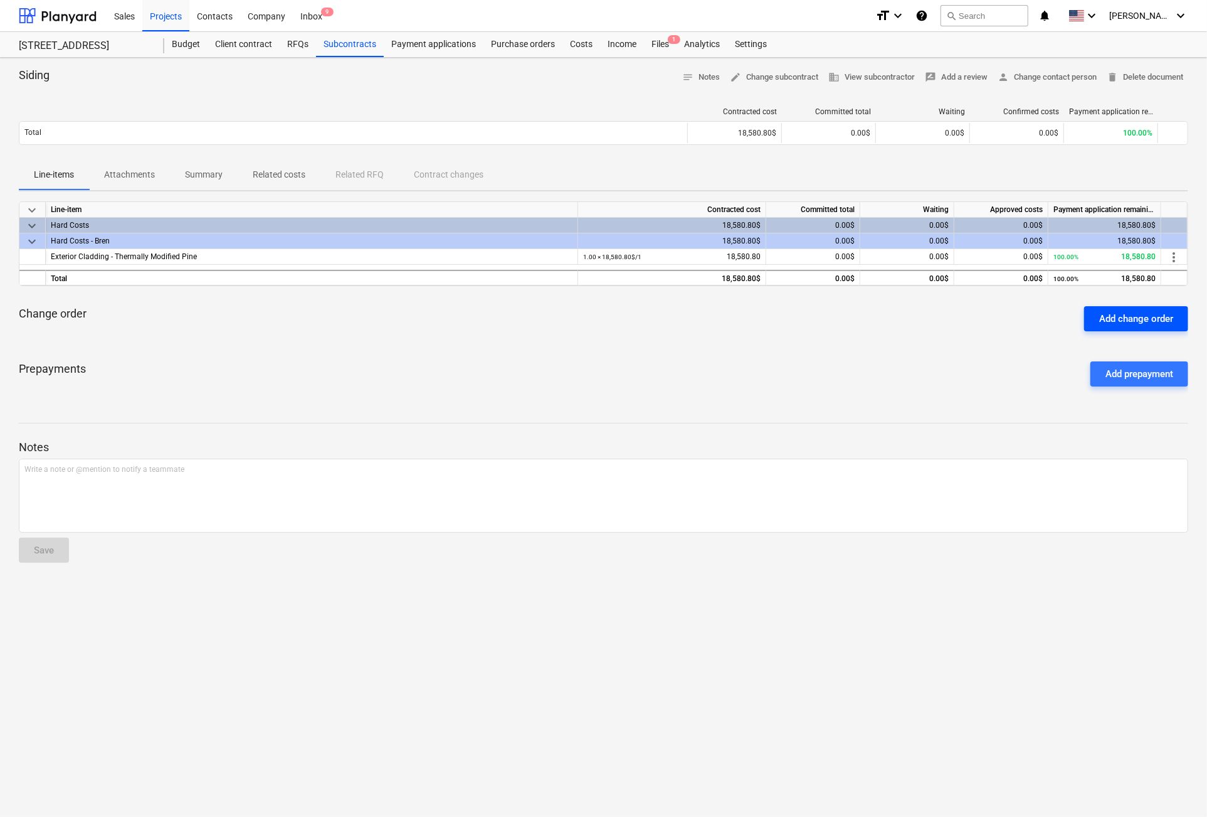
click at [1138, 312] on div "Add change order" at bounding box center [1136, 318] width 74 height 16
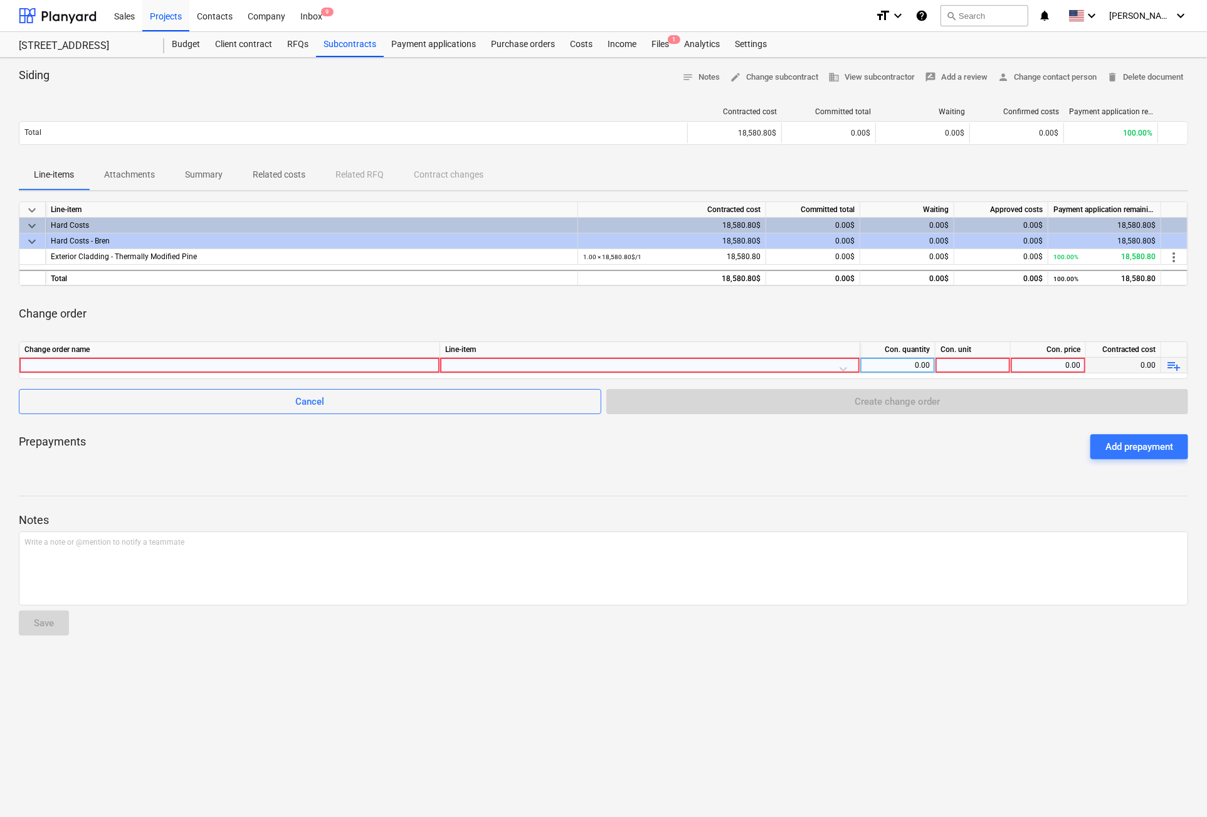
click at [167, 366] on div at bounding box center [229, 364] width 410 height 15
type input "C"
type input "Paypal Fee"
click at [842, 367] on div at bounding box center [650, 368] width 410 height 22
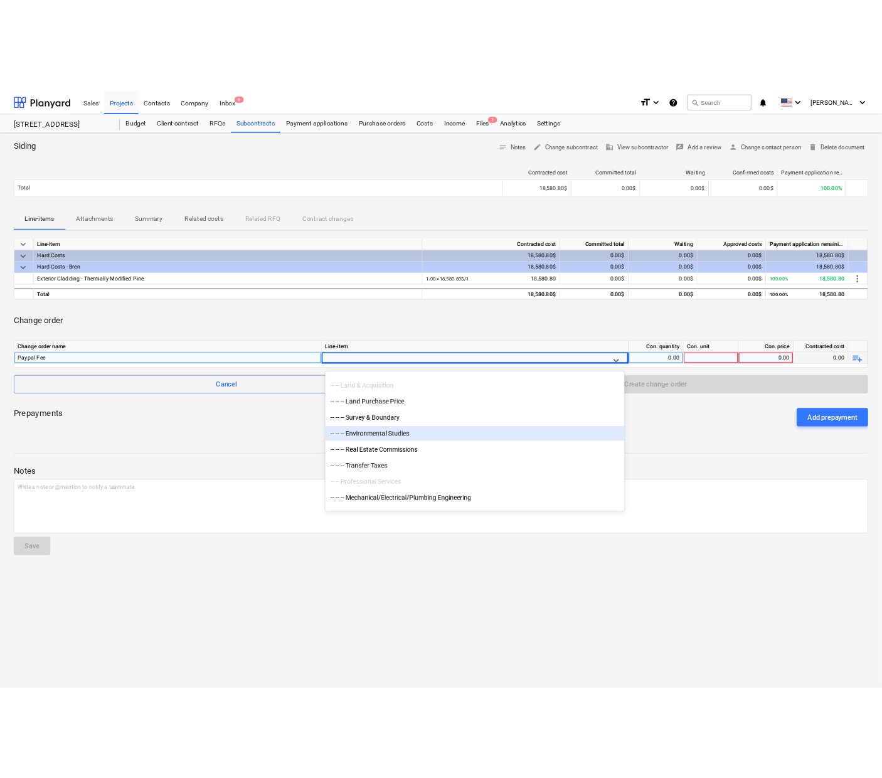
scroll to position [188, 0]
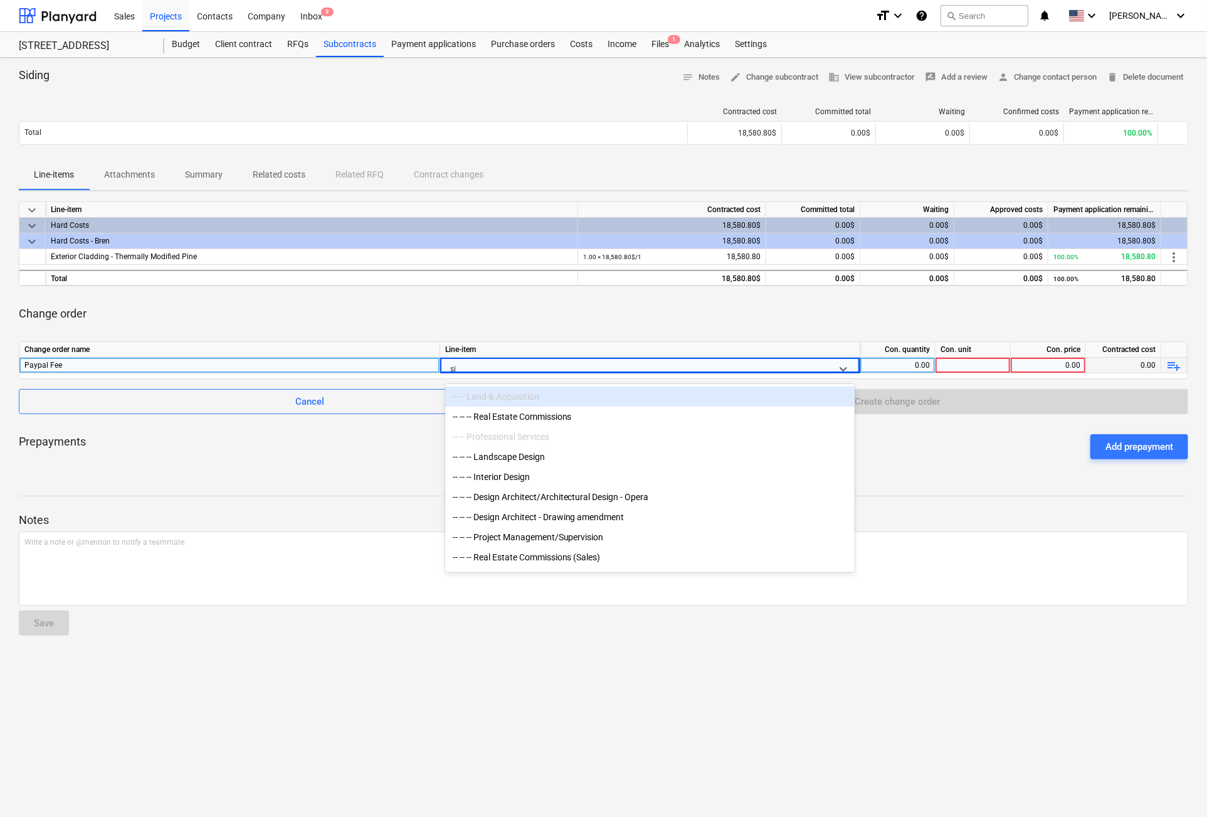
type input "s"
type input "ext"
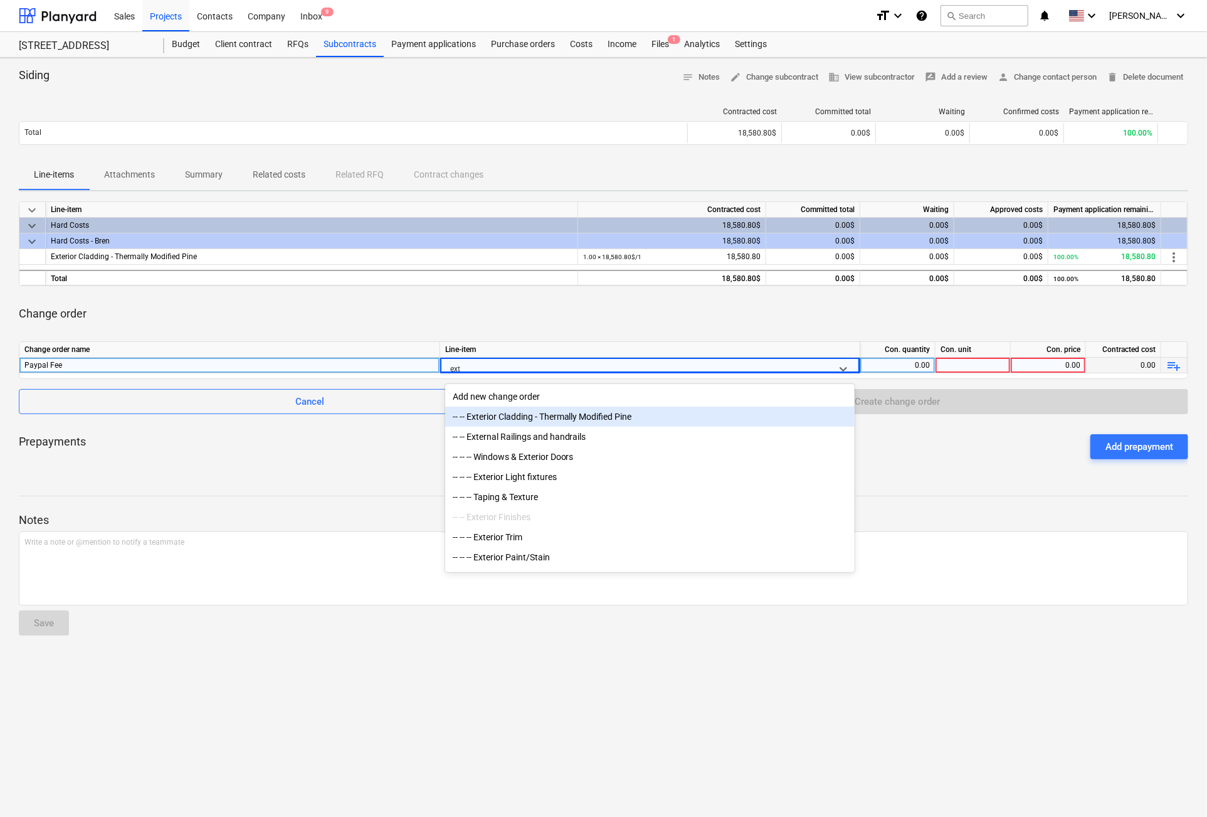
click at [578, 416] on div "-- -- Exterior Cladding - Thermally Modified Pine" at bounding box center [650, 416] width 410 height 20
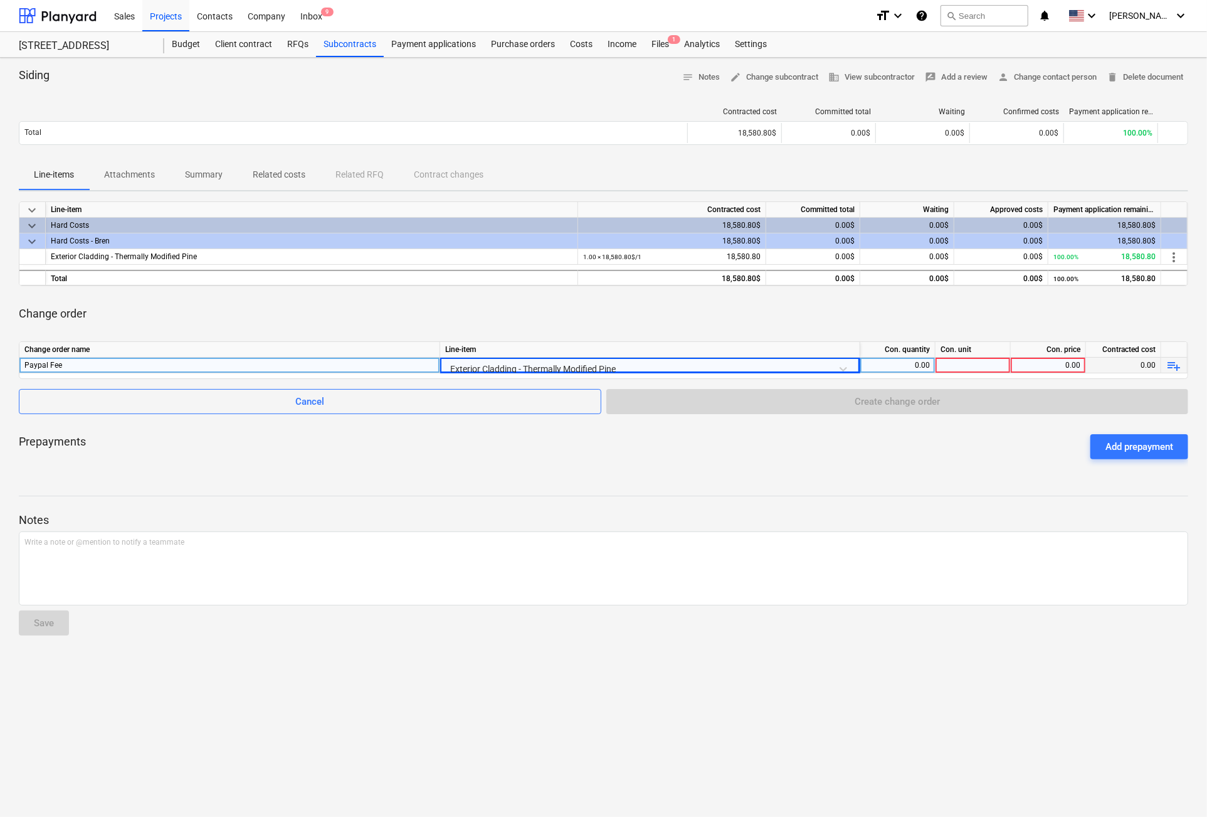
click at [1057, 365] on div "0.00" at bounding box center [1048, 365] width 65 height 16
click at [976, 366] on div at bounding box center [973, 365] width 75 height 16
type input "1"
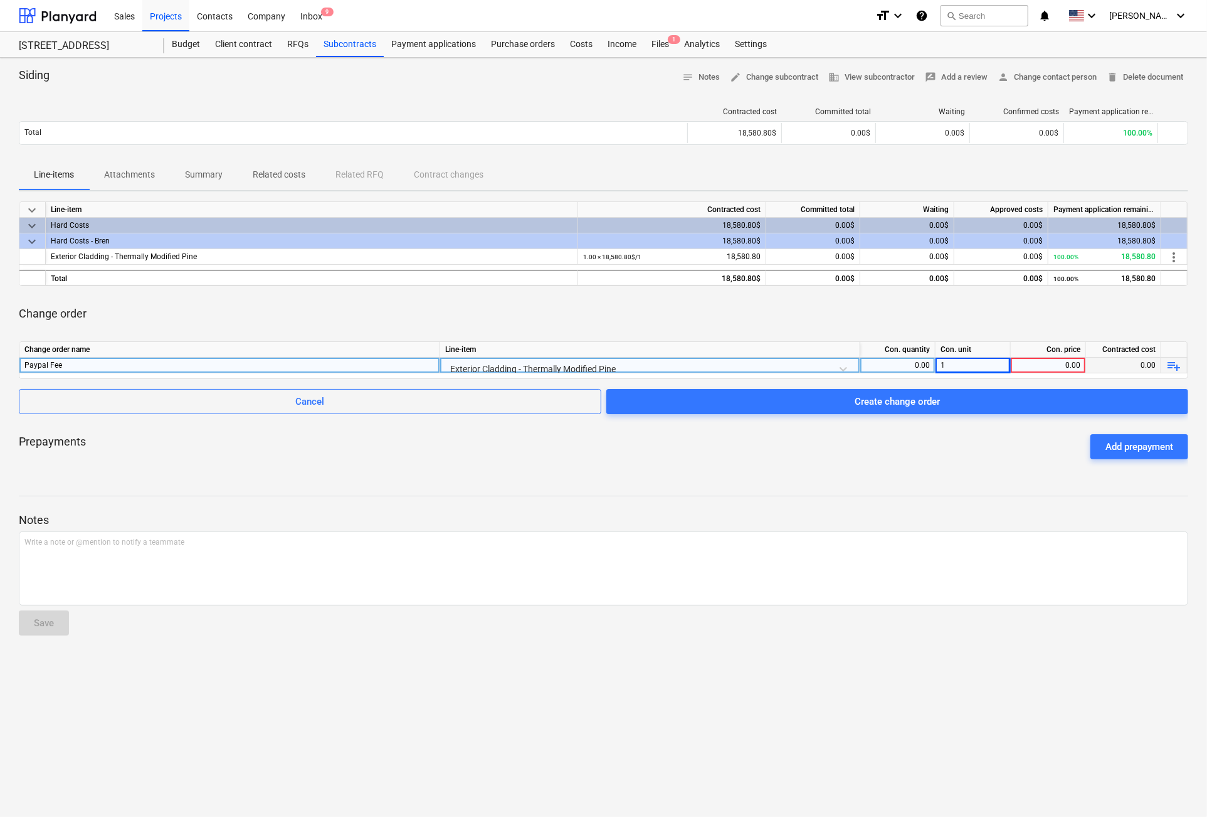
click at [1057, 364] on div "0.00" at bounding box center [1048, 365] width 65 height 16
type input "277.79"
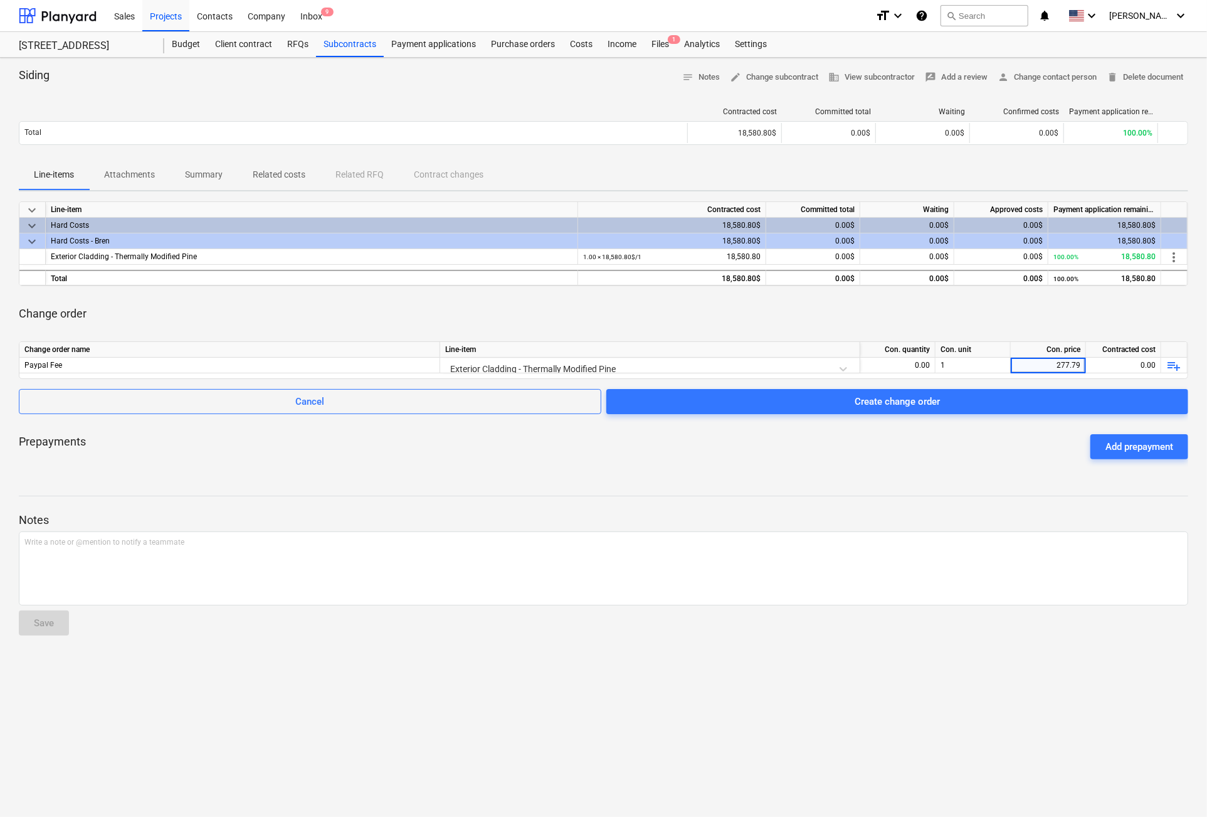
click at [980, 460] on div "Prepayments Add prepayment" at bounding box center [604, 446] width 1170 height 45
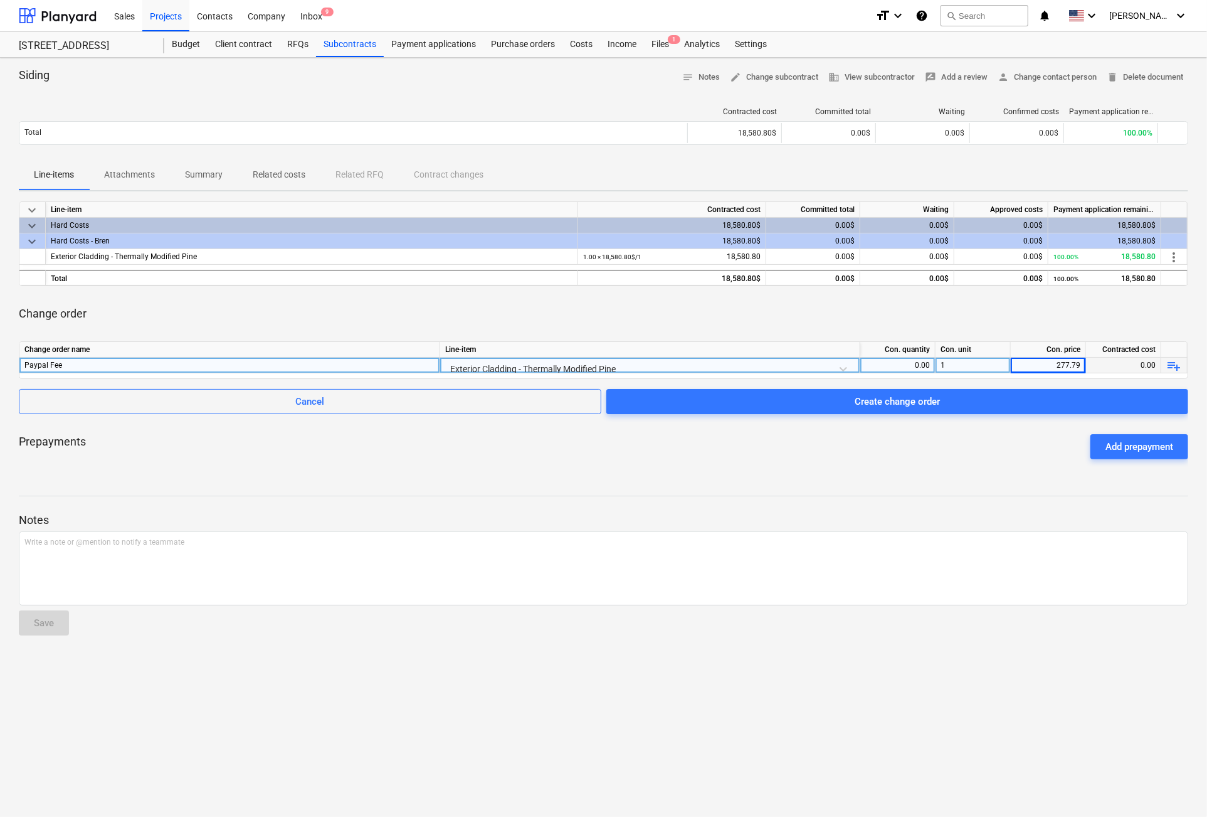
click at [1121, 361] on div "0.00" at bounding box center [1123, 365] width 75 height 16
click at [926, 357] on div "0.00" at bounding box center [897, 365] width 65 height 16
type input "1"
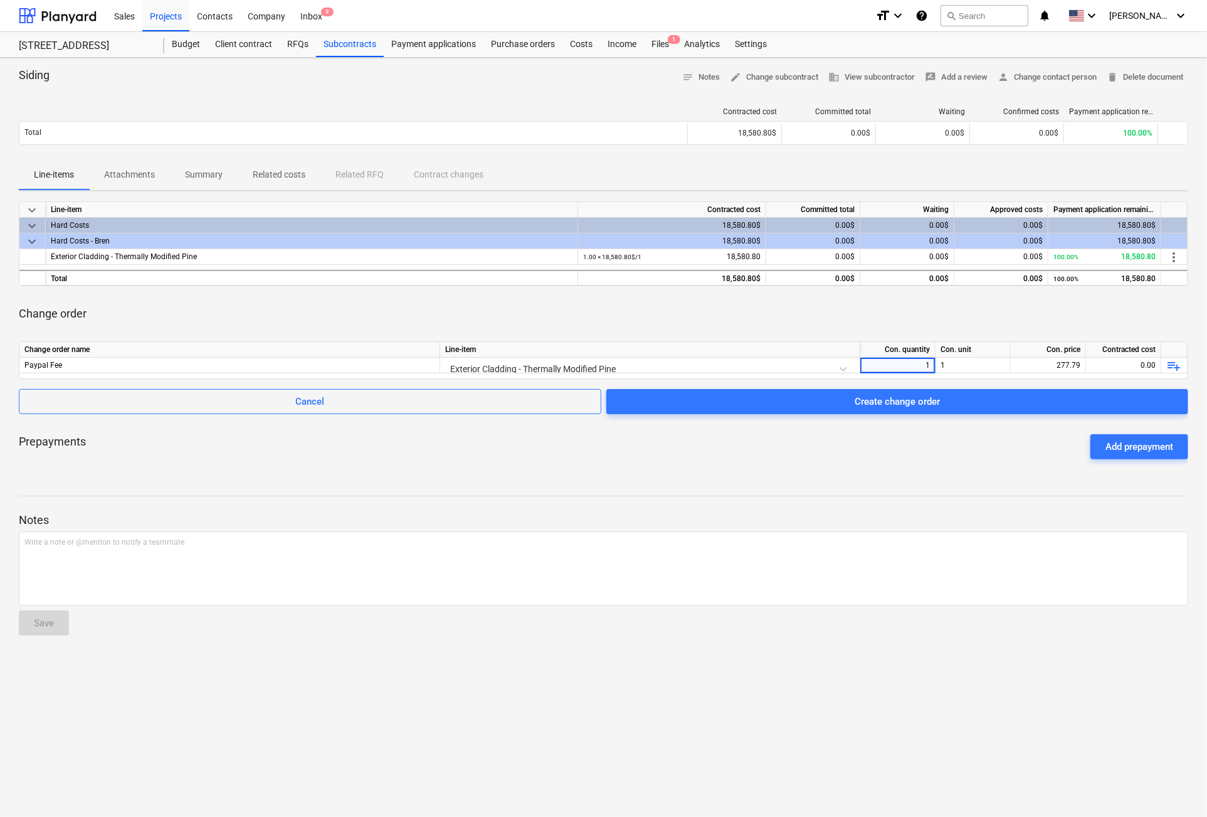
click at [918, 468] on div "Prepayments Add prepayment" at bounding box center [604, 446] width 1170 height 45
drag, startPoint x: 804, startPoint y: 405, endPoint x: 810, endPoint y: 463, distance: 58.7
click at [810, 463] on div "keyboard_arrow_down Line-item Contracted cost Committed total Waiting Approved …" at bounding box center [604, 335] width 1170 height 268
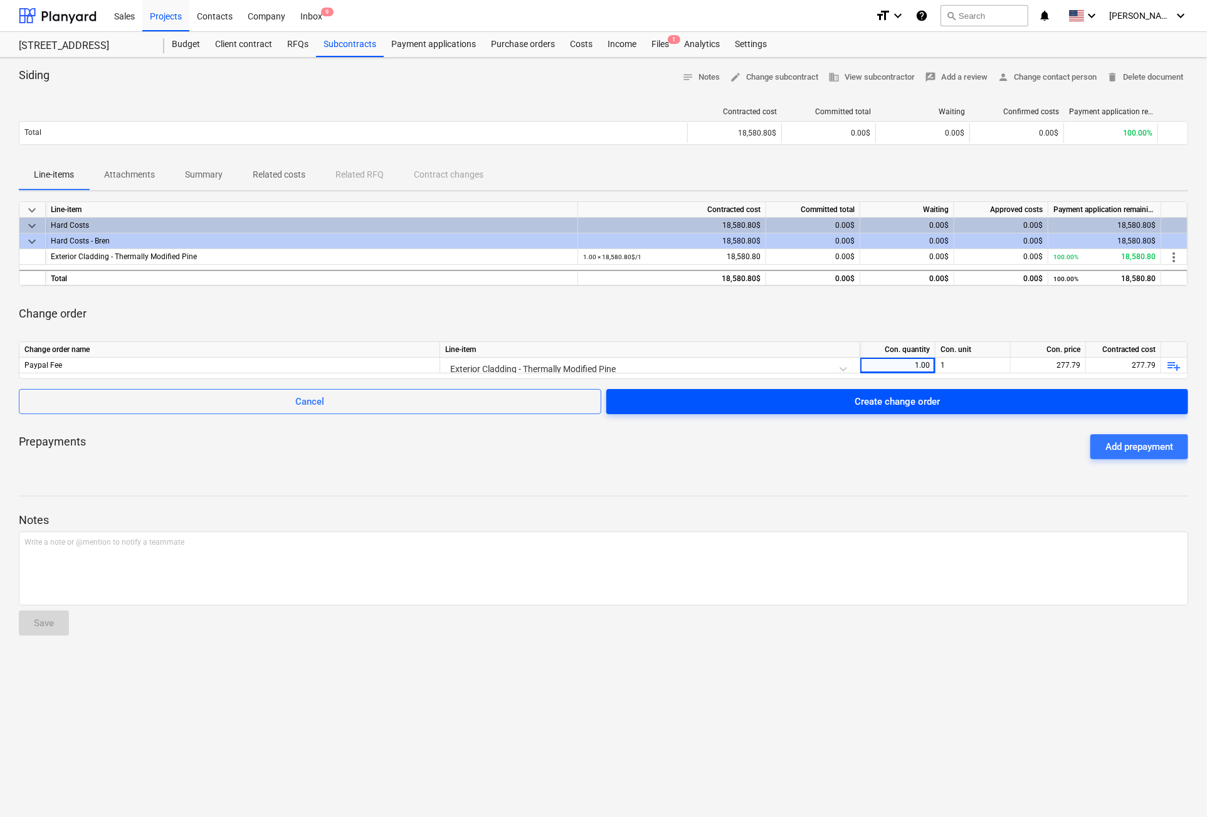
click at [845, 399] on span "Create change order" at bounding box center [898, 401] width 552 height 16
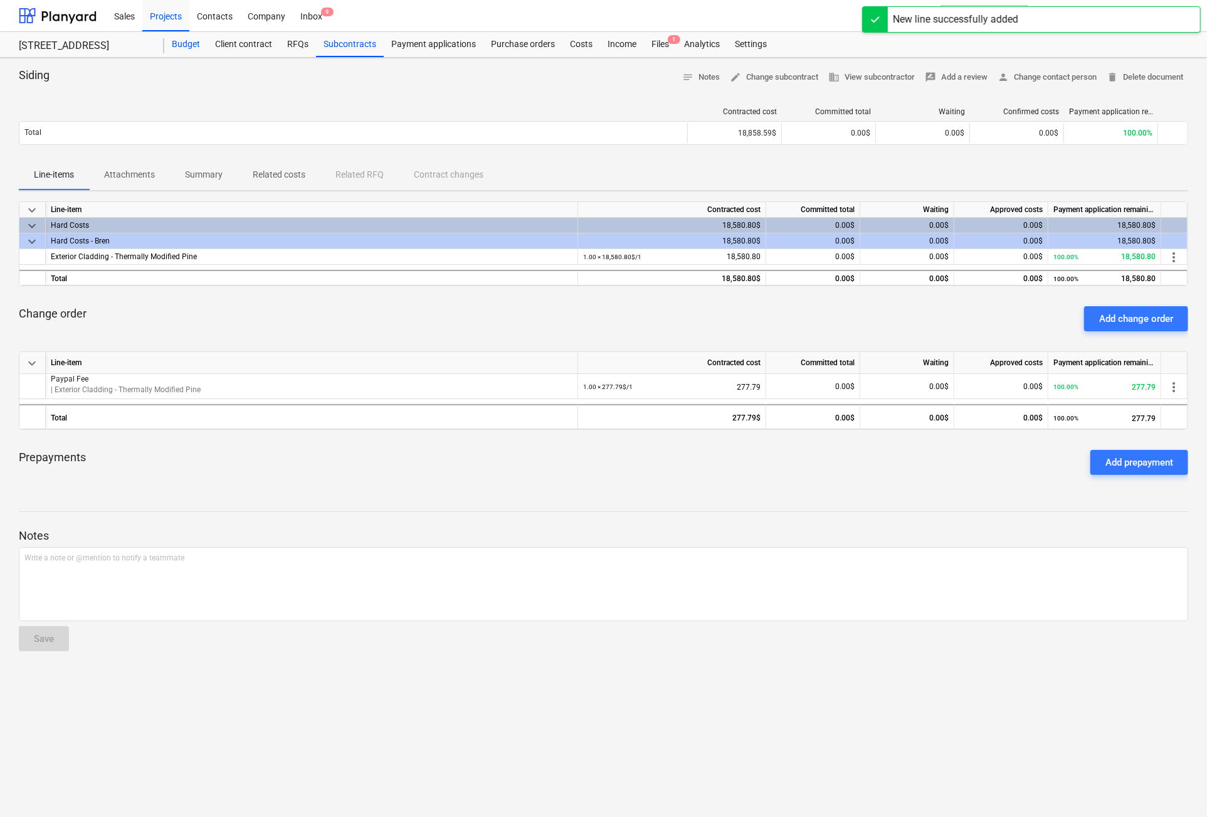
click at [181, 40] on div "Budget" at bounding box center [185, 44] width 43 height 25
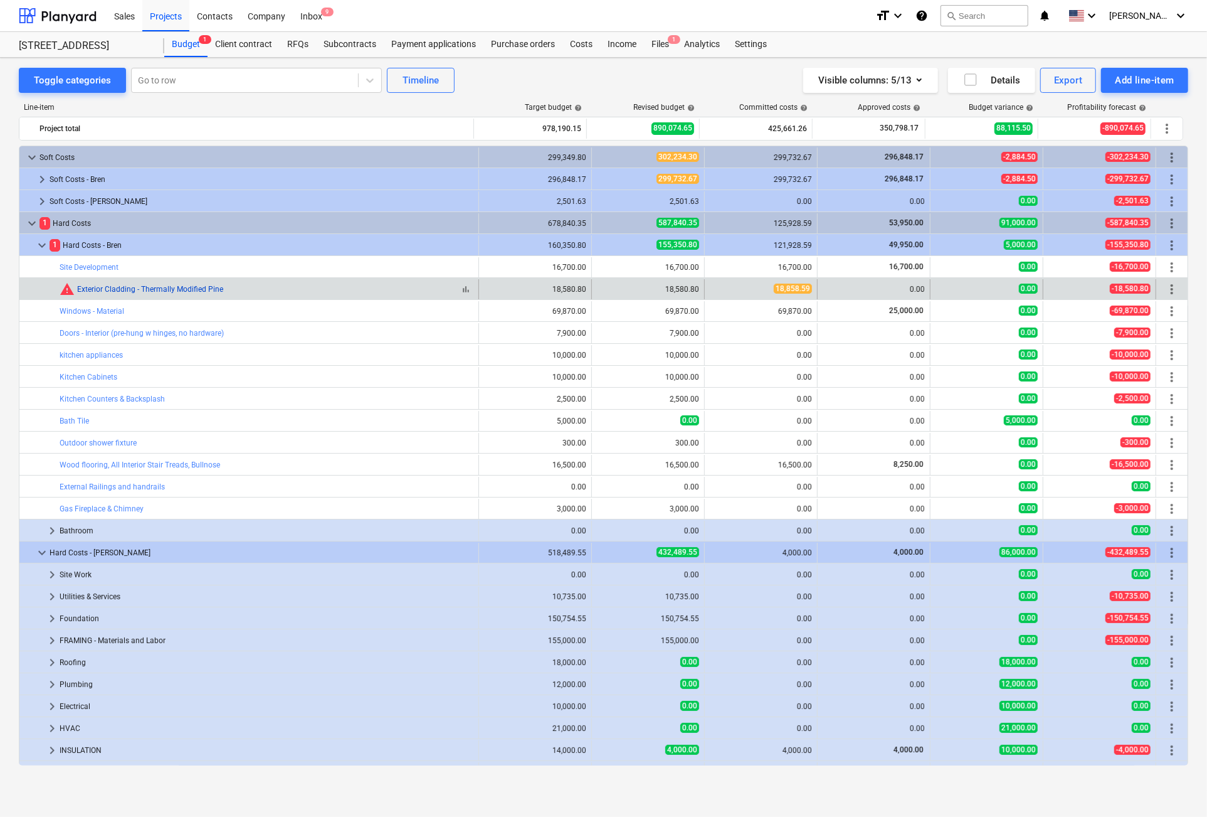
click at [121, 287] on link "Exterior Cladding - Thermally Modified Pine" at bounding box center [150, 289] width 146 height 9
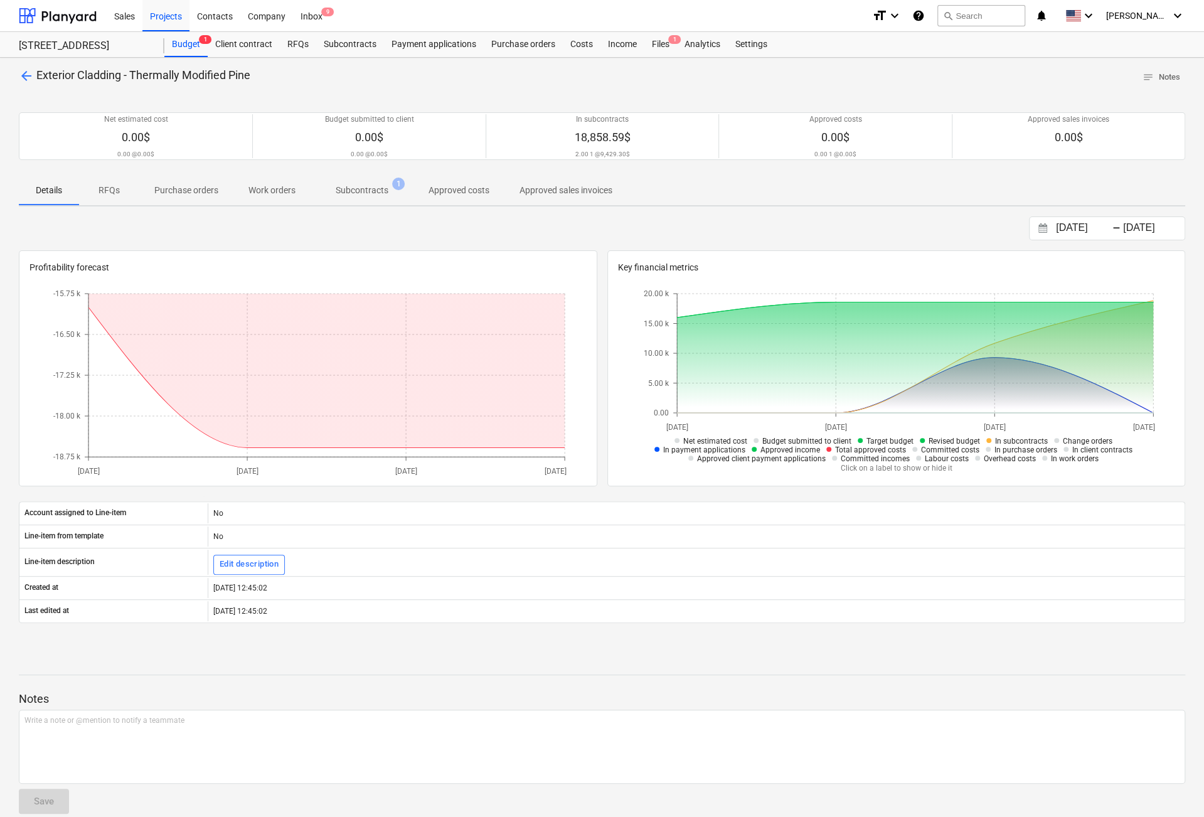
click at [444, 189] on p "Approved costs" at bounding box center [458, 190] width 61 height 13
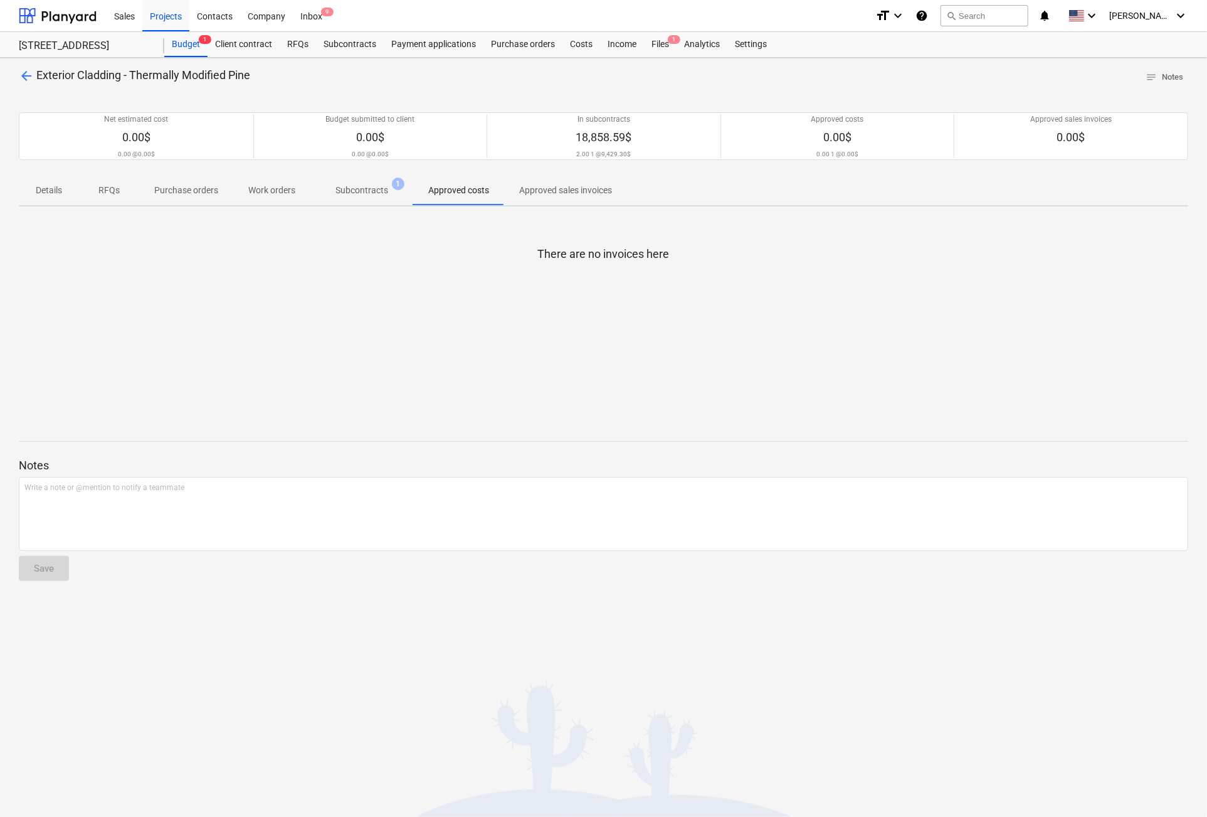
click at [352, 187] on p "Subcontracts" at bounding box center [362, 190] width 53 height 13
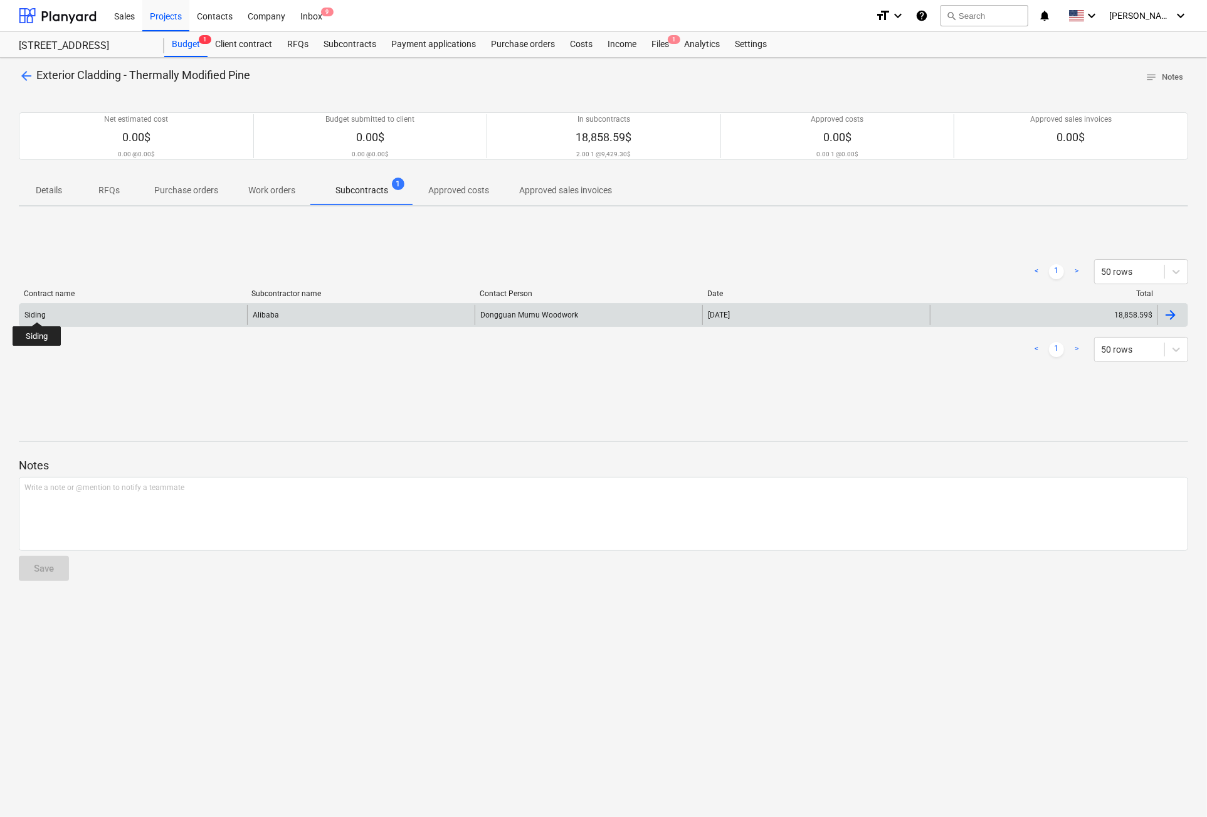
click at [37, 310] on div "Siding" at bounding box center [34, 314] width 21 height 9
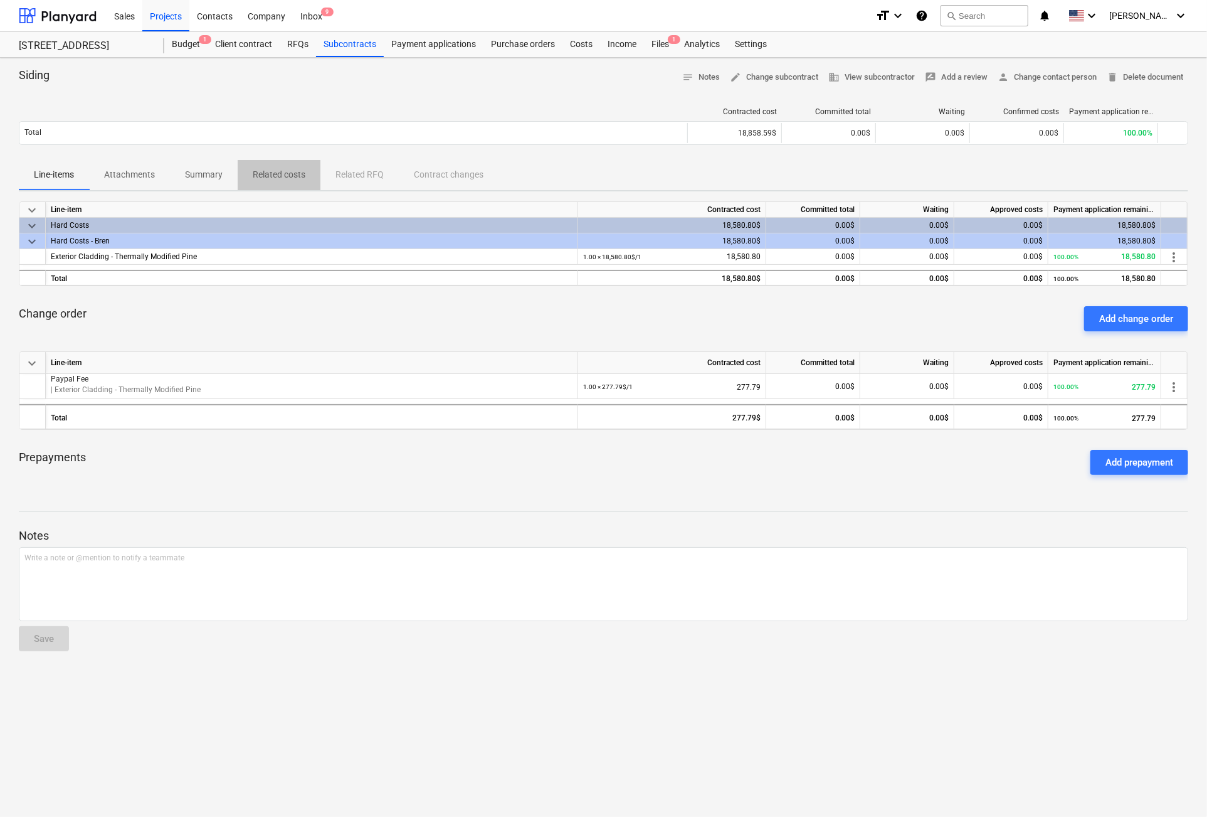
click at [275, 170] on p "Related costs" at bounding box center [279, 174] width 53 height 13
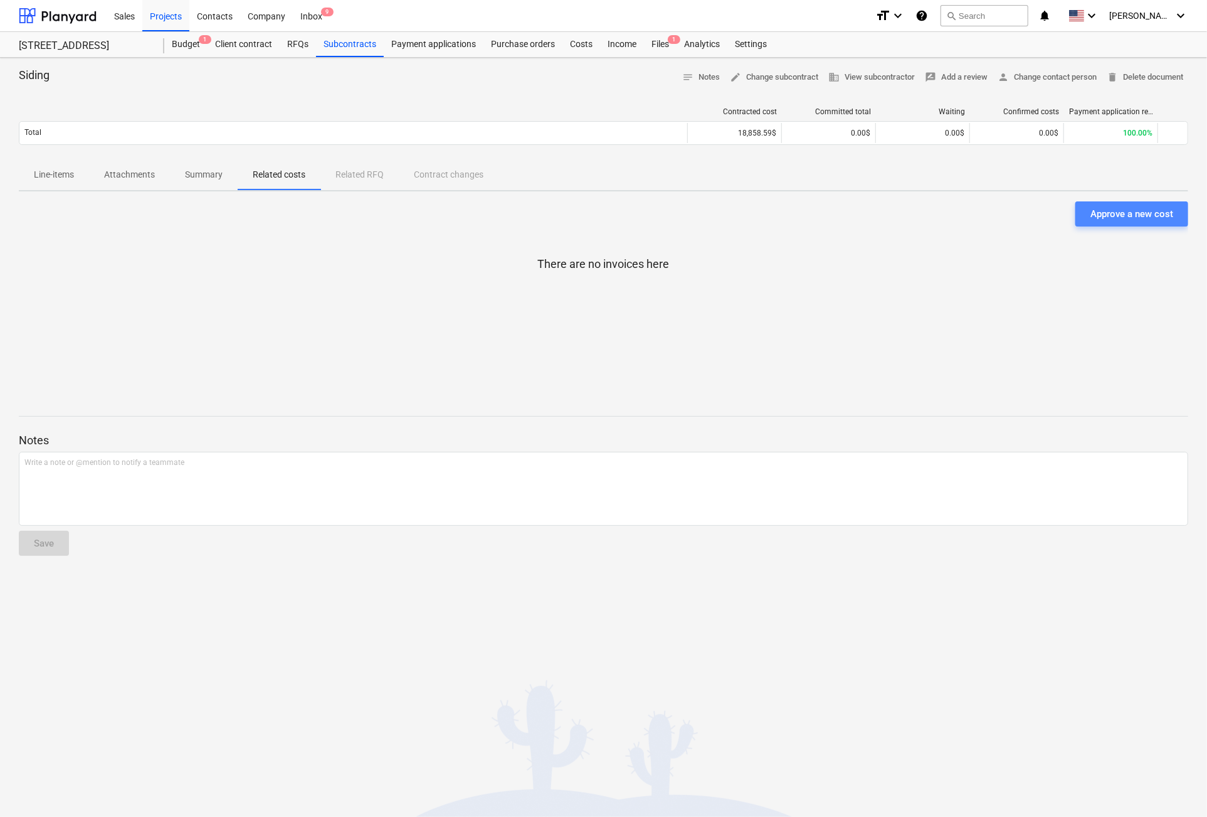
click at [1129, 215] on div "Approve a new cost" at bounding box center [1132, 214] width 83 height 16
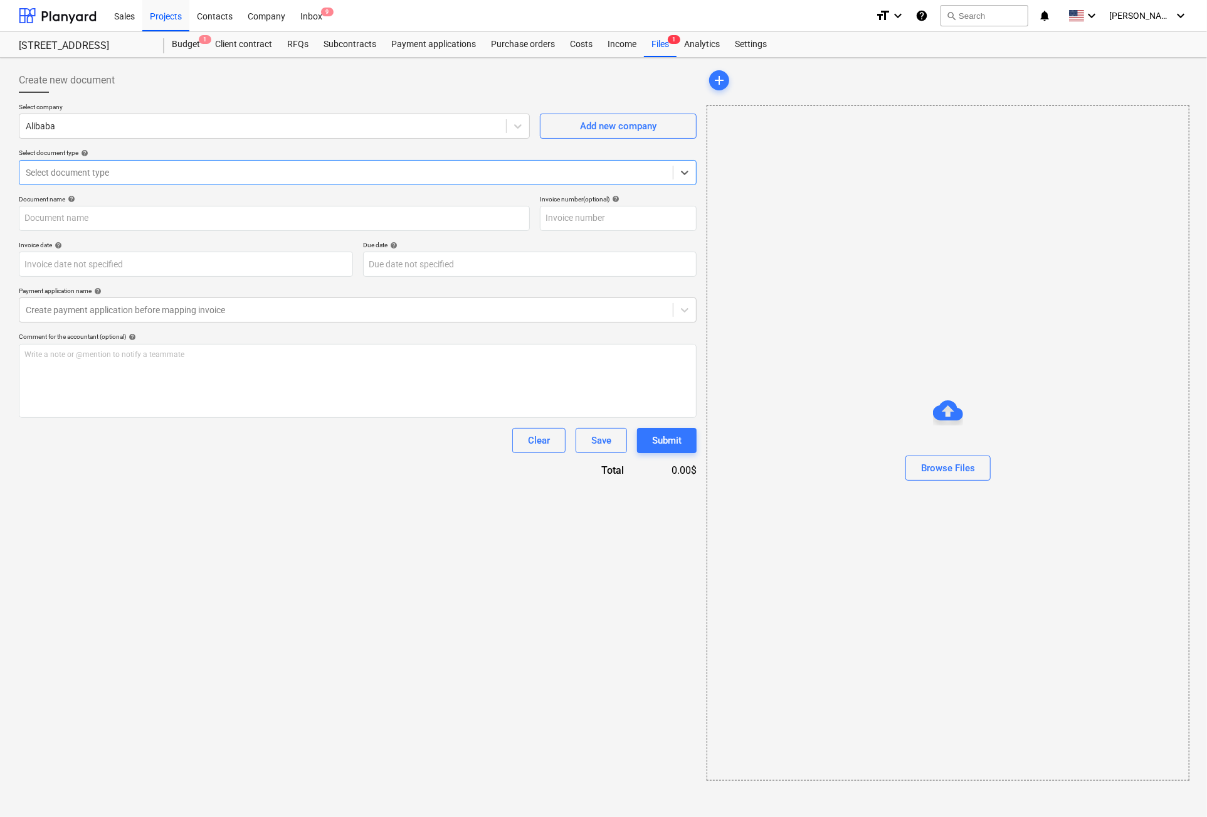
click at [80, 167] on div at bounding box center [346, 172] width 641 height 13
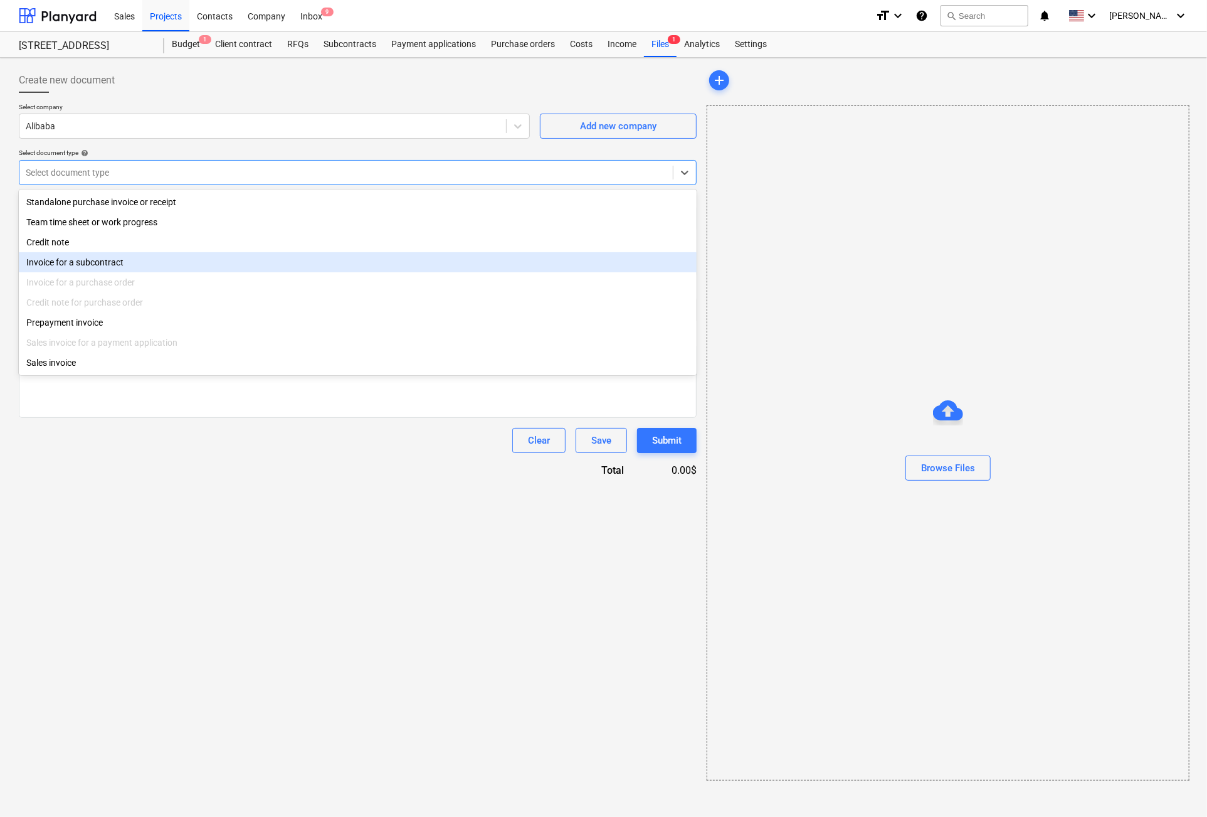
click at [68, 264] on div "Invoice for a subcontract" at bounding box center [358, 262] width 678 height 20
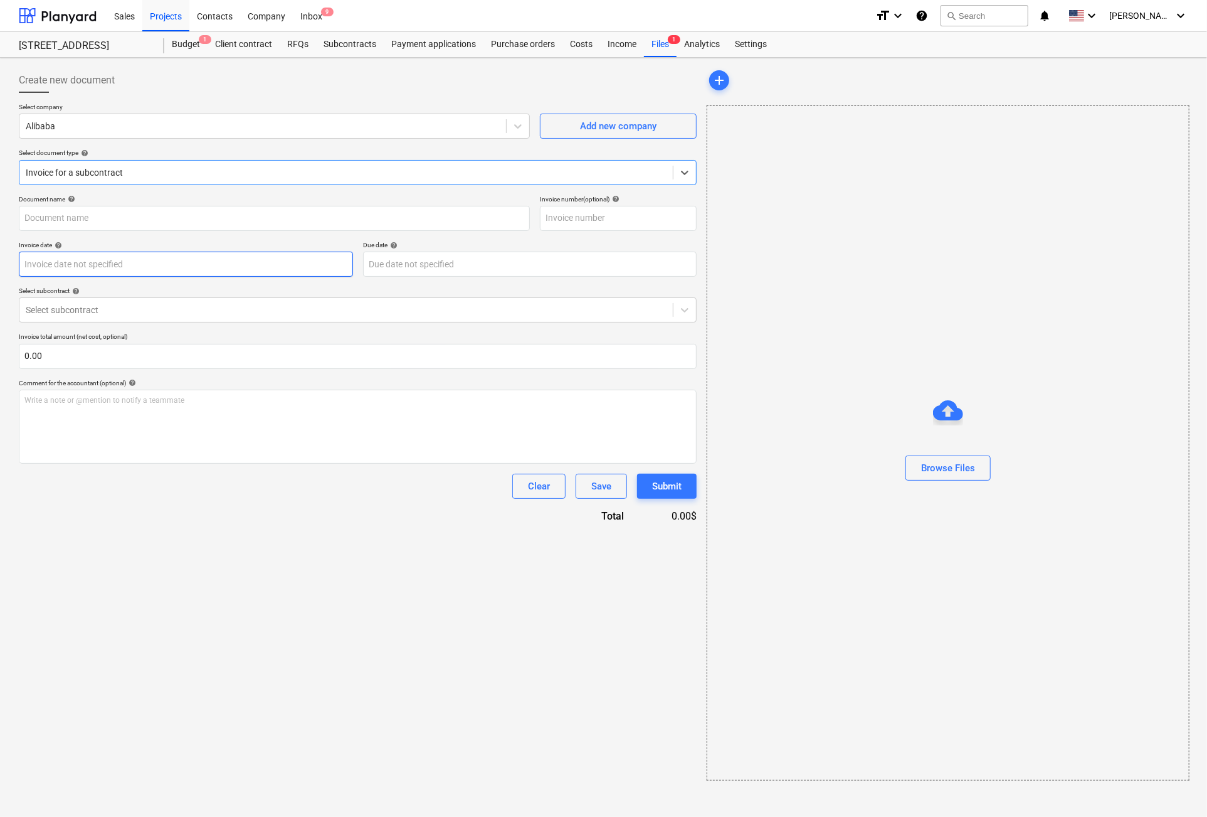
click at [73, 264] on body "Sales Projects Contacts Company Inbox 9 format_size keyboard_arrow_down help se…" at bounding box center [603, 408] width 1207 height 817
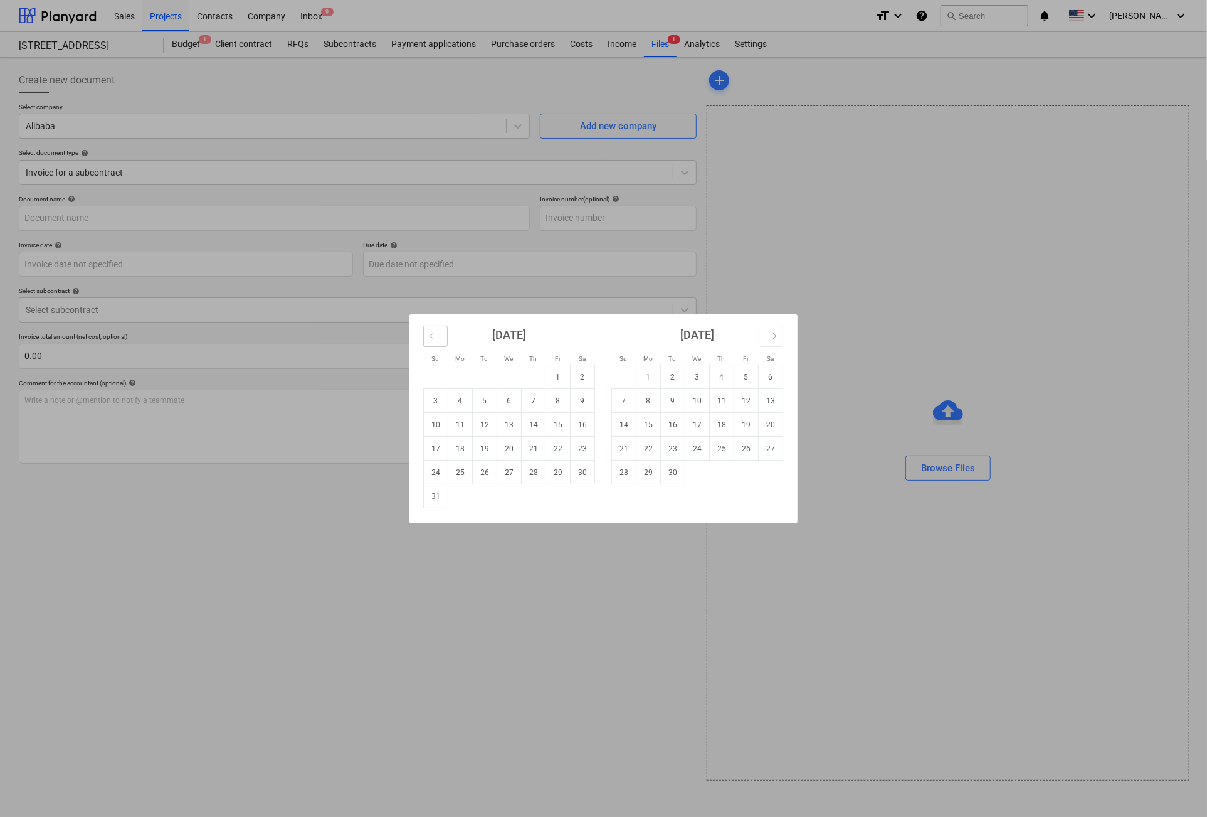
click at [436, 337] on icon "Move backward to switch to the previous month." at bounding box center [436, 336] width 12 height 12
click at [534, 448] on td "24" at bounding box center [534, 448] width 24 height 24
type input "[DATE]"
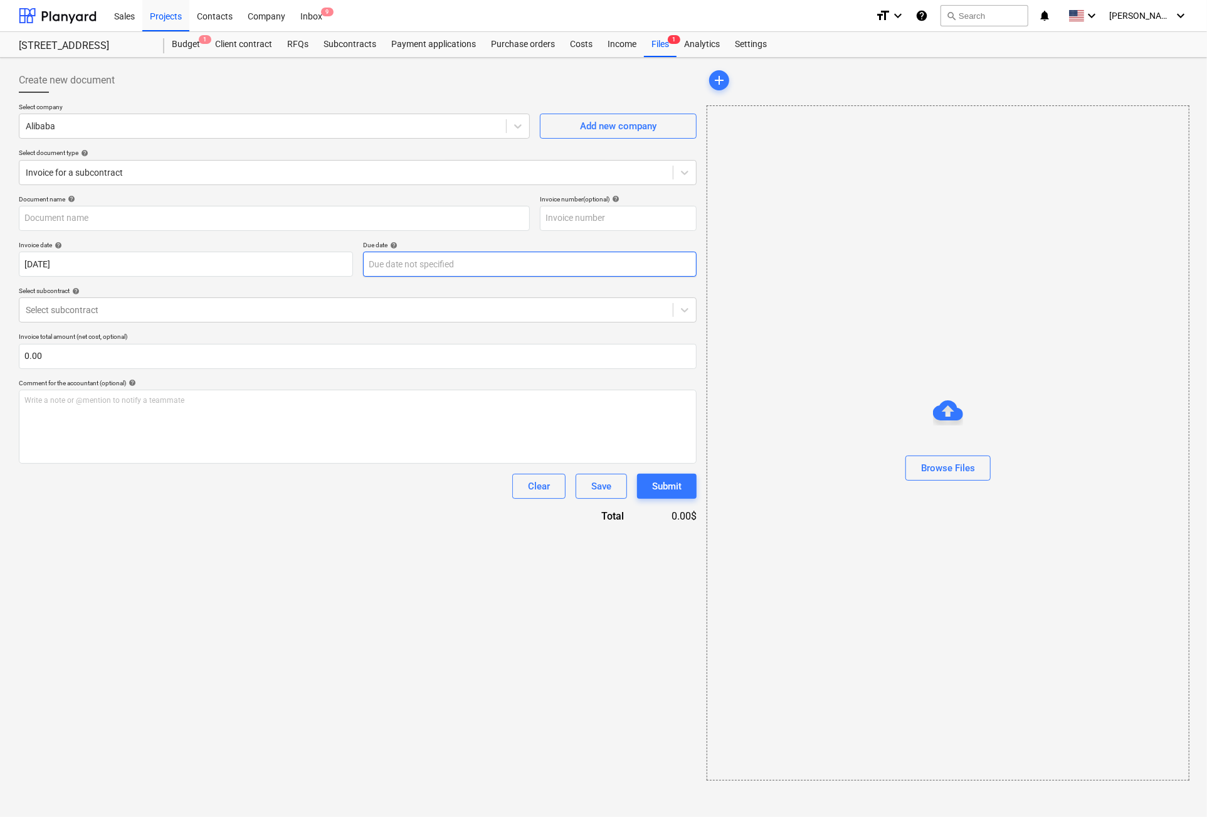
click at [429, 267] on body "Sales Projects Contacts Company Inbox 9 format_size keyboard_arrow_down help se…" at bounding box center [603, 408] width 1207 height 817
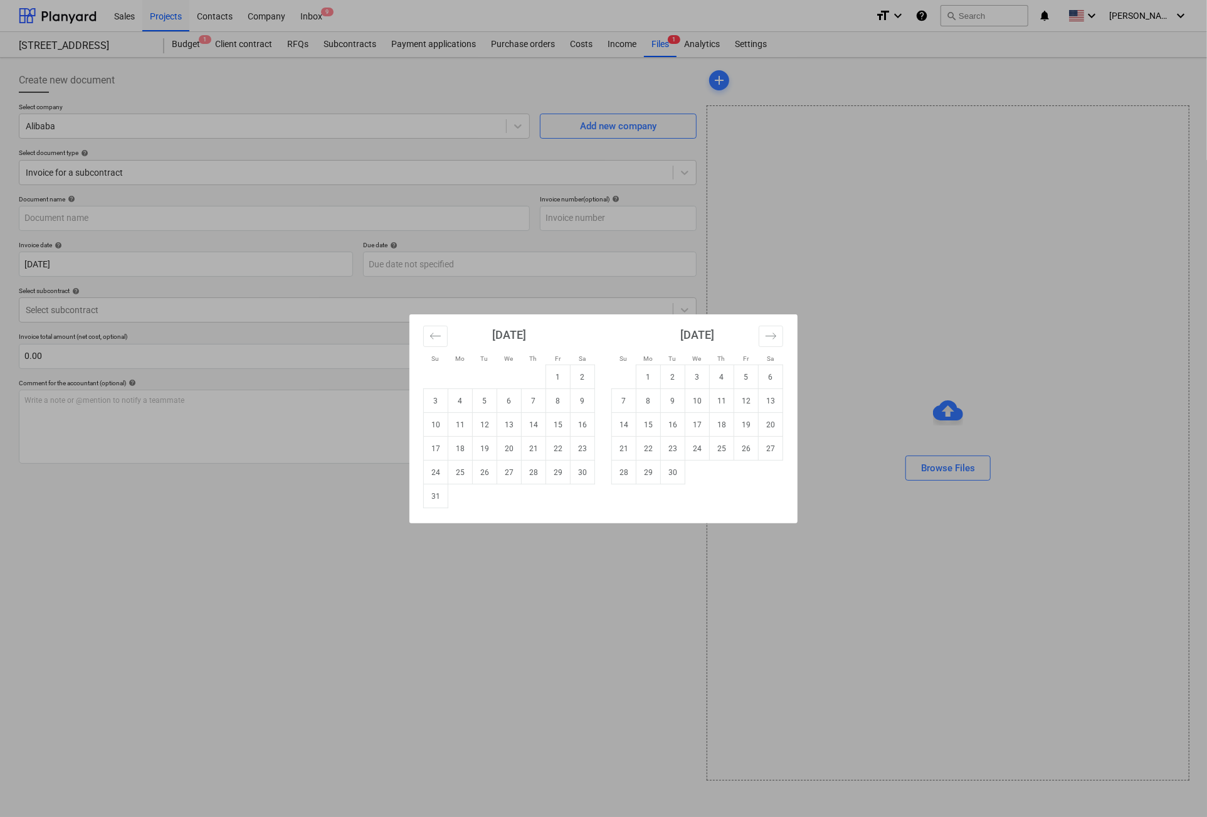
click at [119, 302] on div "Su Mo Tu We Th Fr Sa Su Mo Tu We Th Fr Sa [DATE] 1 2 3 4 5 6 7 8 9 10 11 12 13 …" at bounding box center [603, 408] width 1207 height 817
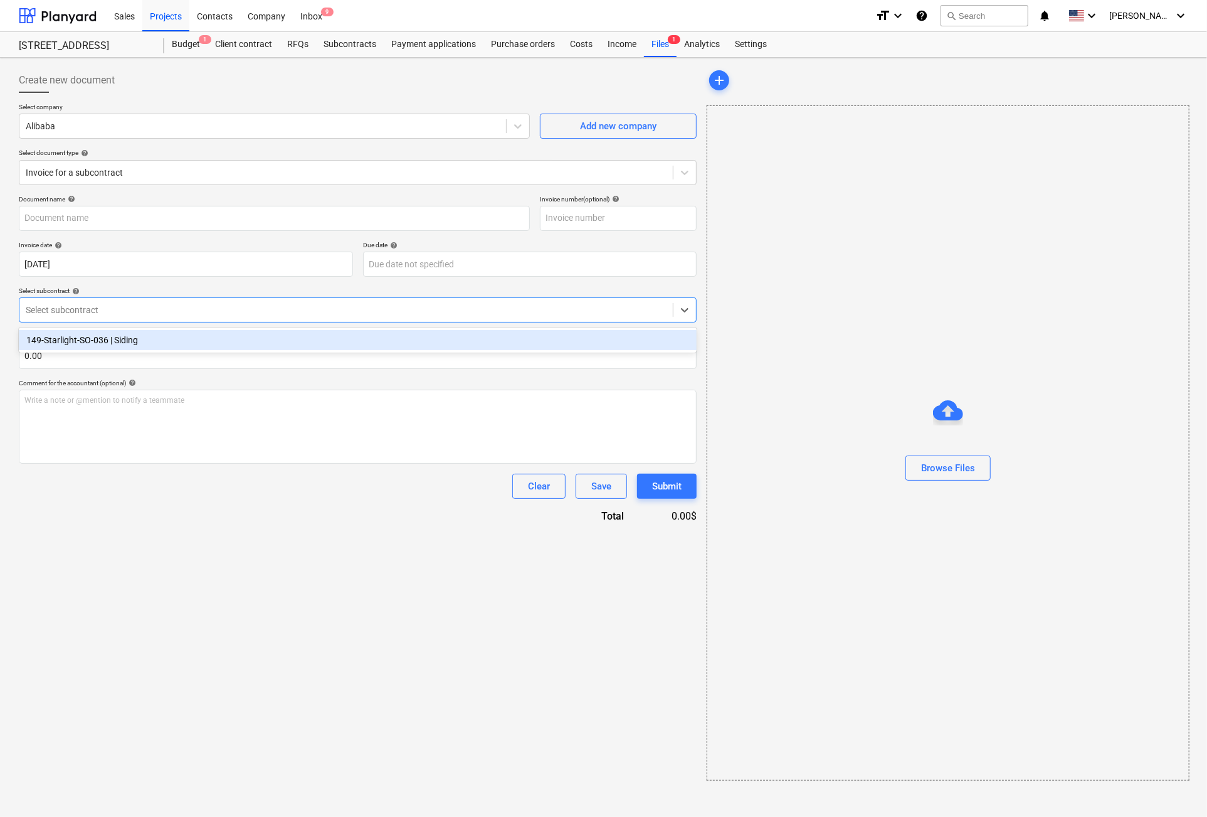
click at [118, 307] on div at bounding box center [346, 310] width 641 height 13
click at [98, 343] on div "149-Starlight-SO-036 | Siding" at bounding box center [358, 340] width 678 height 20
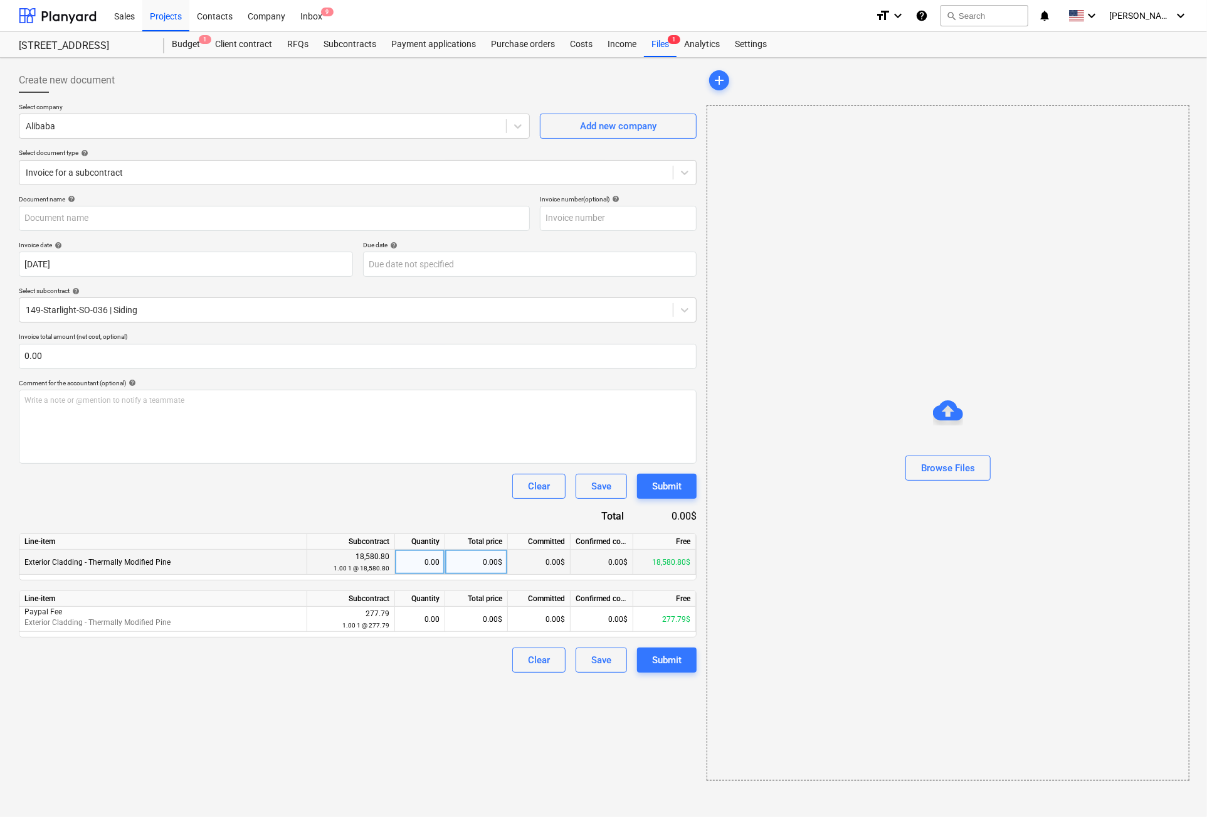
click at [483, 565] on div "0.00$" at bounding box center [476, 561] width 63 height 25
type input "9290.4"
click at [541, 561] on div "0.00$" at bounding box center [539, 561] width 63 height 25
drag, startPoint x: 663, startPoint y: 658, endPoint x: 1192, endPoint y: 622, distance: 530.6
click at [1030, 702] on div "Create new document Select company Alibaba Add new company Select document type…" at bounding box center [604, 424] width 1180 height 722
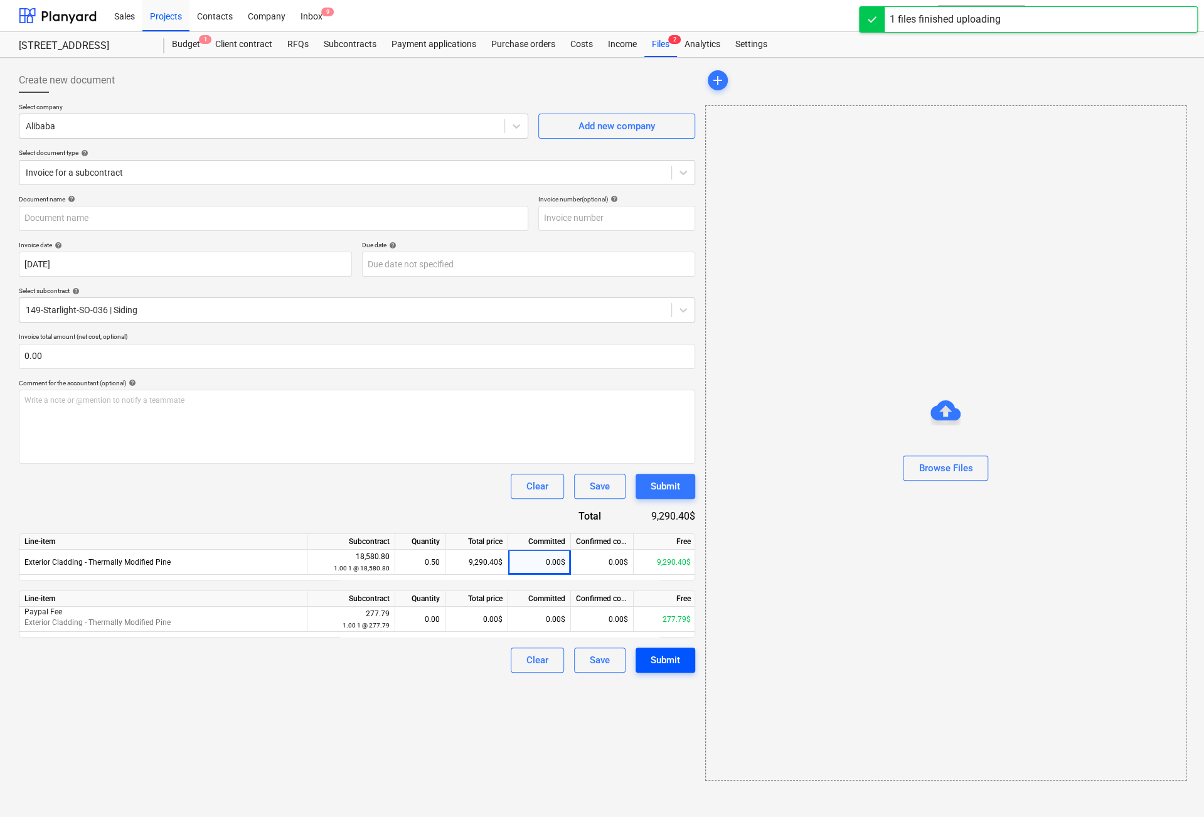
type input "Screenshot [DATE] 155013.jpg"
click at [664, 659] on div "Submit" at bounding box center [664, 660] width 29 height 16
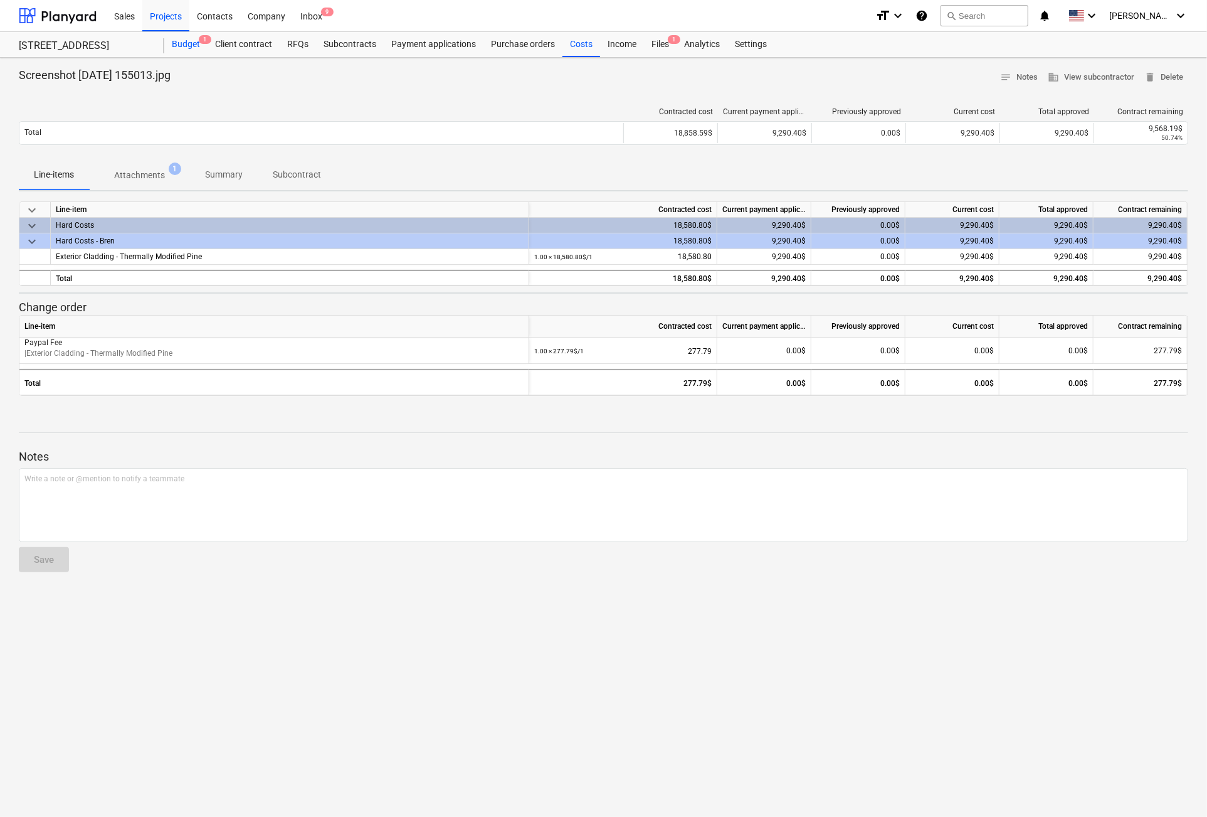
click at [188, 43] on div "Budget 1" at bounding box center [185, 44] width 43 height 25
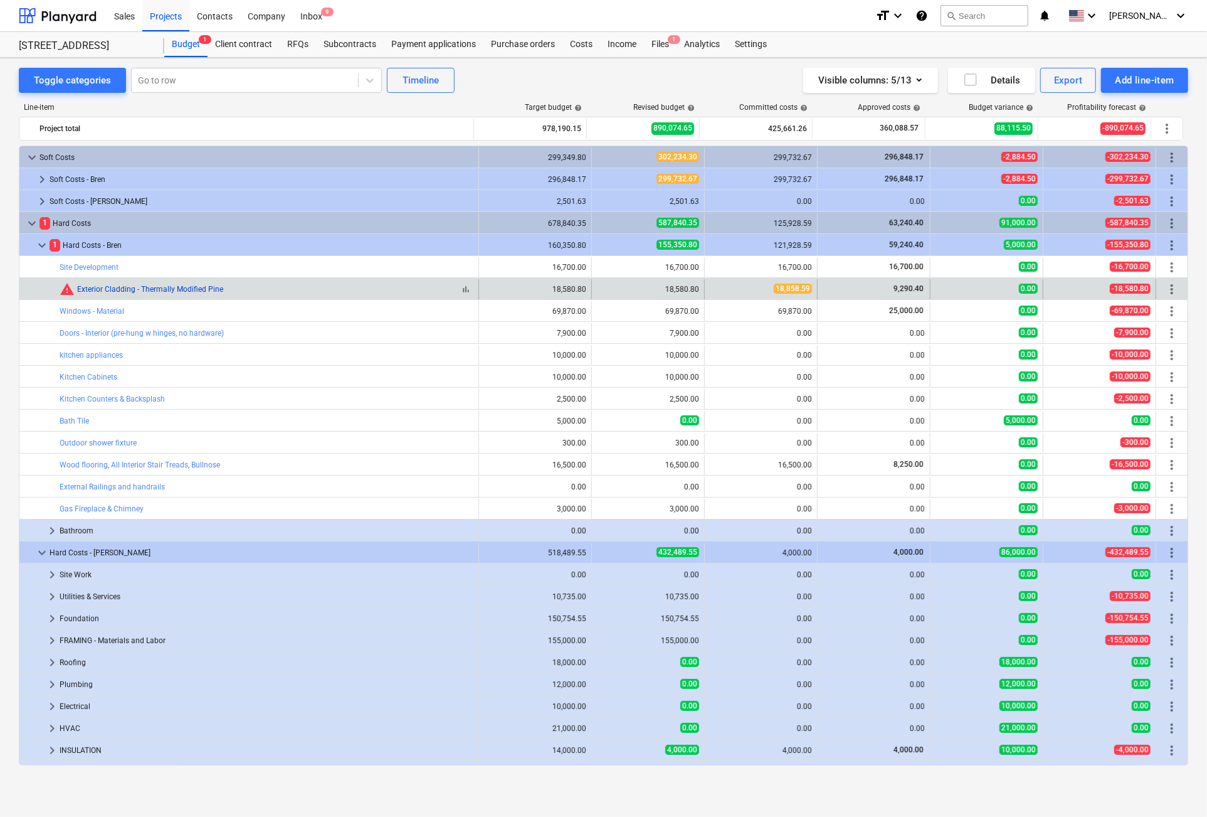
click at [97, 287] on link "Exterior Cladding - Thermally Modified Pine" at bounding box center [150, 289] width 146 height 9
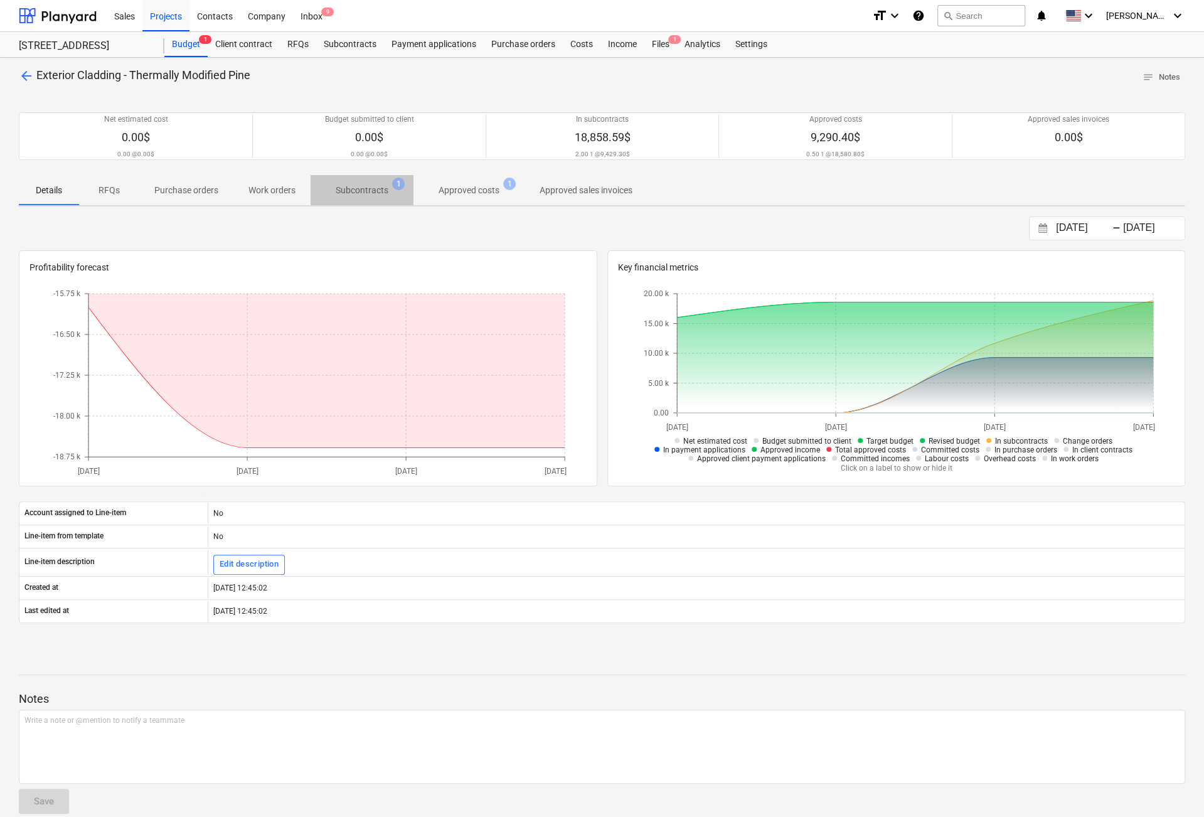
click at [365, 189] on p "Subcontracts" at bounding box center [362, 190] width 53 height 13
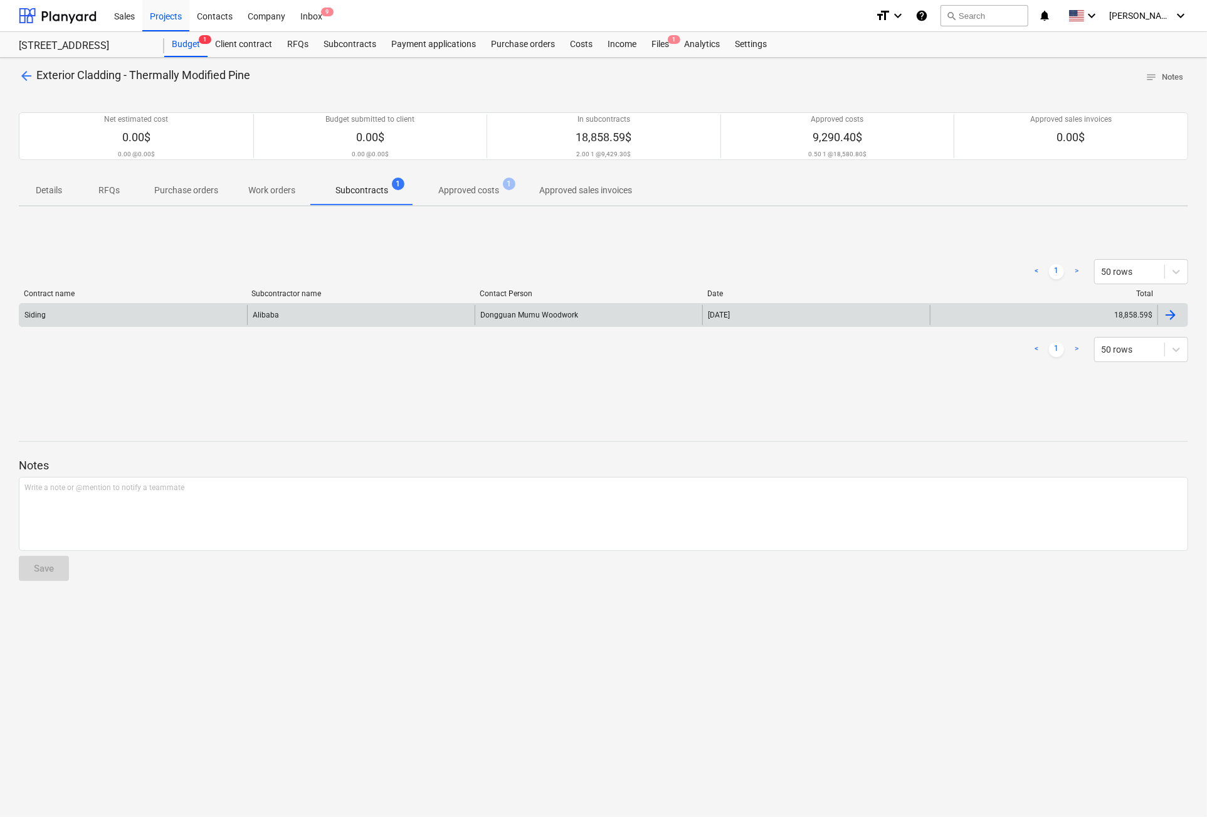
click at [84, 312] on div "Siding" at bounding box center [133, 315] width 228 height 20
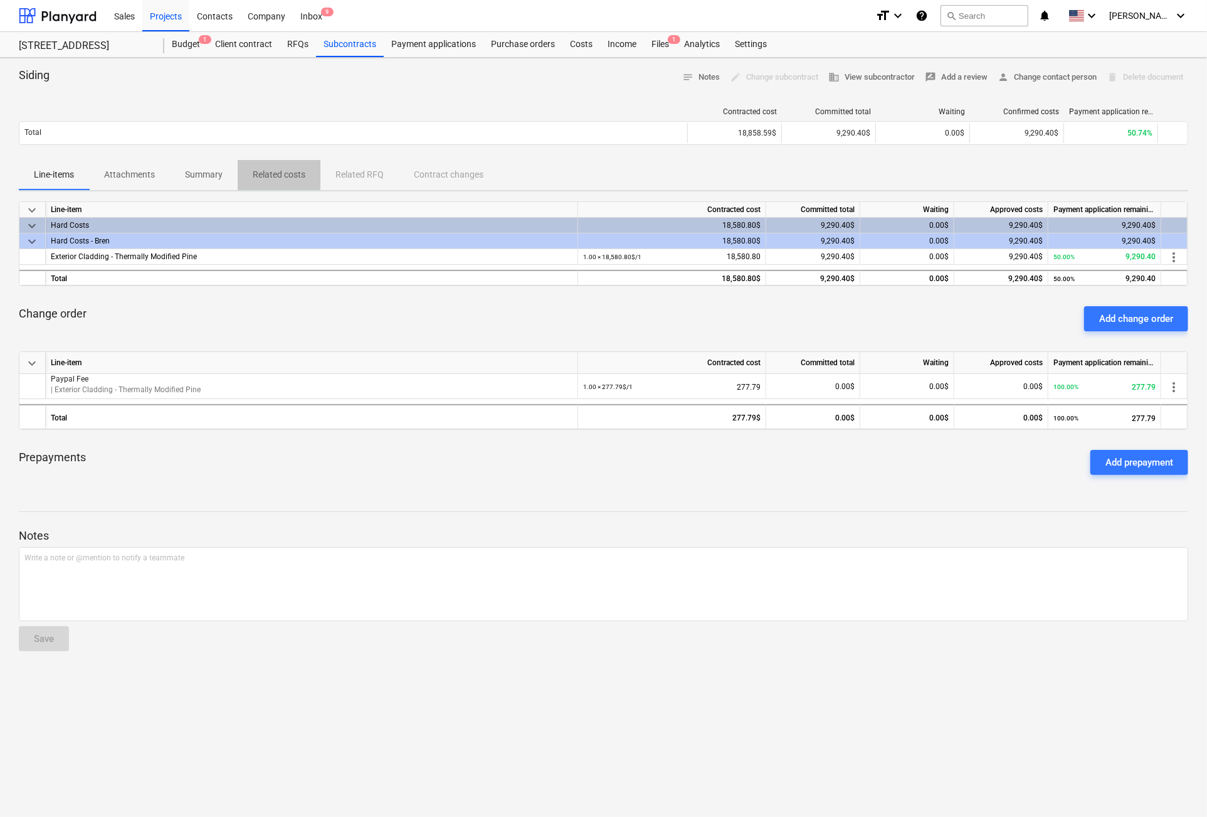
click at [270, 174] on p "Related costs" at bounding box center [279, 174] width 53 height 13
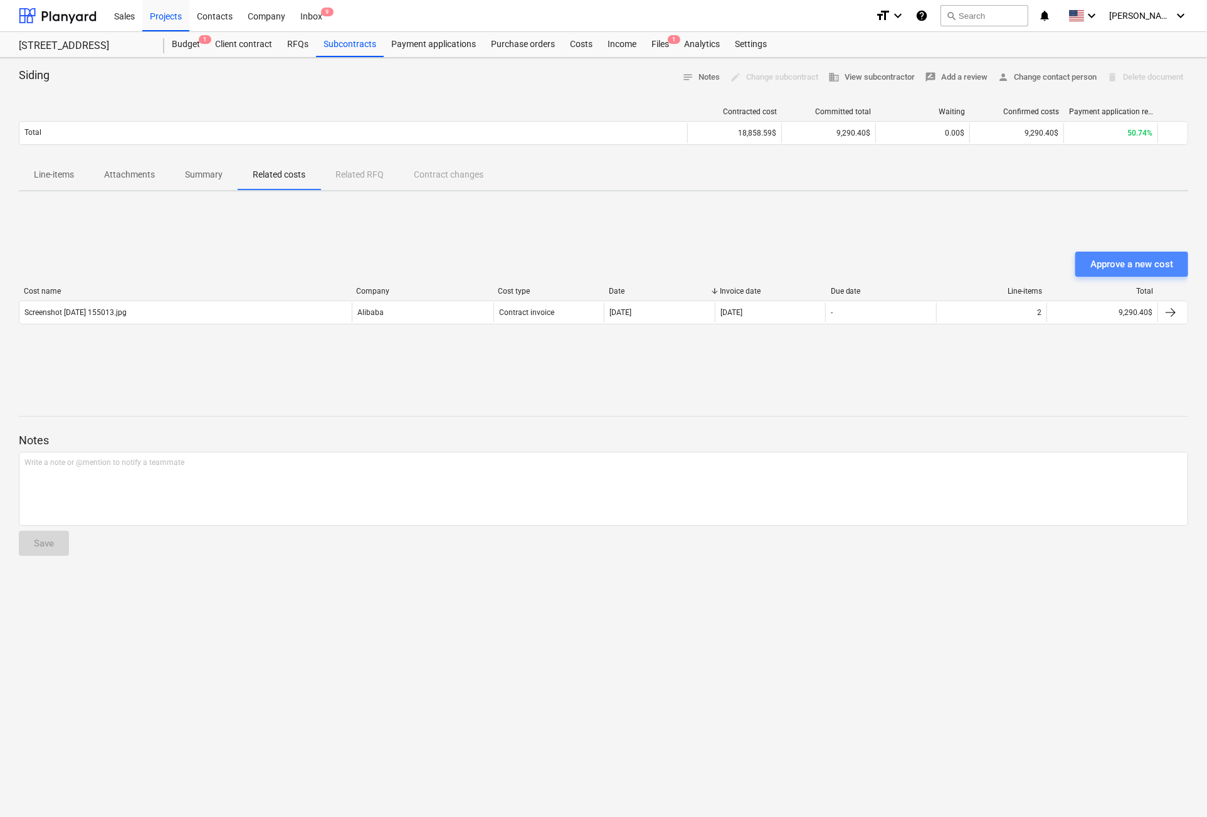
click at [1135, 268] on div "Approve a new cost" at bounding box center [1132, 264] width 83 height 16
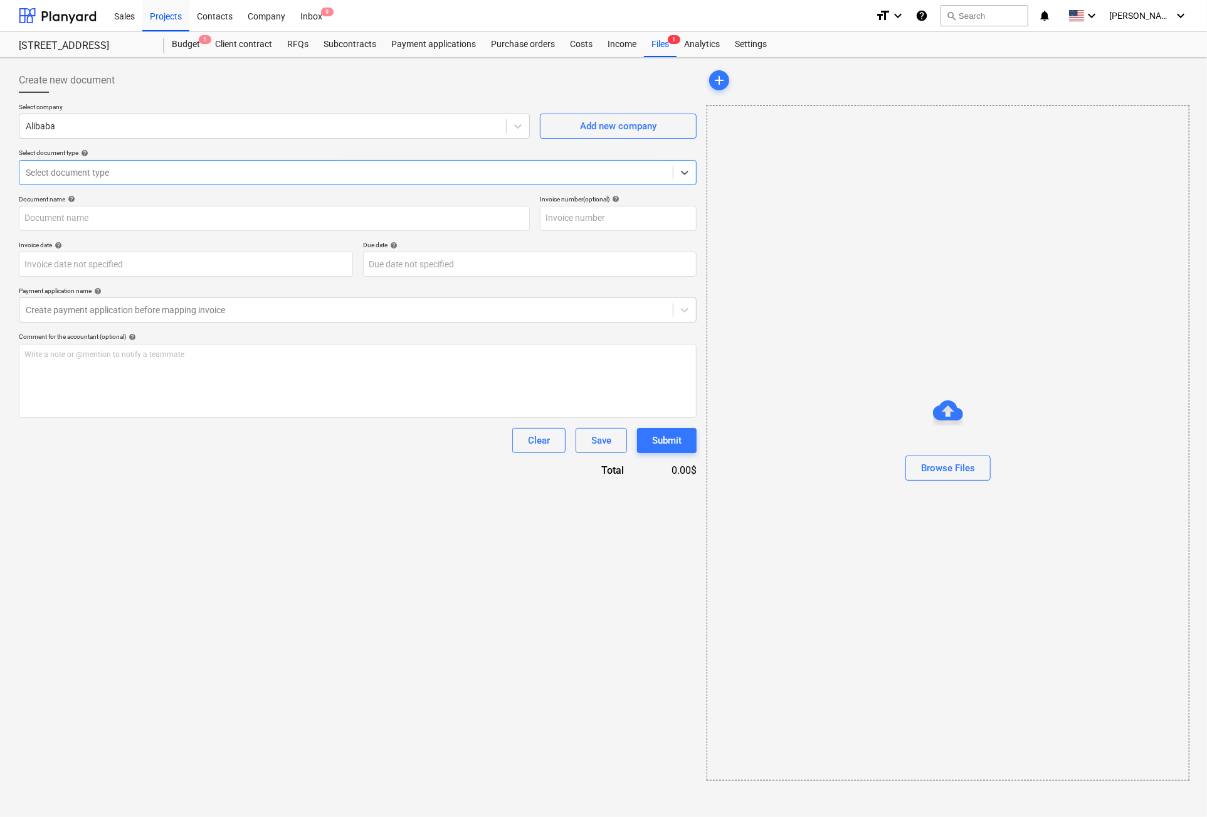
click at [82, 171] on div at bounding box center [346, 172] width 641 height 13
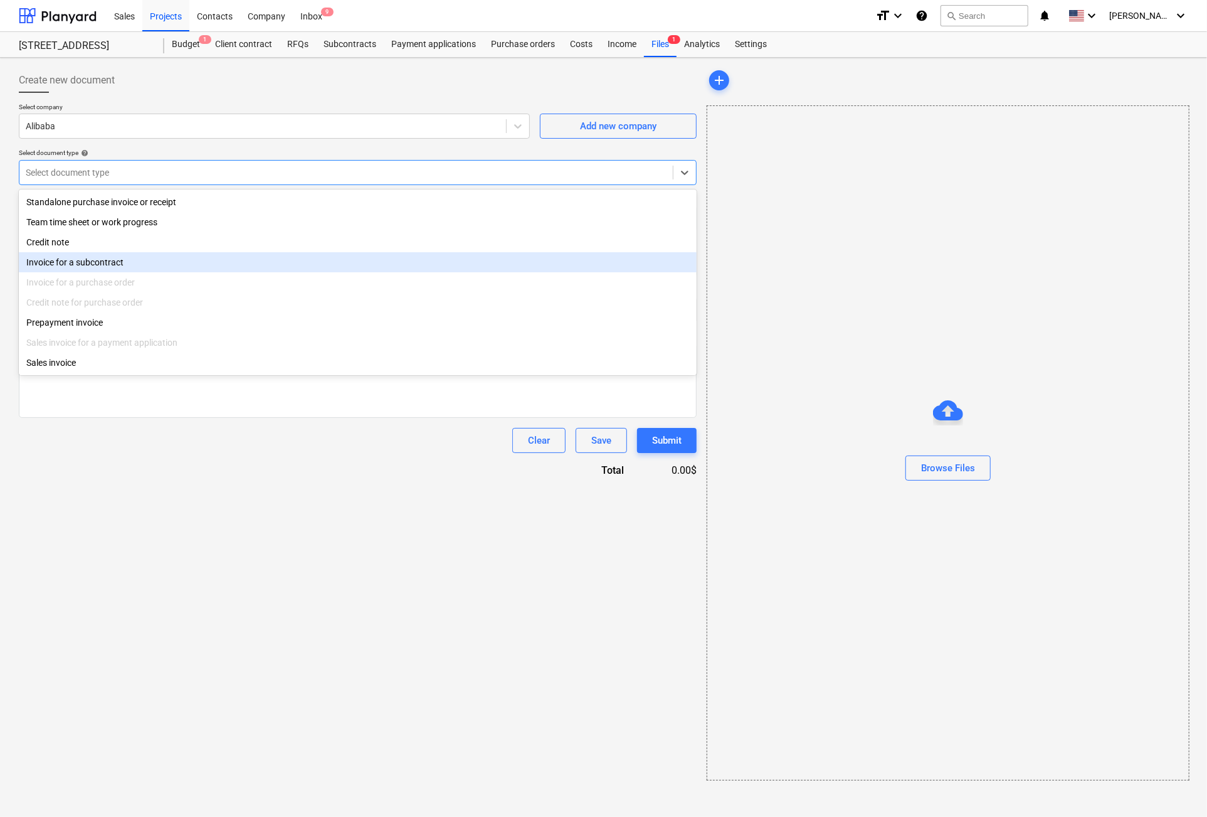
click at [66, 262] on div "Invoice for a subcontract" at bounding box center [358, 262] width 678 height 20
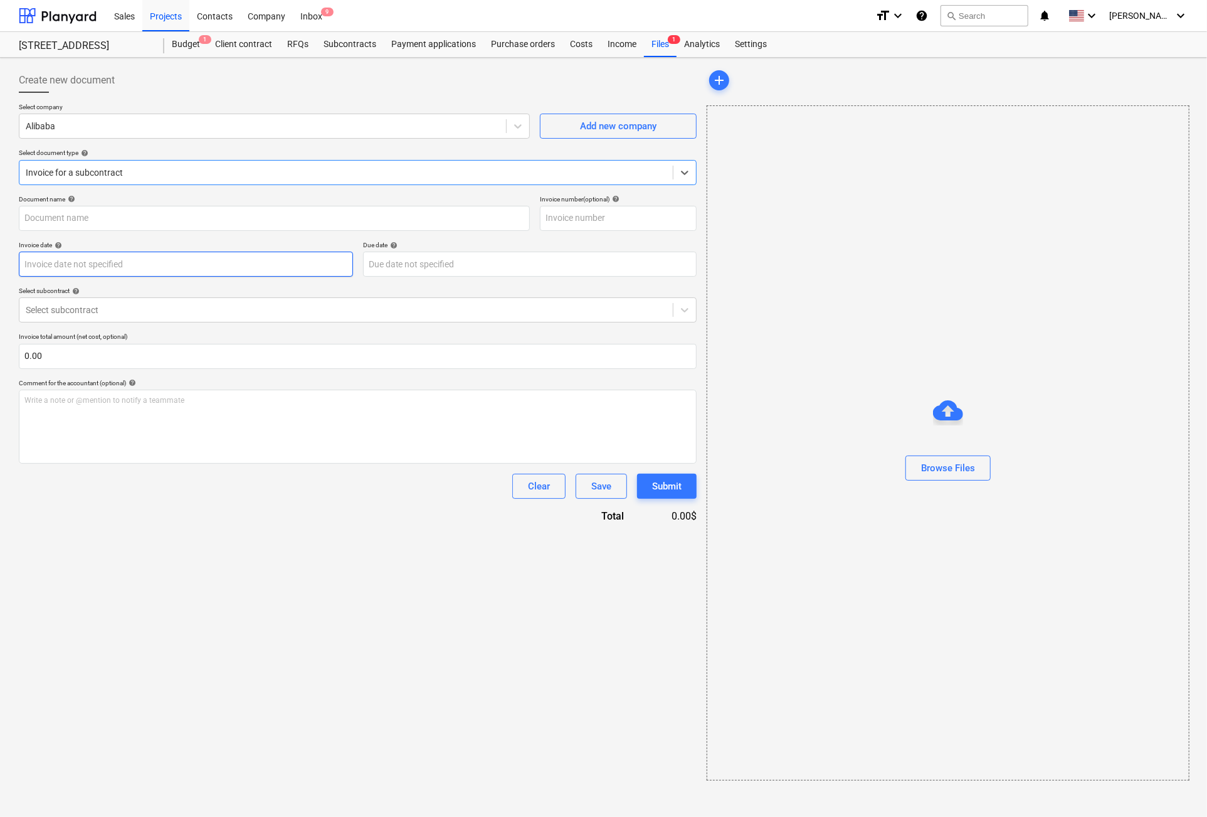
click at [72, 270] on body "Sales Projects Contacts Company Inbox 9 format_size keyboard_arrow_down help se…" at bounding box center [603, 408] width 1207 height 817
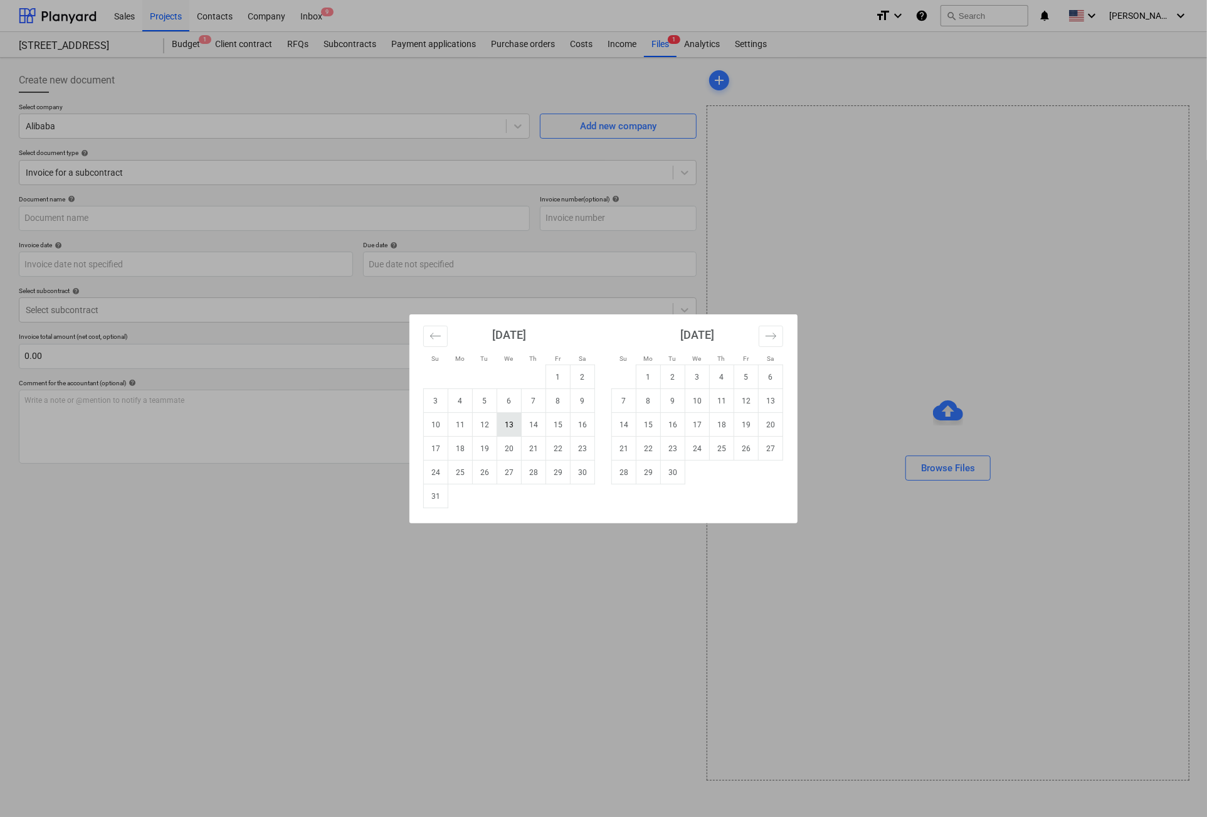
click at [510, 417] on td "13" at bounding box center [509, 425] width 24 height 24
type input "[DATE]"
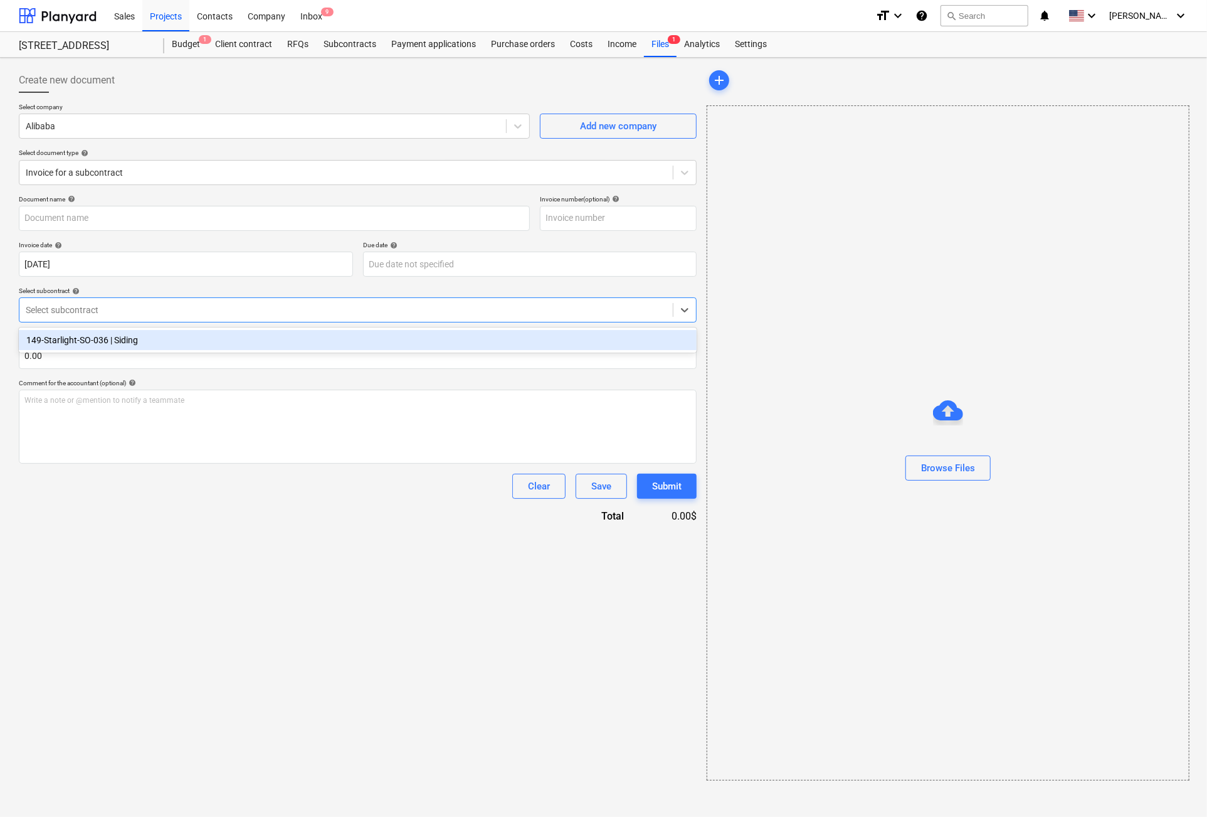
click at [108, 304] on div at bounding box center [346, 310] width 641 height 13
click at [107, 338] on div "149-Starlight-SO-036 | Siding" at bounding box center [358, 340] width 678 height 20
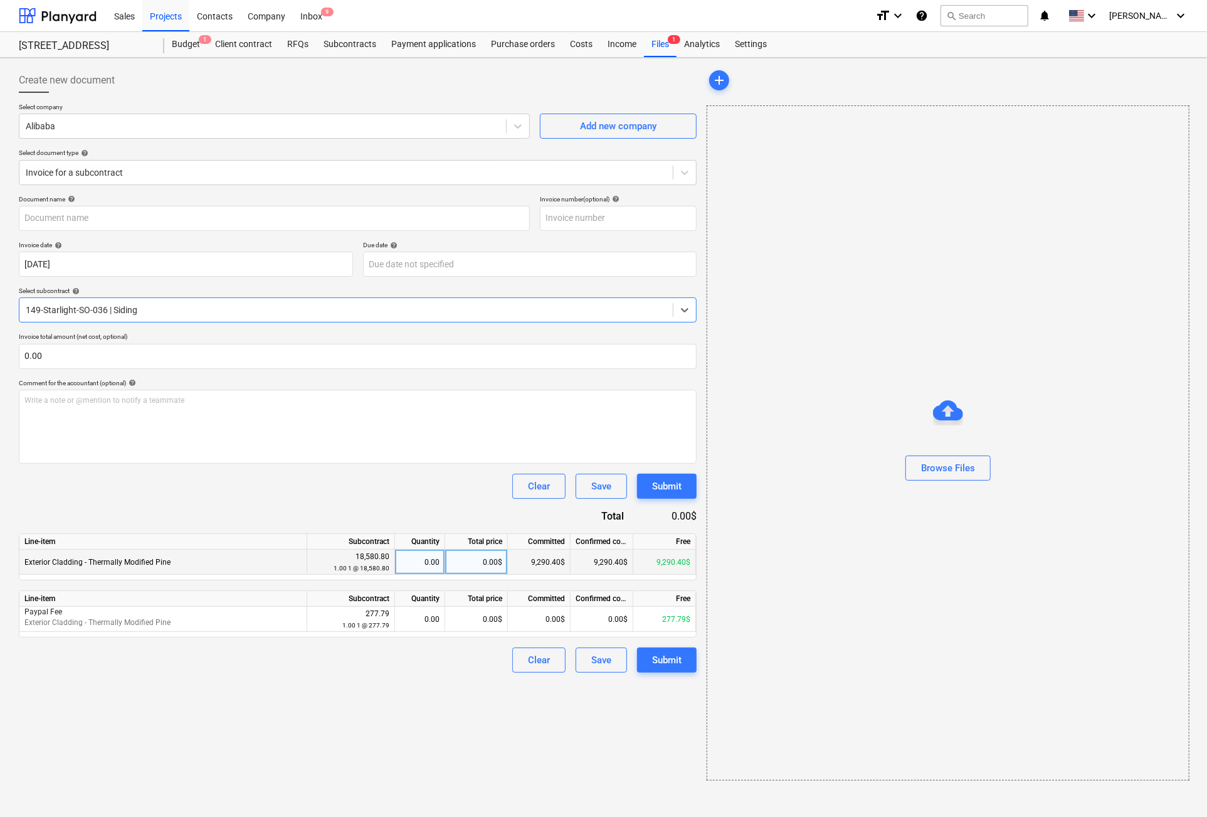
click at [477, 564] on div "0.00$" at bounding box center [476, 561] width 63 height 25
type input "9290.4"
click at [355, 704] on div "Create new document Select company Alibaba Add new company Select document type…" at bounding box center [358, 424] width 688 height 722
click at [473, 623] on div "0.00$" at bounding box center [476, 618] width 63 height 25
type input "277.79"
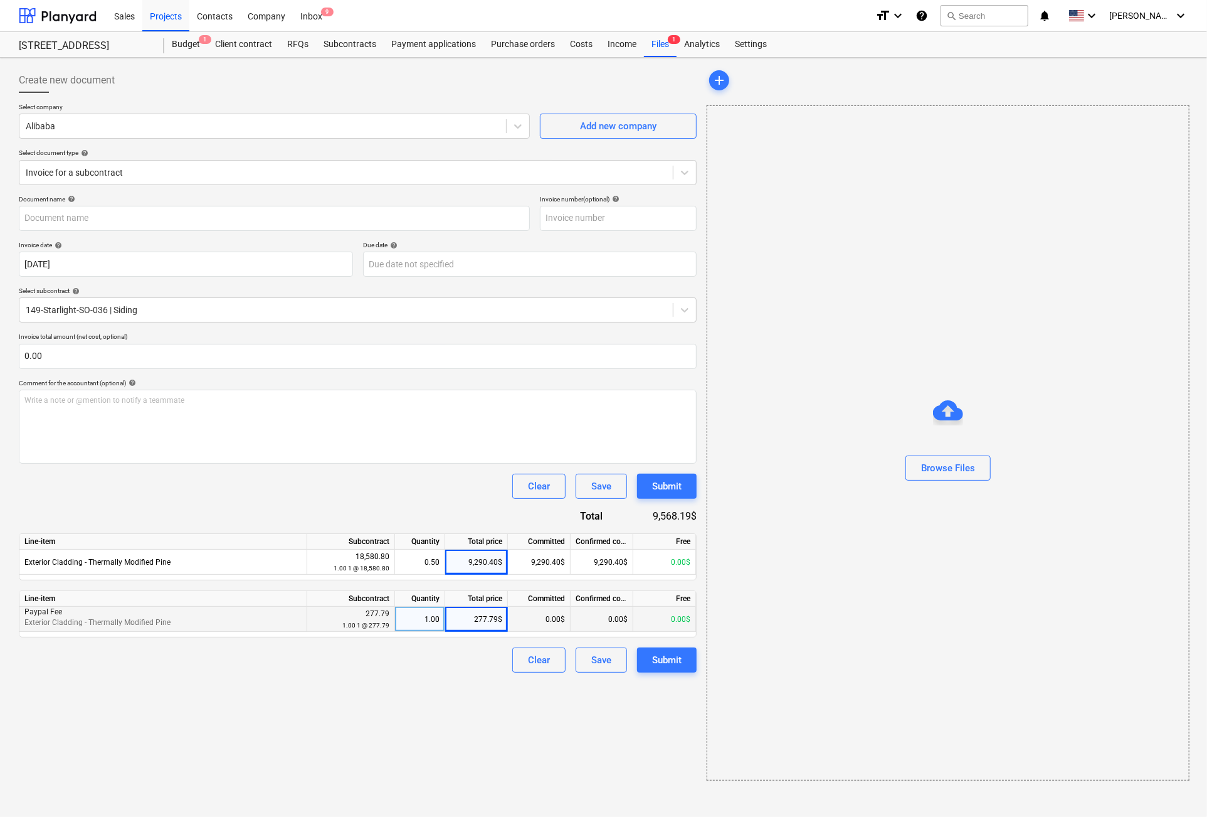
click at [428, 613] on div "1.00" at bounding box center [420, 618] width 40 height 25
type input "[DATE] siding final payment Screenshot 155013.jpg"
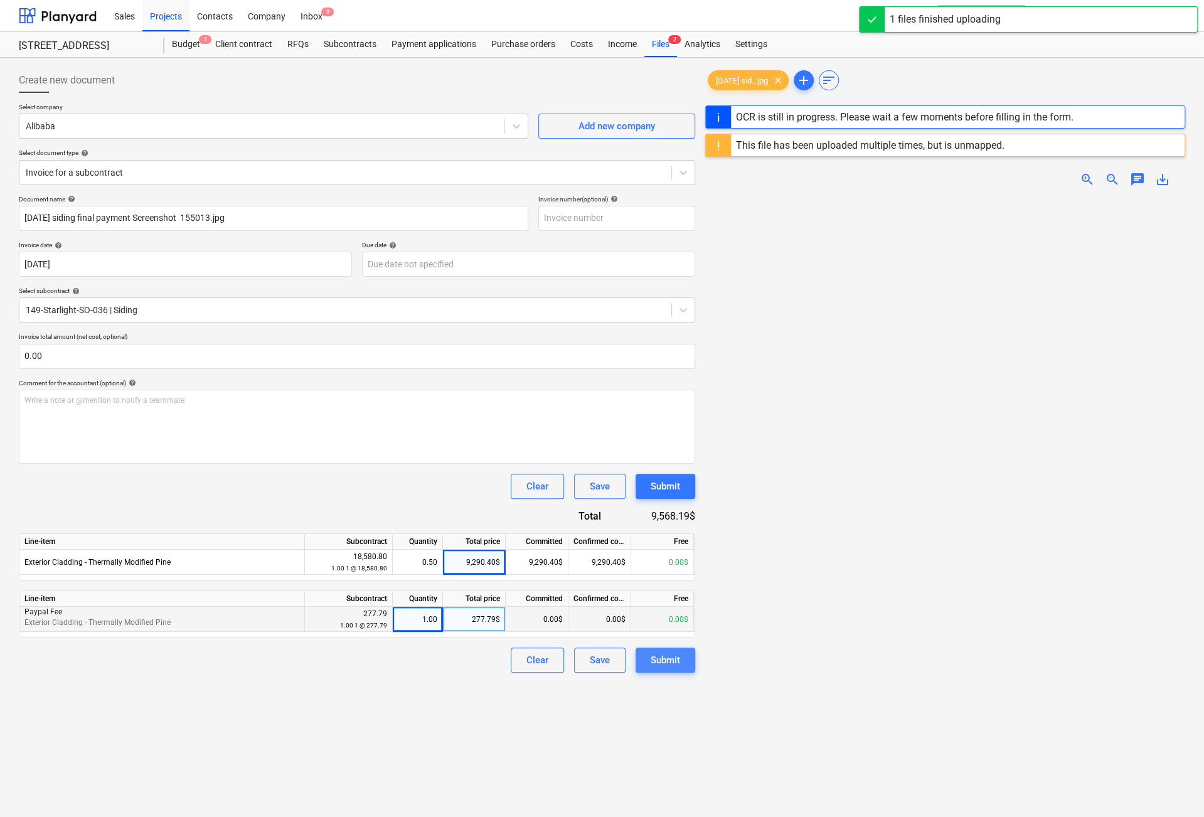
click at [672, 648] on button "Submit" at bounding box center [665, 659] width 60 height 25
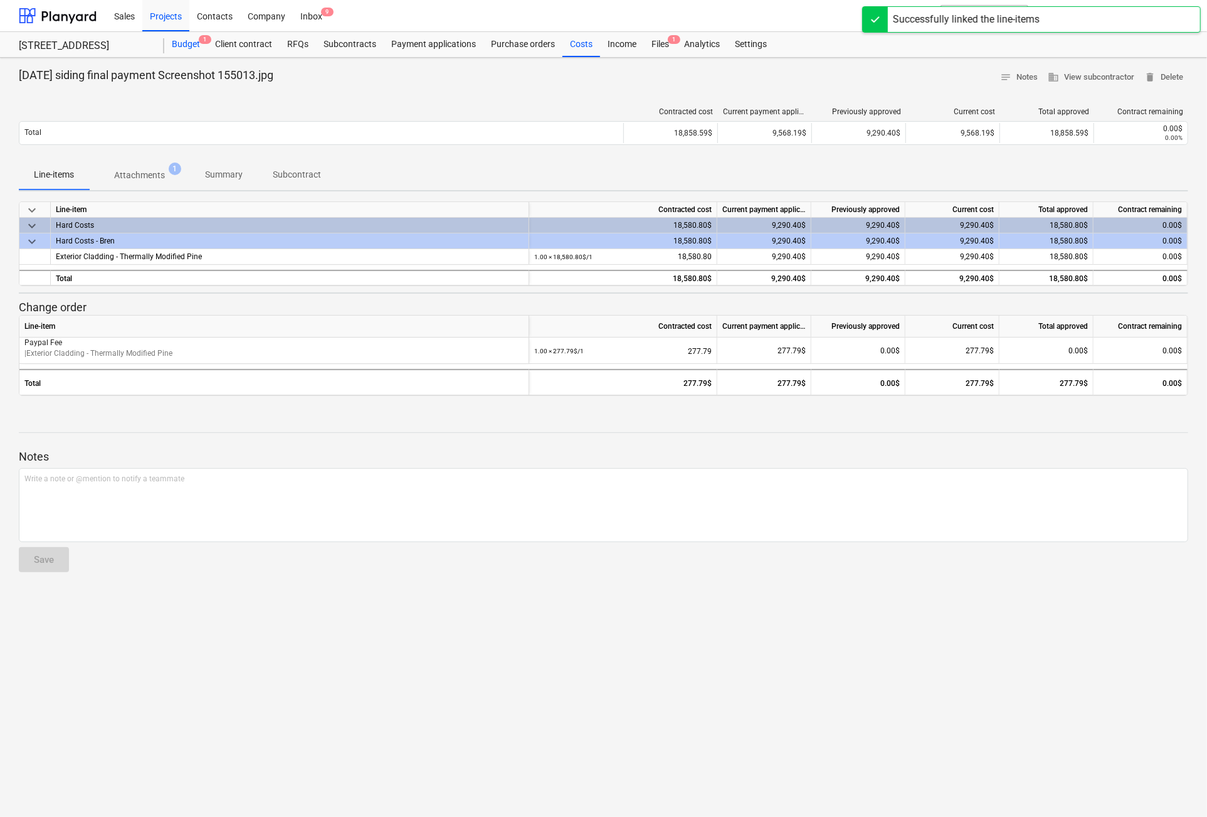
click at [180, 42] on div "Budget 1" at bounding box center [185, 44] width 43 height 25
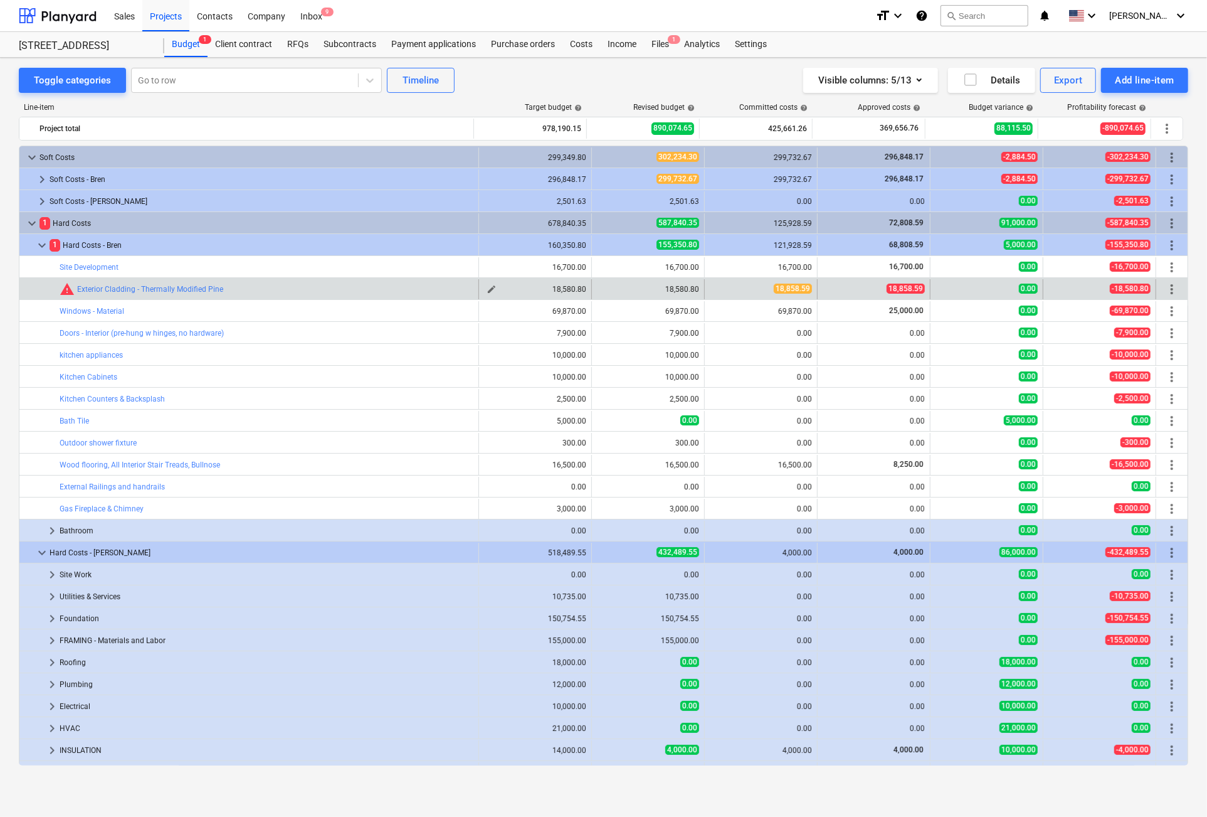
click at [553, 289] on div "18,580.80" at bounding box center [535, 289] width 102 height 9
click at [489, 290] on span "edit" at bounding box center [492, 289] width 10 height 10
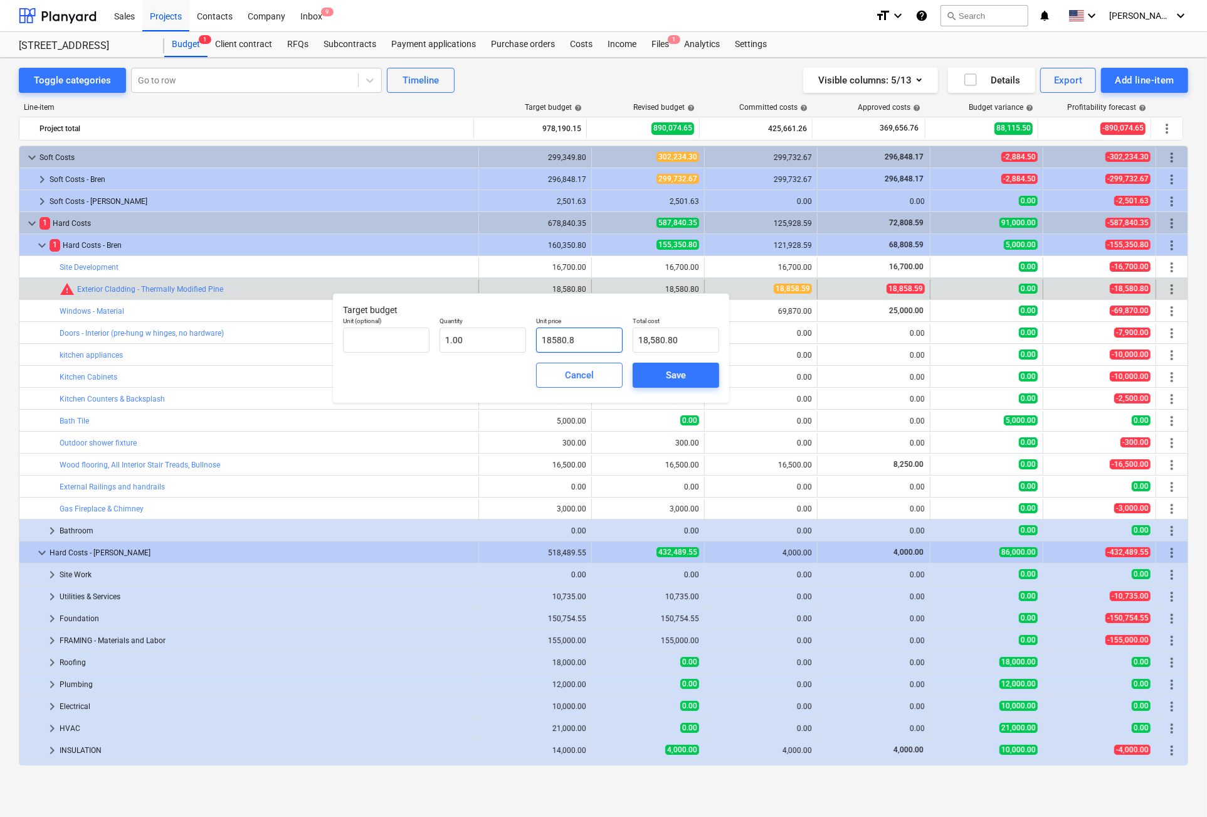
drag, startPoint x: 586, startPoint y: 340, endPoint x: 607, endPoint y: 299, distance: 45.7
click at [552, 340] on input "18580.8" at bounding box center [579, 339] width 87 height 25
type input "188"
type input "188.00"
type input "1885"
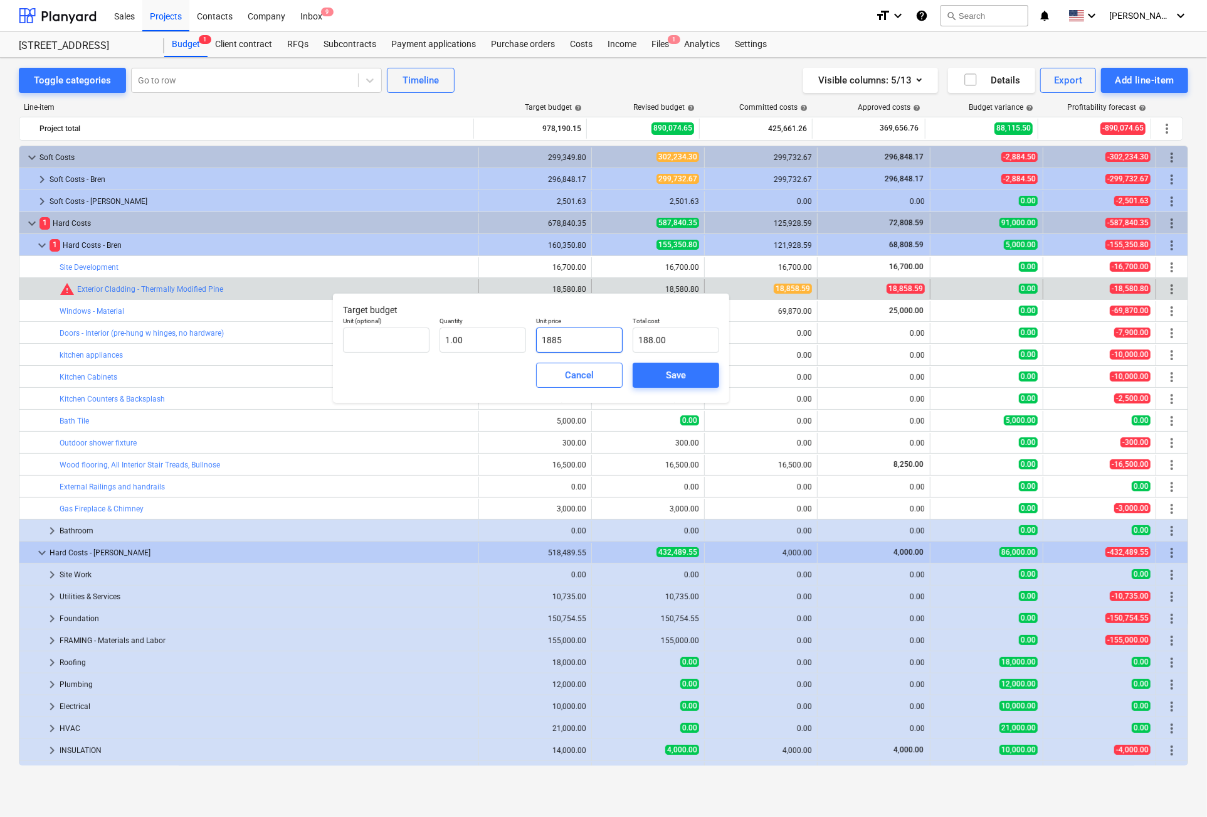
type input "1,885.00"
type input "18858"
type input "18,858.00"
type input "18858.5"
type input "18,858.50"
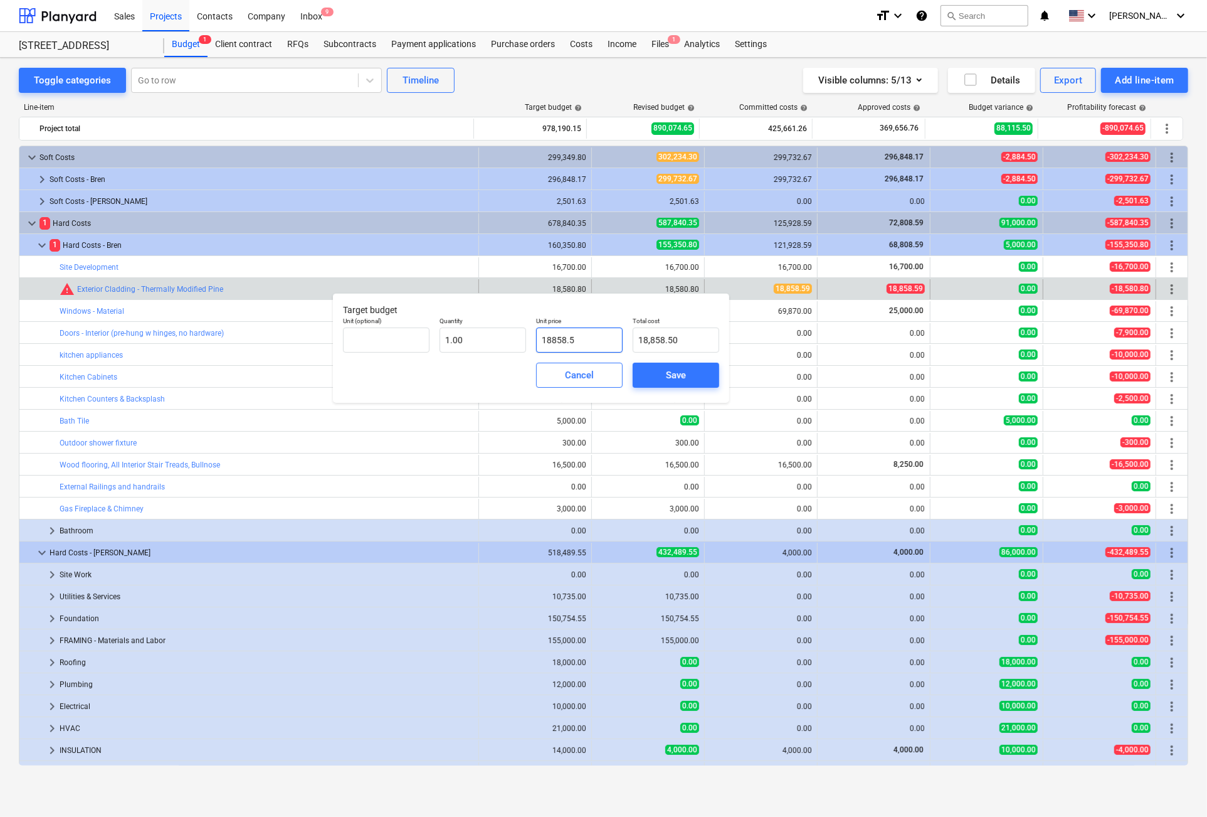
type input "18858.59"
click at [673, 374] on div "Save" at bounding box center [676, 375] width 20 height 16
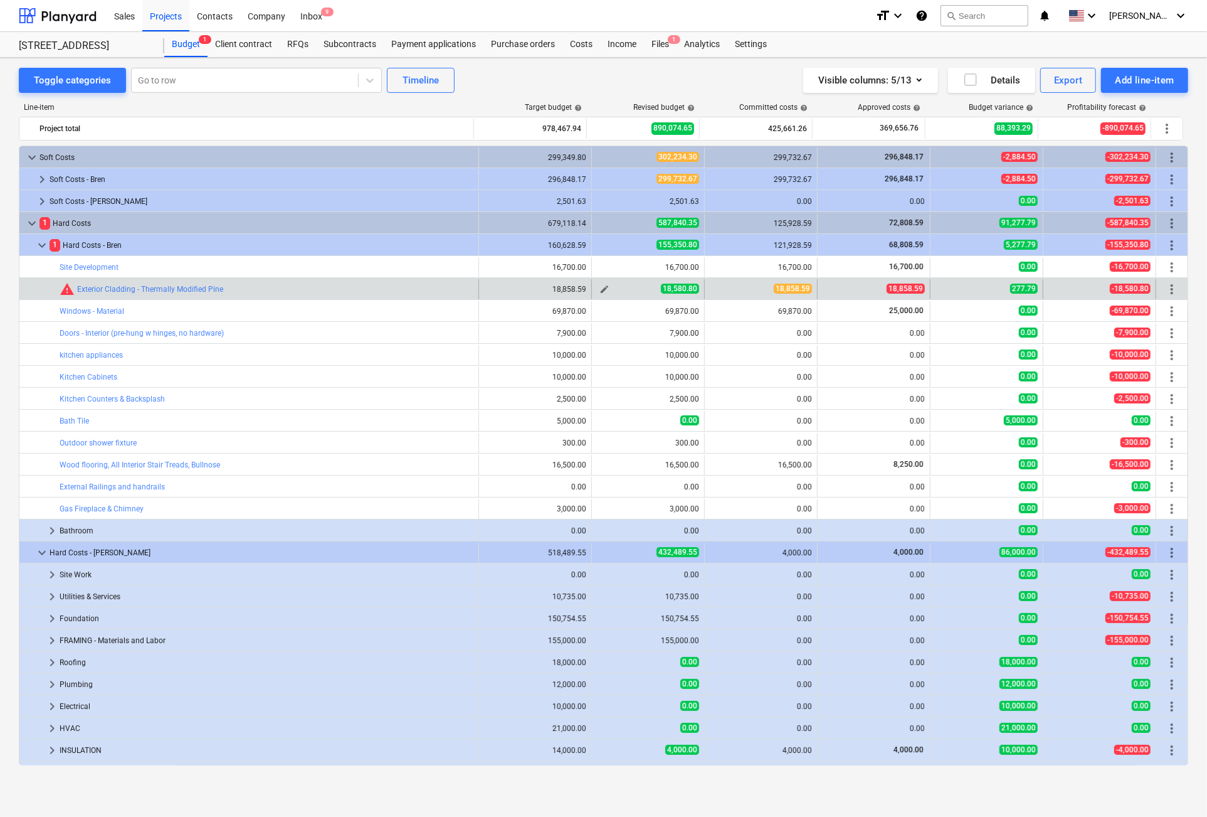
click at [601, 291] on span "edit" at bounding box center [605, 289] width 10 height 10
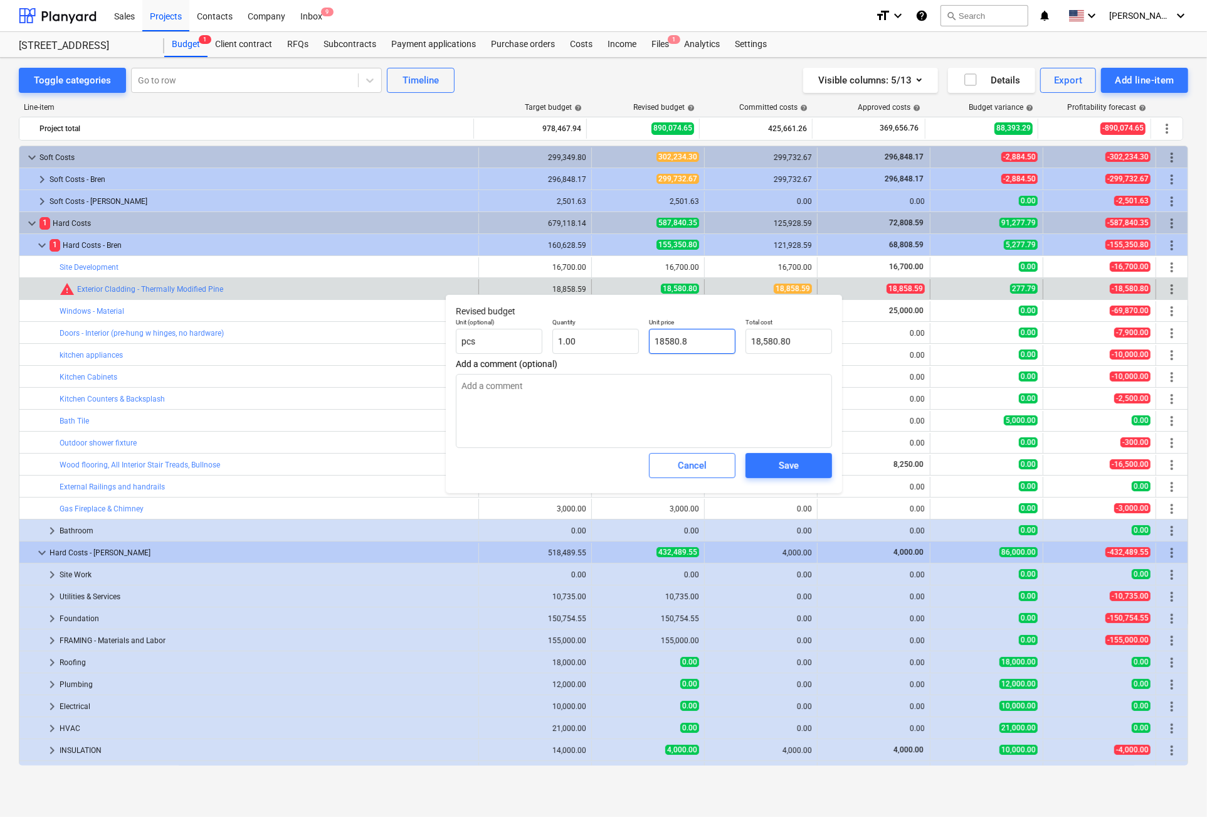
click at [674, 339] on input "18580.8" at bounding box center [692, 341] width 87 height 25
click at [683, 337] on input "18588.8" at bounding box center [692, 341] width 87 height 25
click at [786, 466] on div "Save" at bounding box center [789, 465] width 20 height 16
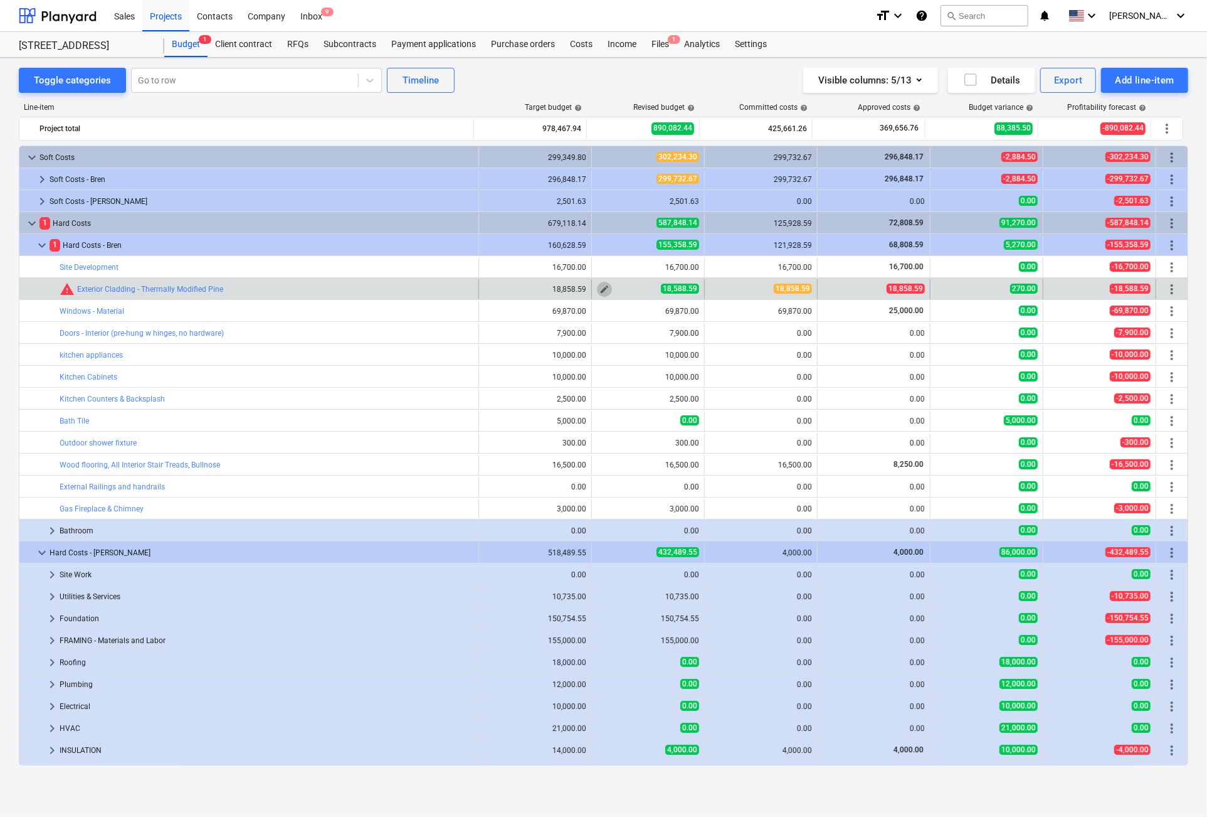
click at [600, 289] on span "edit" at bounding box center [605, 289] width 10 height 10
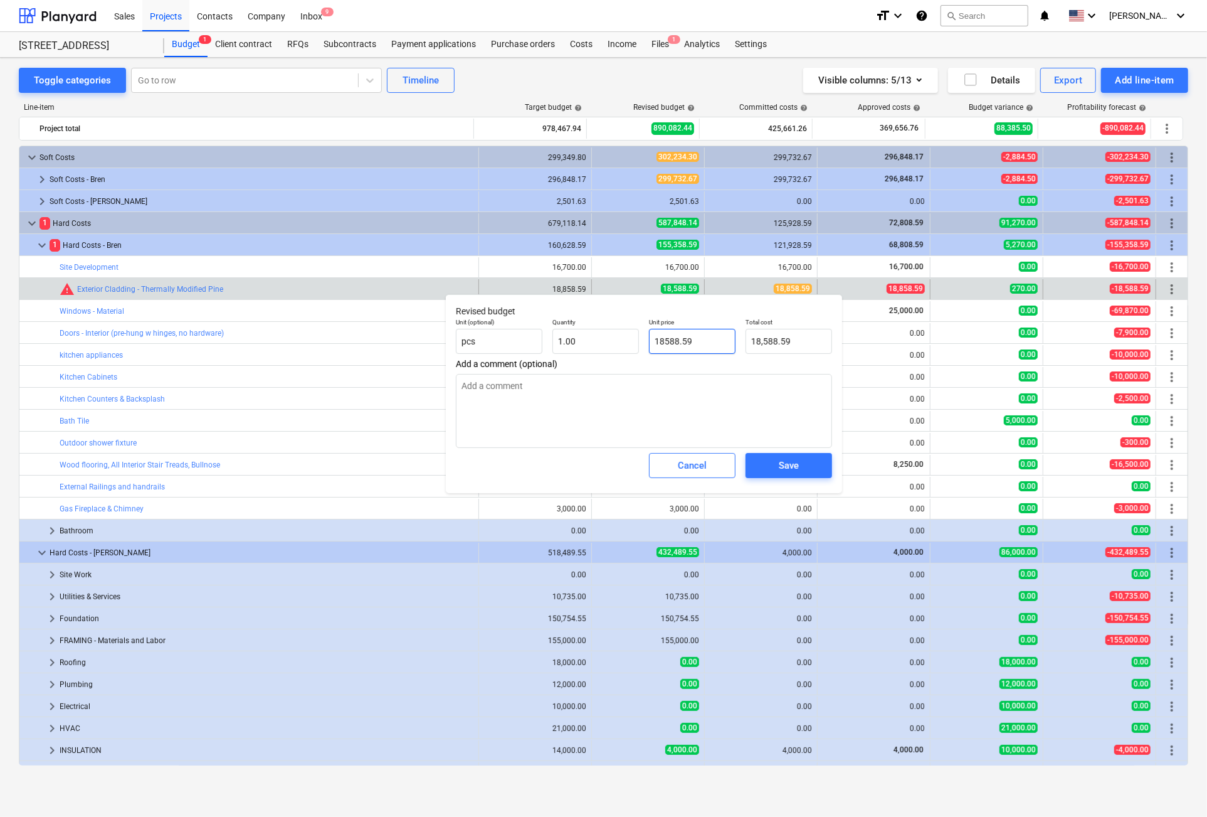
click at [671, 342] on input "18588.59" at bounding box center [692, 341] width 87 height 25
click at [788, 467] on div "Save" at bounding box center [789, 465] width 20 height 16
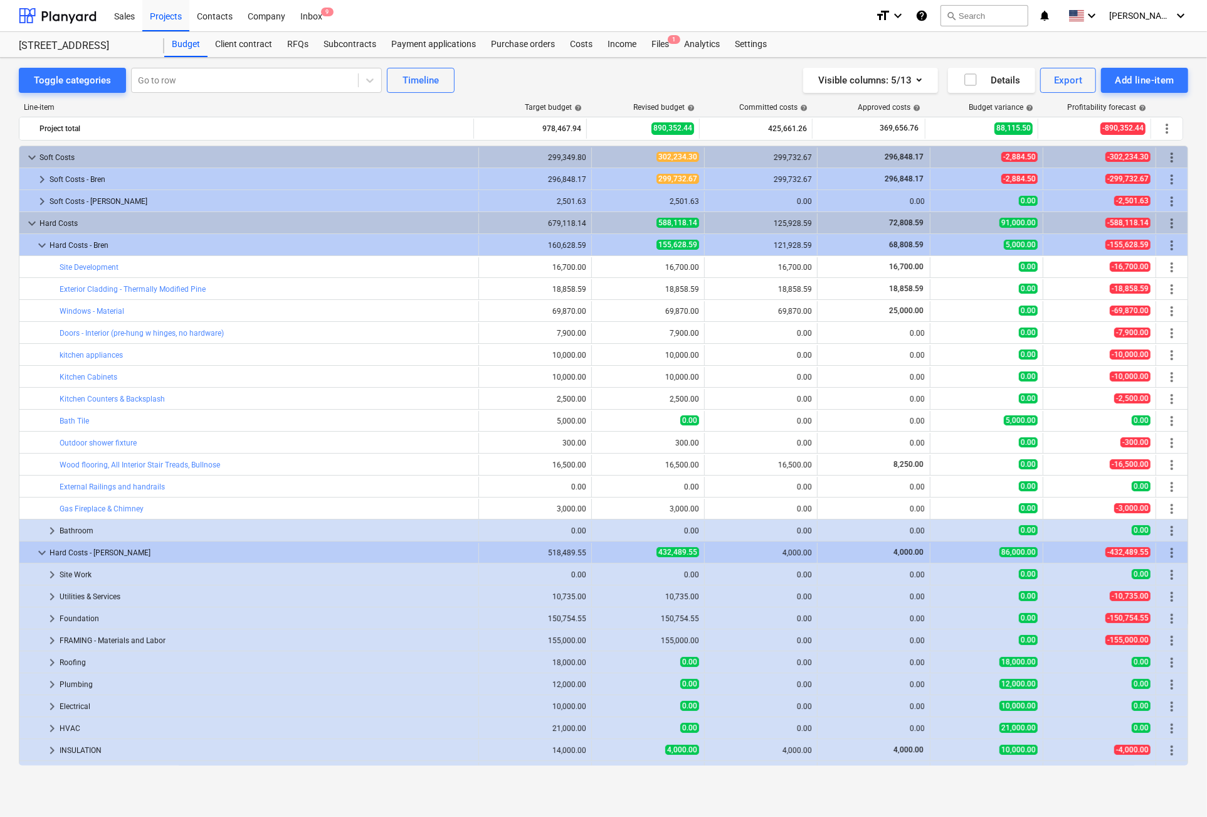
drag, startPoint x: 518, startPoint y: 102, endPoint x: 1141, endPoint y: 105, distance: 623.4
click at [1141, 105] on span "help" at bounding box center [1141, 108] width 10 height 8
click at [1183, 100] on div "Line-item Target budget help Revised budget help Committed costs help Approved …" at bounding box center [604, 436] width 1170 height 687
click at [744, 46] on div "Settings" at bounding box center [750, 44] width 47 height 25
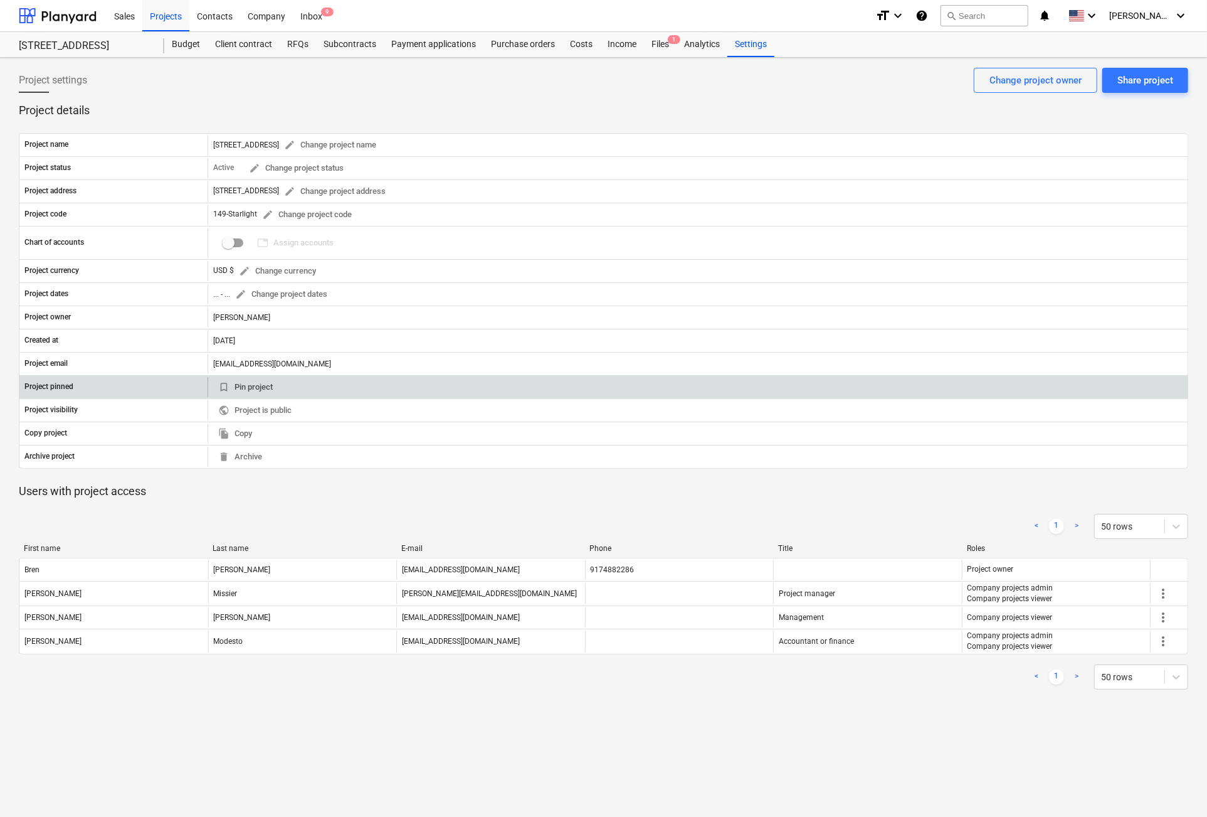
click at [221, 383] on span "bookmark_border" at bounding box center [223, 386] width 11 height 11
click at [221, 383] on span "bookmark" at bounding box center [223, 386] width 11 height 11
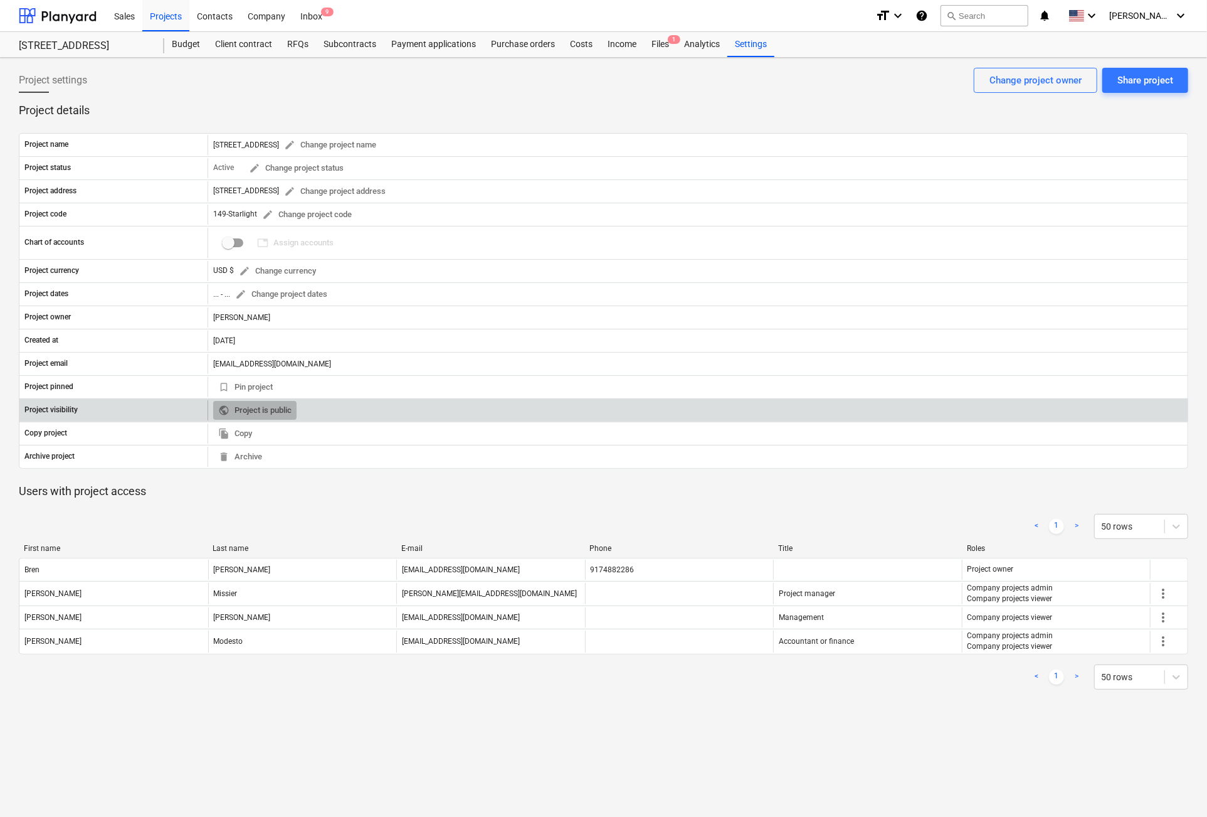
click at [261, 405] on span "public Project is public" at bounding box center [254, 410] width 73 height 14
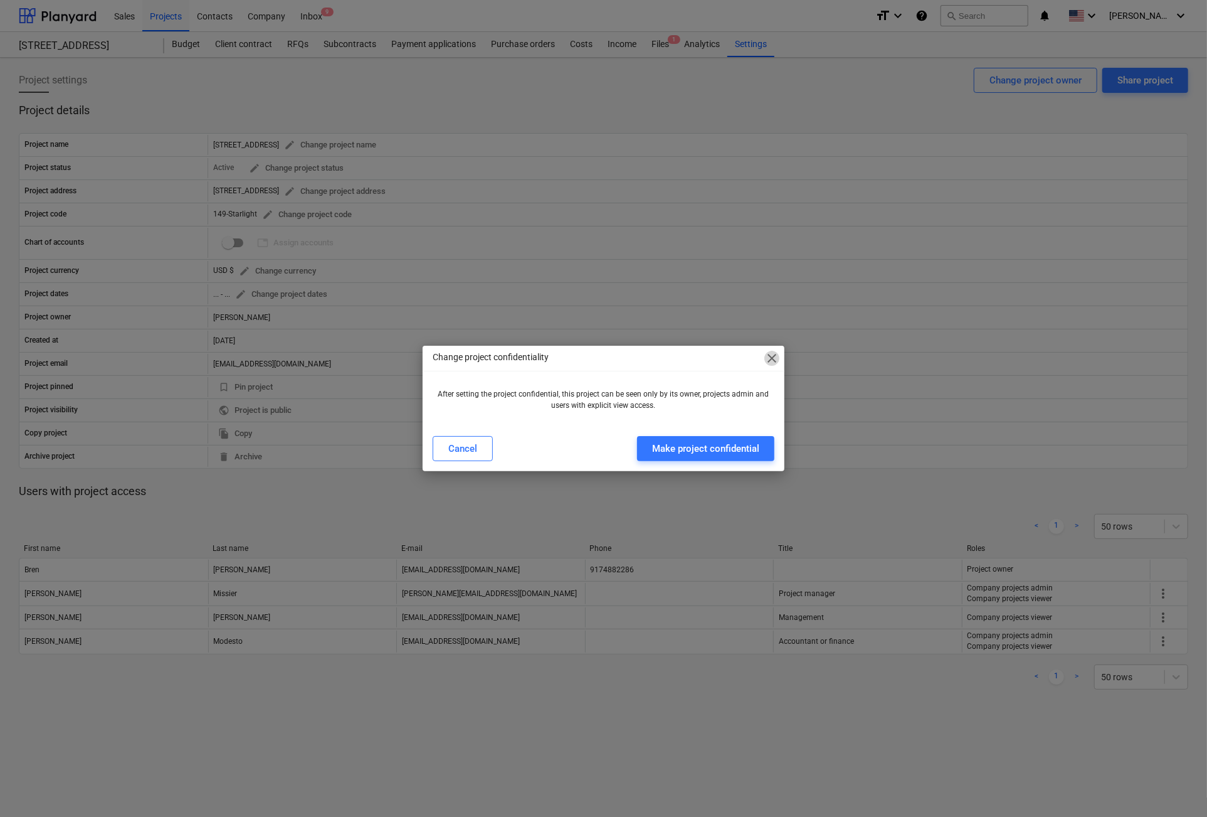
click at [776, 361] on span "close" at bounding box center [771, 358] width 15 height 15
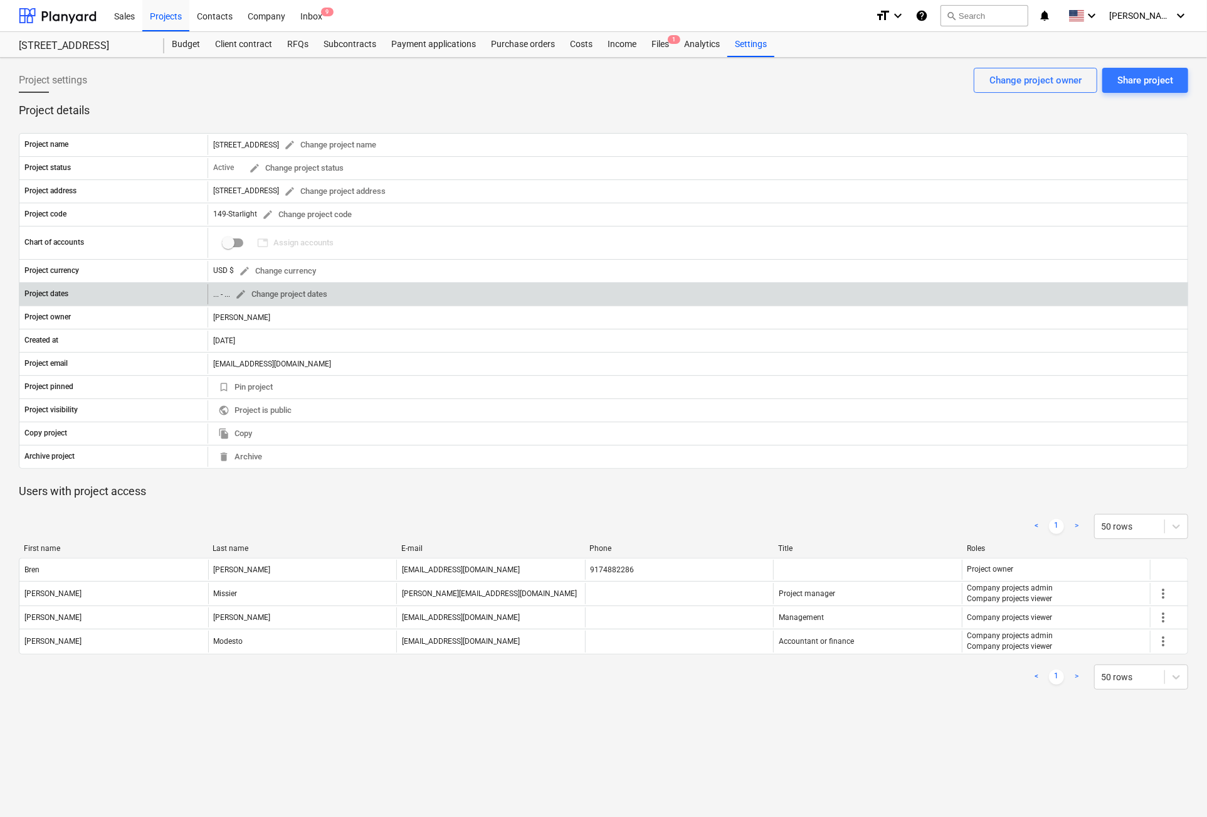
click at [222, 294] on div "... - ..." at bounding box center [221, 294] width 17 height 9
click at [243, 292] on span "edit" at bounding box center [240, 293] width 11 height 11
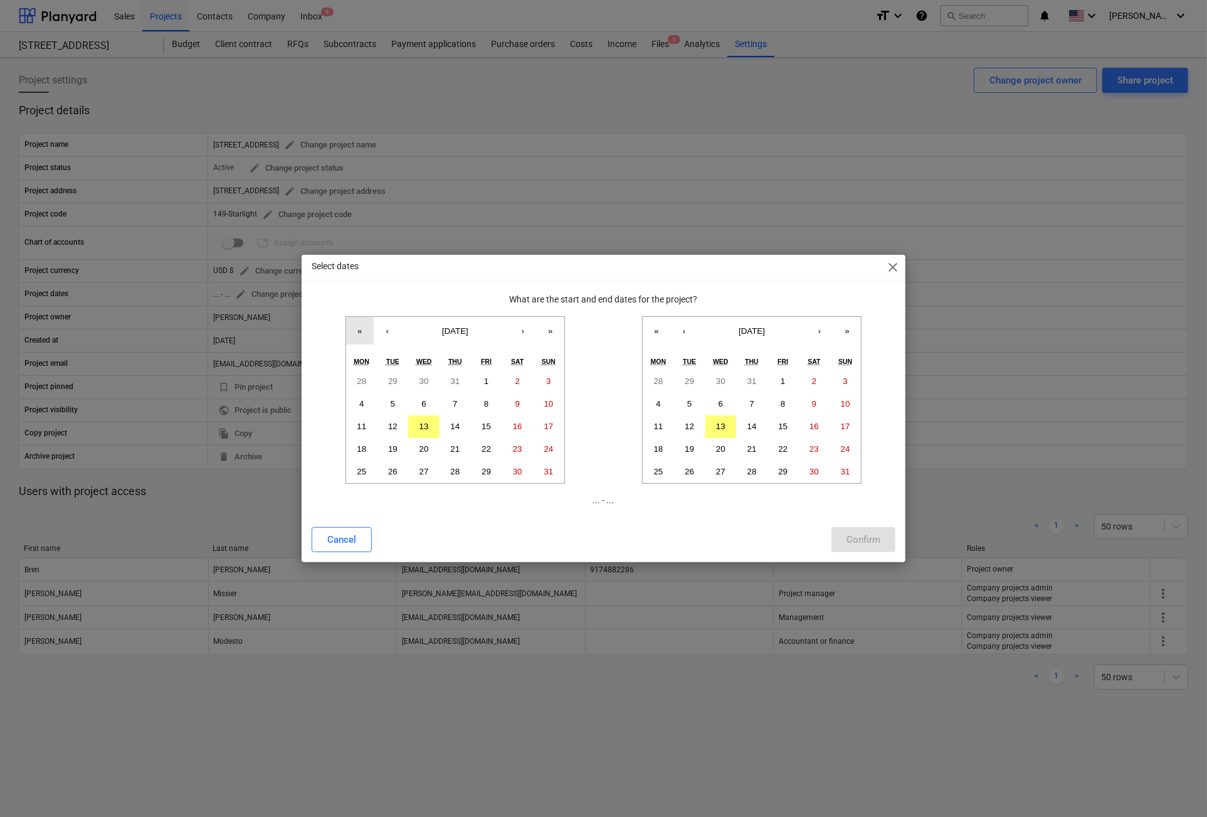
click at [356, 331] on button "«" at bounding box center [360, 331] width 28 height 28
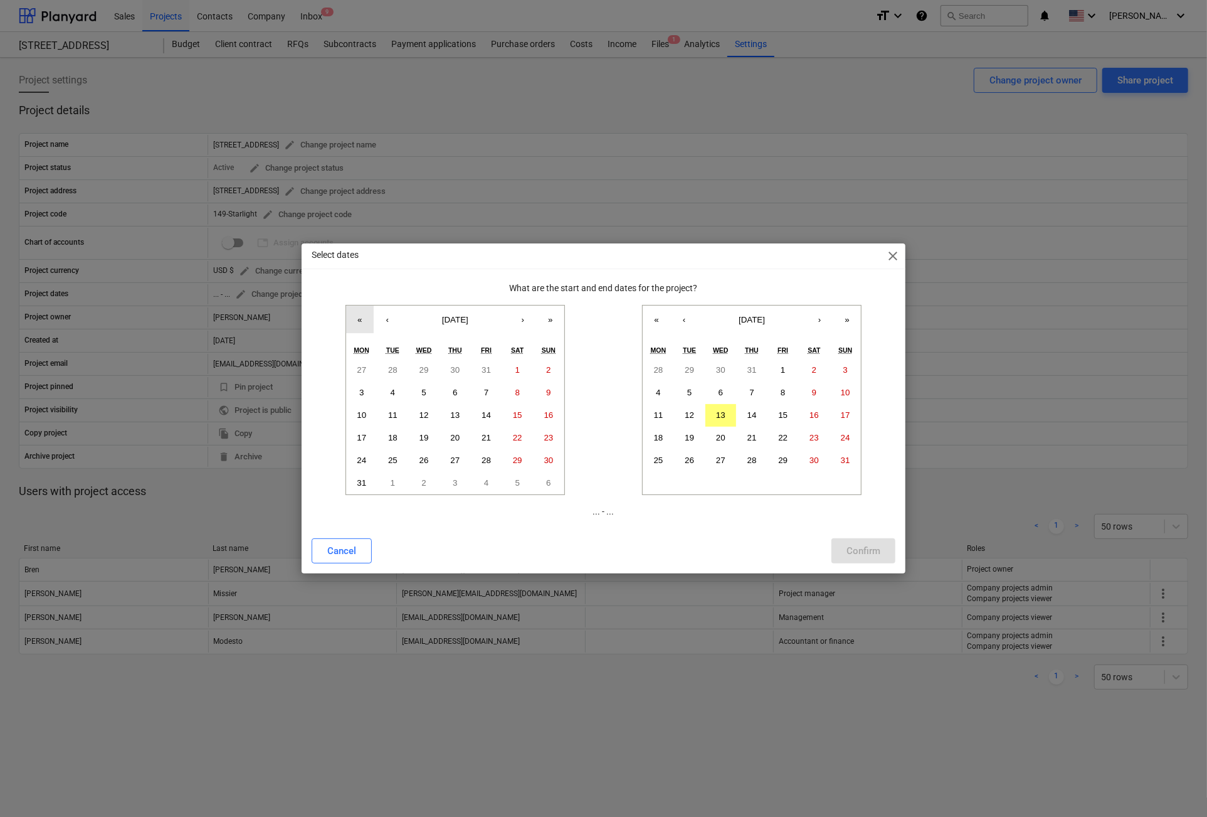
click at [356, 331] on button "«" at bounding box center [360, 319] width 28 height 28
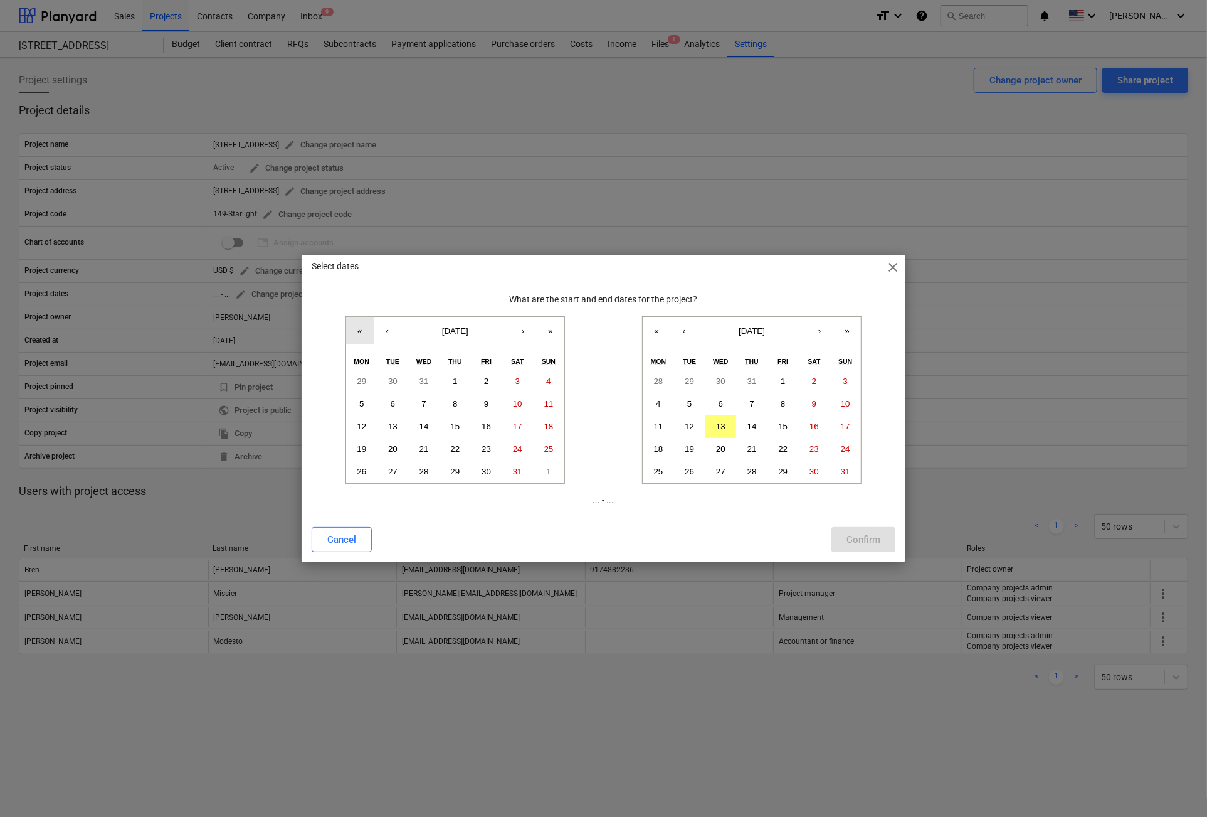
click at [356, 328] on button "«" at bounding box center [360, 331] width 28 height 28
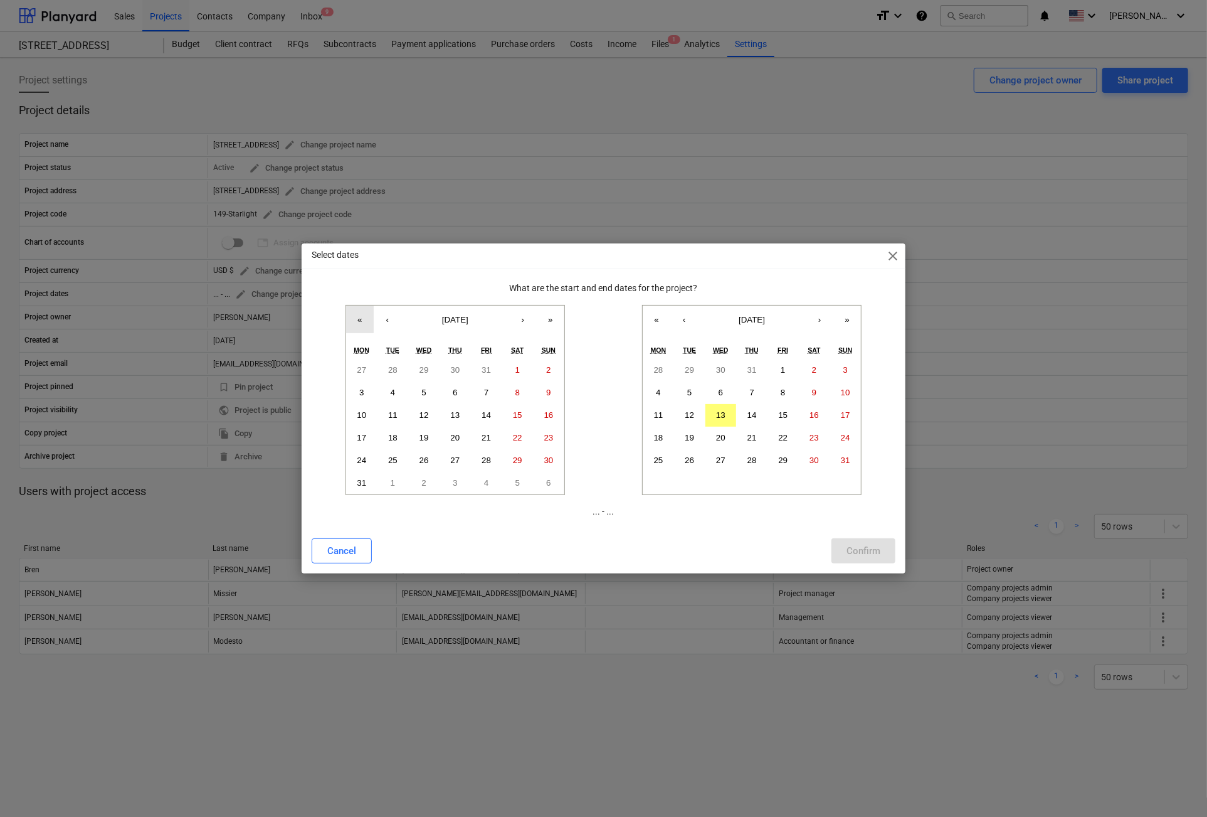
click at [356, 328] on button "«" at bounding box center [360, 319] width 28 height 28
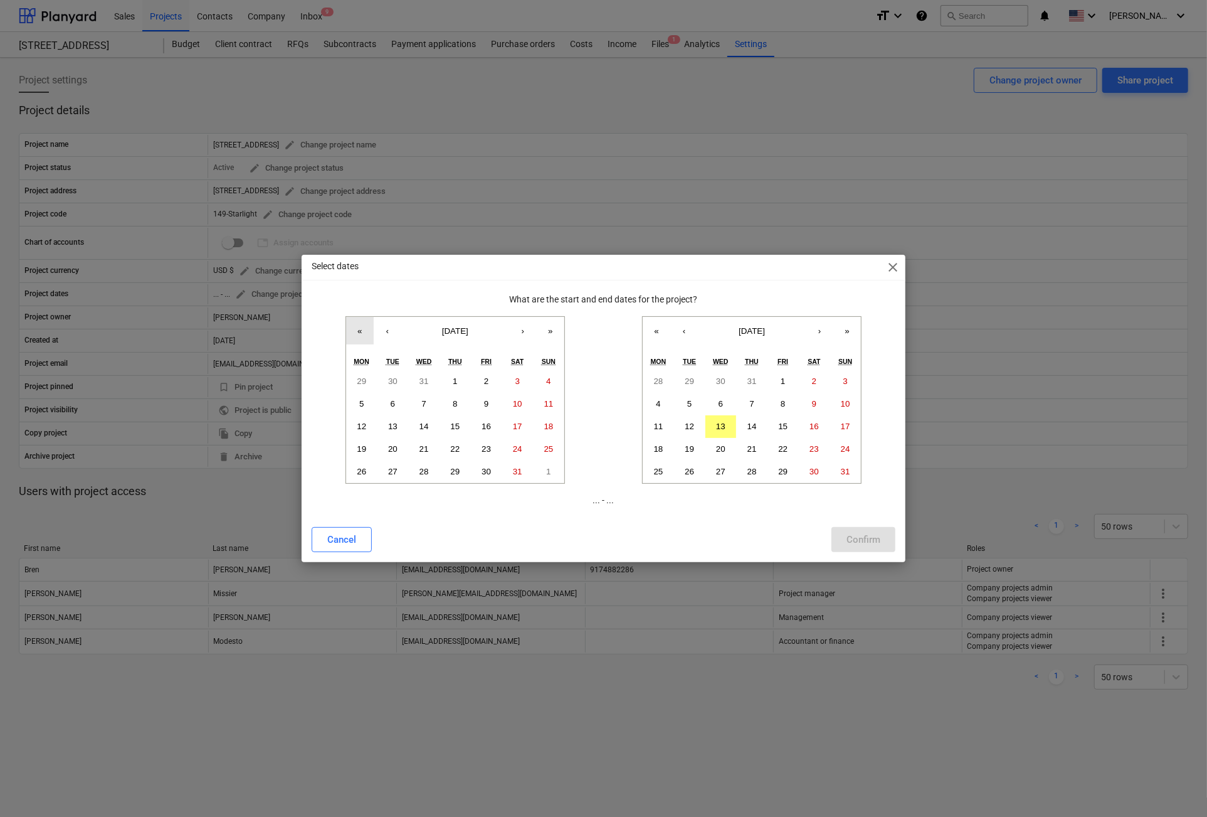
click at [356, 328] on button "«" at bounding box center [360, 331] width 28 height 28
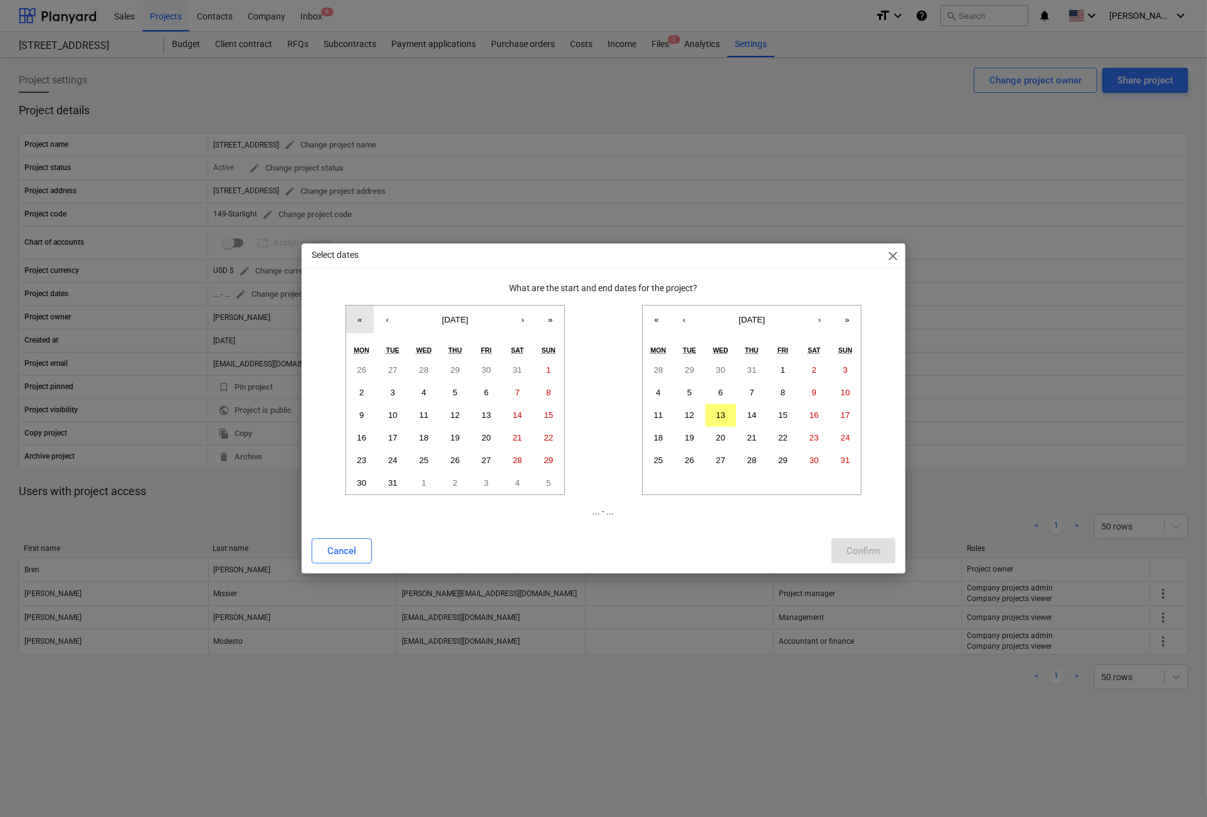
click at [356, 328] on button "«" at bounding box center [360, 319] width 28 height 28
click at [358, 320] on button "«" at bounding box center [360, 319] width 28 height 28
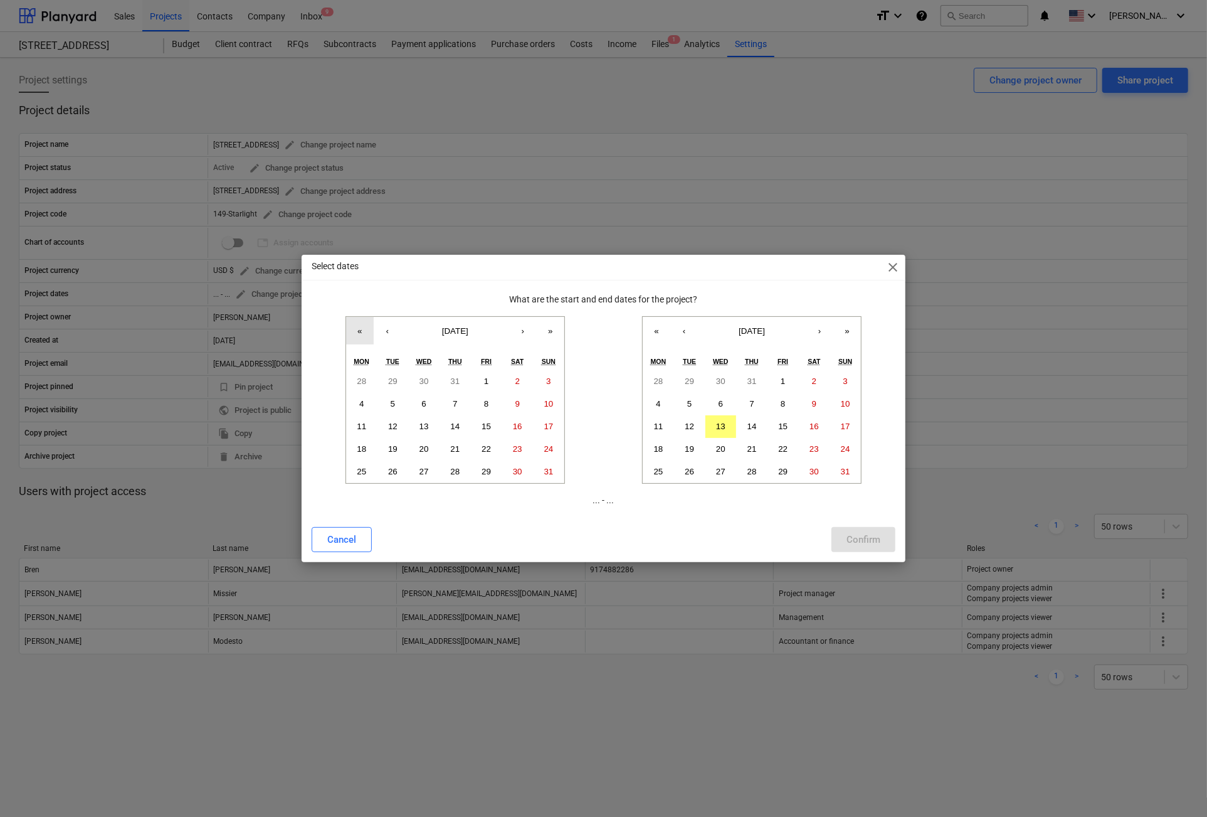
click at [358, 320] on button "«" at bounding box center [360, 331] width 28 height 28
click at [553, 331] on button "»" at bounding box center [551, 331] width 28 height 28
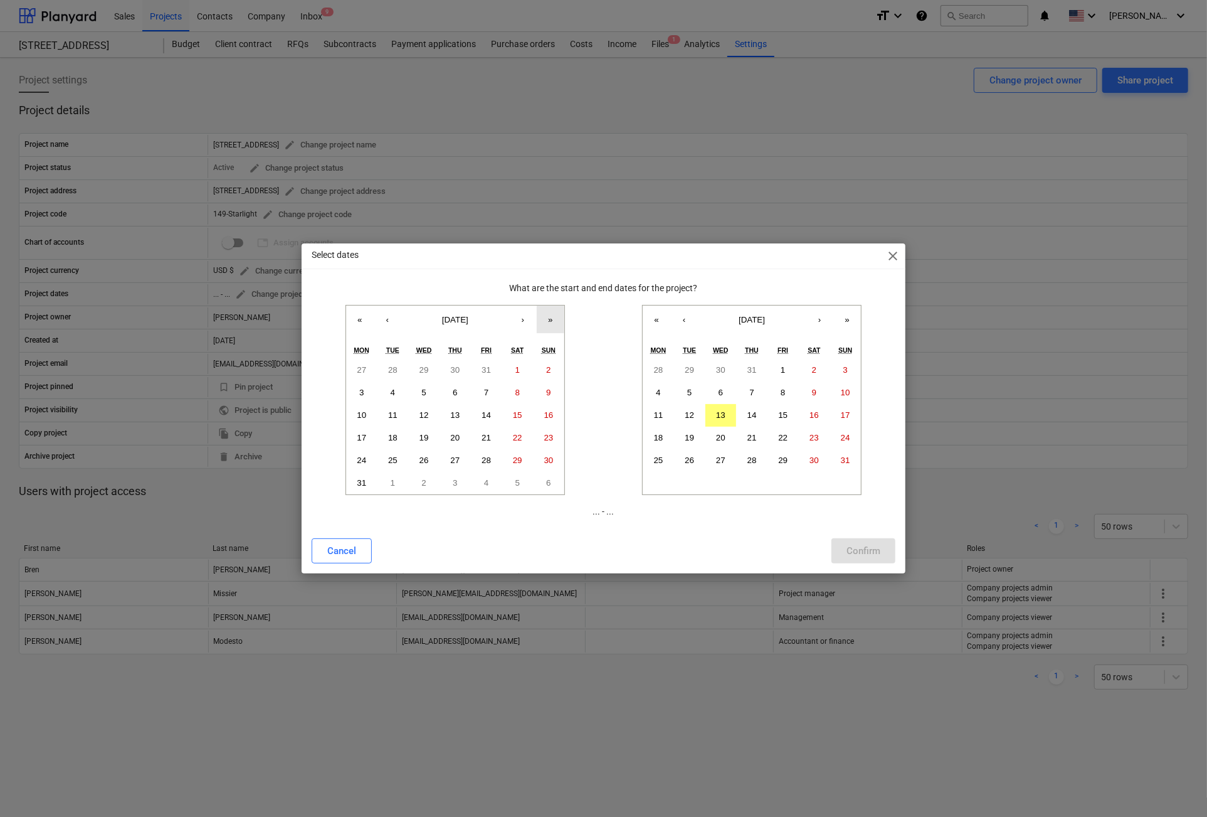
click at [552, 331] on button "»" at bounding box center [551, 319] width 28 height 28
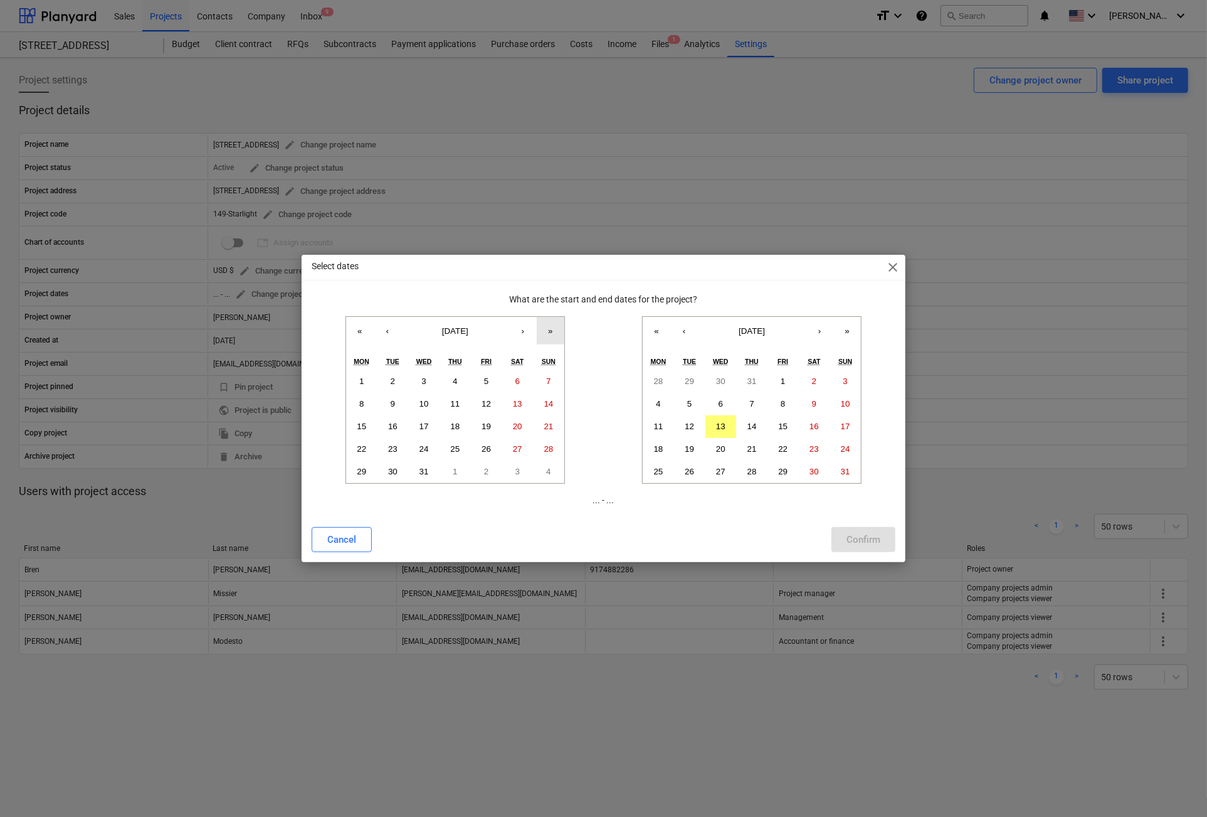
click at [549, 329] on button "»" at bounding box center [551, 331] width 28 height 28
click at [549, 325] on button "»" at bounding box center [551, 331] width 28 height 28
click at [551, 326] on button "»" at bounding box center [551, 331] width 28 height 28
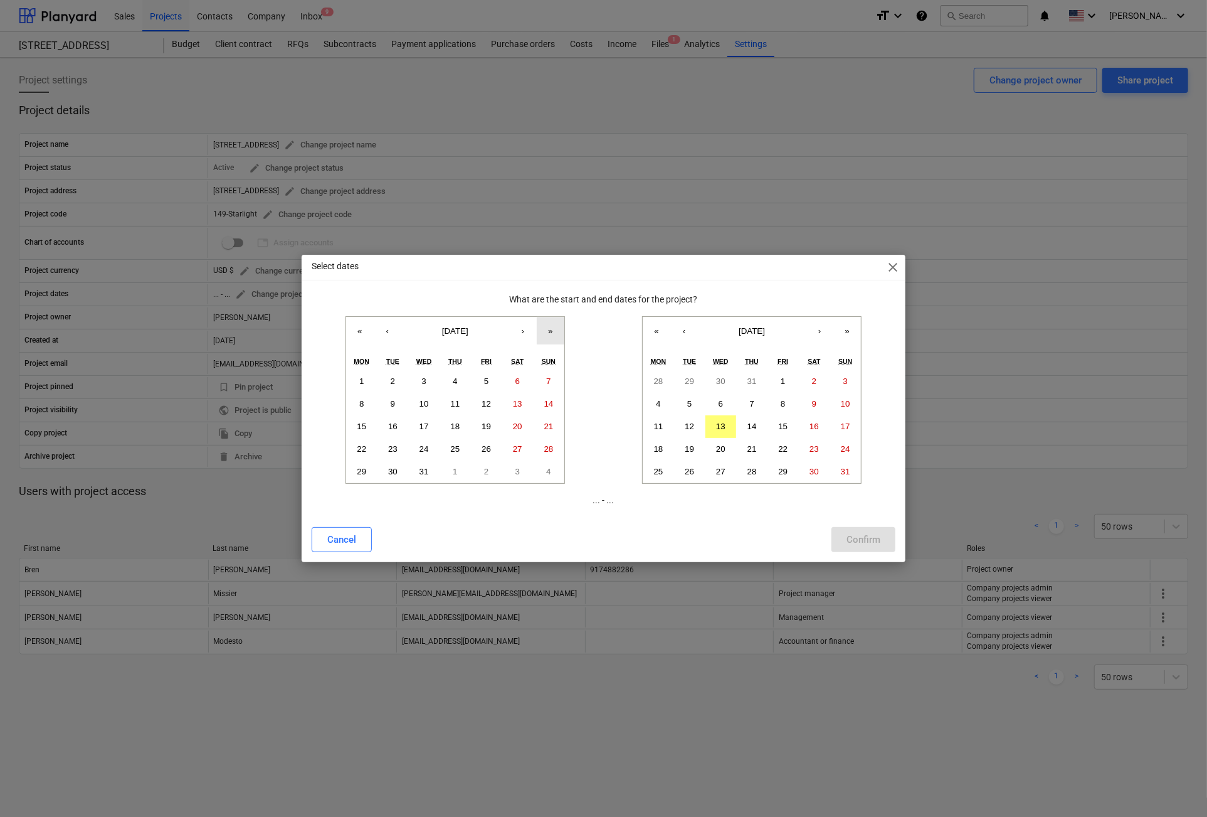
click at [551, 326] on button "»" at bounding box center [551, 331] width 28 height 28
click at [551, 320] on button "»" at bounding box center [551, 331] width 28 height 28
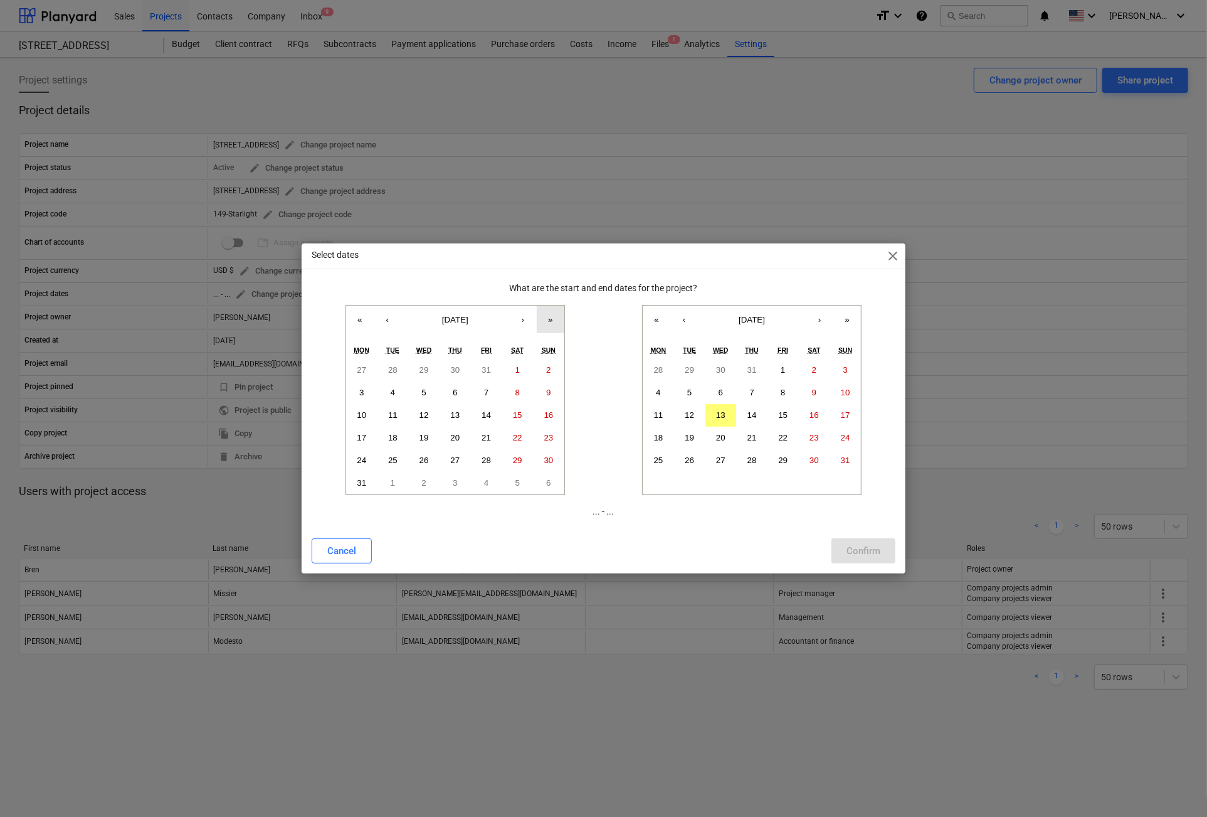
click at [551, 320] on button "»" at bounding box center [551, 319] width 28 height 28
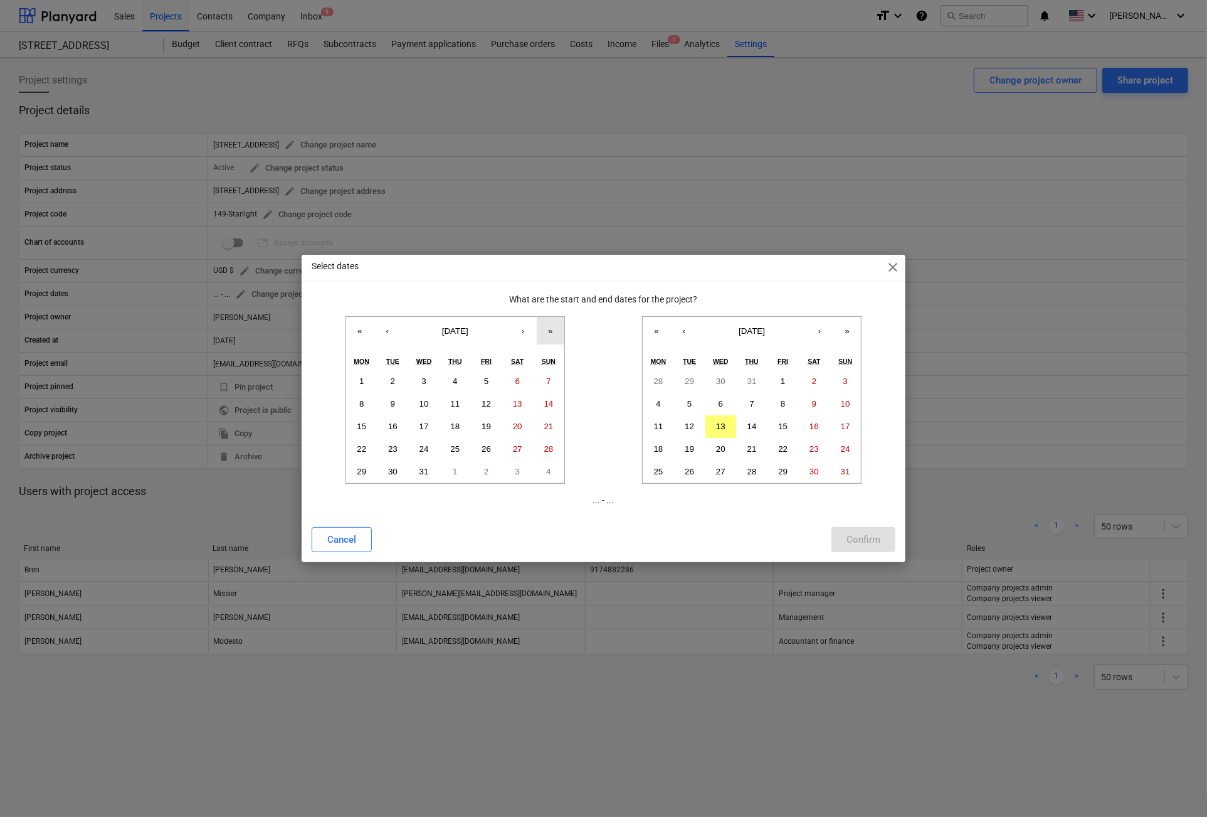
click at [551, 320] on button "»" at bounding box center [551, 331] width 28 height 28
click at [351, 328] on button "«" at bounding box center [360, 331] width 28 height 28
click at [549, 332] on button "»" at bounding box center [551, 331] width 28 height 28
click at [389, 327] on button "‹" at bounding box center [388, 331] width 28 height 28
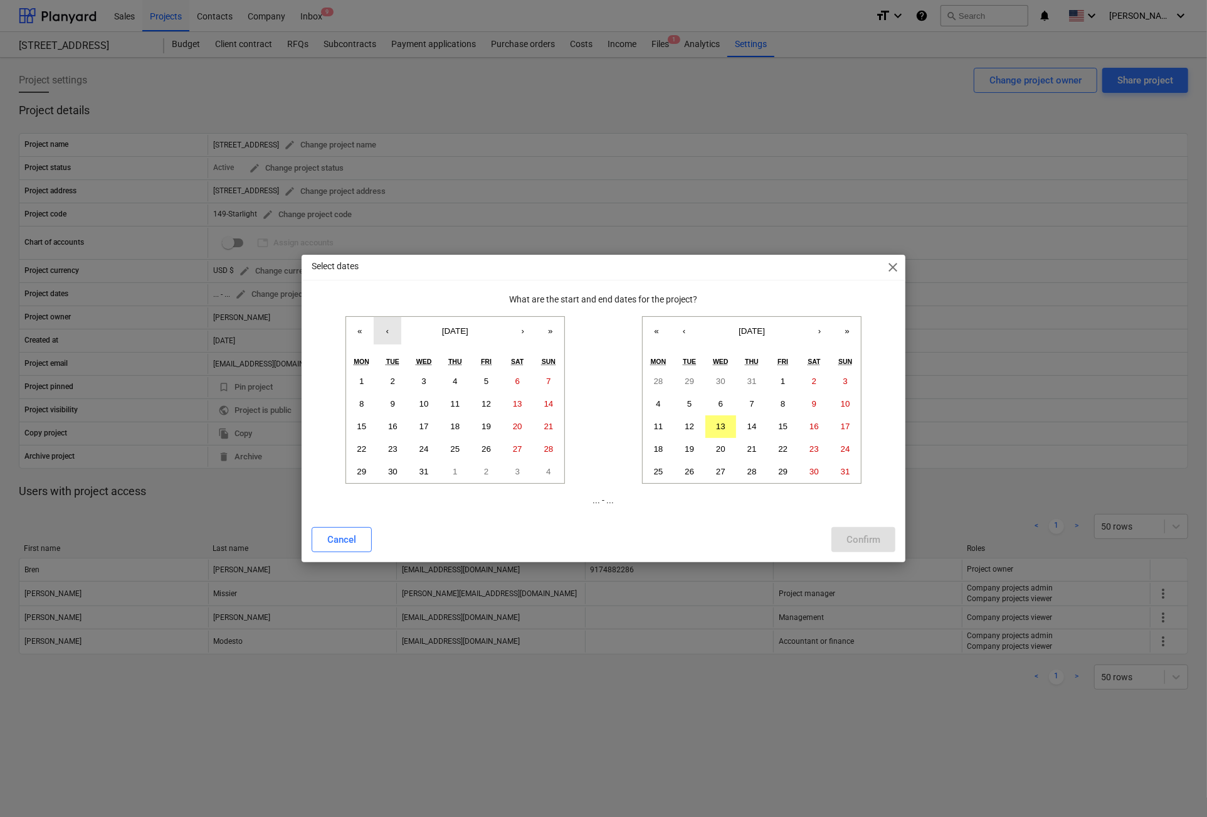
click at [389, 327] on button "‹" at bounding box center [388, 331] width 28 height 28
click at [388, 327] on button "‹" at bounding box center [388, 331] width 28 height 28
click at [356, 403] on button "8" at bounding box center [361, 404] width 31 height 23
click at [817, 329] on button "›" at bounding box center [820, 331] width 28 height 28
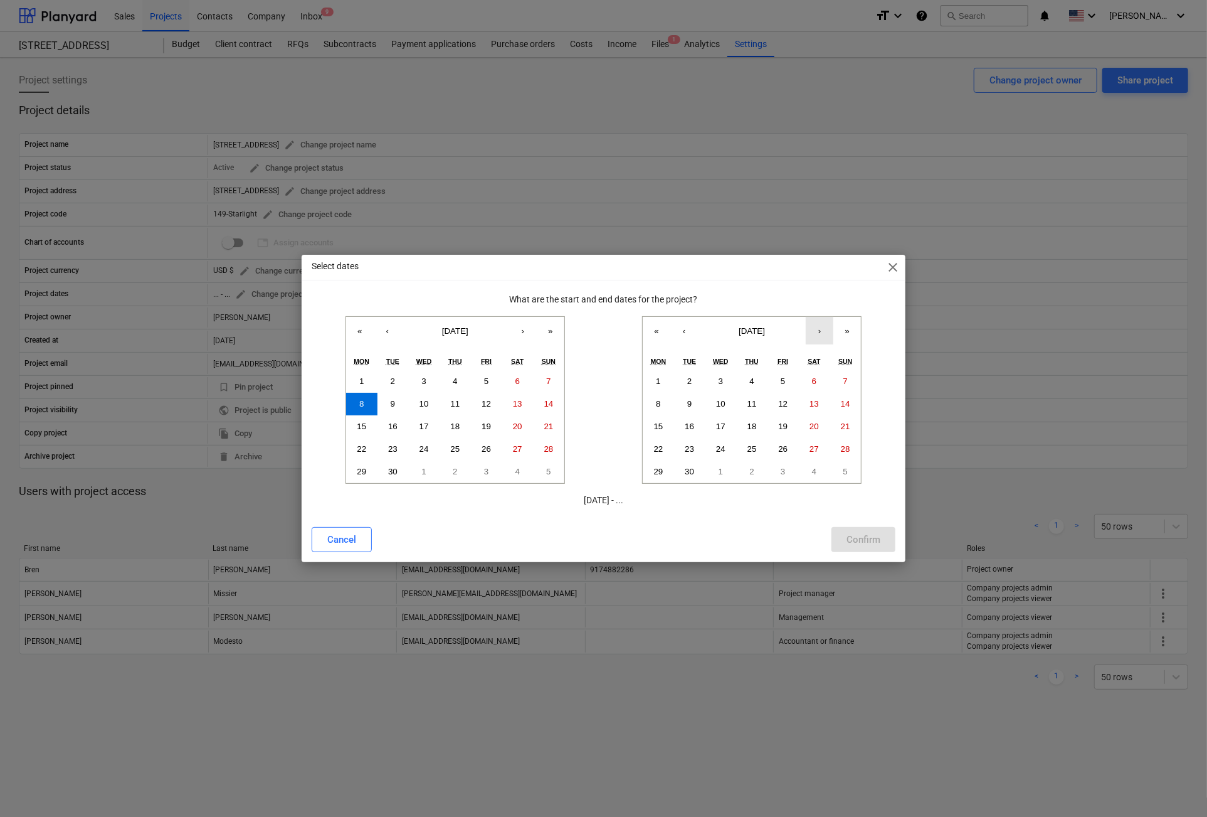
click at [817, 329] on button "›" at bounding box center [820, 331] width 28 height 28
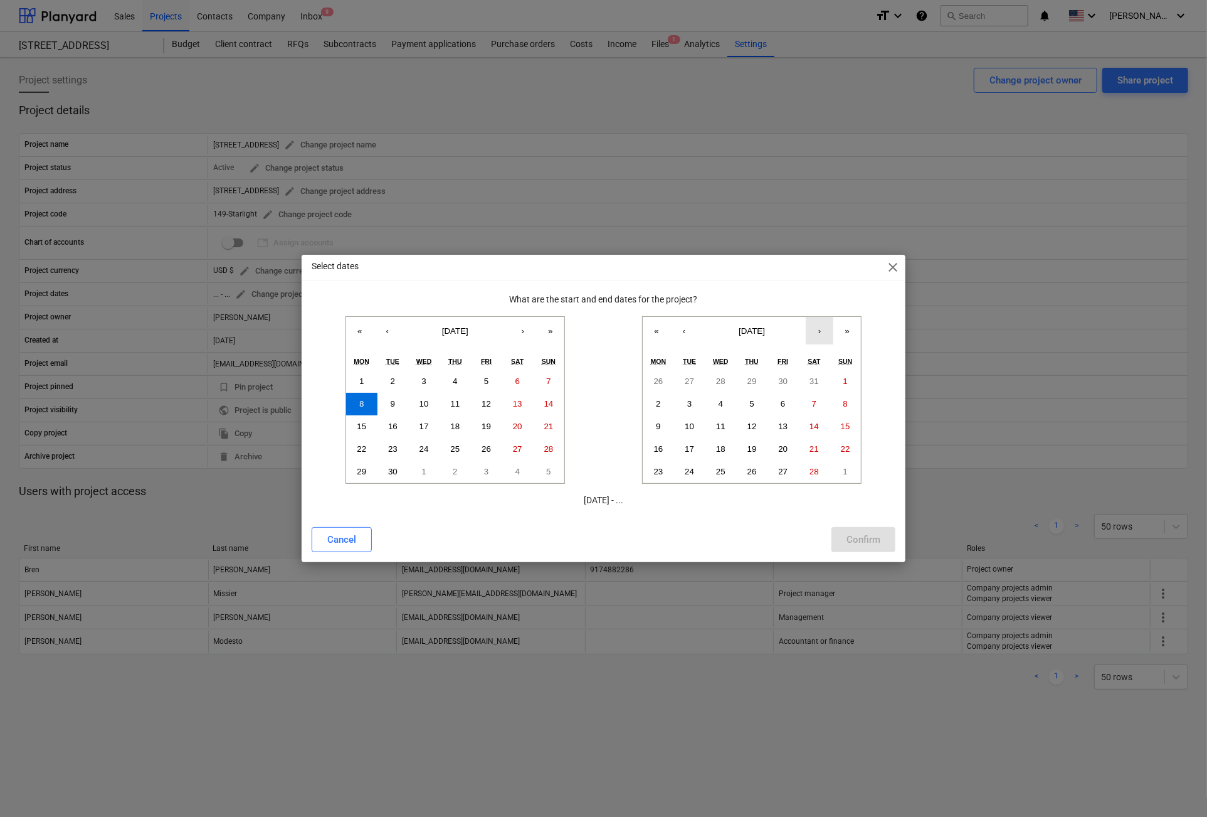
click at [817, 329] on button "›" at bounding box center [820, 331] width 28 height 28
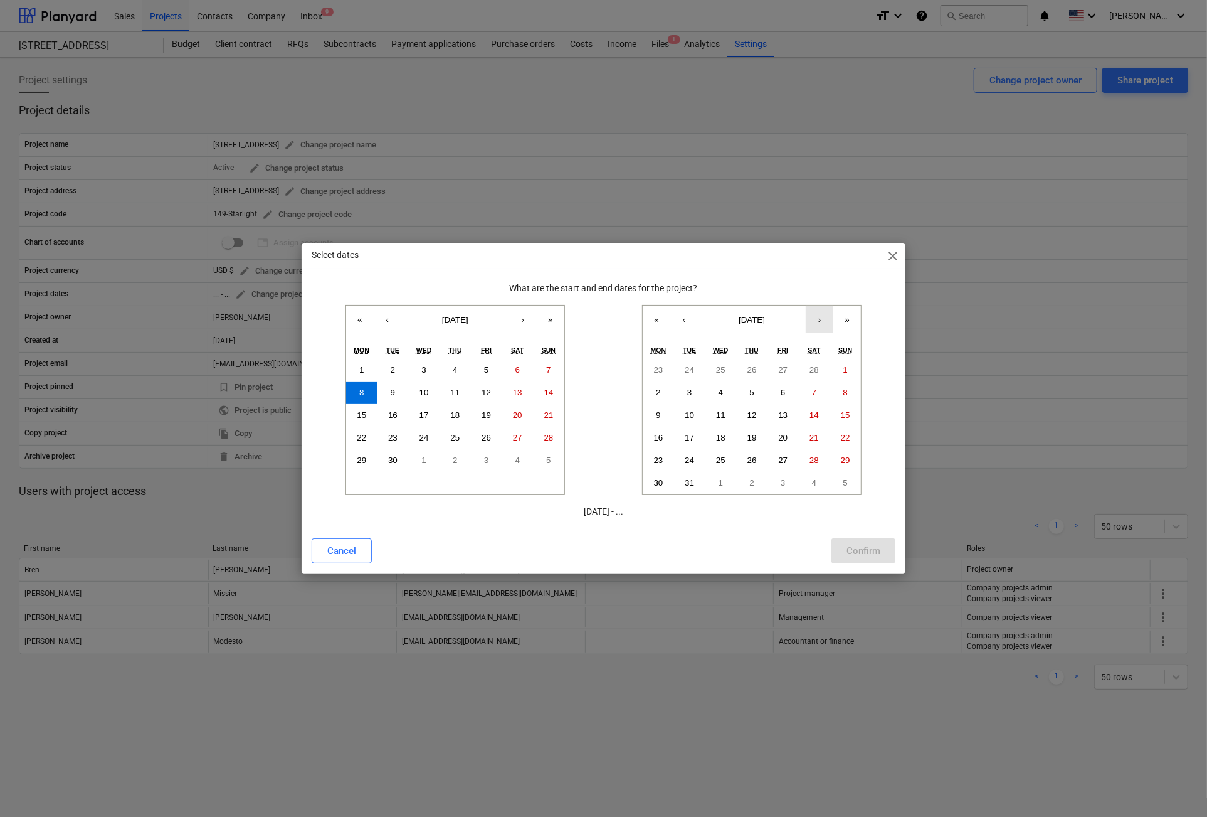
click at [820, 314] on button "›" at bounding box center [820, 319] width 28 height 28
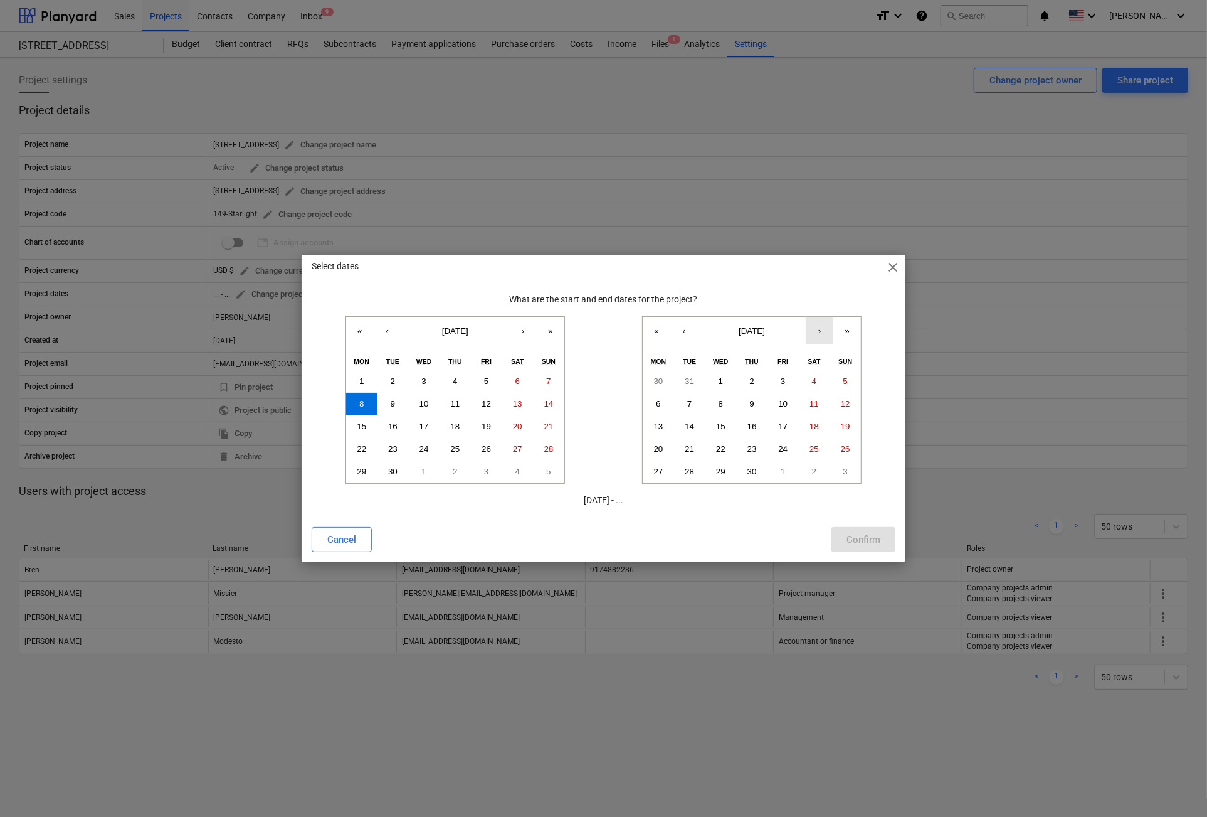
click at [820, 314] on div "What are the start and end dates for the project? « ‹ [DATE] › » Mon Tue Wed Th…" at bounding box center [604, 399] width 584 height 213
click at [818, 334] on button "›" at bounding box center [820, 331] width 28 height 28
click at [687, 331] on button "‹" at bounding box center [684, 331] width 28 height 28
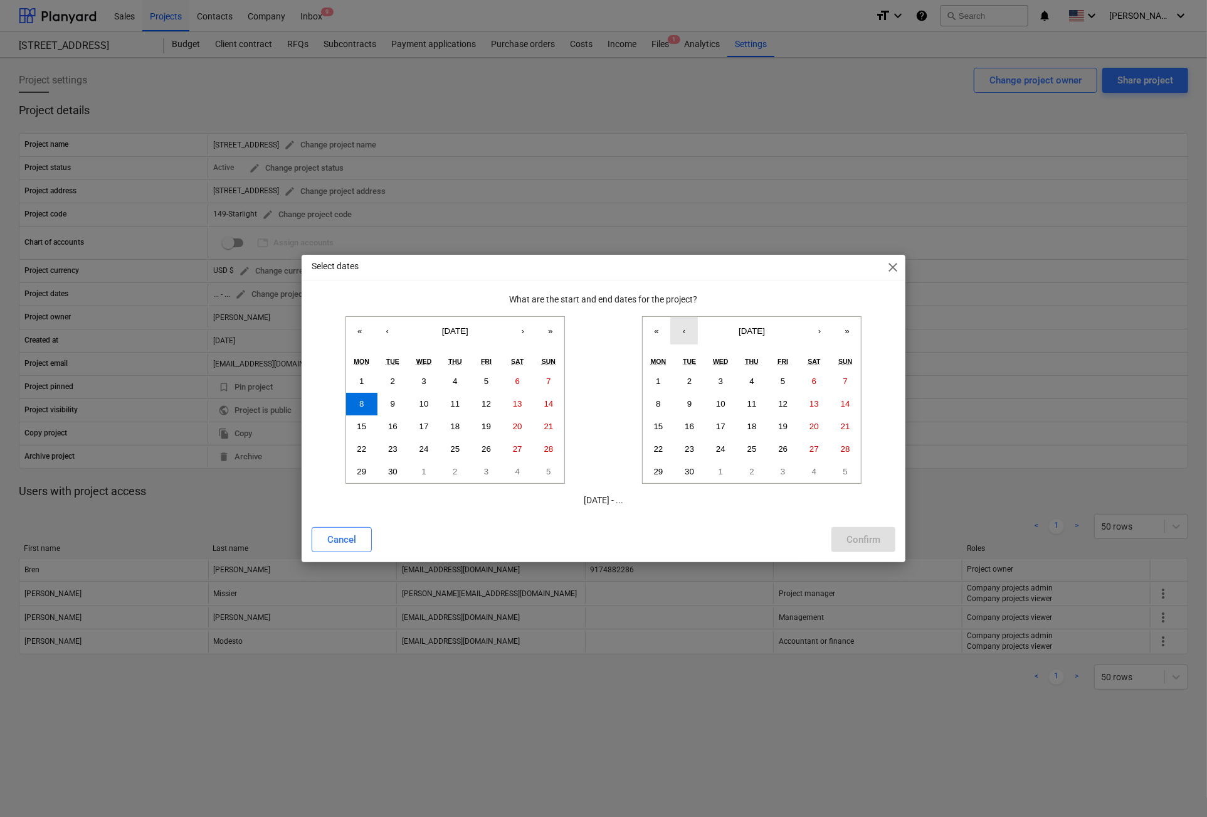
click at [687, 331] on button "‹" at bounding box center [684, 331] width 28 height 28
click at [717, 374] on button "1" at bounding box center [721, 381] width 31 height 23
click at [746, 379] on button "2" at bounding box center [751, 381] width 31 height 23
click at [853, 539] on div "Confirm" at bounding box center [864, 539] width 34 height 16
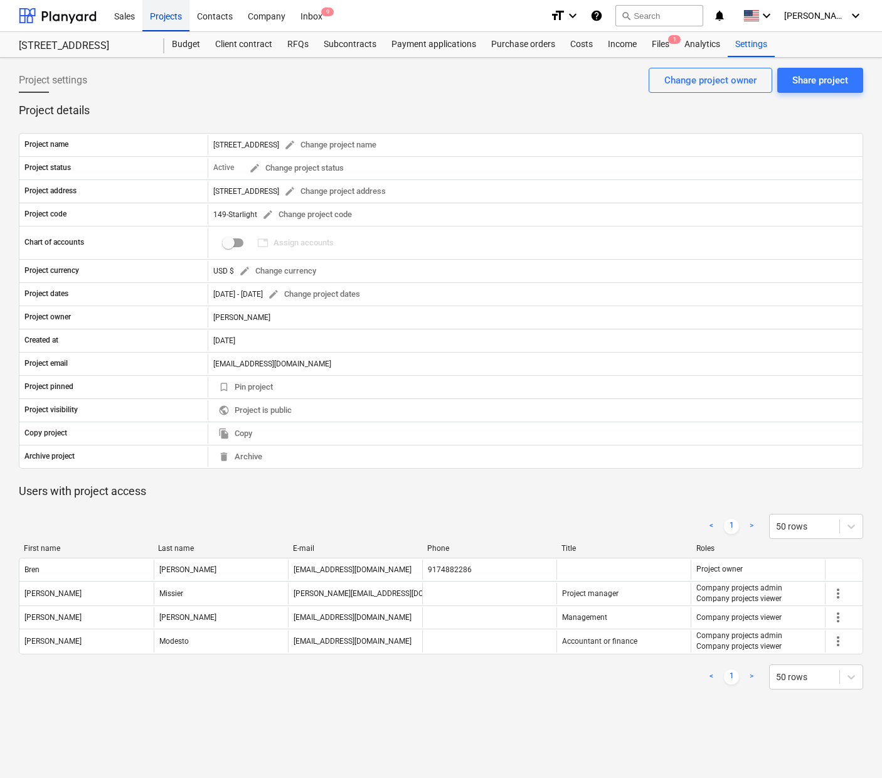
click at [171, 17] on div "Projects" at bounding box center [165, 15] width 47 height 32
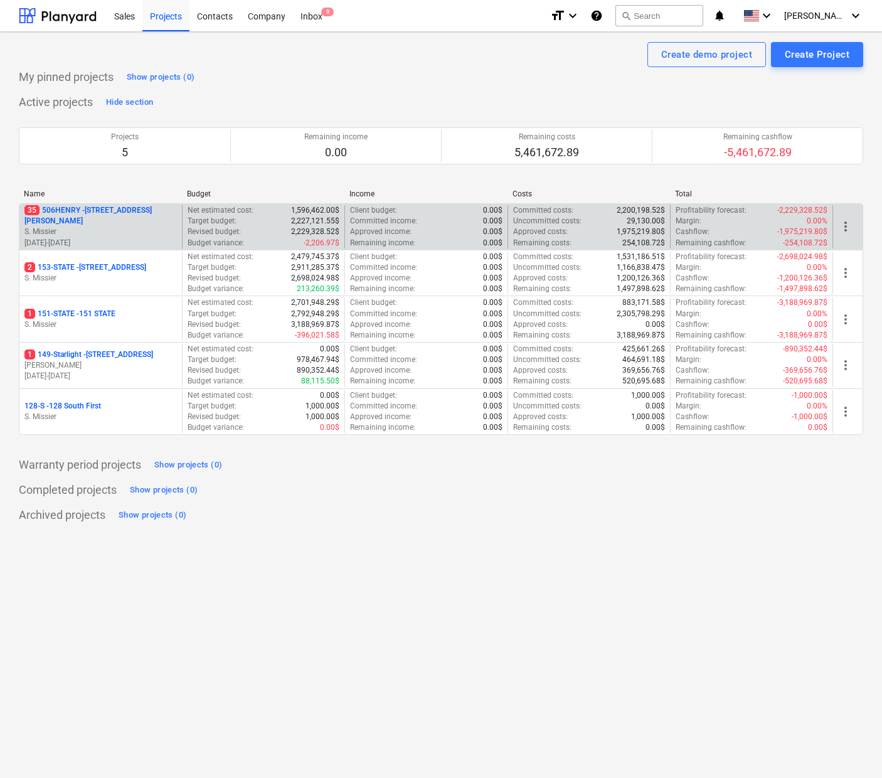
click at [77, 214] on p "35 [STREET_ADDRESS][PERSON_NAME]" at bounding box center [100, 215] width 152 height 21
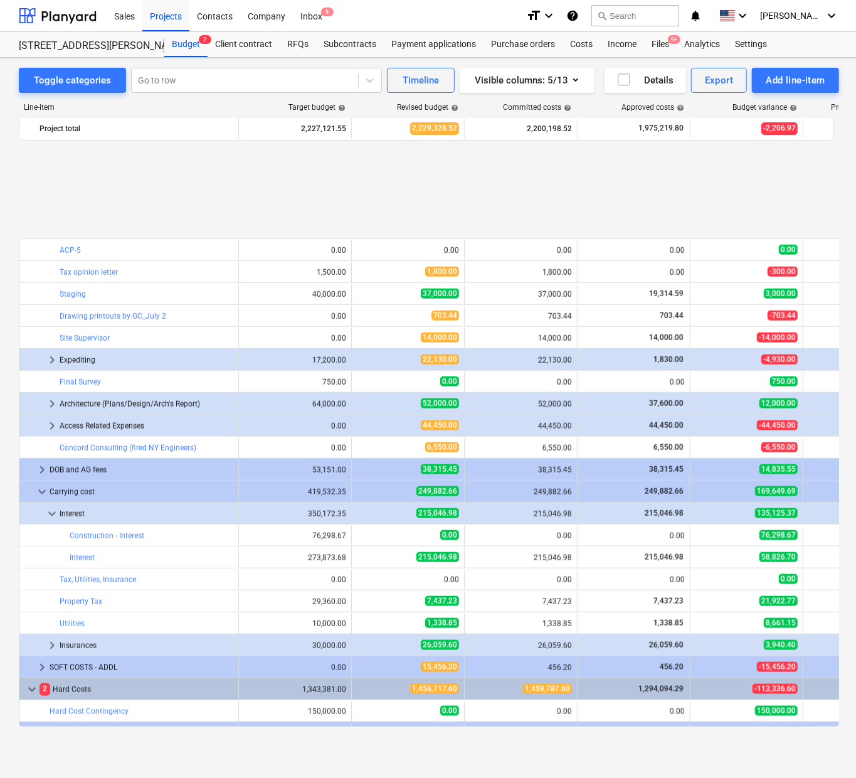
scroll to position [690, 0]
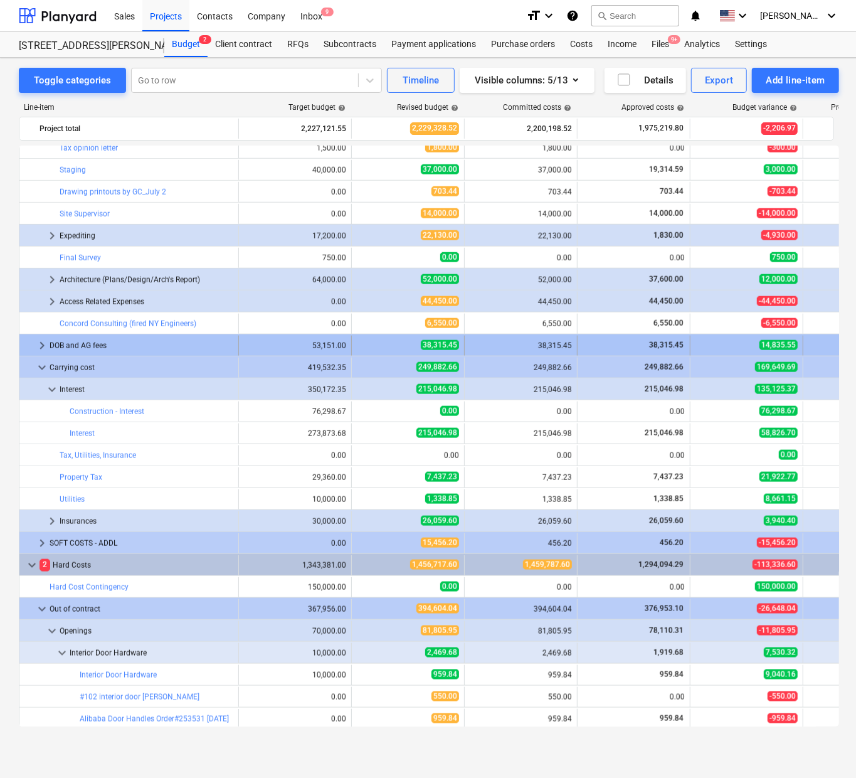
click at [43, 343] on span "keyboard_arrow_right" at bounding box center [41, 345] width 15 height 15
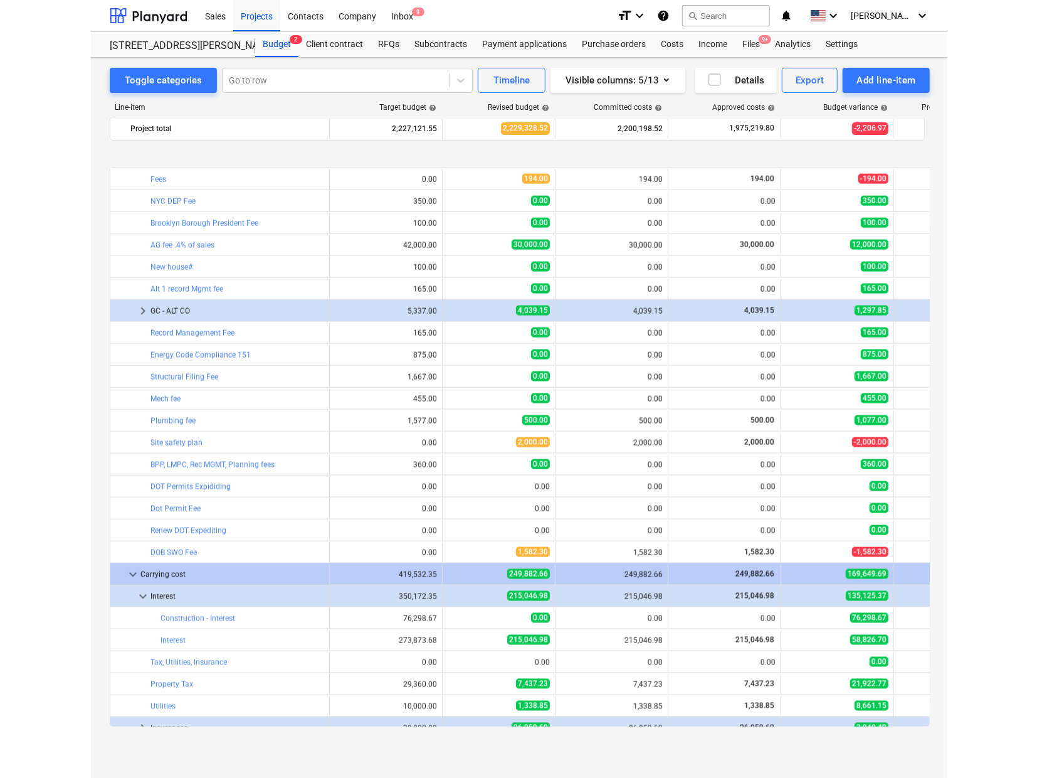
scroll to position [941, 0]
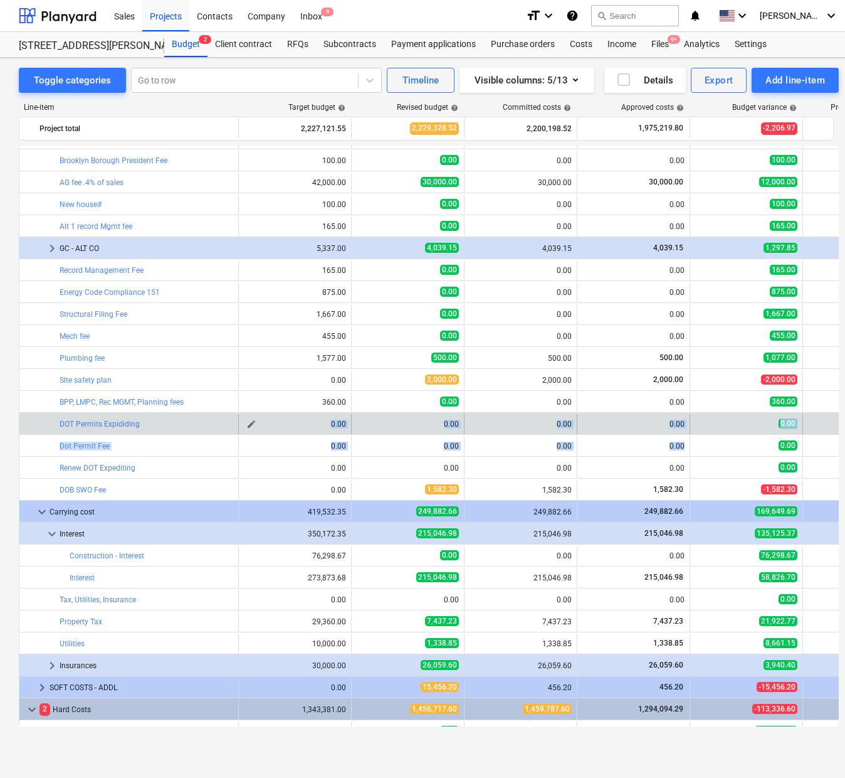
drag, startPoint x: 683, startPoint y: 446, endPoint x: 325, endPoint y: 421, distance: 358.4
click at [325, 421] on div "bar_chart Home Inspection edit 1,500.00 edit 1,500.00 1,500.00 1,500.00 0.00 -1…" at bounding box center [429, 544] width 820 height 2678
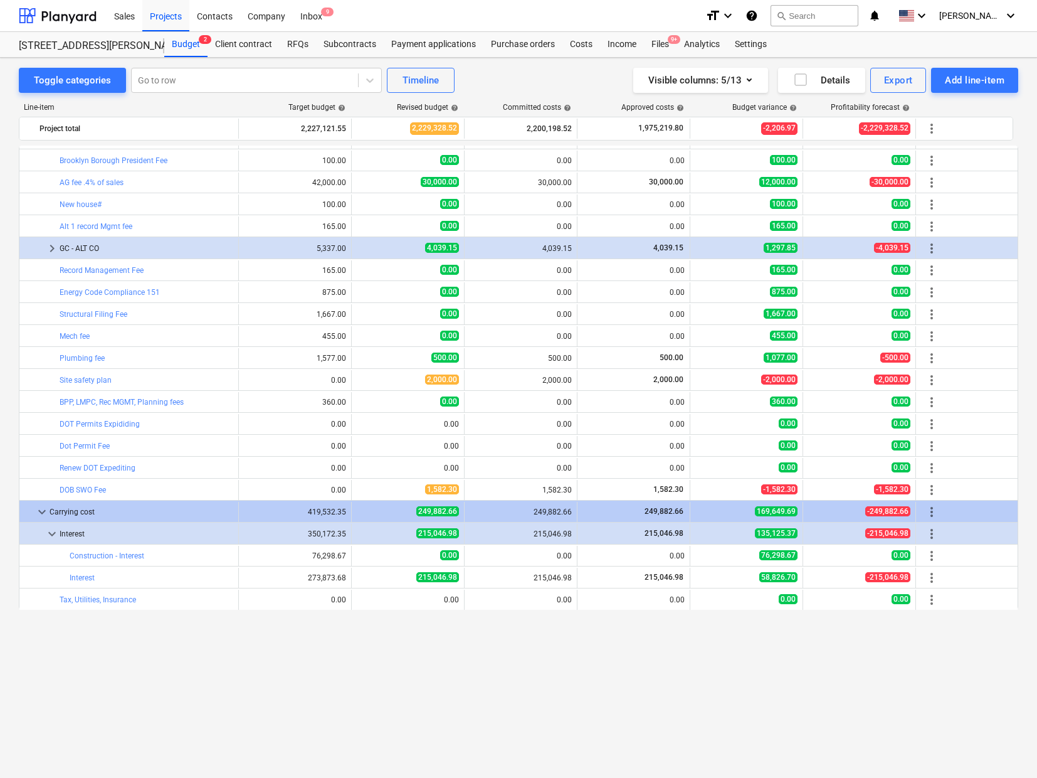
scroll to position [753, 0]
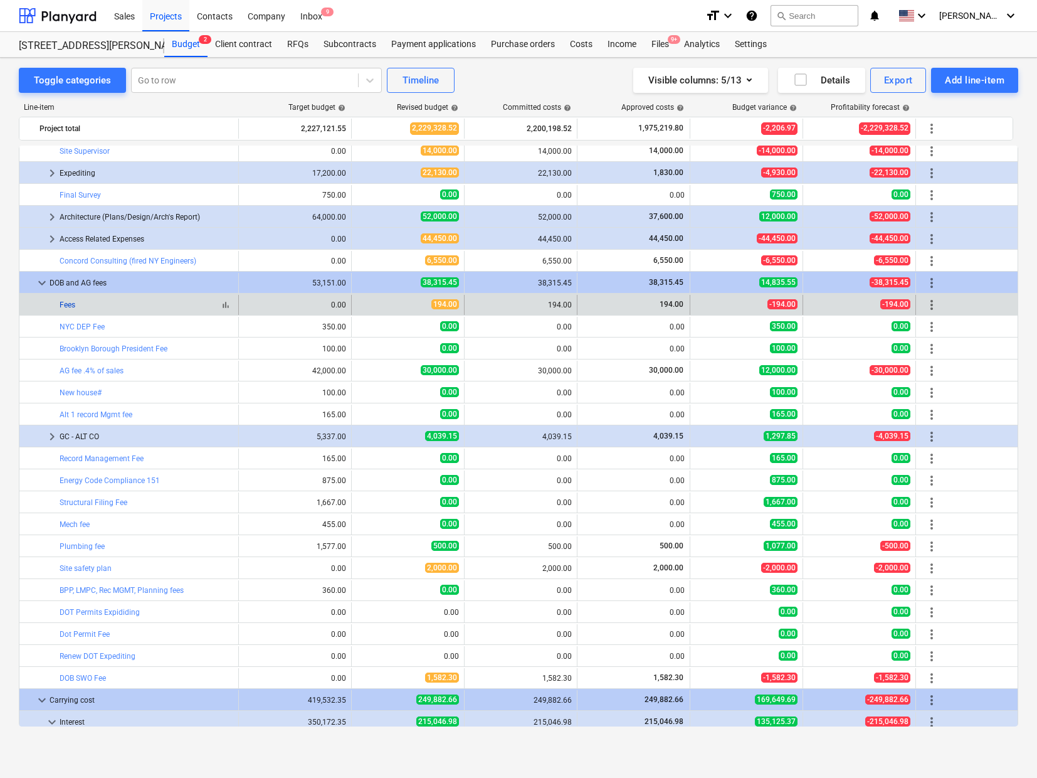
click at [63, 301] on link "Fees" at bounding box center [68, 304] width 16 height 9
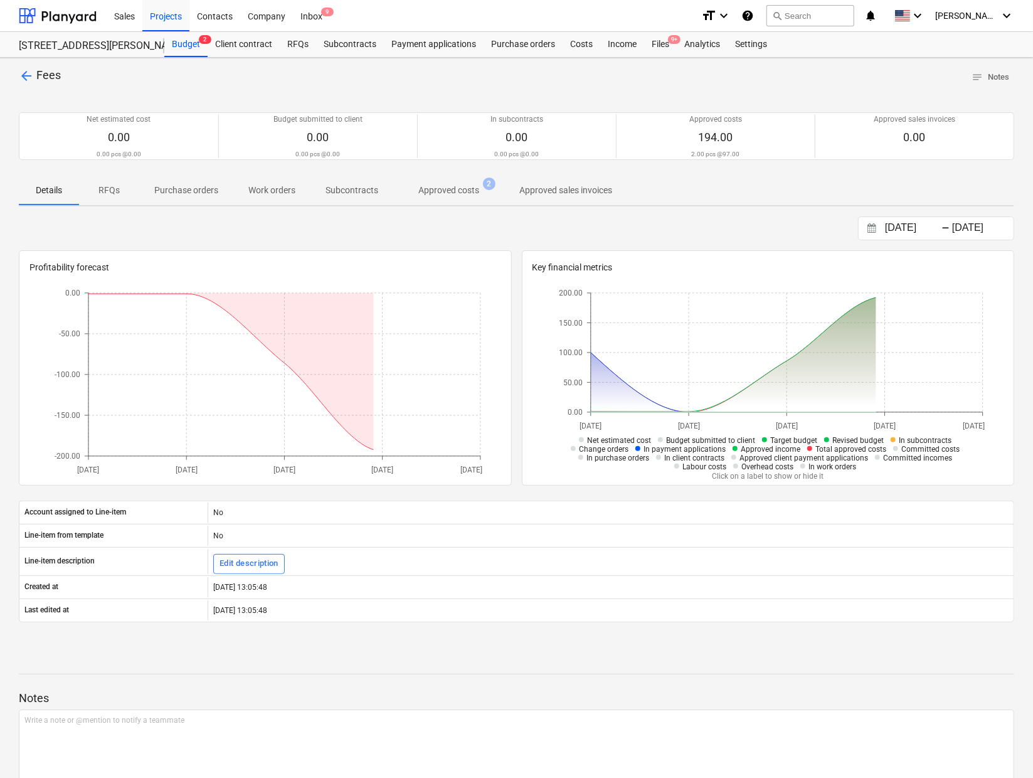
click at [445, 184] on span "Approved costs 2" at bounding box center [448, 190] width 81 height 12
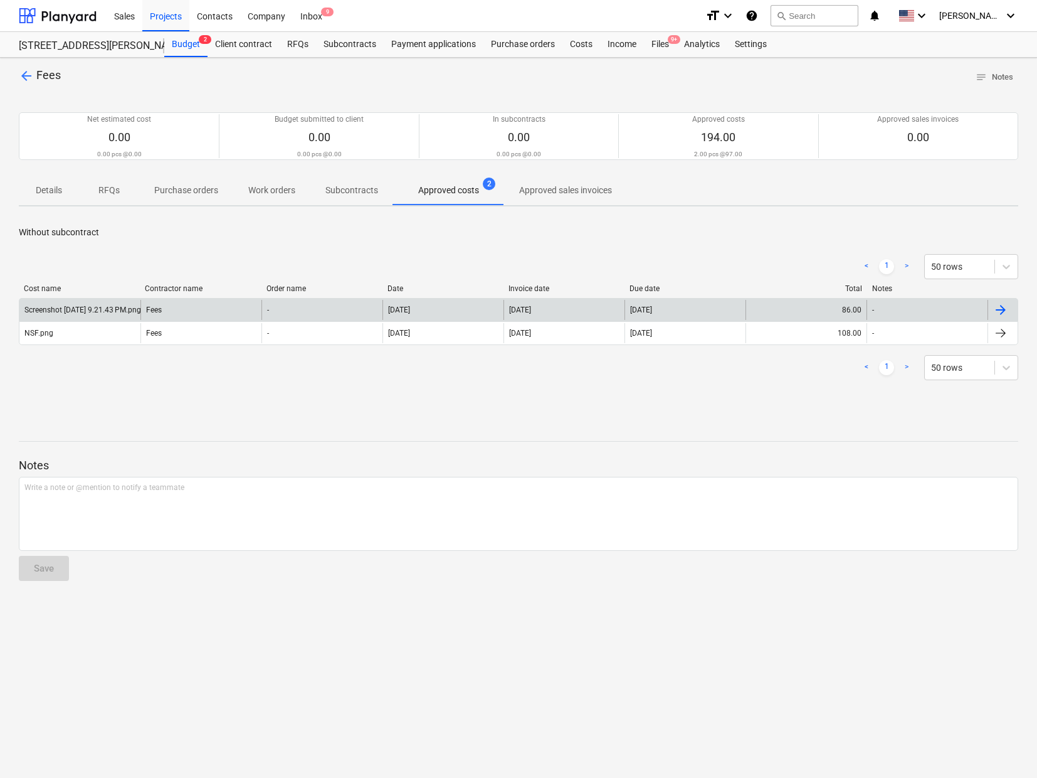
click at [67, 308] on div "Screenshot [DATE] 9.21.43 PM.png" at bounding box center [82, 309] width 117 height 9
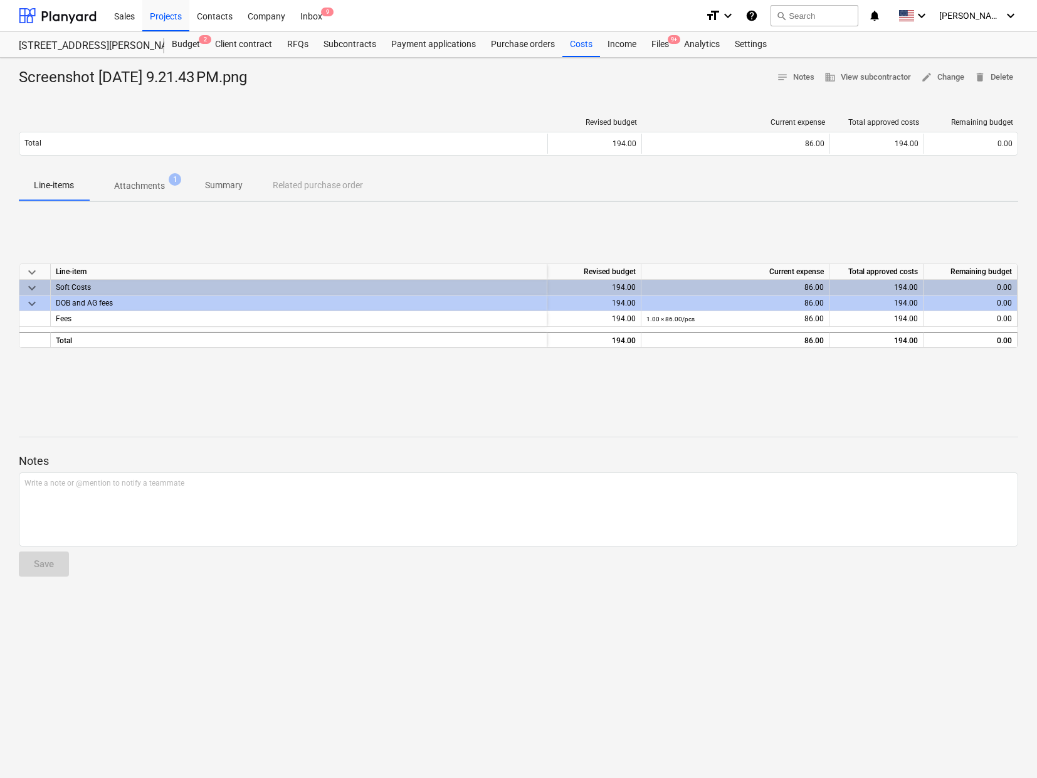
click at [134, 183] on p "Attachments" at bounding box center [139, 185] width 51 height 13
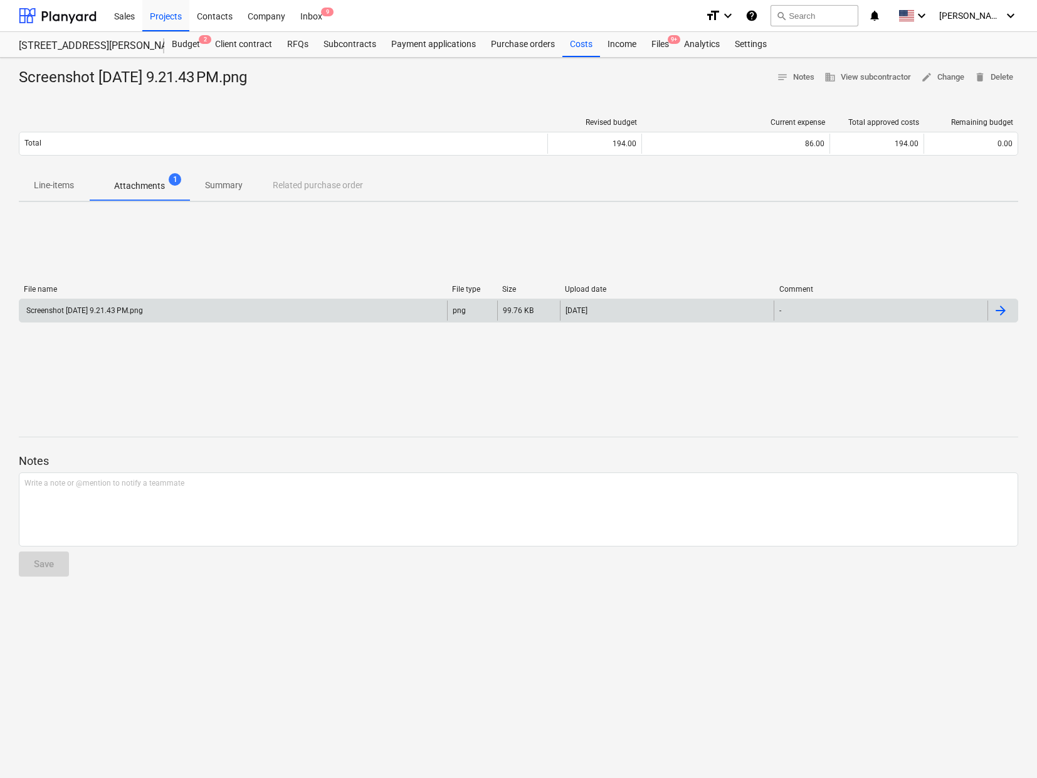
click at [128, 312] on div "Screenshot [DATE] 9.21.43 PM.png" at bounding box center [83, 310] width 119 height 9
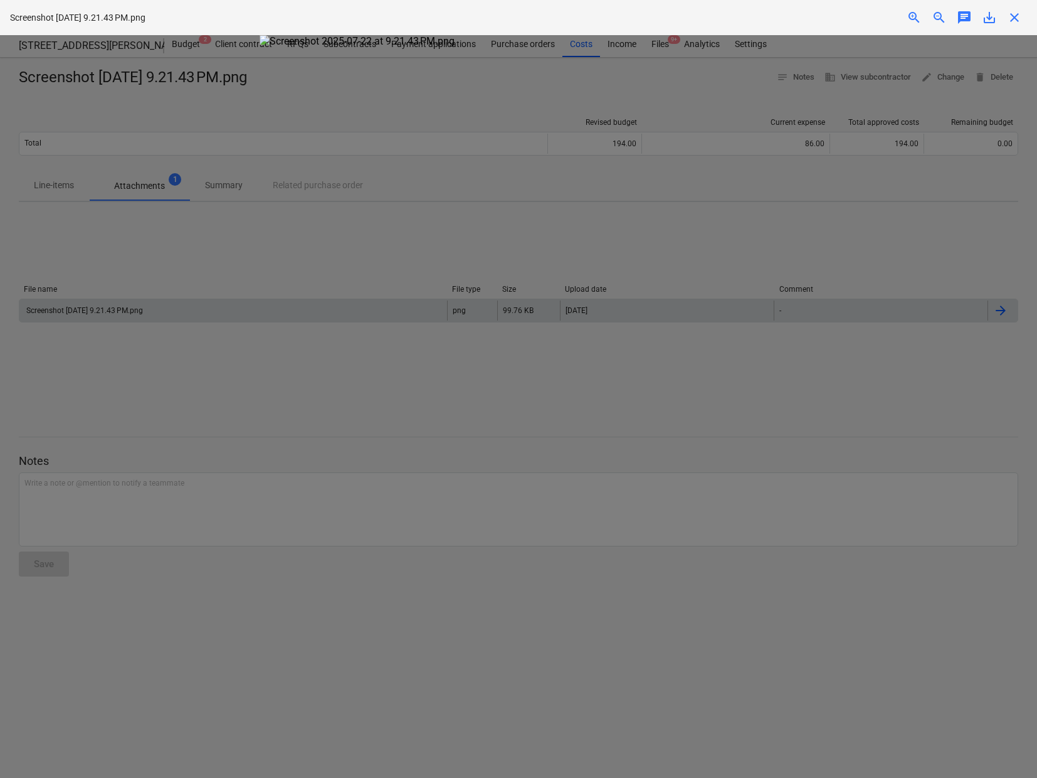
click at [878, 207] on div at bounding box center [518, 406] width 1037 height 743
click at [331, 47] on img at bounding box center [519, 41] width 519 height 12
click at [1013, 14] on span "close" at bounding box center [1014, 17] width 15 height 15
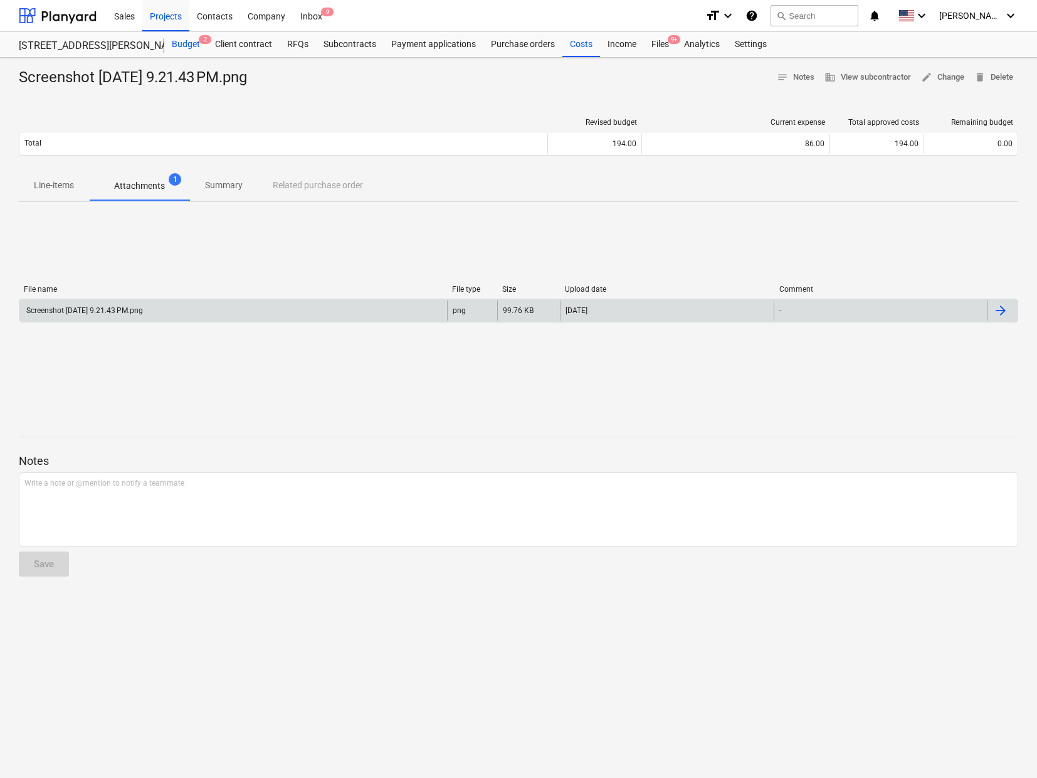
click at [188, 42] on div "Budget 2" at bounding box center [185, 44] width 43 height 25
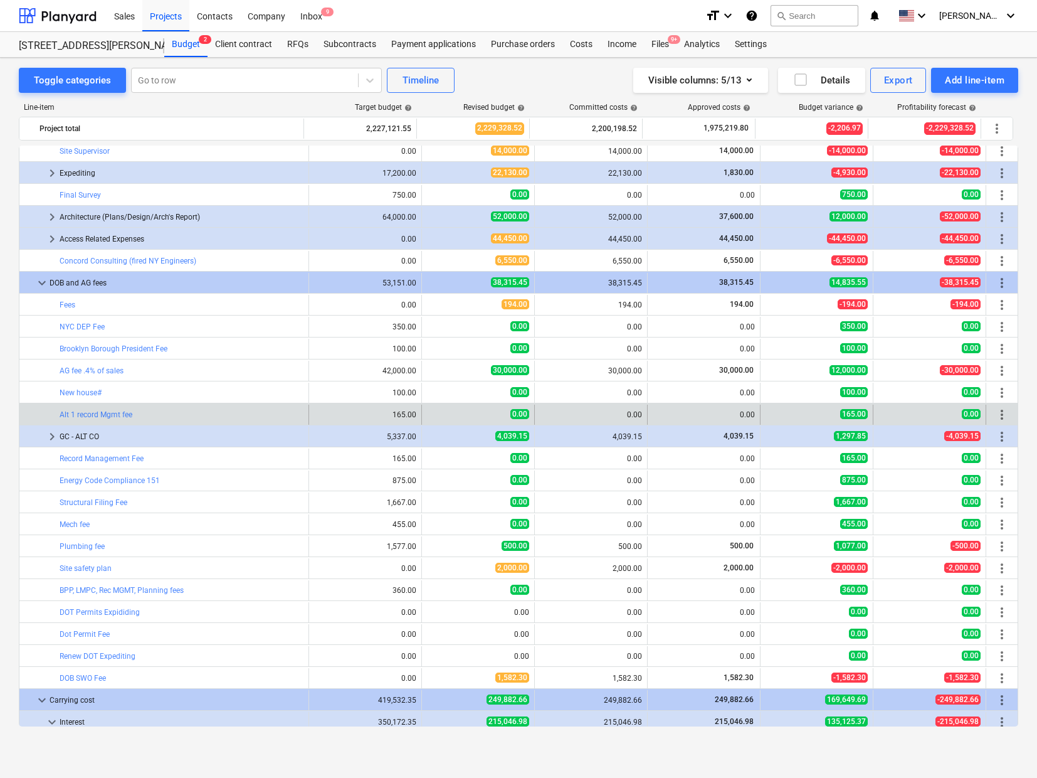
scroll to position [815, 0]
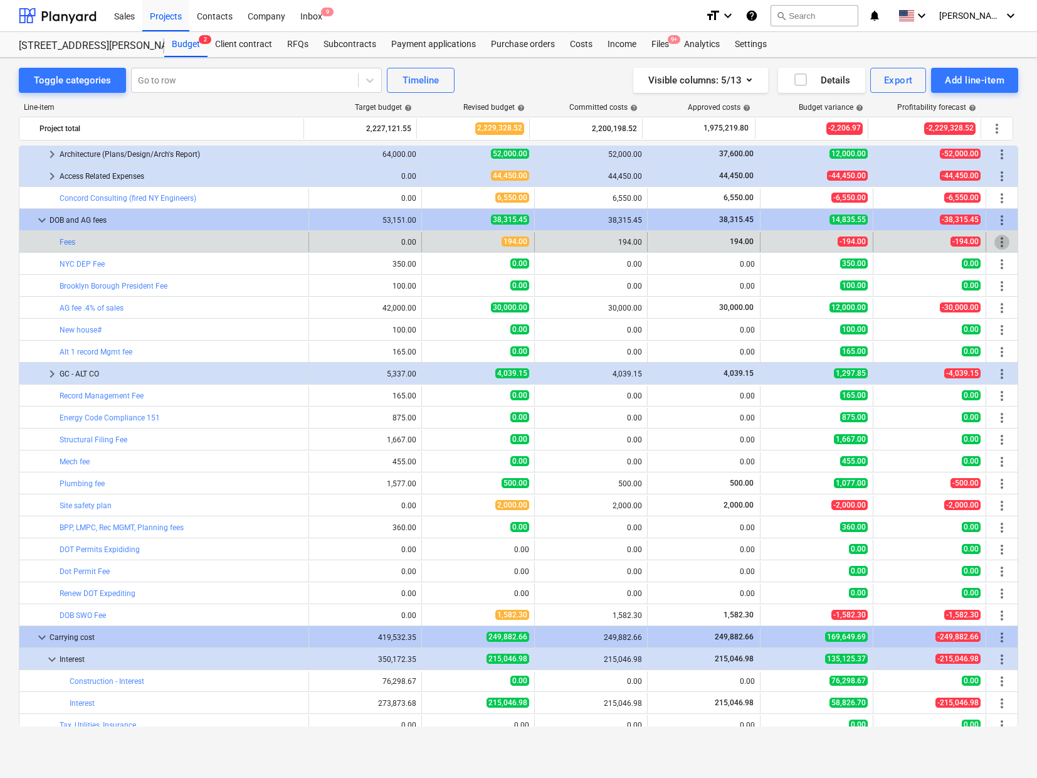
drag, startPoint x: 123, startPoint y: 239, endPoint x: 1000, endPoint y: 239, distance: 876.8
click at [1000, 239] on span "more_vert" at bounding box center [1002, 242] width 15 height 15
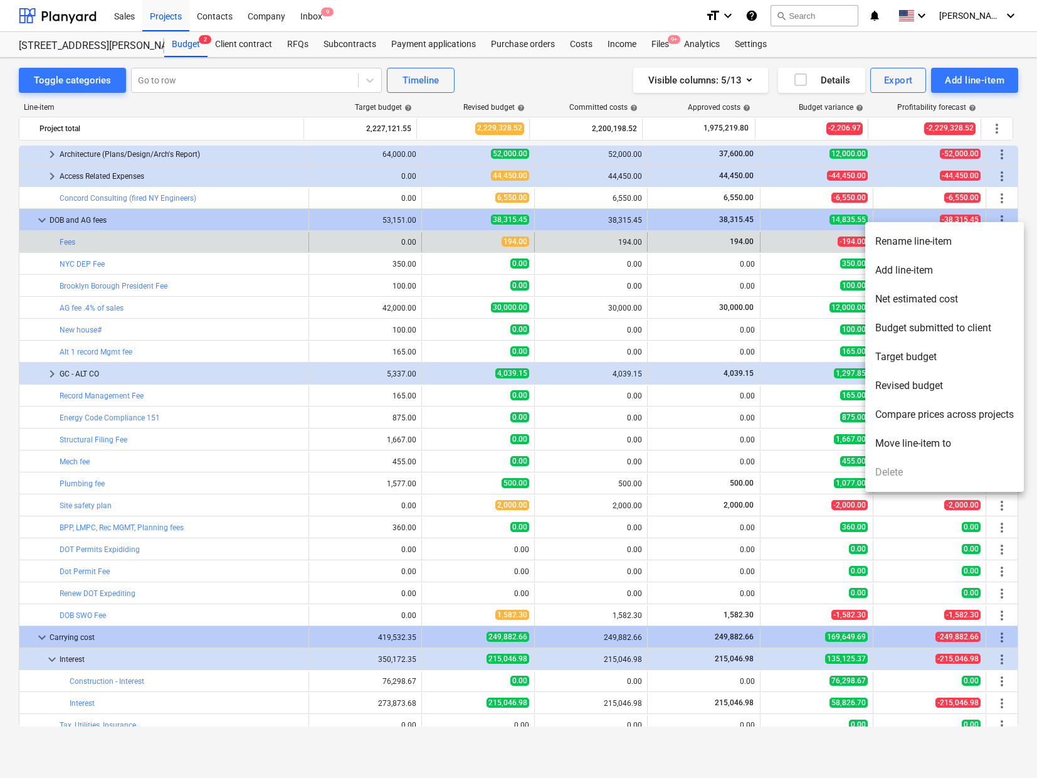
click at [1000, 239] on li "Rename line-item" at bounding box center [944, 241] width 159 height 29
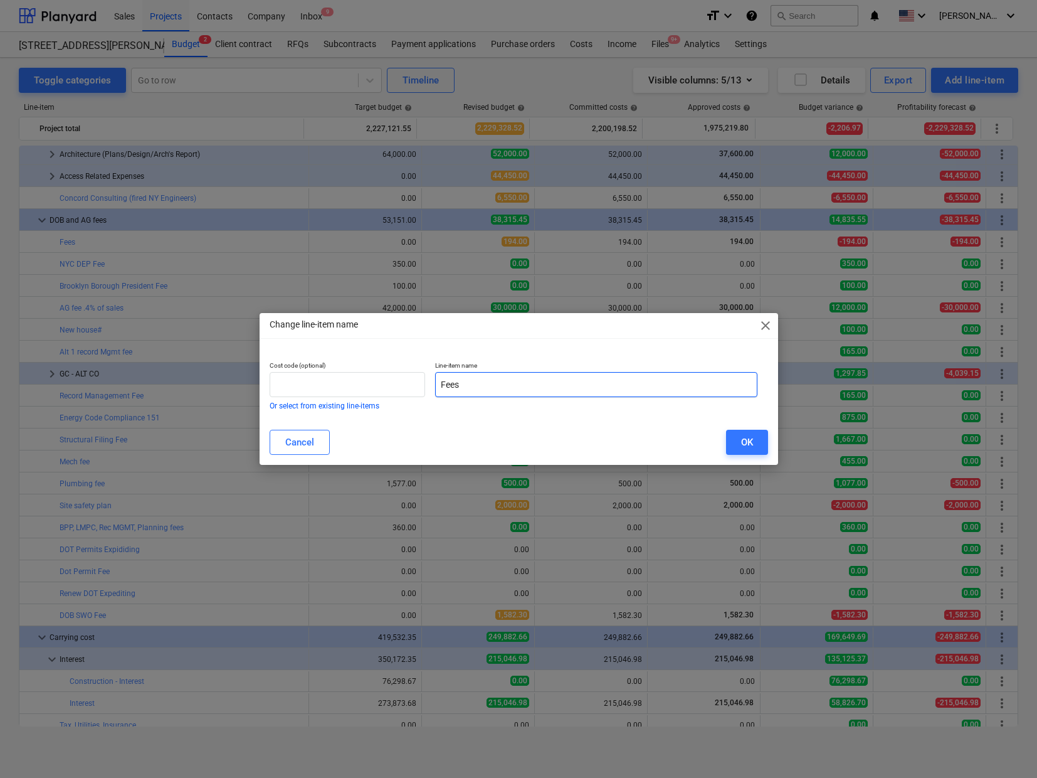
click at [438, 387] on input "Fees" at bounding box center [596, 384] width 322 height 25
click at [749, 439] on div "OK" at bounding box center [747, 442] width 12 height 16
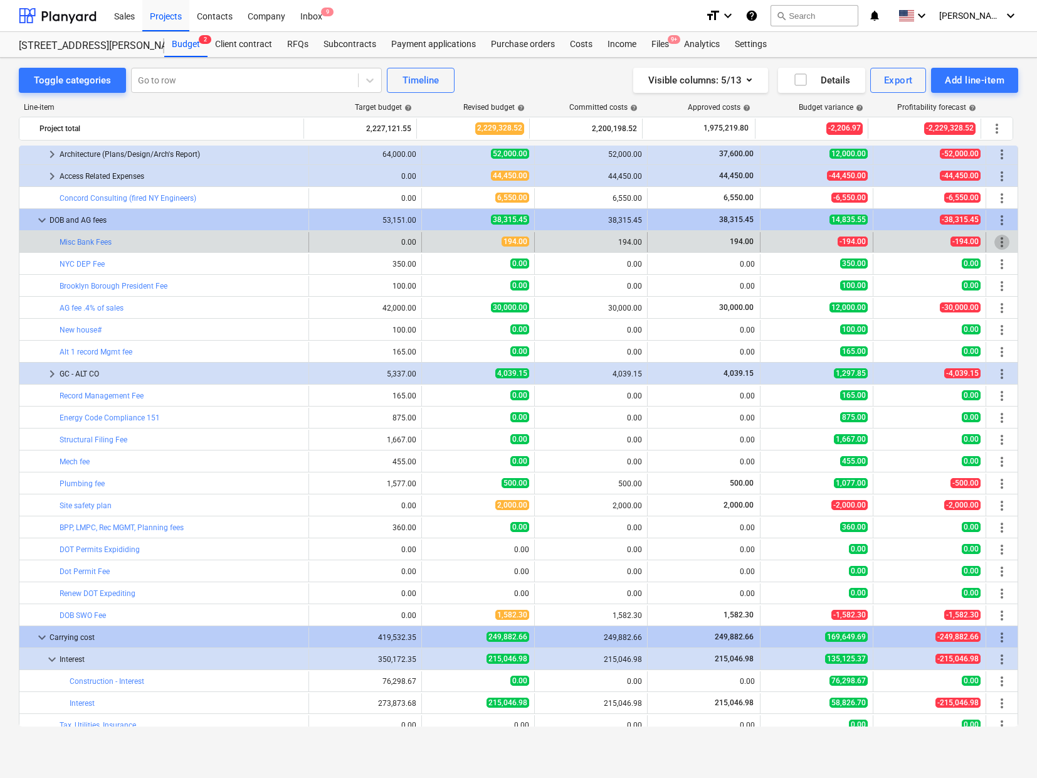
click at [995, 236] on span "more_vert" at bounding box center [1002, 242] width 15 height 15
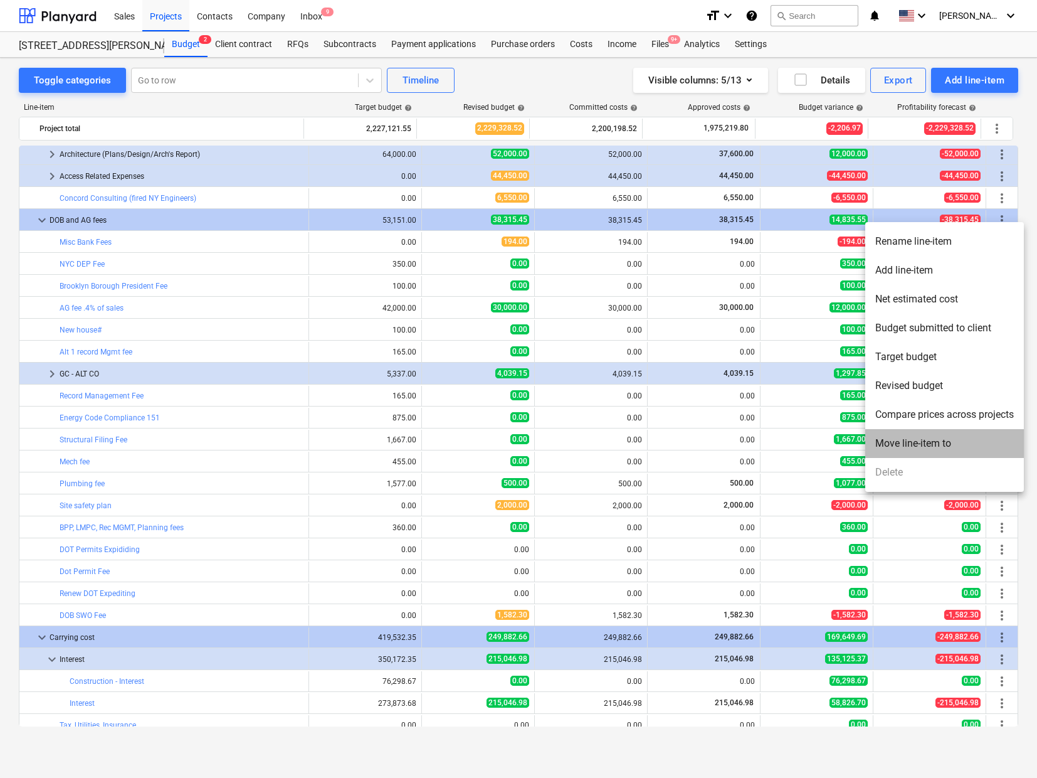
click at [938, 442] on li "Move line-item to" at bounding box center [944, 443] width 159 height 29
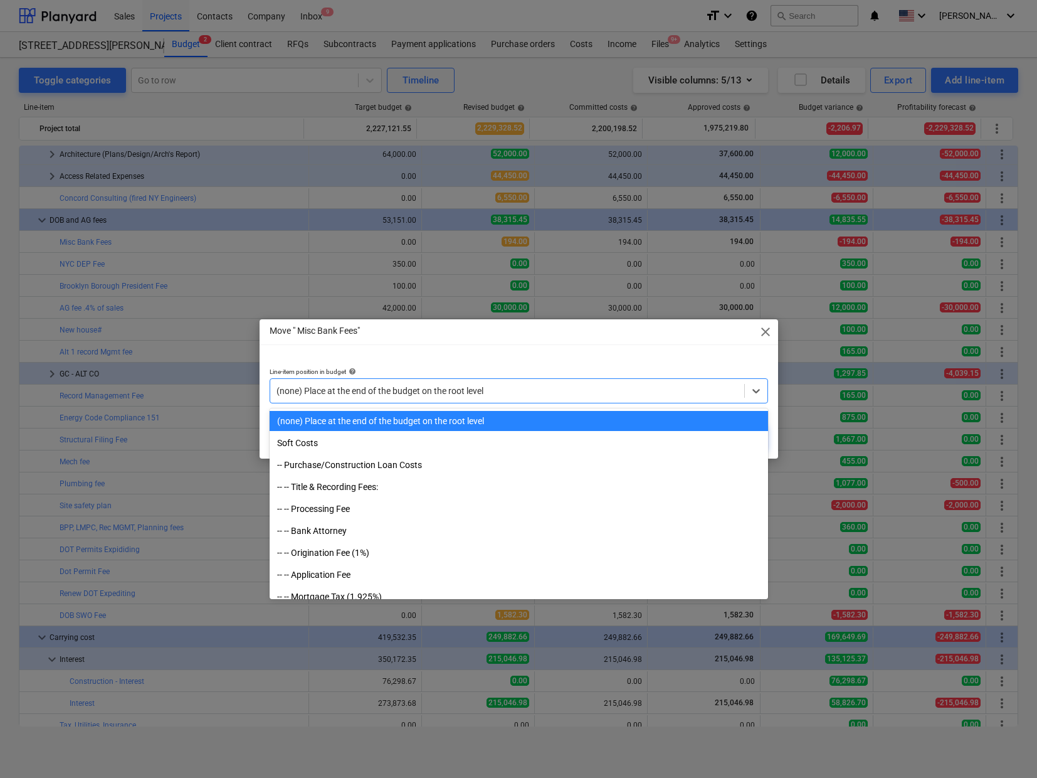
click at [519, 393] on div at bounding box center [508, 390] width 462 height 13
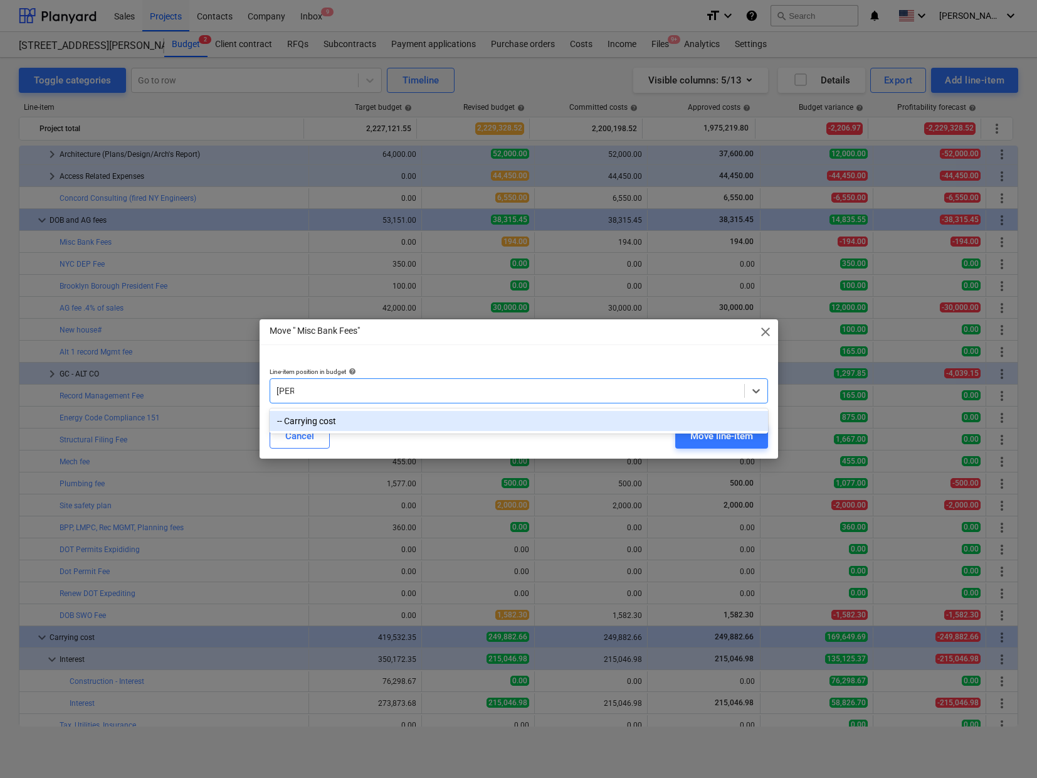
click at [323, 417] on div "-- Carrying cost" at bounding box center [519, 421] width 499 height 20
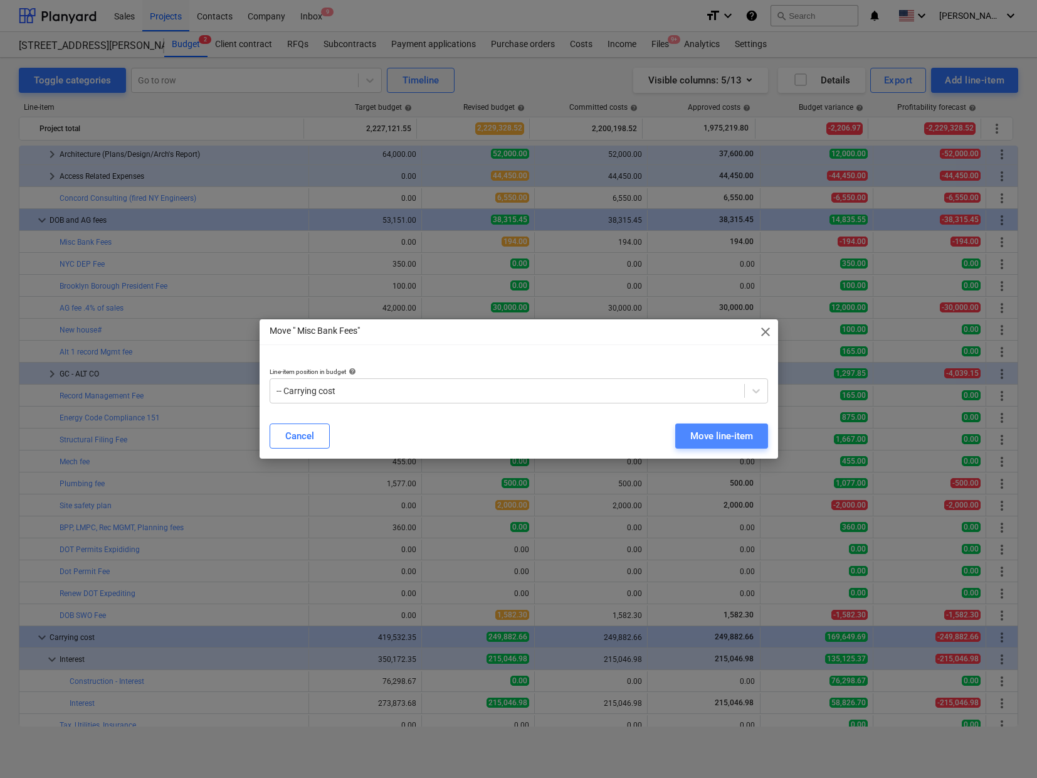
click at [706, 436] on div "Move line-item" at bounding box center [721, 436] width 63 height 16
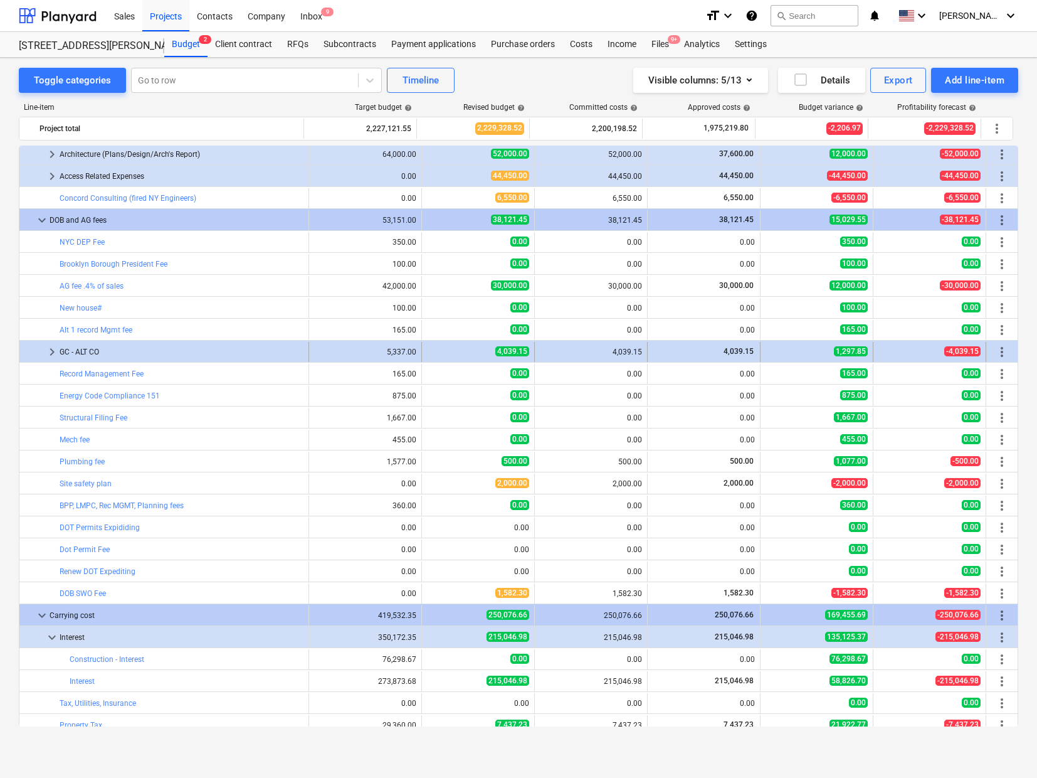
click at [48, 348] on span "keyboard_arrow_right" at bounding box center [52, 351] width 15 height 15
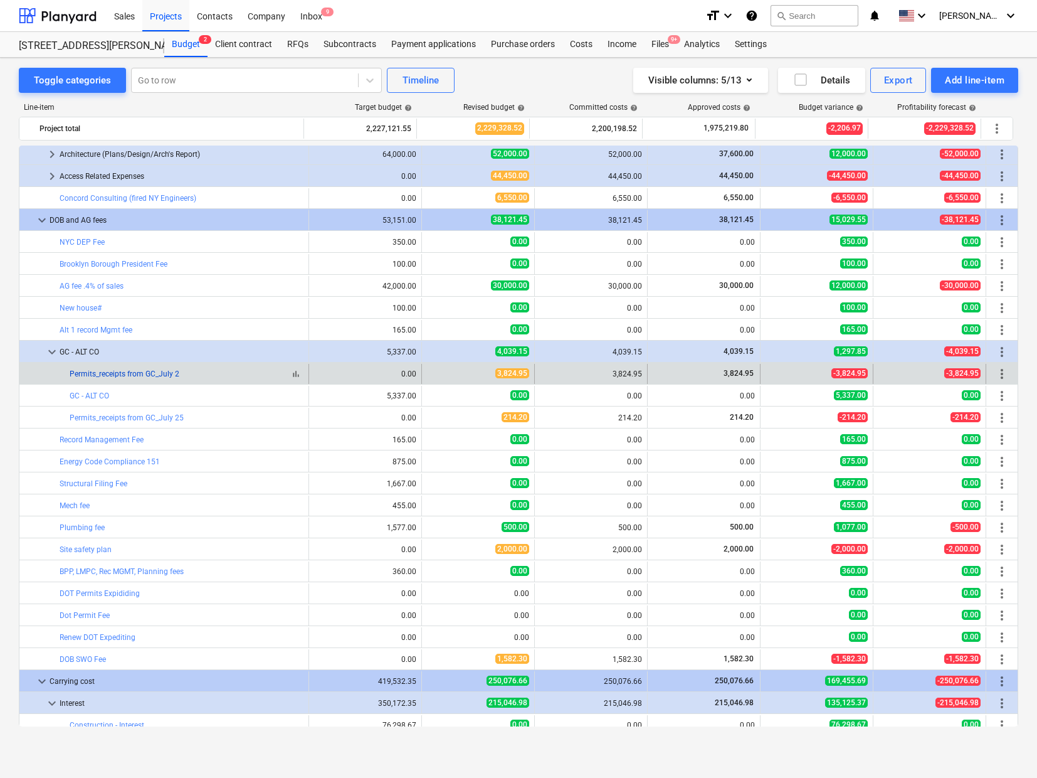
click at [149, 373] on link "Permits_receipts from GC_July 2" at bounding box center [125, 373] width 110 height 9
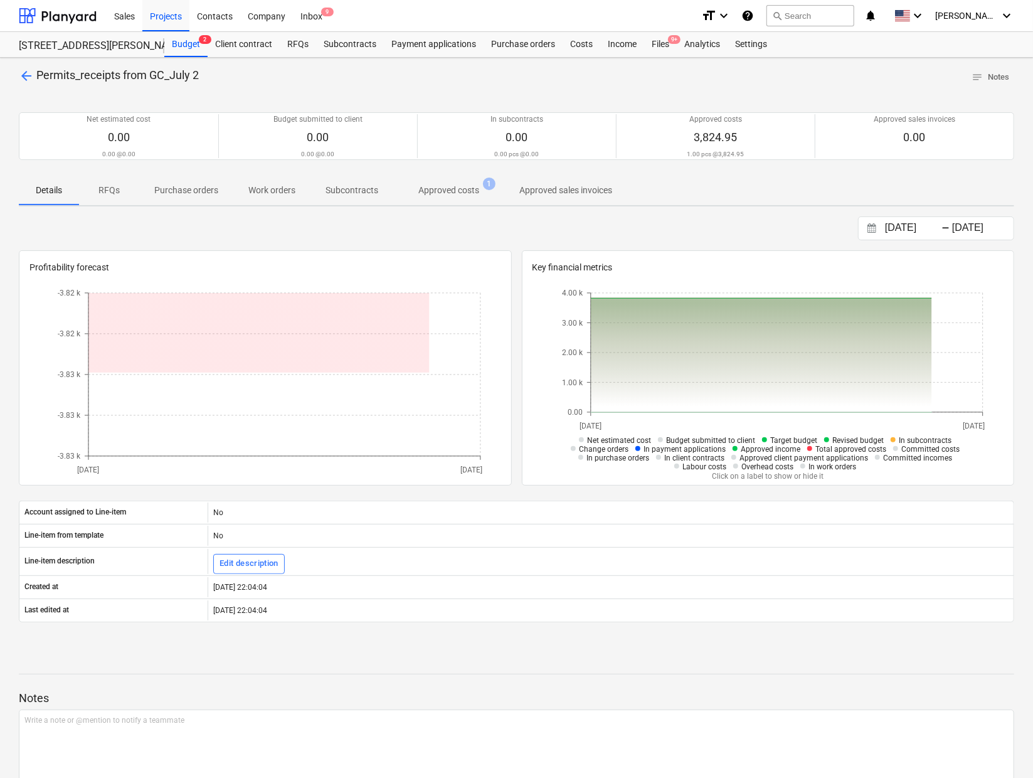
click at [465, 185] on p "Approved costs" at bounding box center [448, 190] width 61 height 13
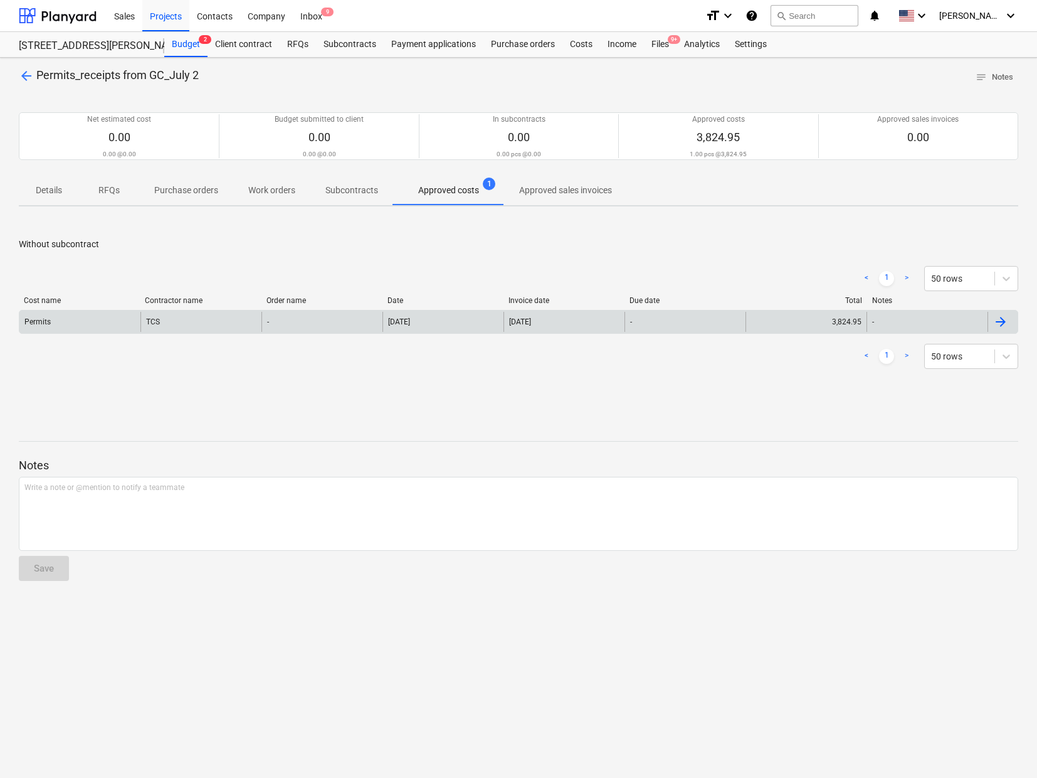
click at [87, 316] on div "Permits" at bounding box center [79, 322] width 121 height 20
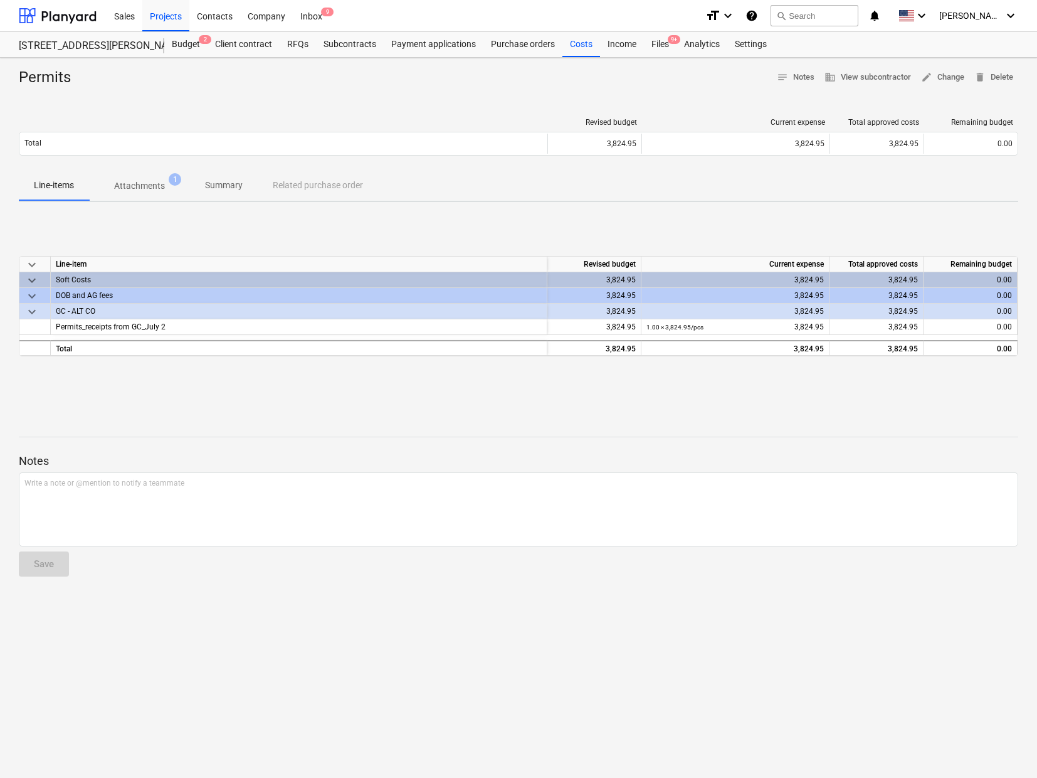
click at [142, 180] on p "Attachments" at bounding box center [139, 185] width 51 height 13
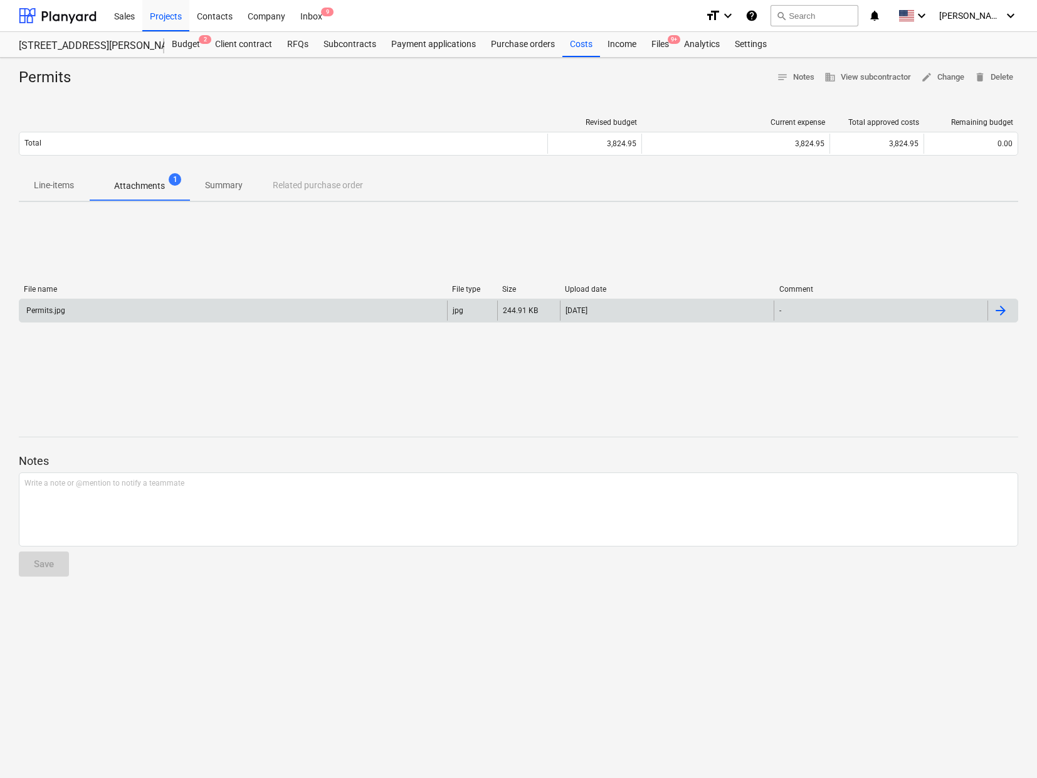
click at [99, 305] on div "Permits.jpg" at bounding box center [233, 310] width 428 height 20
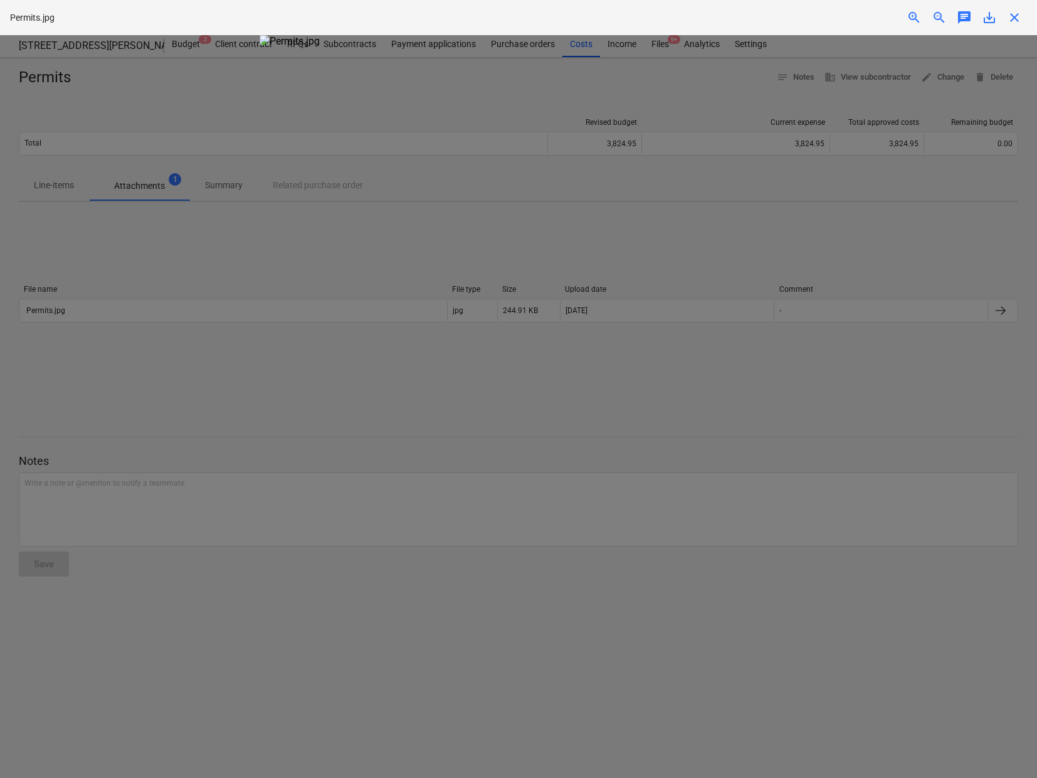
click at [440, 47] on img at bounding box center [519, 41] width 519 height 12
click at [906, 280] on div at bounding box center [518, 406] width 1037 height 743
click at [1017, 14] on span "close" at bounding box center [1014, 17] width 15 height 15
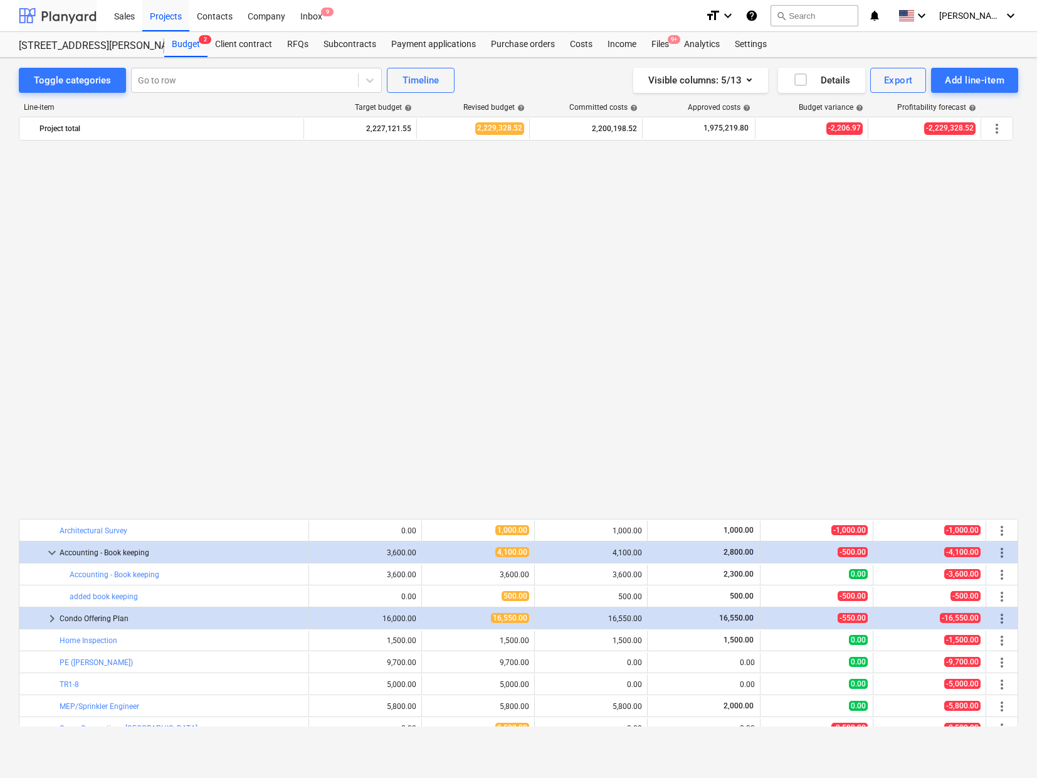
scroll to position [815, 0]
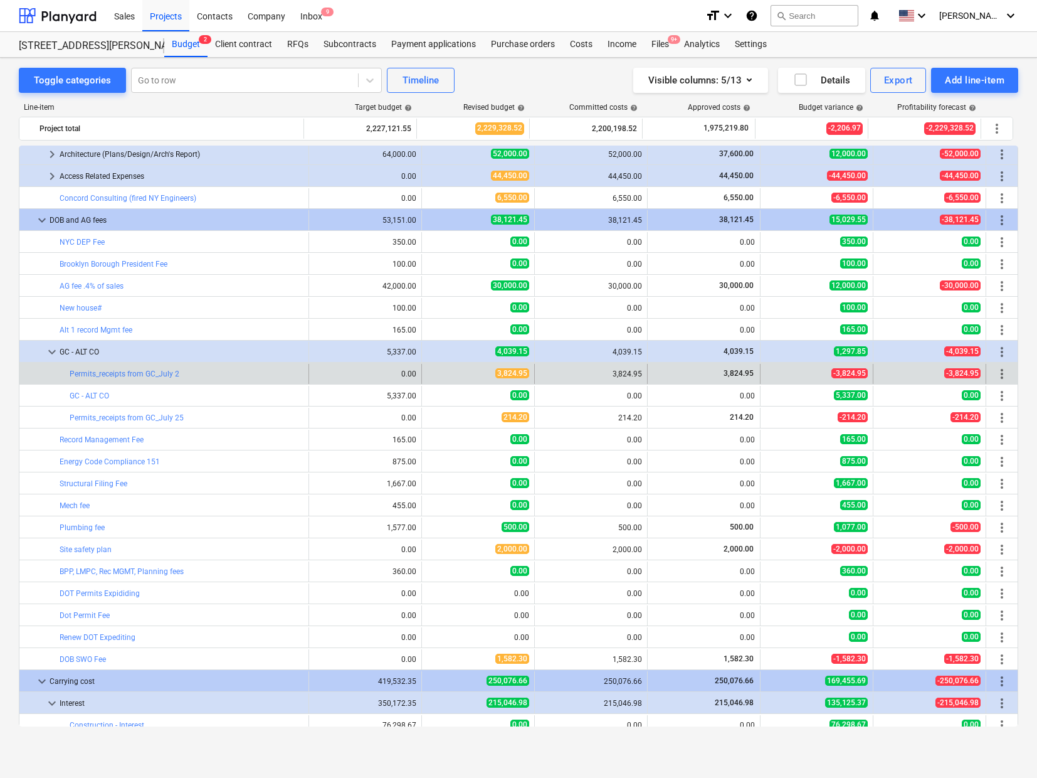
click at [1000, 373] on span "more_vert" at bounding box center [1002, 373] width 15 height 15
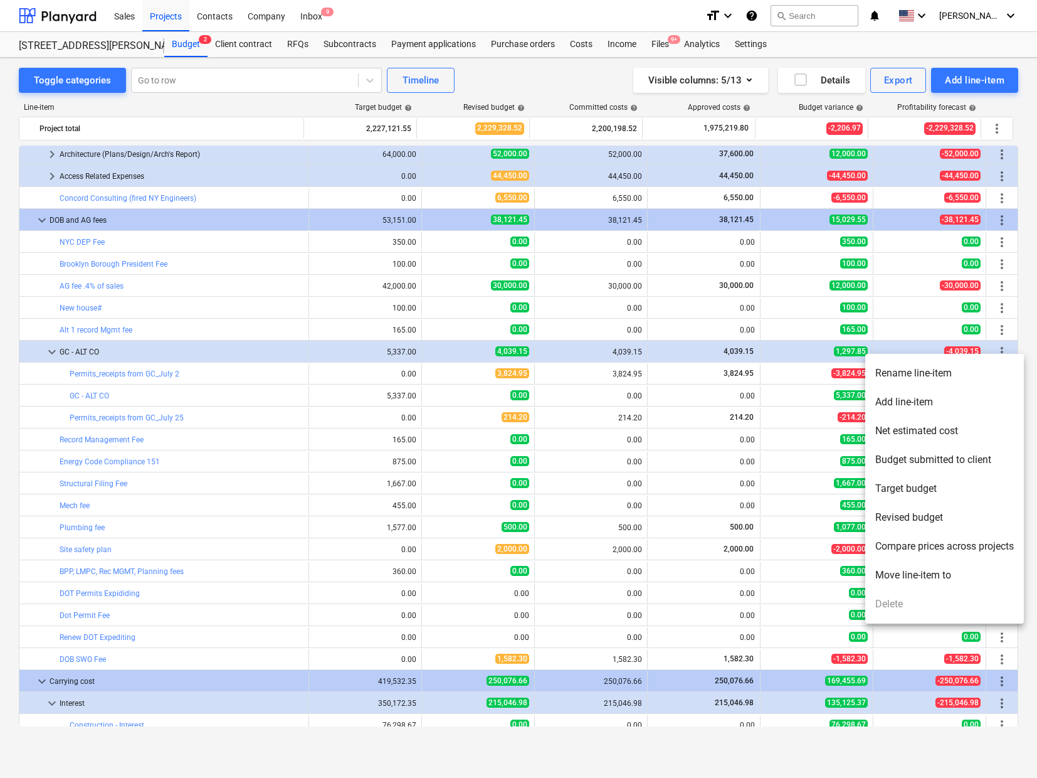
click at [902, 371] on li "Rename line-item" at bounding box center [944, 373] width 159 height 29
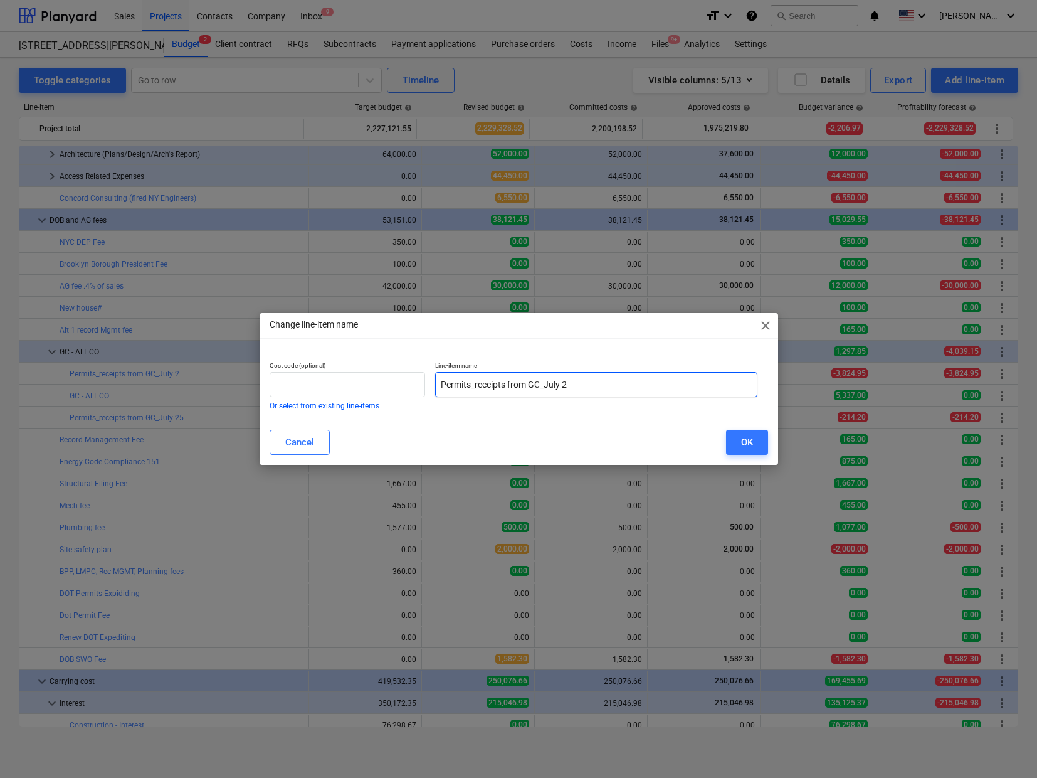
click at [440, 386] on input "Permits_receipts from GC_July 2" at bounding box center [596, 384] width 322 height 25
drag, startPoint x: 515, startPoint y: 384, endPoint x: 500, endPoint y: 384, distance: 14.4
click at [500, 384] on input "[PERSON_NAME]'s receipts for Permits_receipts from GC_July 2" at bounding box center [596, 384] width 322 height 25
drag, startPoint x: 504, startPoint y: 387, endPoint x: 413, endPoint y: 391, distance: 91.0
click at [413, 391] on div "Cost code (optional) Or select from existing line-items Line-item name Tsuri's …" at bounding box center [514, 385] width 499 height 58
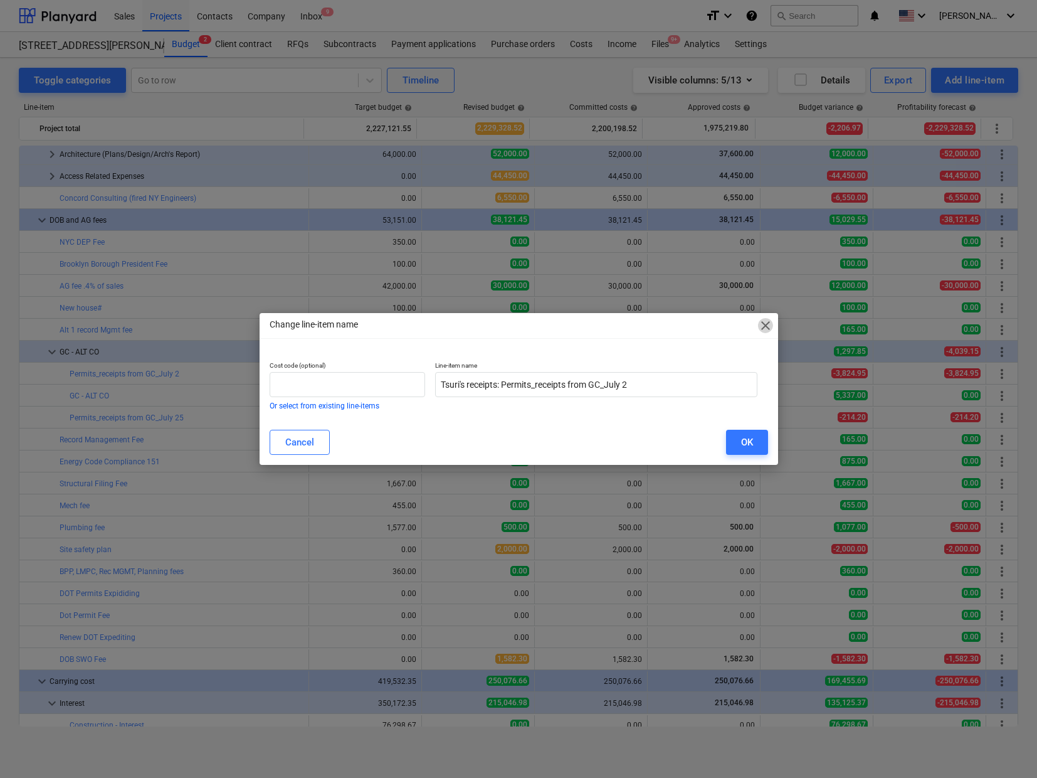
click at [766, 323] on span "close" at bounding box center [765, 325] width 15 height 15
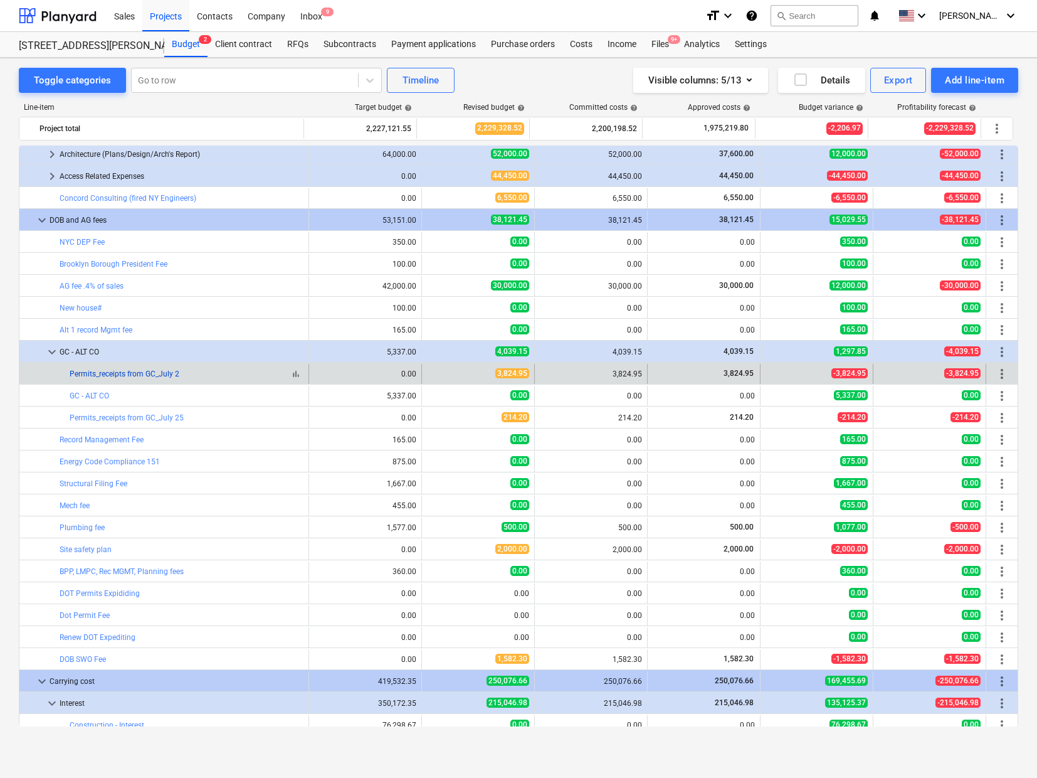
click at [98, 369] on link "Permits_receipts from GC_July 2" at bounding box center [125, 373] width 110 height 9
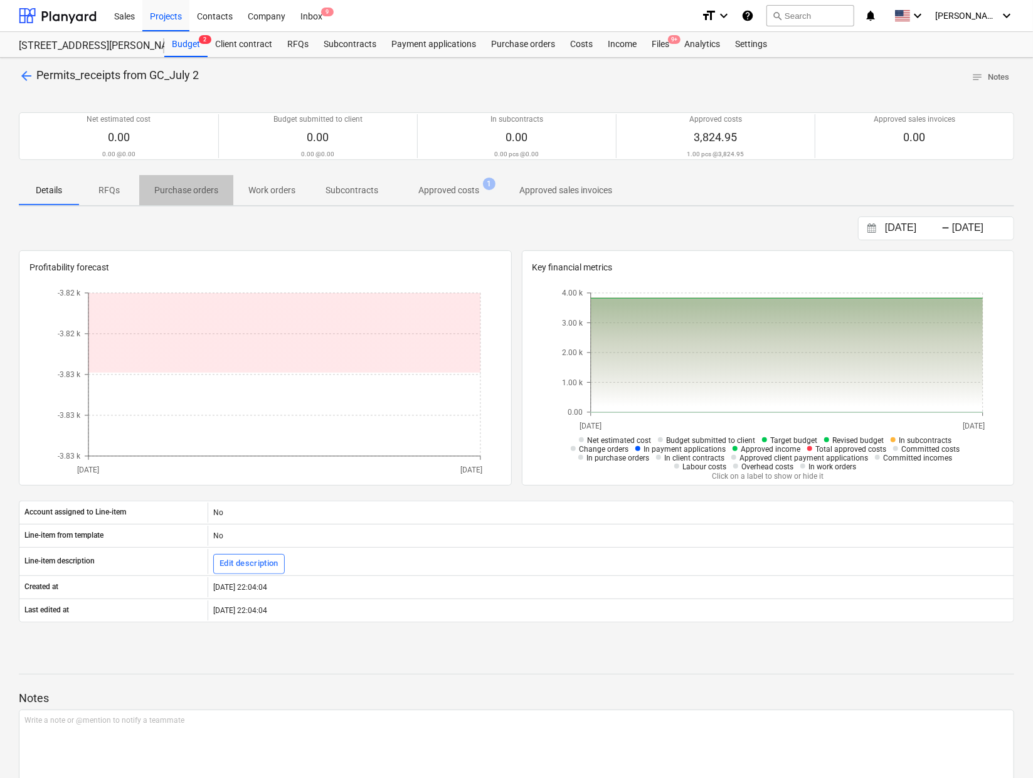
click at [201, 186] on p "Purchase orders" at bounding box center [186, 190] width 64 height 13
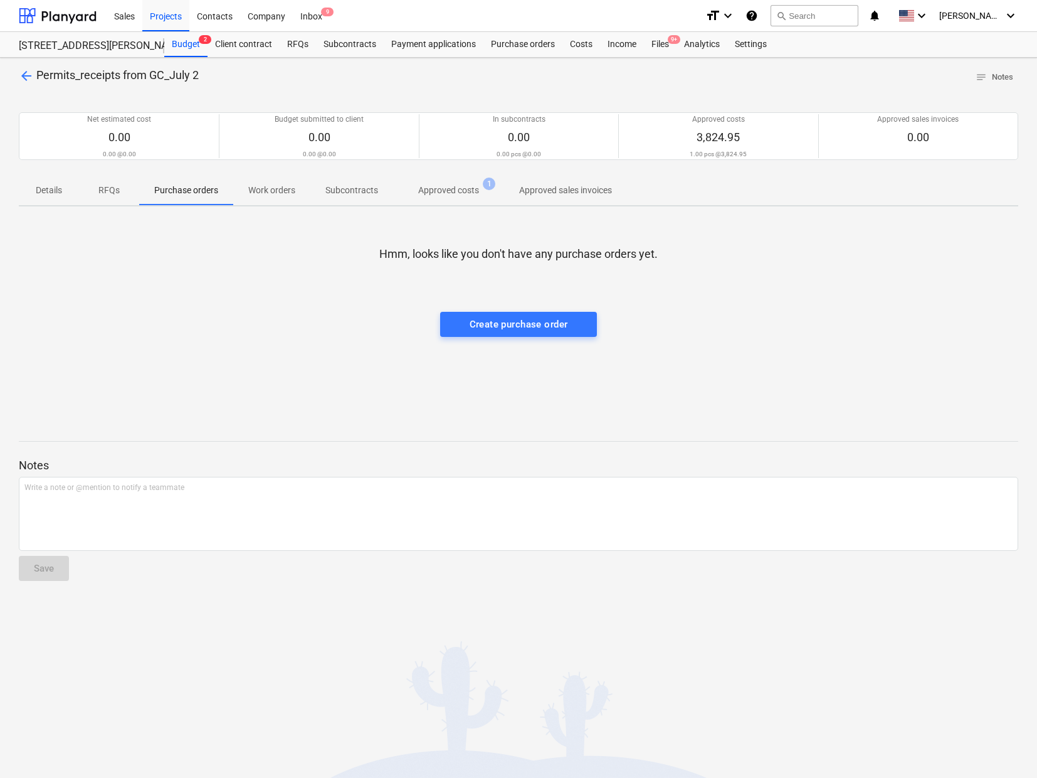
click at [46, 189] on p "Details" at bounding box center [49, 190] width 30 height 13
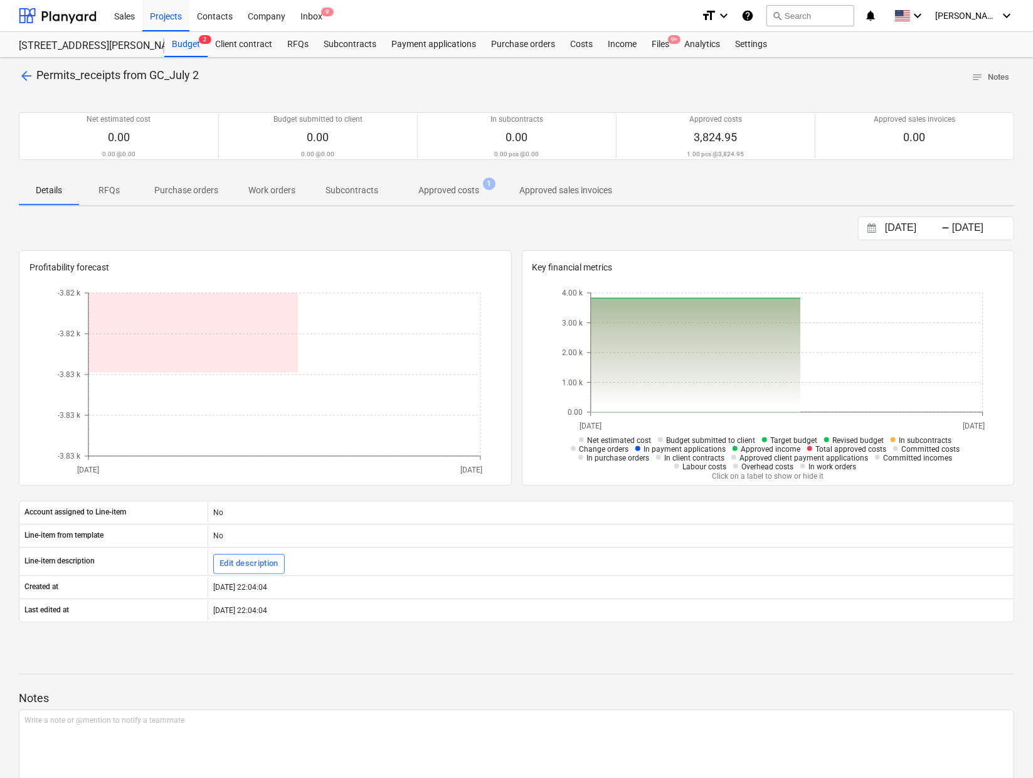
click at [24, 75] on span "arrow_back" at bounding box center [26, 75] width 15 height 15
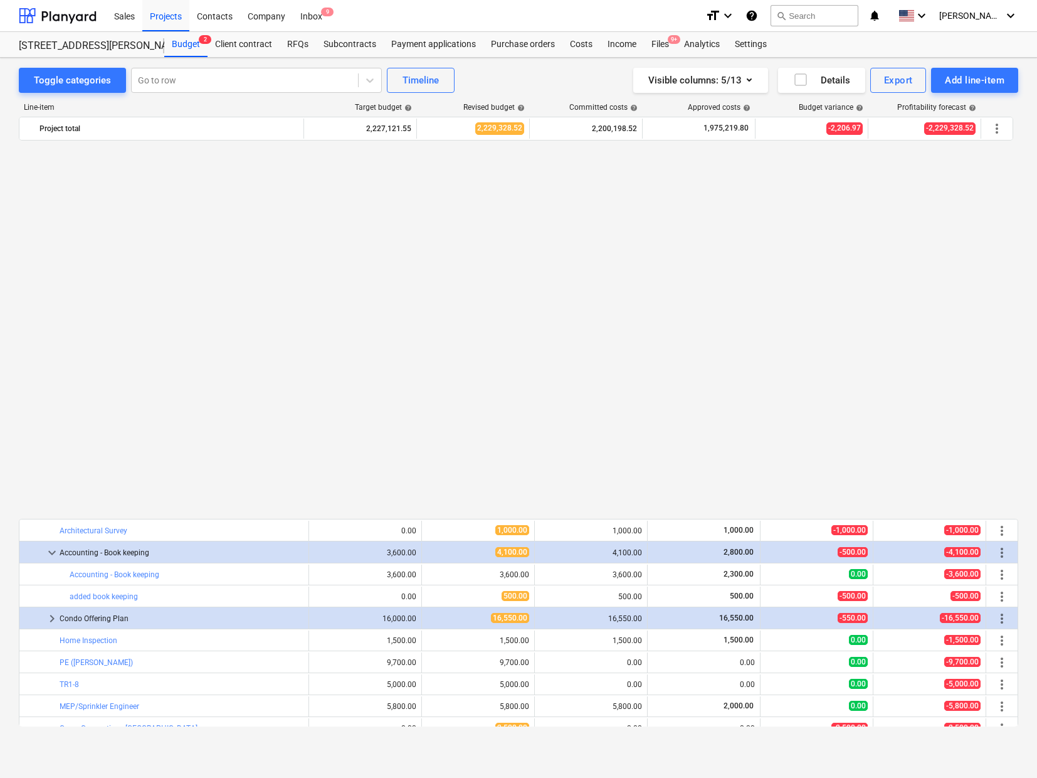
scroll to position [815, 0]
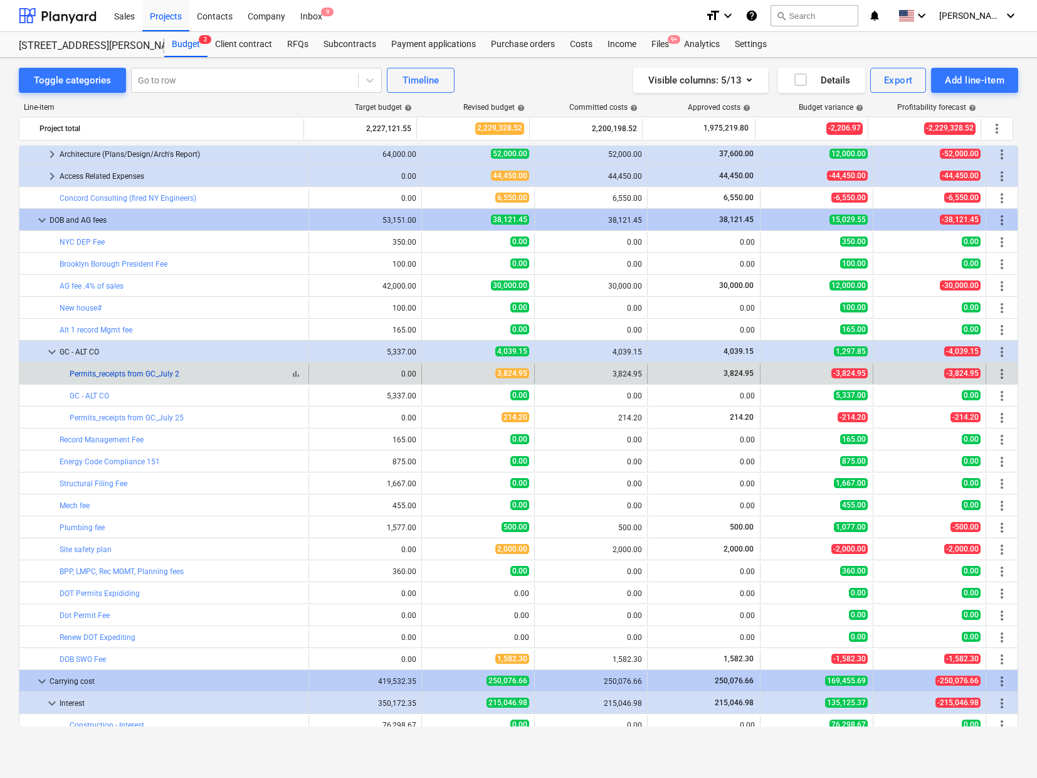
click at [100, 371] on link "Permits_receipts from GC_July 2" at bounding box center [125, 373] width 110 height 9
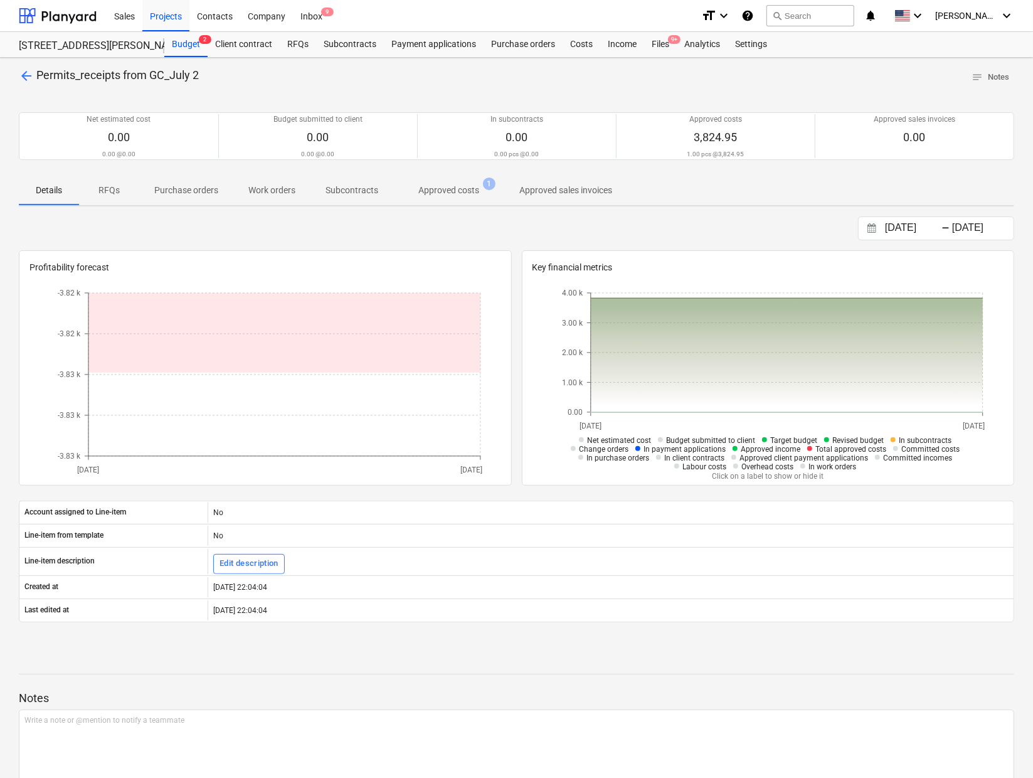
click at [457, 187] on p "Approved costs" at bounding box center [448, 190] width 61 height 13
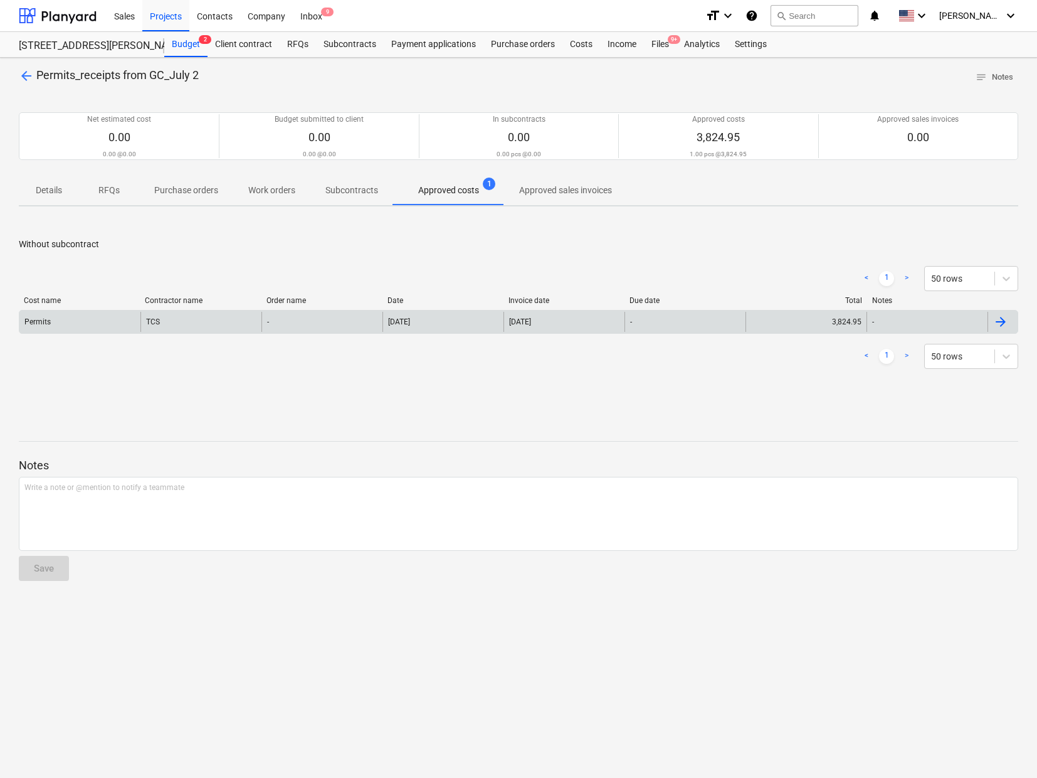
click at [36, 319] on div "Permits" at bounding box center [37, 321] width 26 height 9
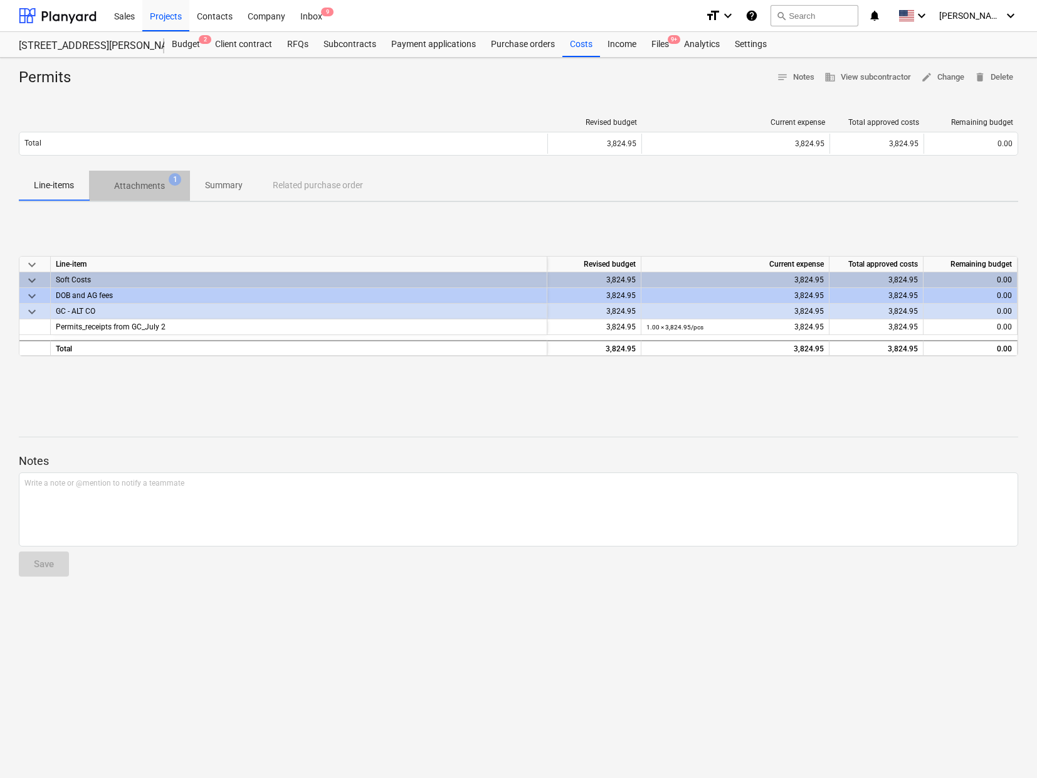
click at [130, 183] on p "Attachments" at bounding box center [139, 185] width 51 height 13
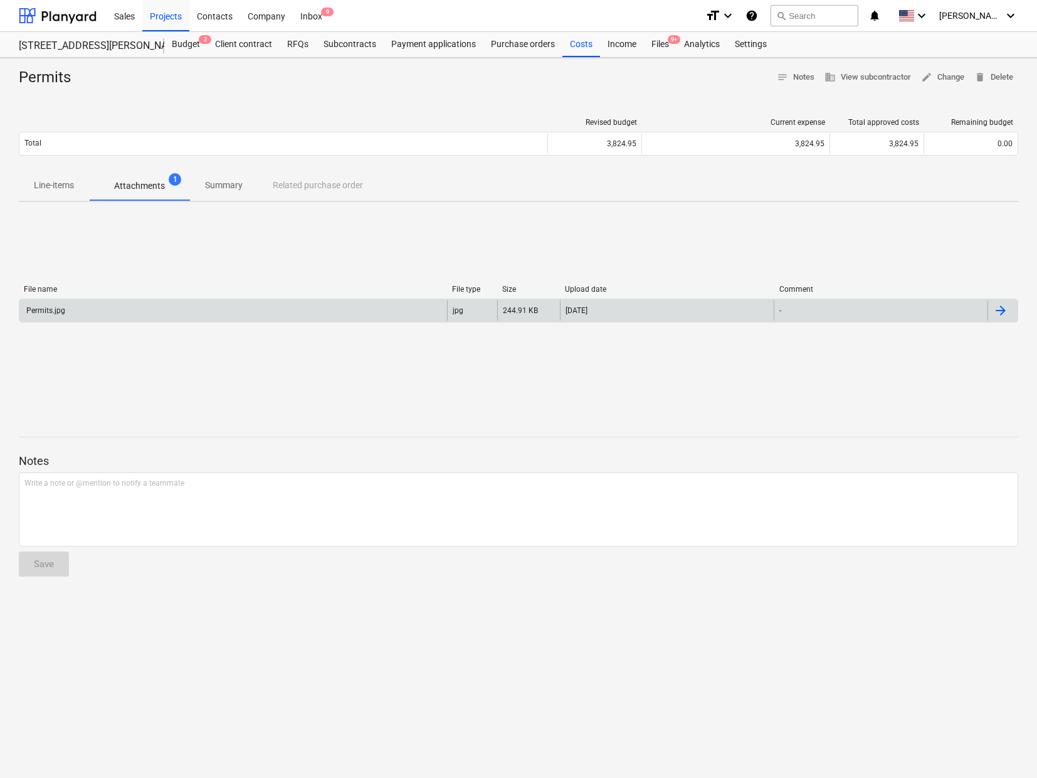
click at [90, 315] on div "Permits.jpg" at bounding box center [233, 310] width 428 height 20
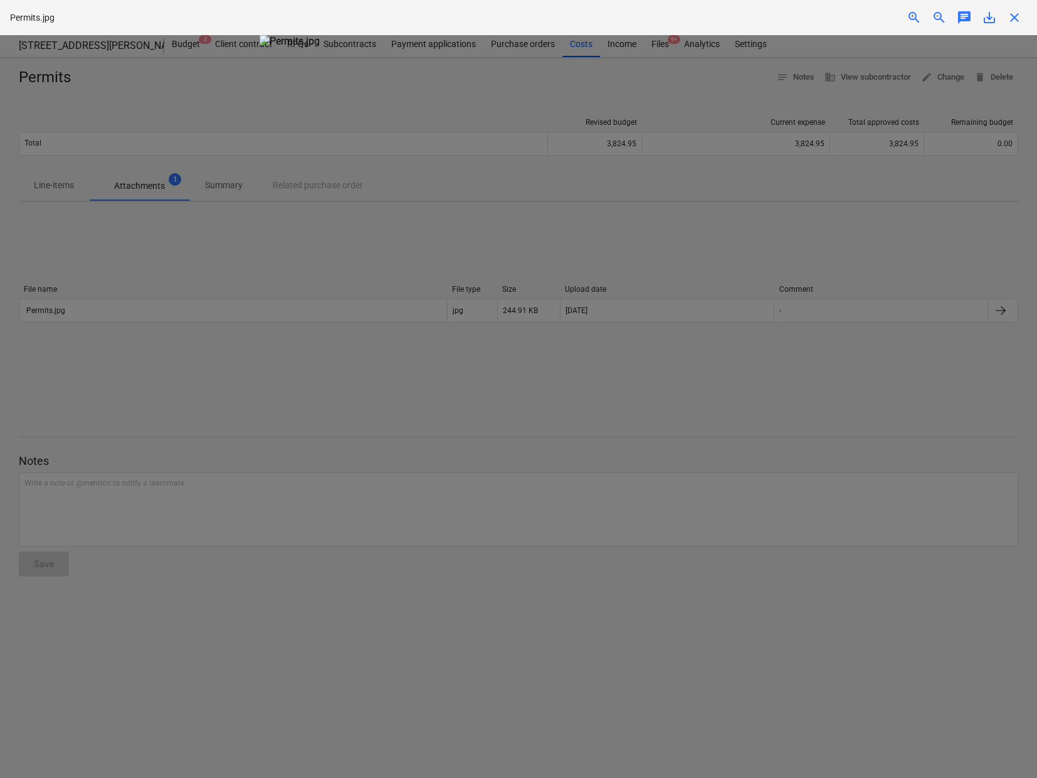
click at [919, 233] on div at bounding box center [518, 406] width 1037 height 743
drag, startPoint x: 920, startPoint y: 364, endPoint x: 957, endPoint y: 105, distance: 262.3
click at [921, 347] on div at bounding box center [518, 406] width 1037 height 743
click at [807, 381] on div at bounding box center [518, 406] width 1037 height 743
click at [1017, 13] on span "close" at bounding box center [1014, 17] width 15 height 15
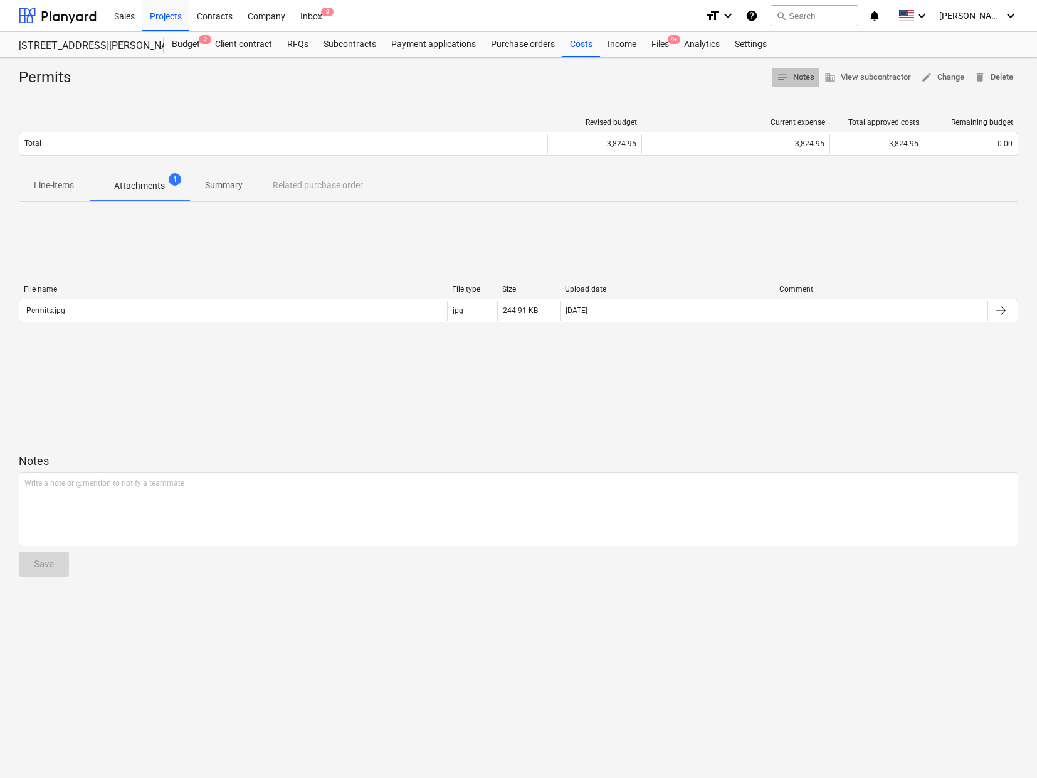
click at [797, 73] on span "notes Notes" at bounding box center [796, 77] width 38 height 14
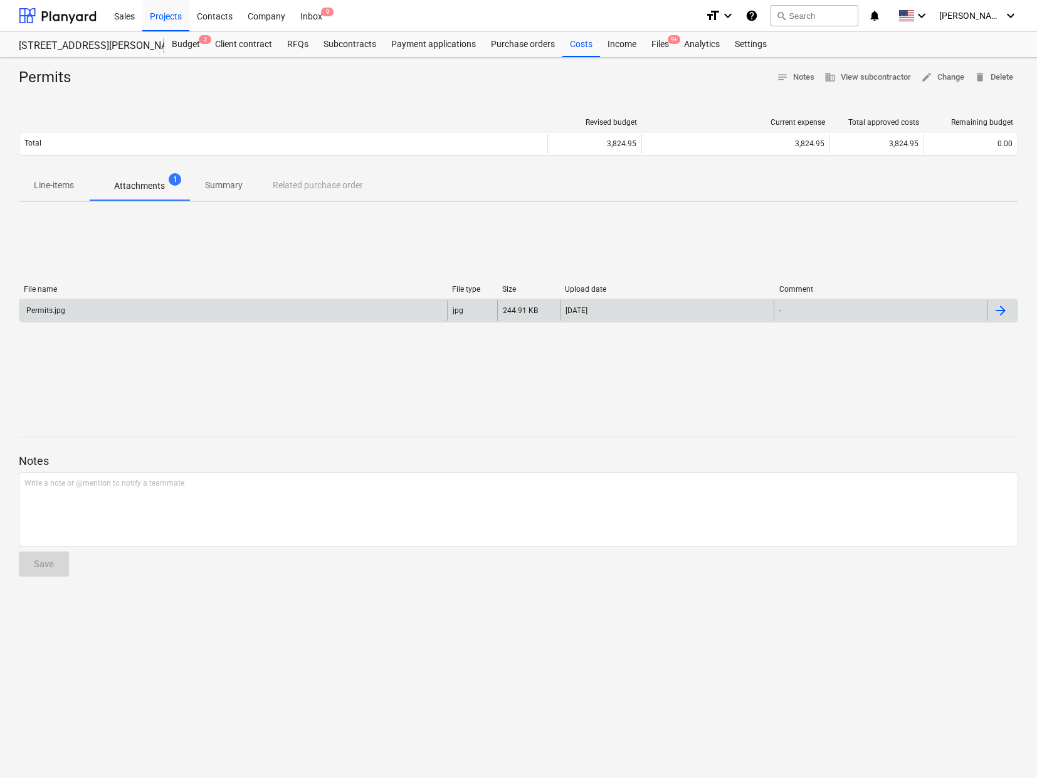
click at [43, 312] on div "Permits.jpg" at bounding box center [44, 310] width 41 height 9
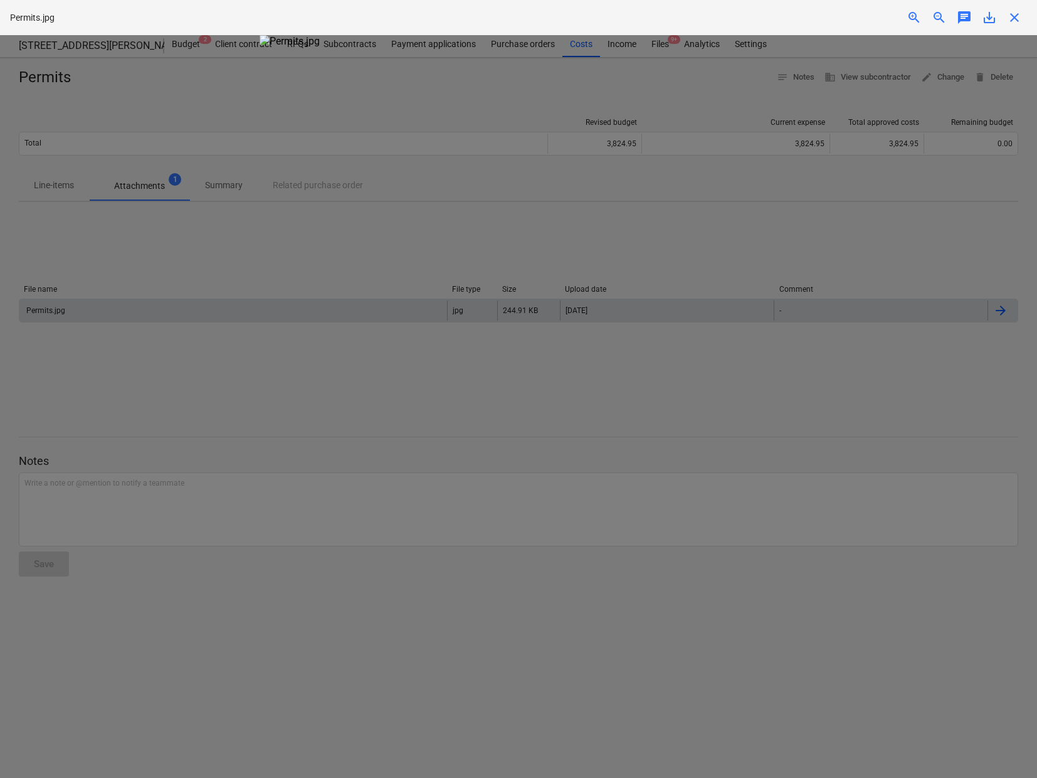
drag, startPoint x: 890, startPoint y: 225, endPoint x: 975, endPoint y: 11, distance: 230.8
click at [897, 208] on div at bounding box center [518, 406] width 1037 height 743
click at [1019, 17] on span "close" at bounding box center [1014, 17] width 15 height 15
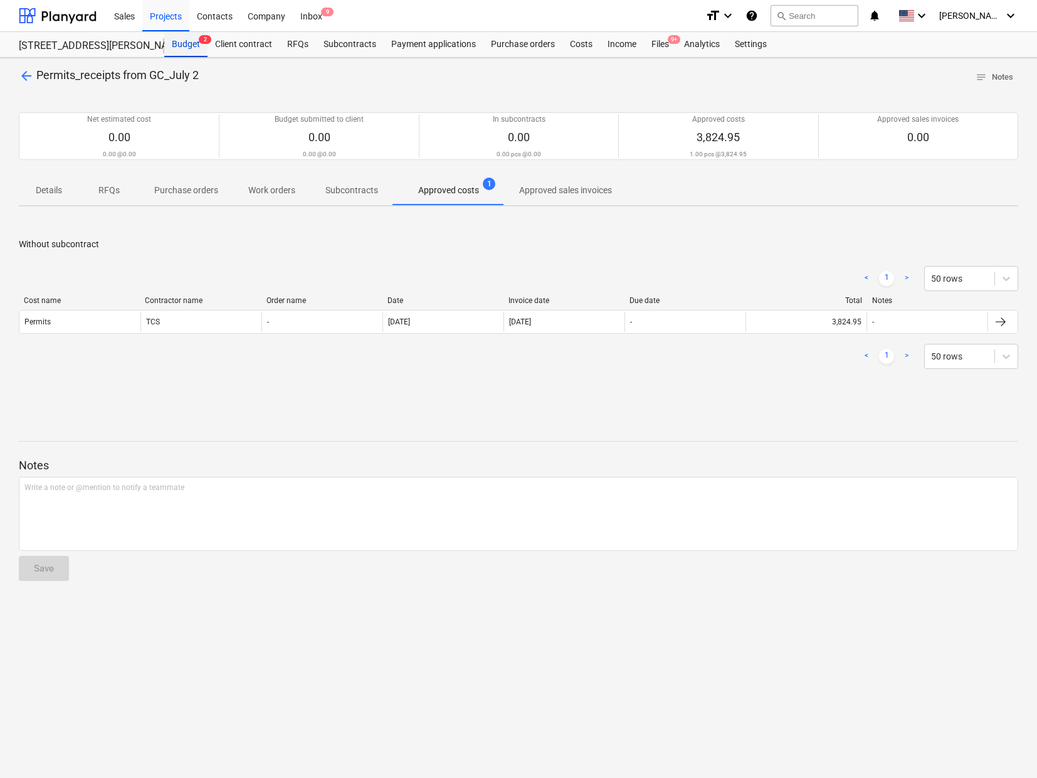
click at [192, 40] on div "Budget 2" at bounding box center [185, 44] width 43 height 25
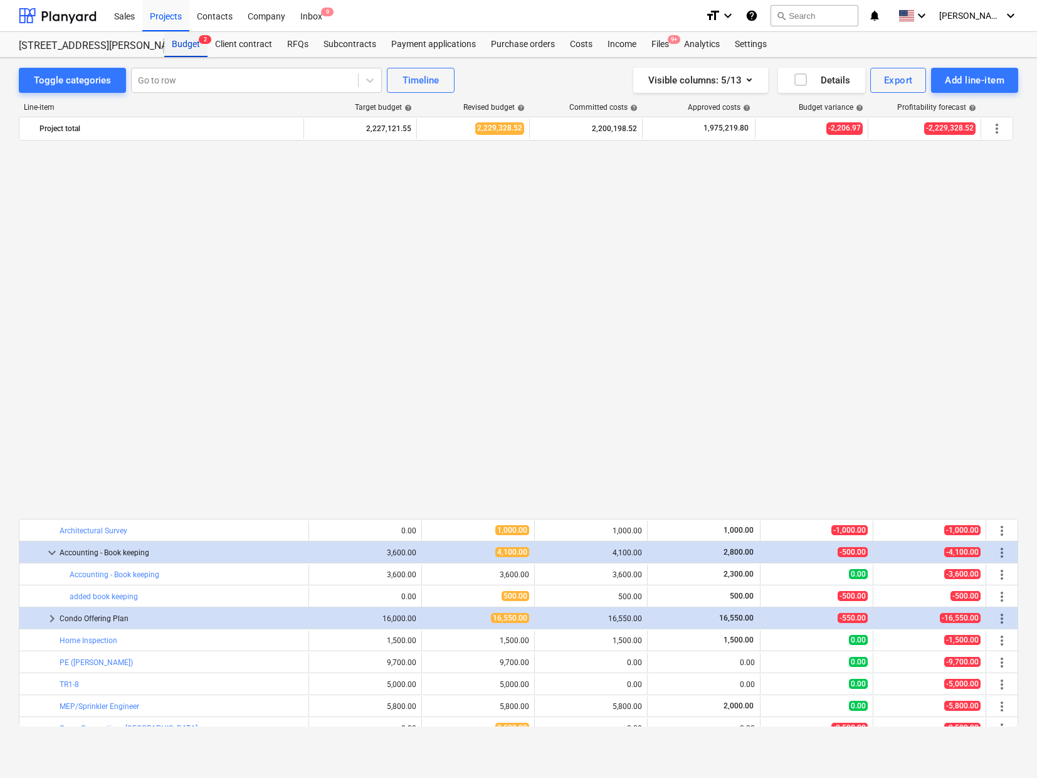
scroll to position [815, 0]
